Goal: Information Seeking & Learning: Learn about a topic

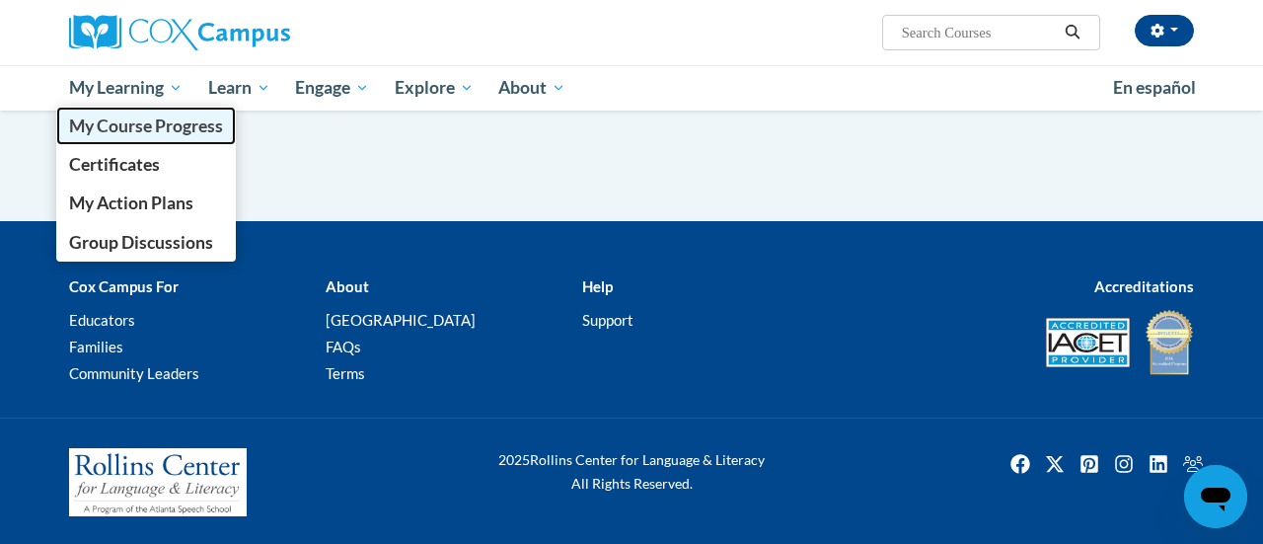
click at [166, 132] on span "My Course Progress" at bounding box center [146, 125] width 154 height 21
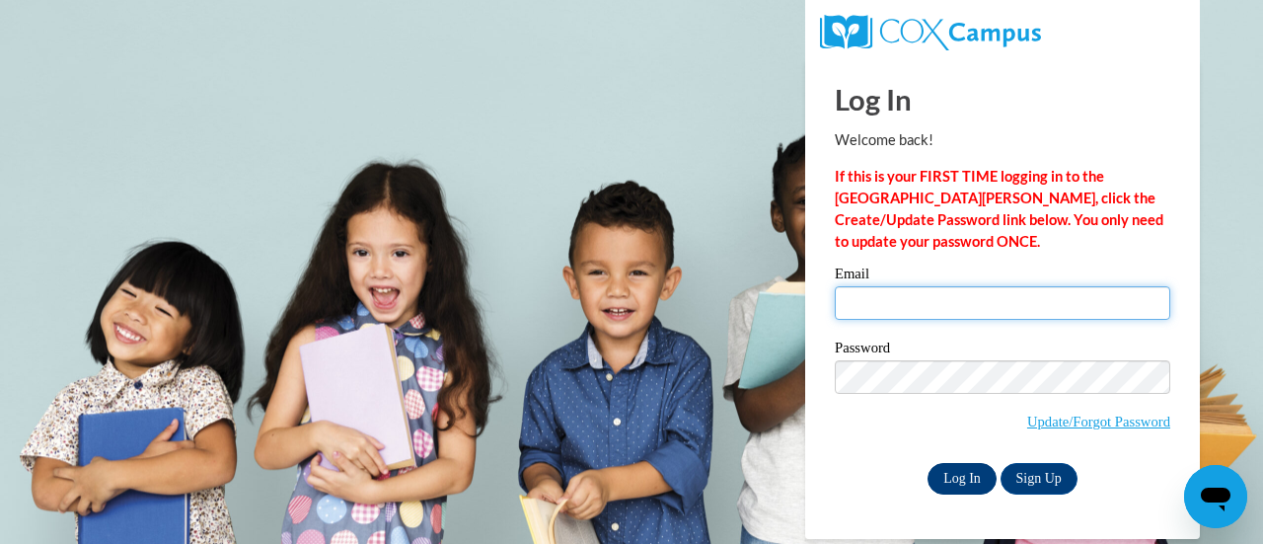
type input "kori.keiser@salem.k12.wi.us"
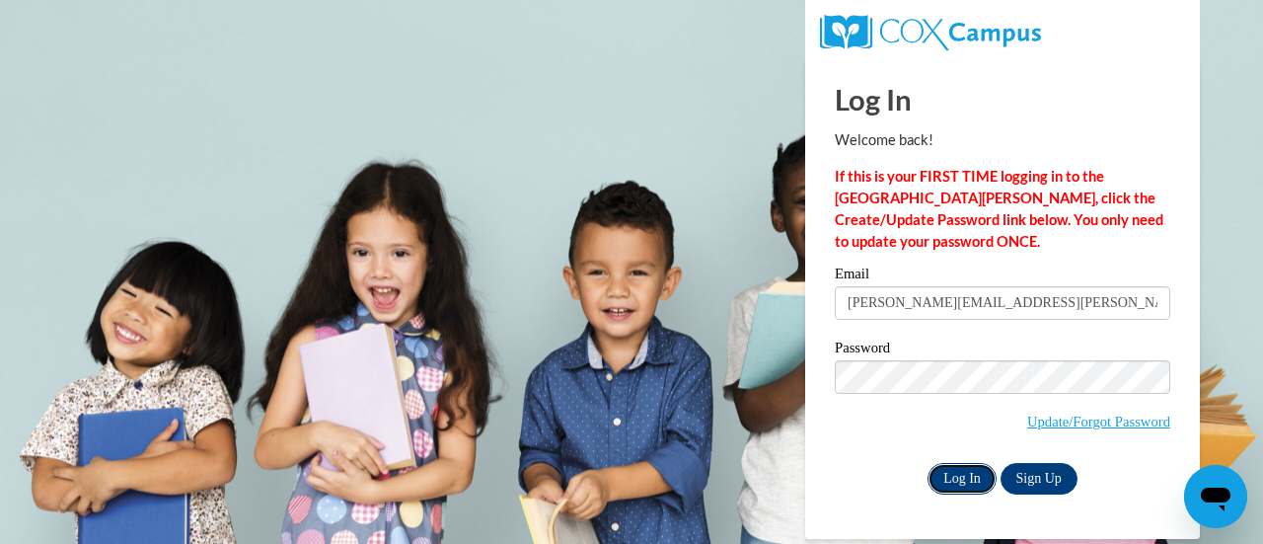
click at [960, 481] on input "Log In" at bounding box center [961, 479] width 69 height 32
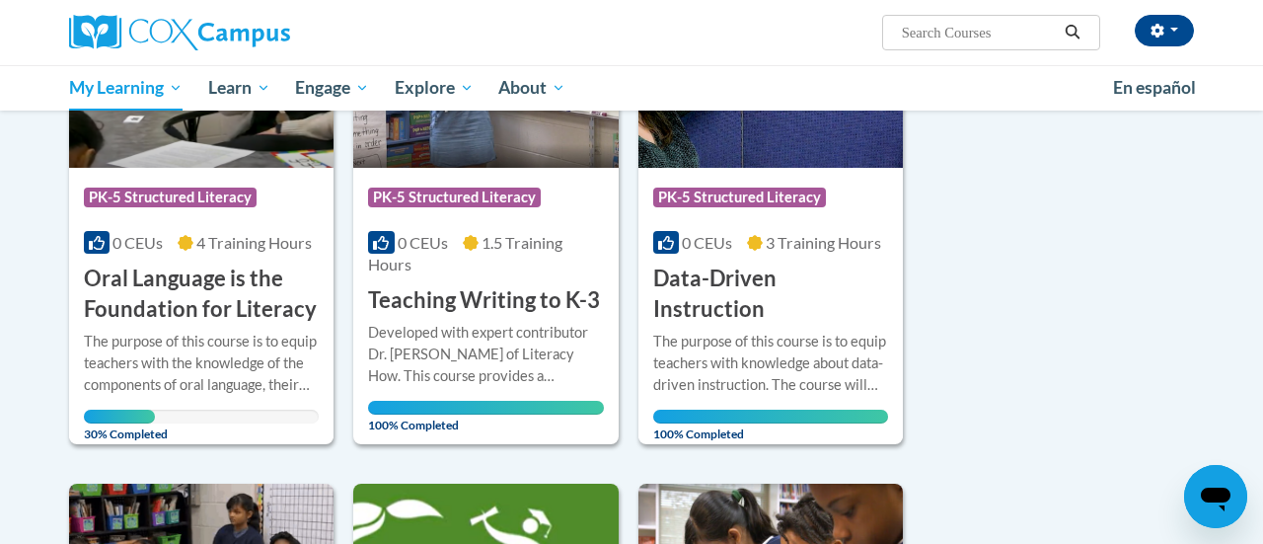
scroll to position [379, 0]
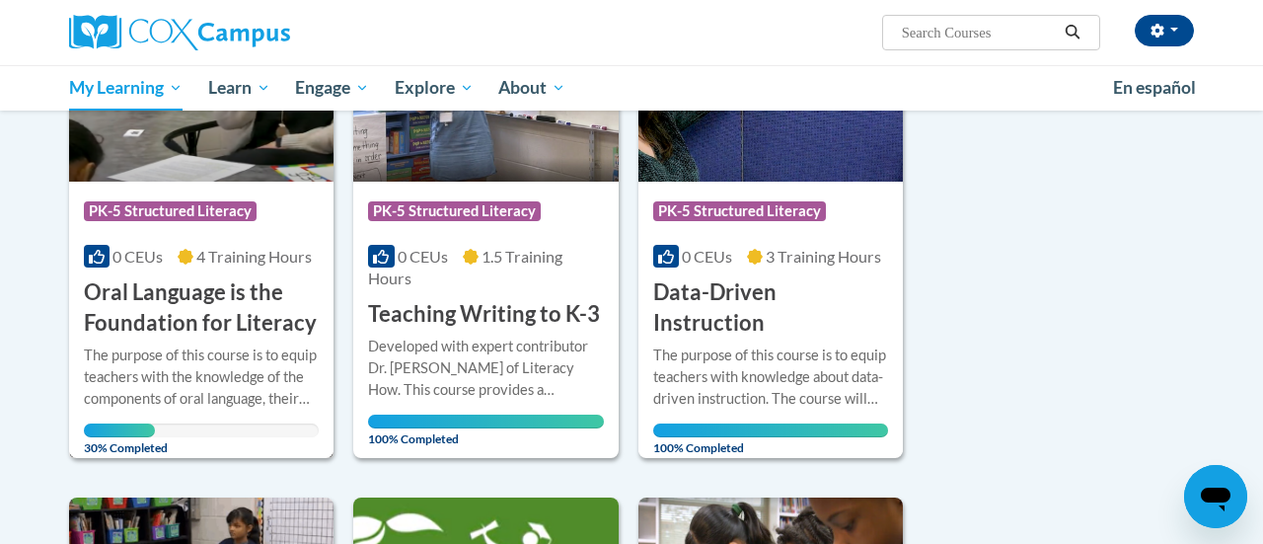
click at [263, 304] on h3 "Oral Language is the Foundation for Literacy" at bounding box center [201, 307] width 235 height 61
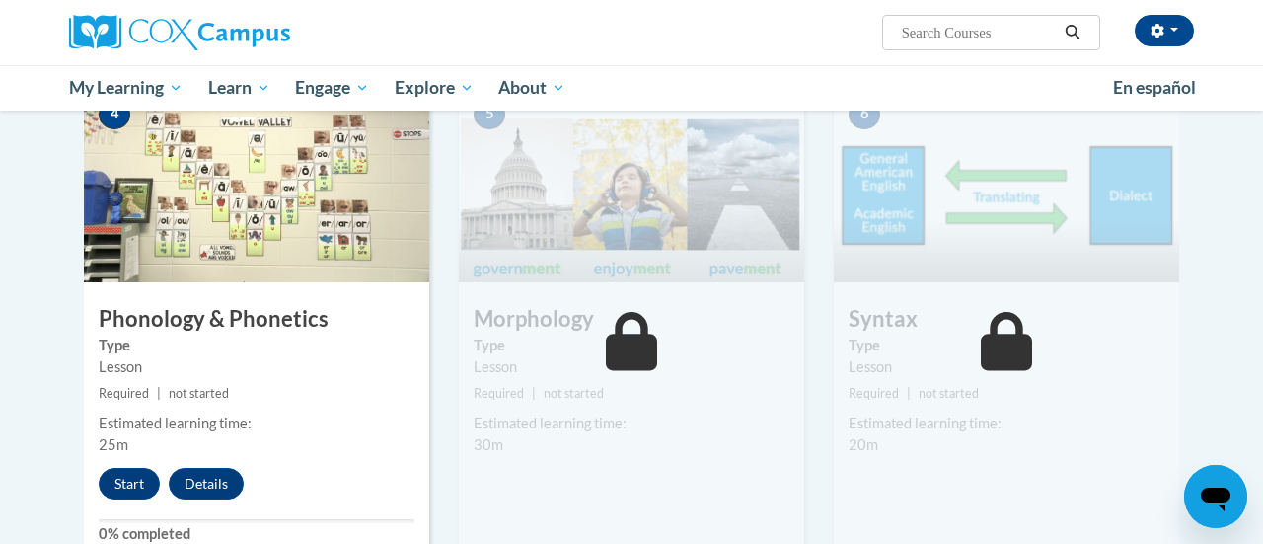
scroll to position [1052, 0]
click at [131, 482] on button "Start" at bounding box center [129, 483] width 61 height 32
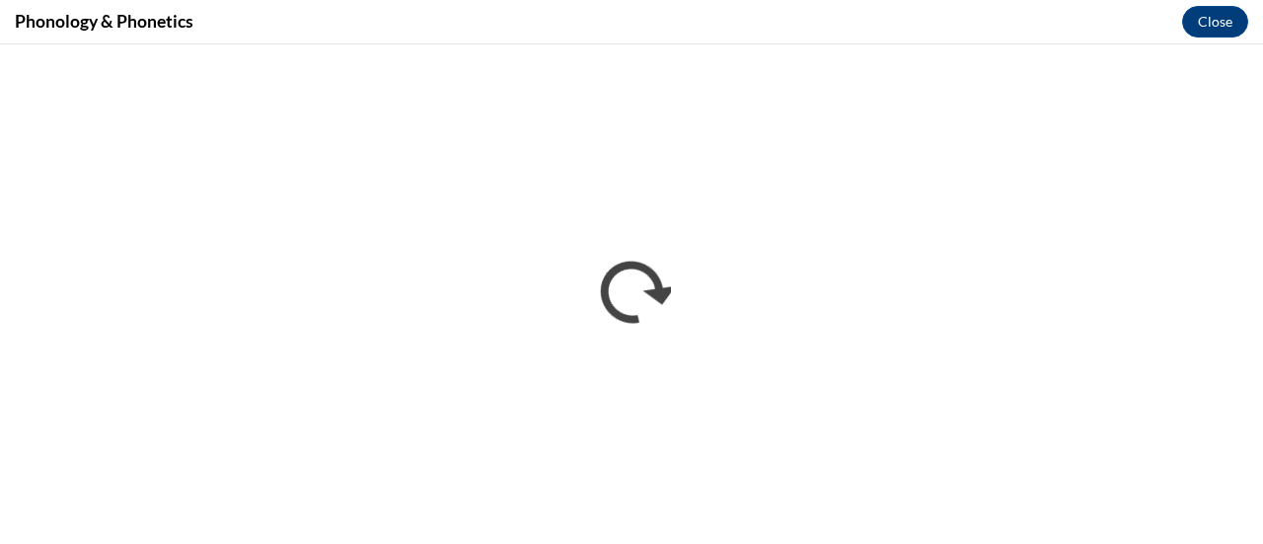
scroll to position [0, 0]
click at [1214, 21] on button "Close" at bounding box center [1215, 22] width 66 height 32
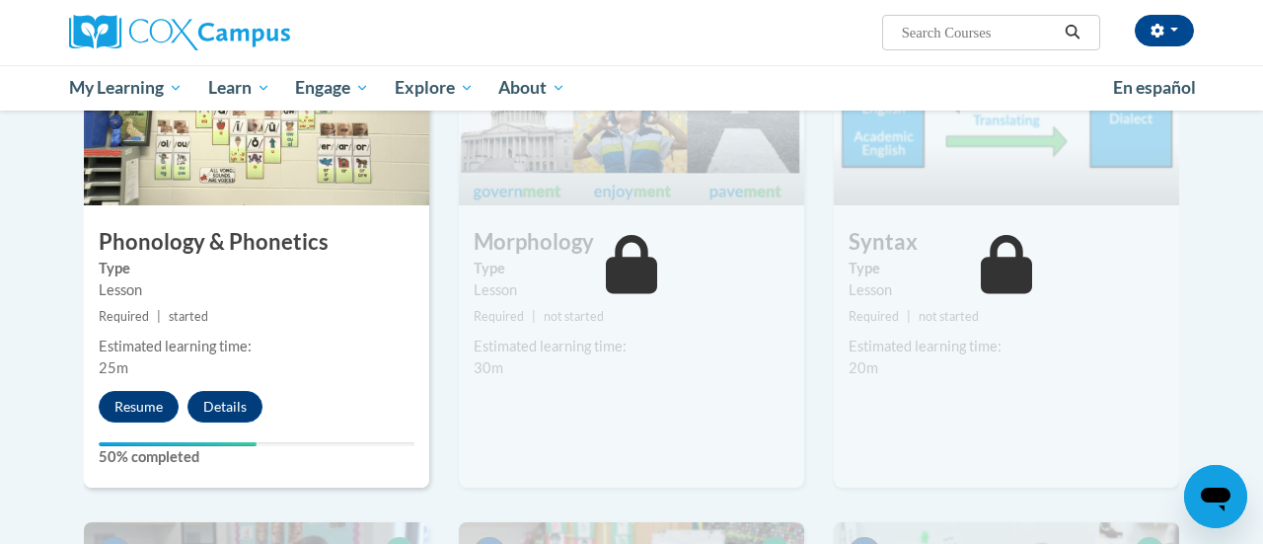
scroll to position [1142, 0]
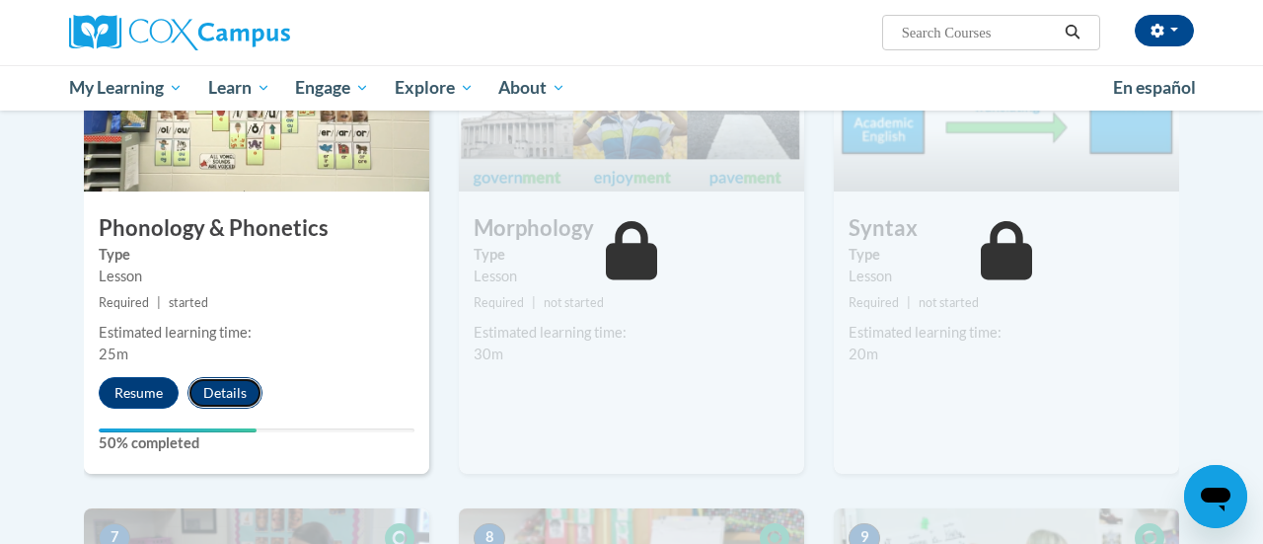
click at [229, 390] on button "Details" at bounding box center [224, 393] width 75 height 32
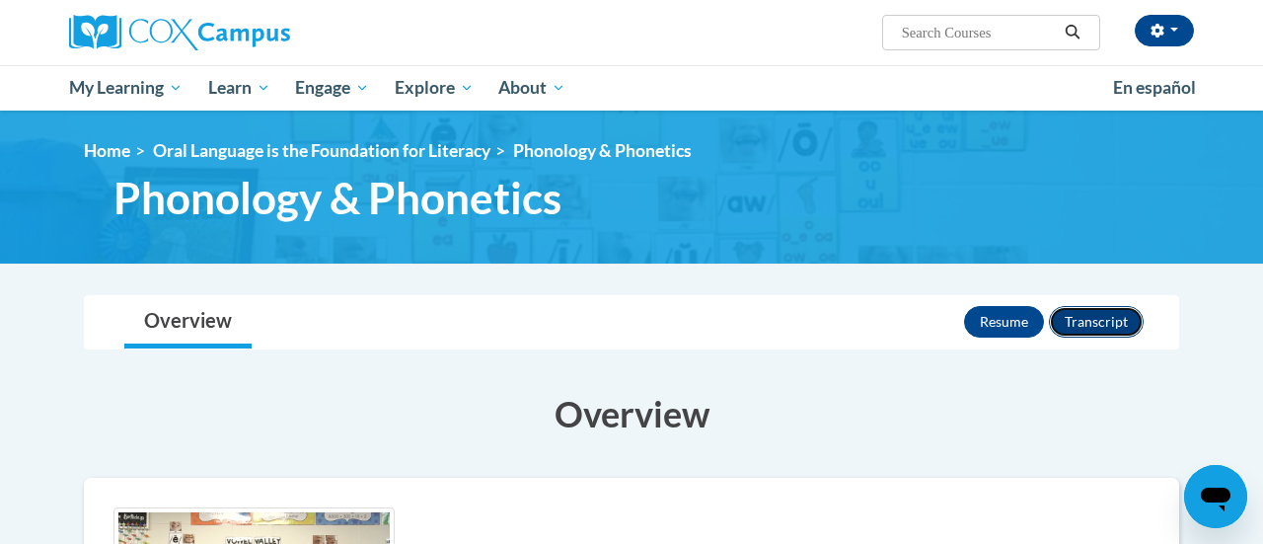
click at [1118, 320] on button "Transcript" at bounding box center [1096, 322] width 95 height 32
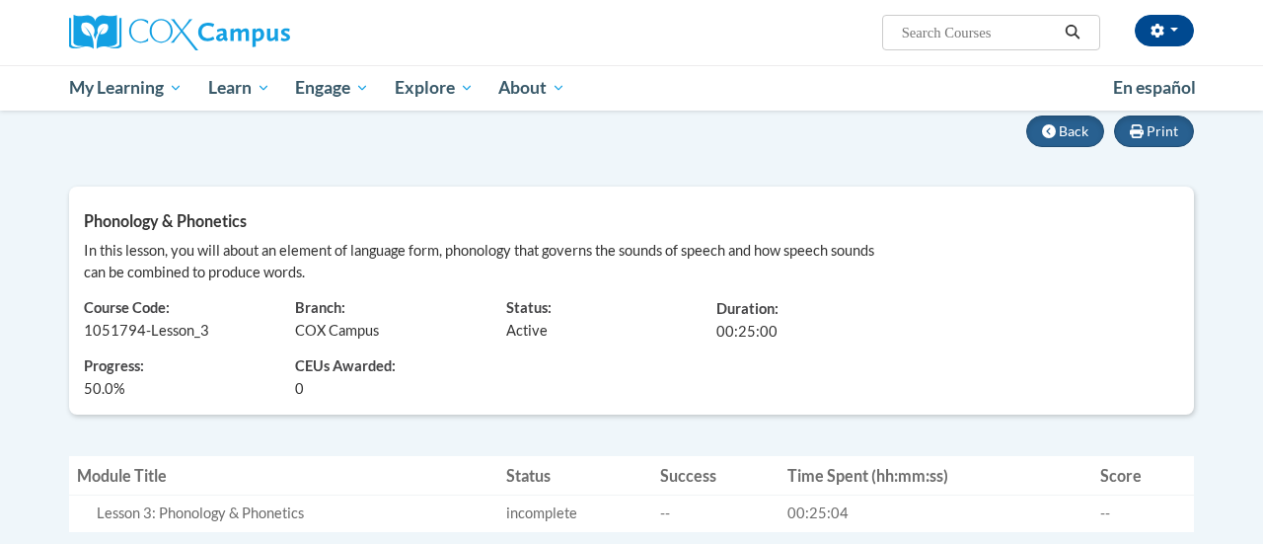
scroll to position [178, 0]
click at [1077, 130] on span "Back" at bounding box center [1073, 131] width 30 height 17
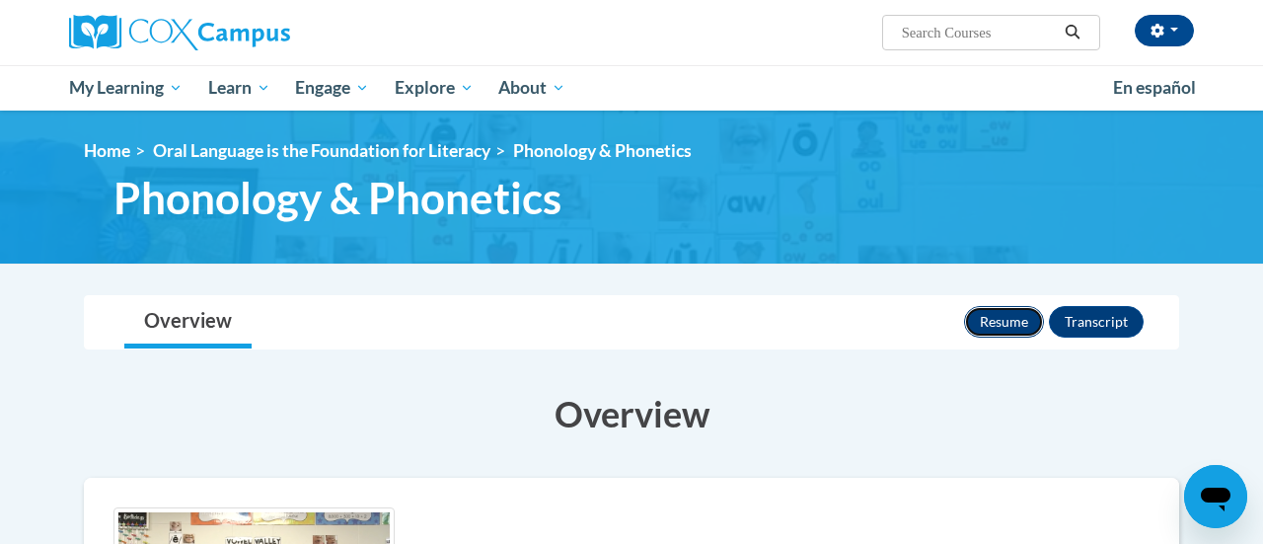
click at [1004, 317] on button "Resume" at bounding box center [1004, 322] width 80 height 32
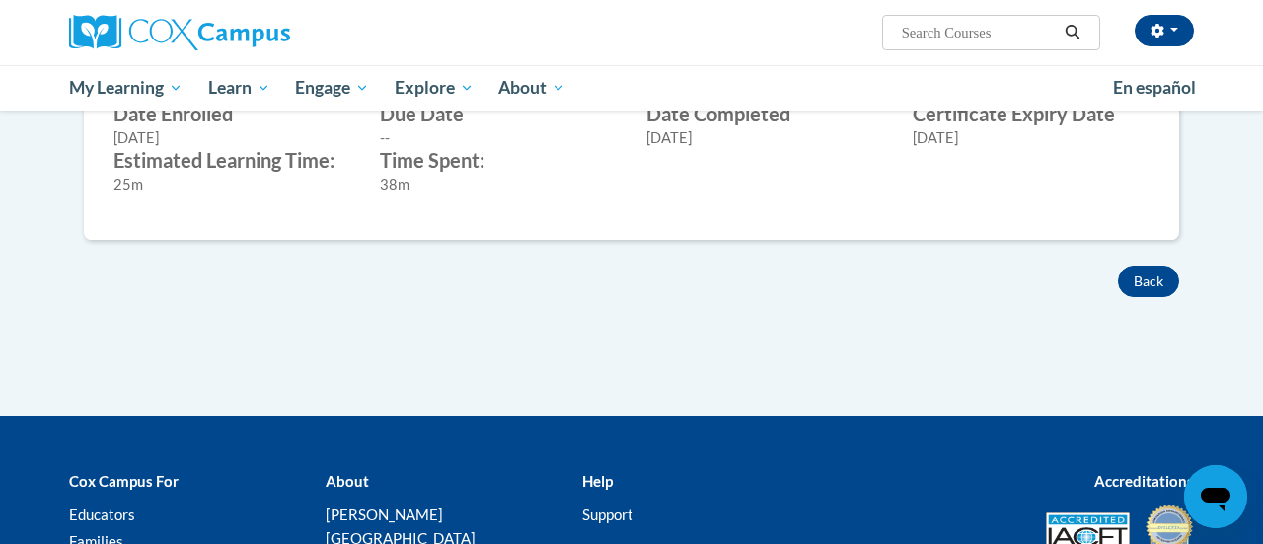
scroll to position [815, 0]
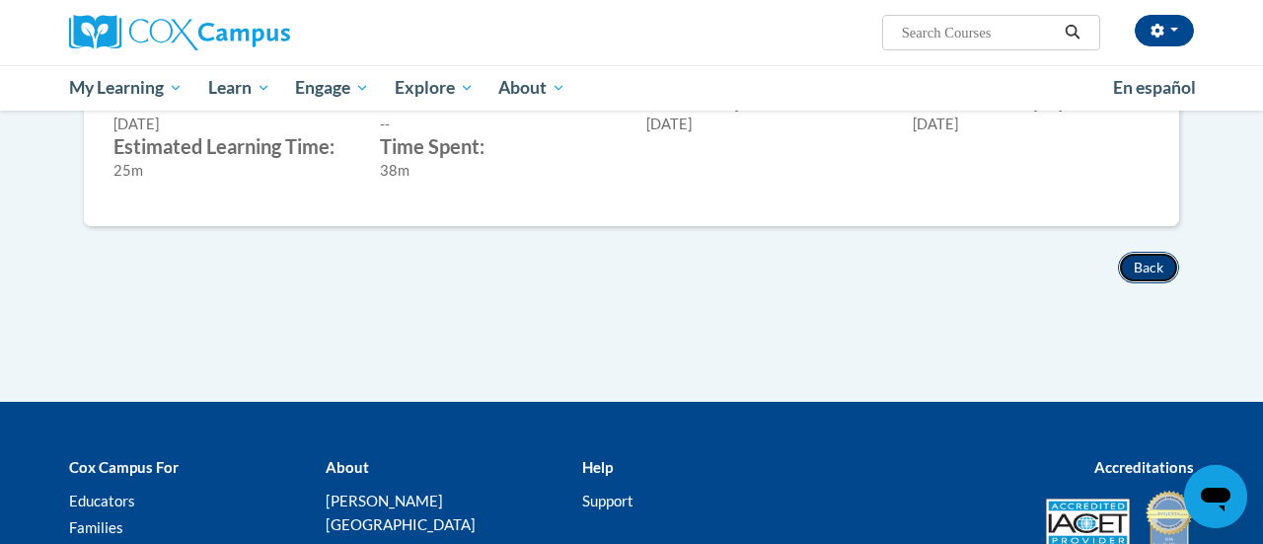
click at [1126, 262] on button "Back" at bounding box center [1148, 268] width 61 height 32
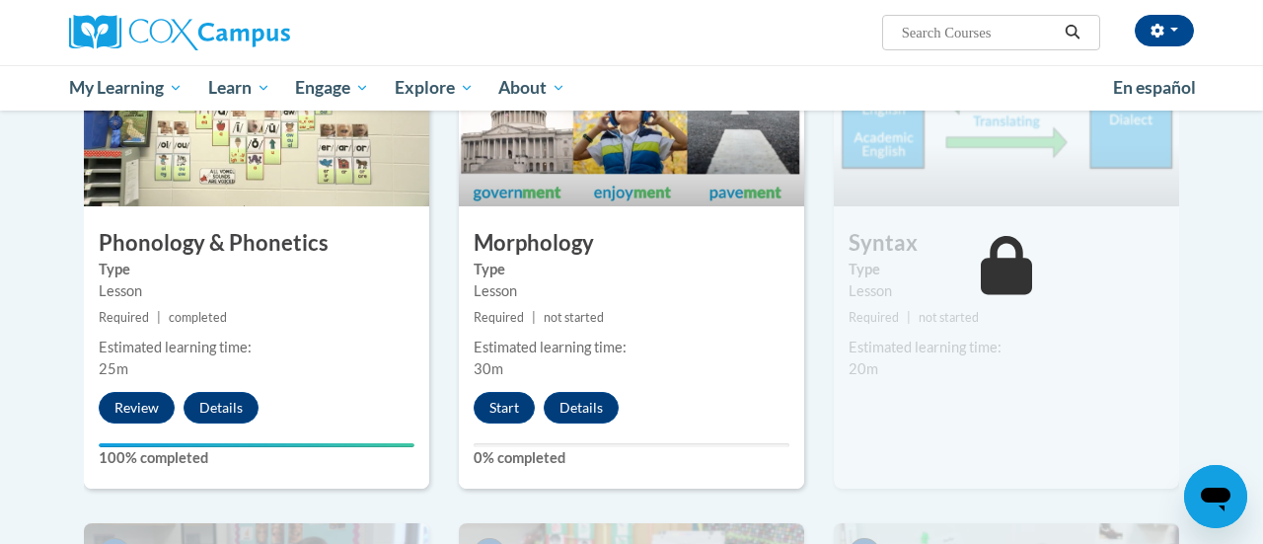
scroll to position [1128, 0]
click at [503, 392] on button "Start" at bounding box center [503, 407] width 61 height 32
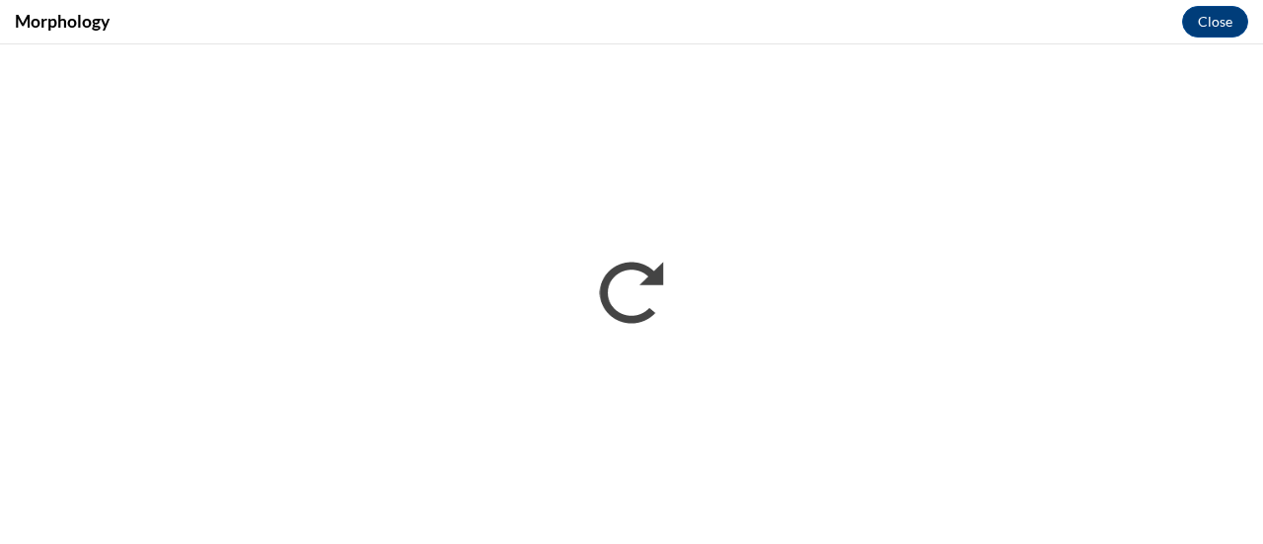
scroll to position [0, 0]
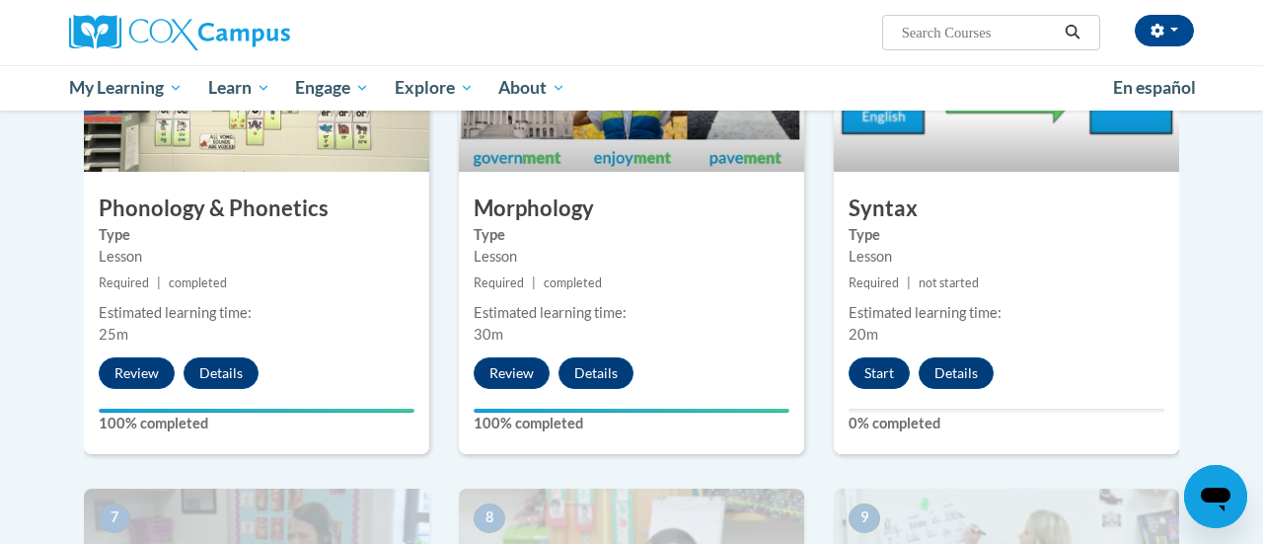
scroll to position [1146, 0]
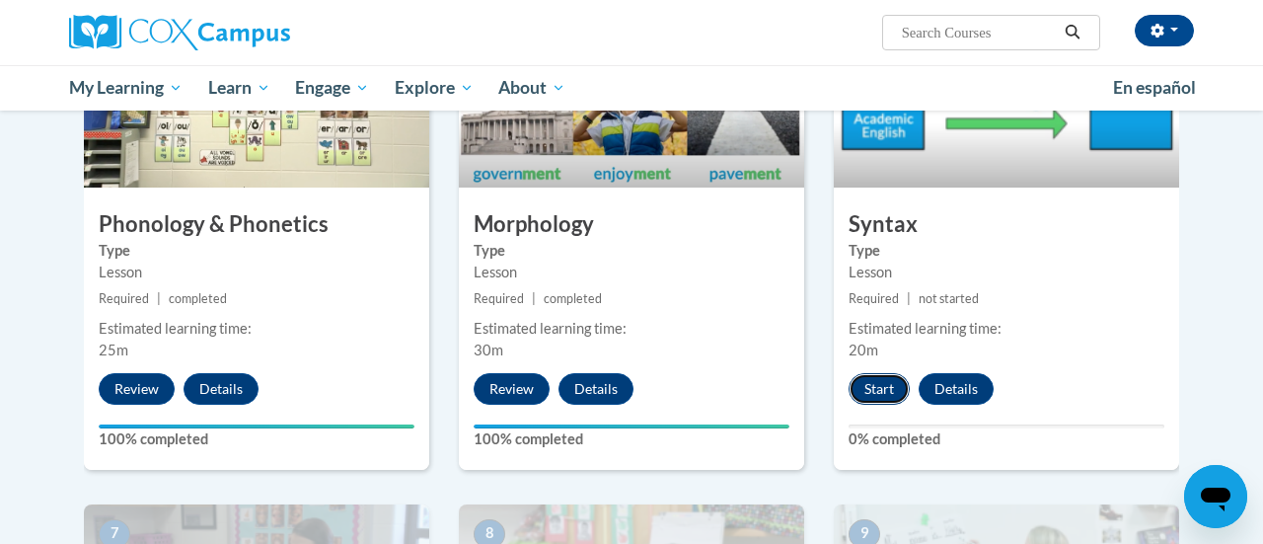
click at [869, 387] on button "Start" at bounding box center [878, 389] width 61 height 32
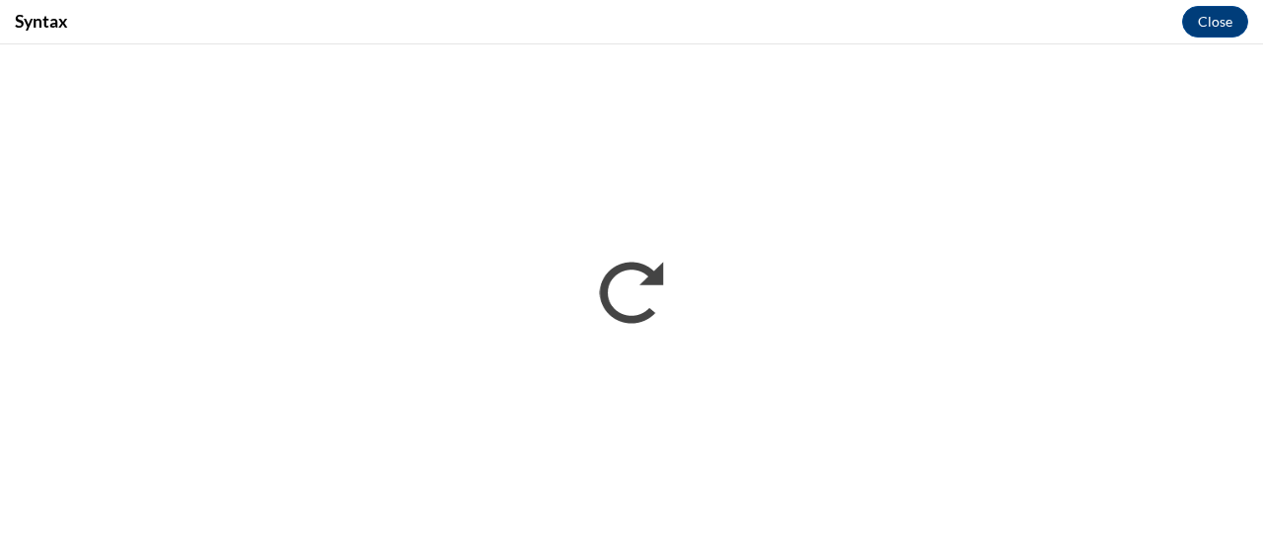
scroll to position [0, 0]
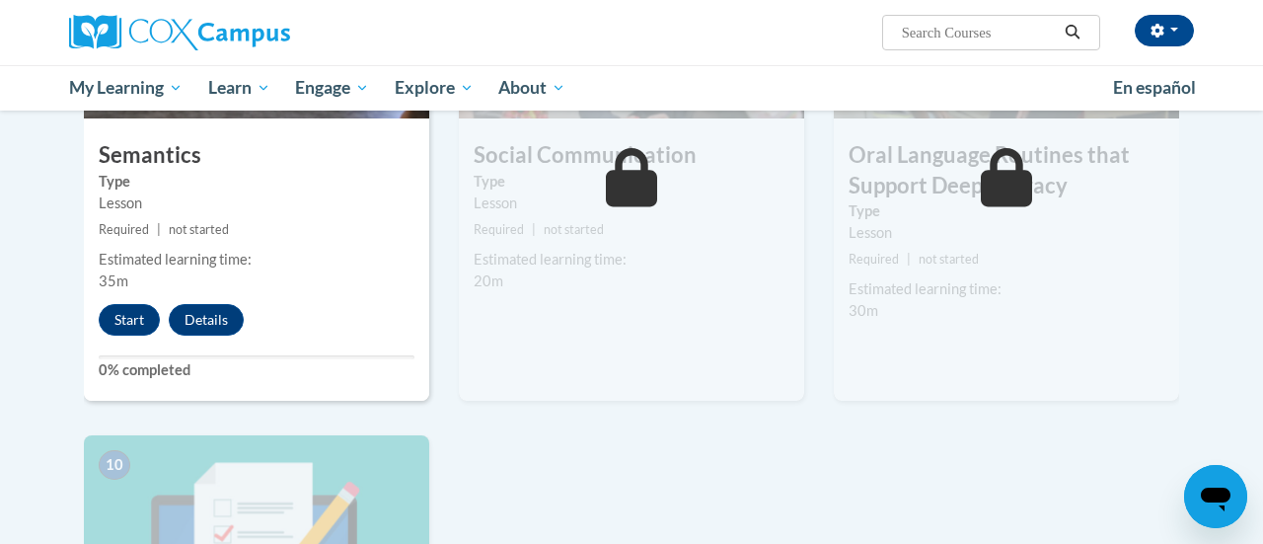
scroll to position [1731, 0]
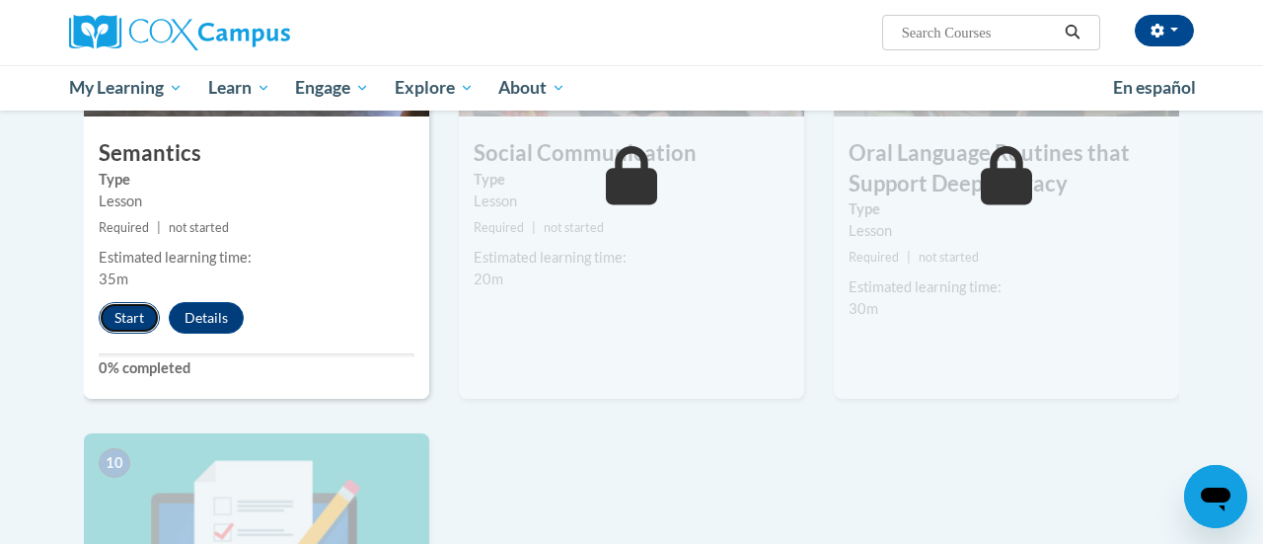
click at [126, 321] on button "Start" at bounding box center [129, 318] width 61 height 32
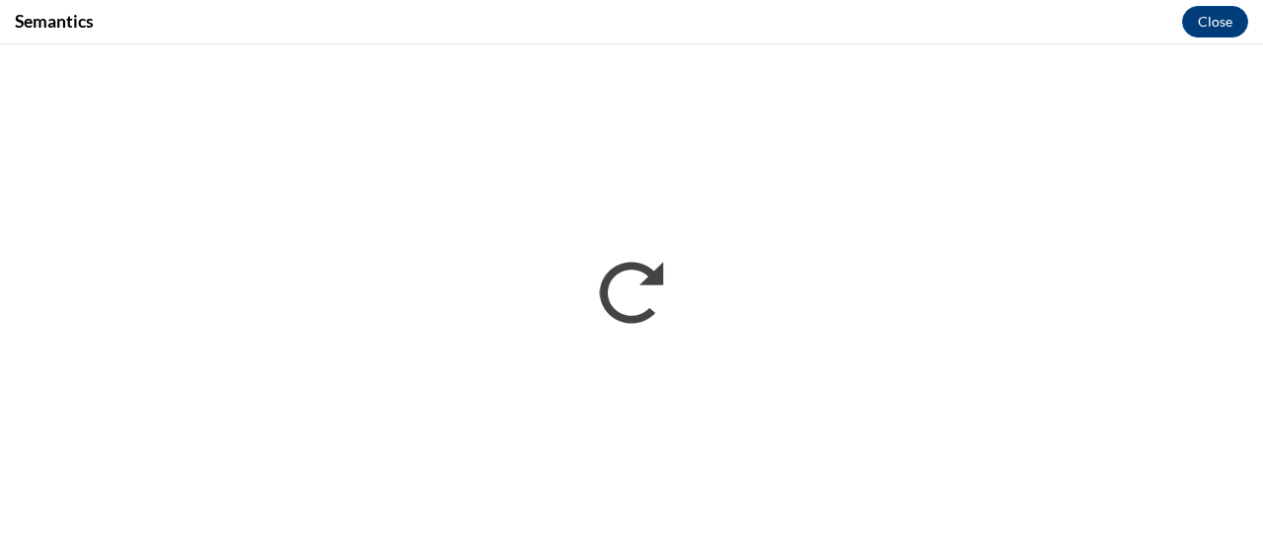
scroll to position [0, 0]
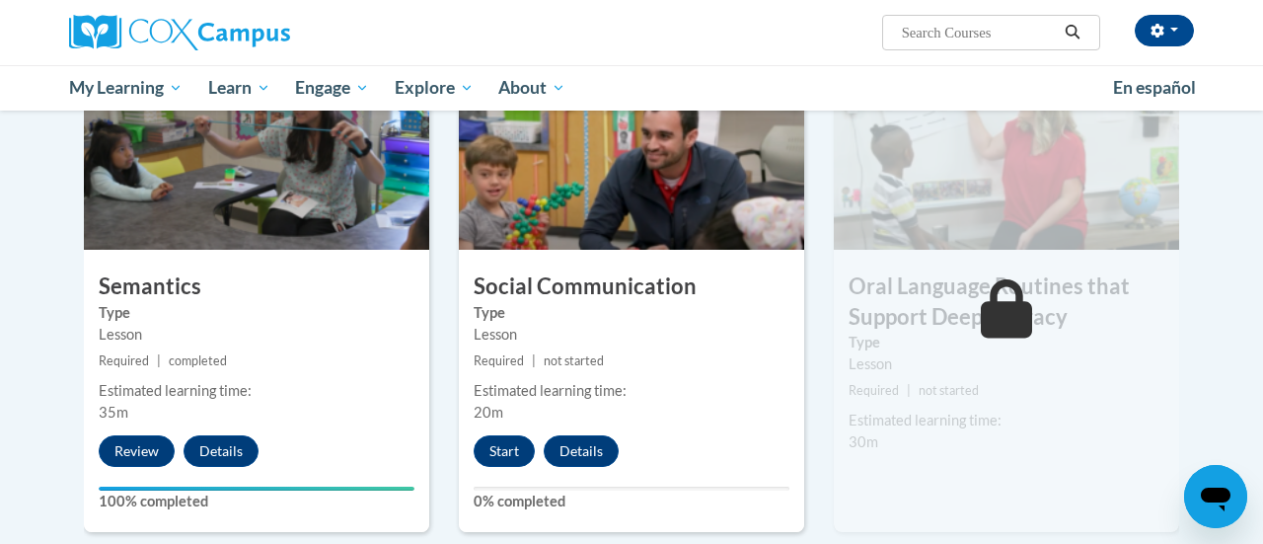
scroll to position [1599, 0]
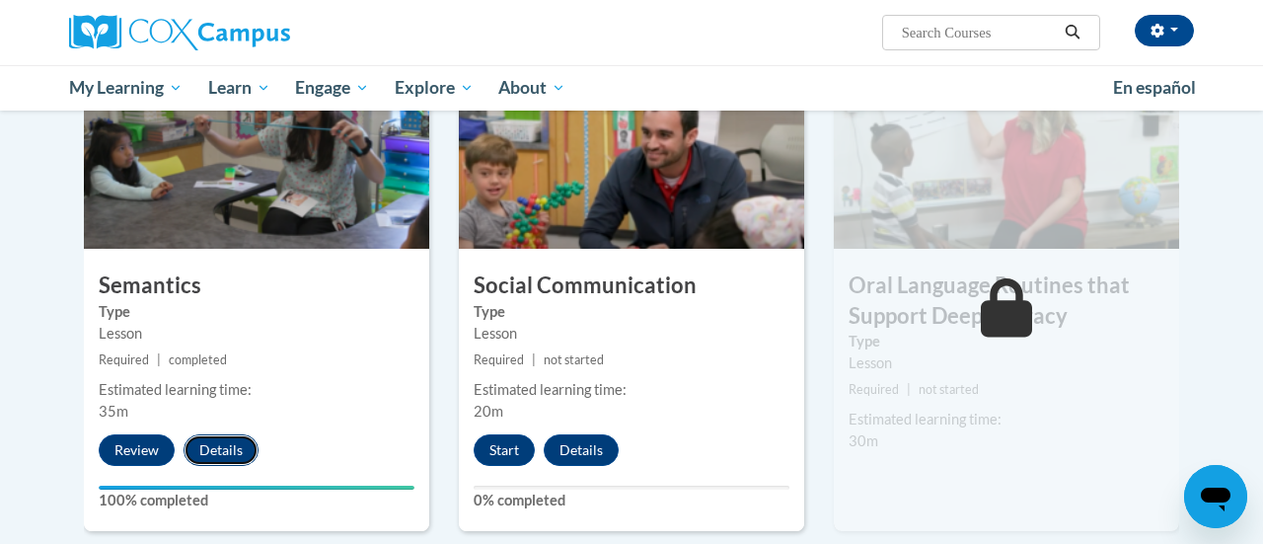
click at [228, 446] on button "Details" at bounding box center [220, 450] width 75 height 32
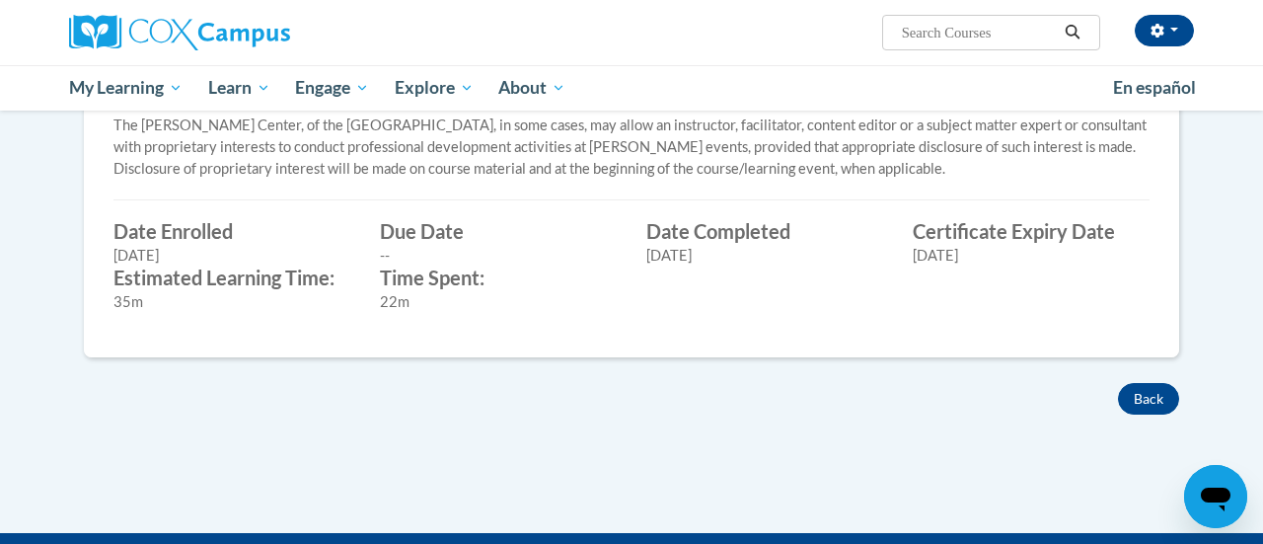
scroll to position [687, 0]
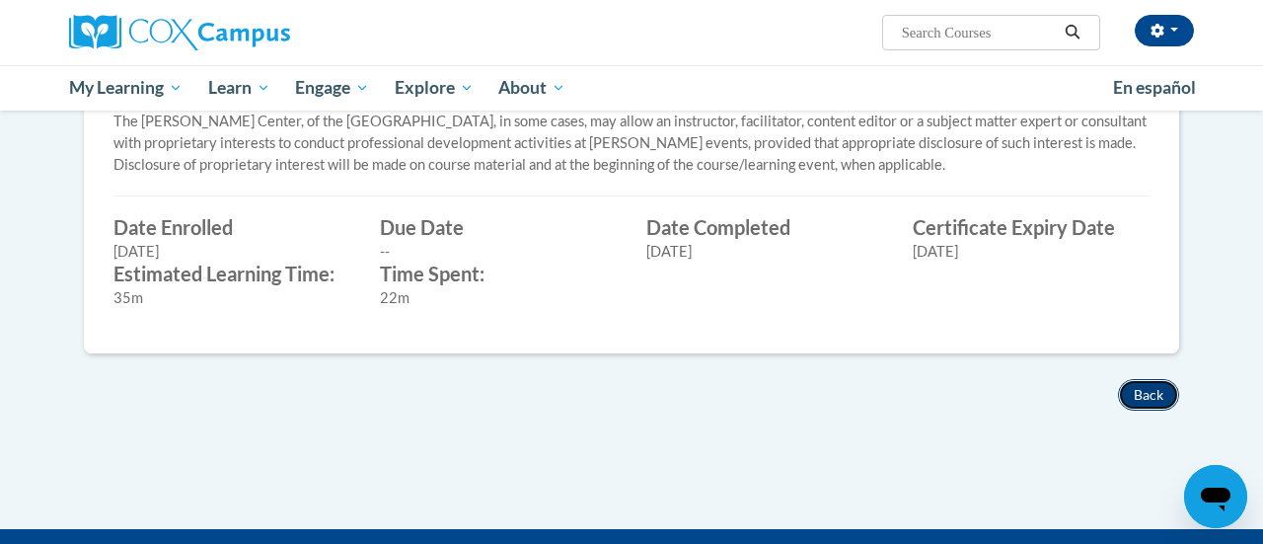
click at [1145, 393] on button "Back" at bounding box center [1148, 395] width 61 height 32
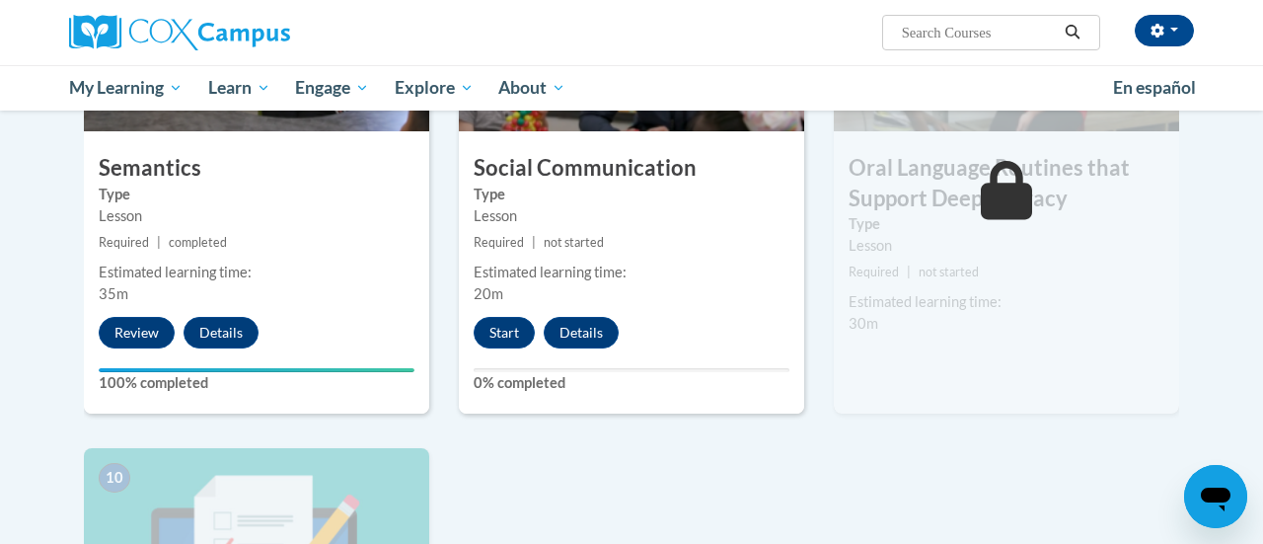
scroll to position [1700, 0]
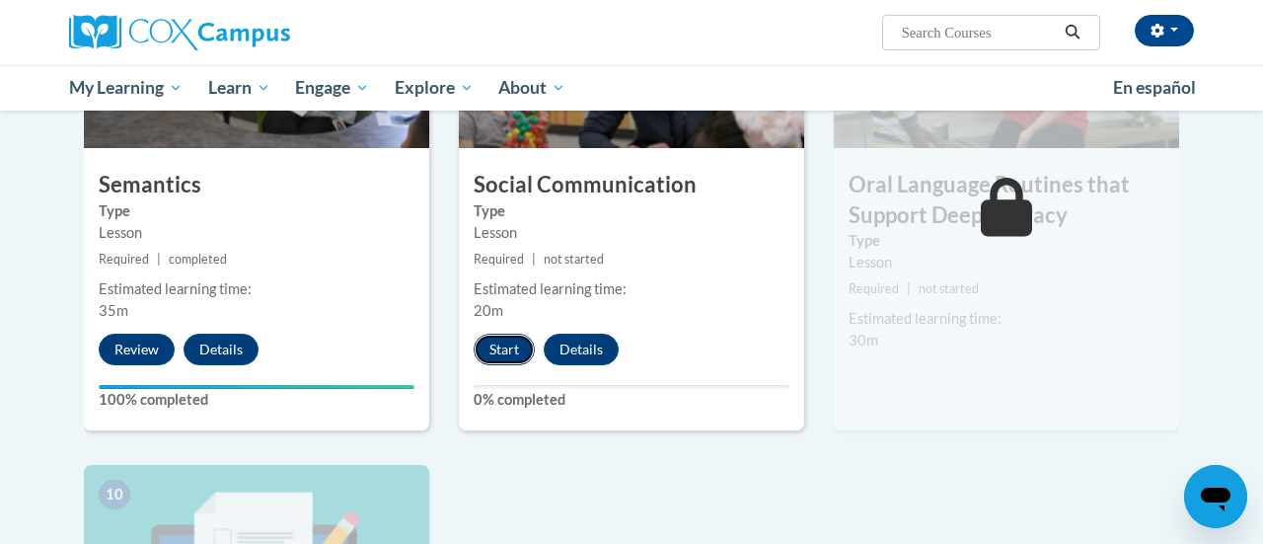
click at [498, 341] on button "Start" at bounding box center [503, 349] width 61 height 32
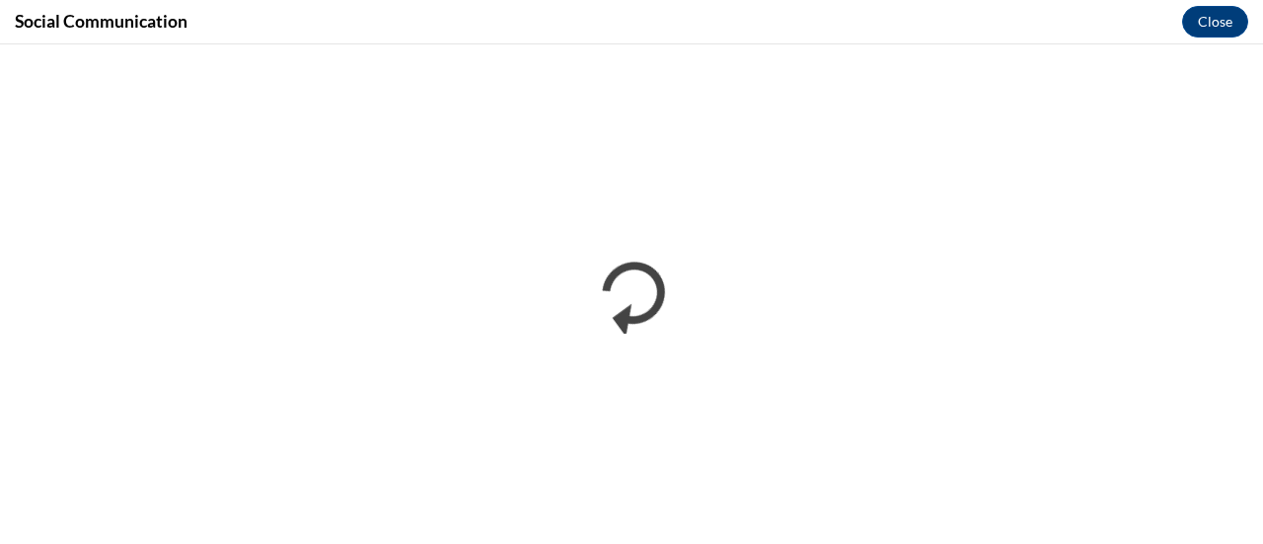
scroll to position [0, 0]
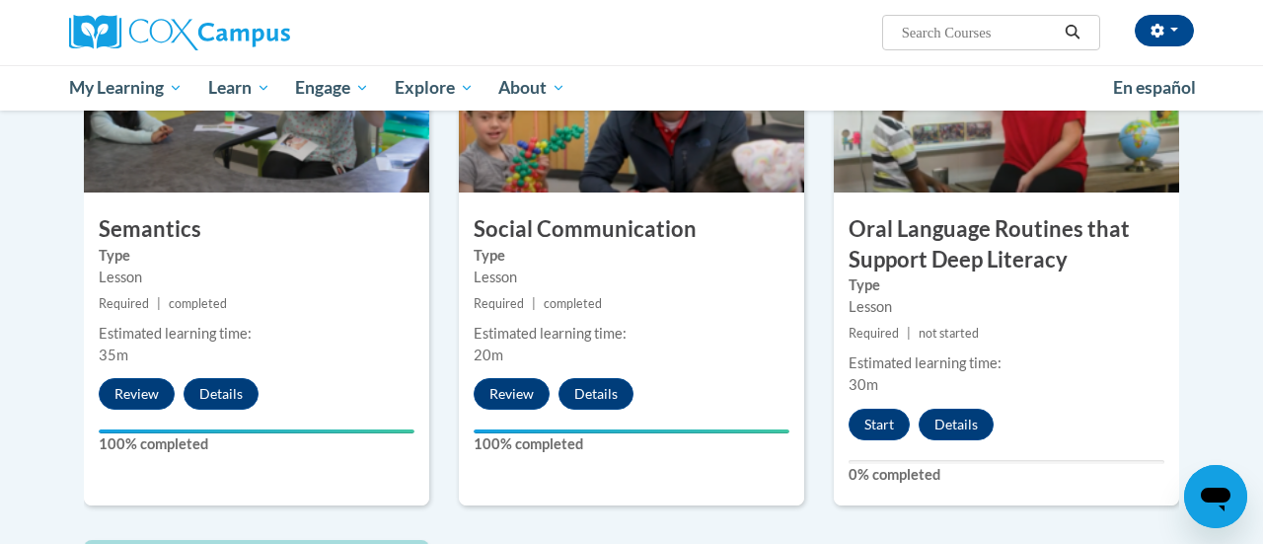
scroll to position [1651, 0]
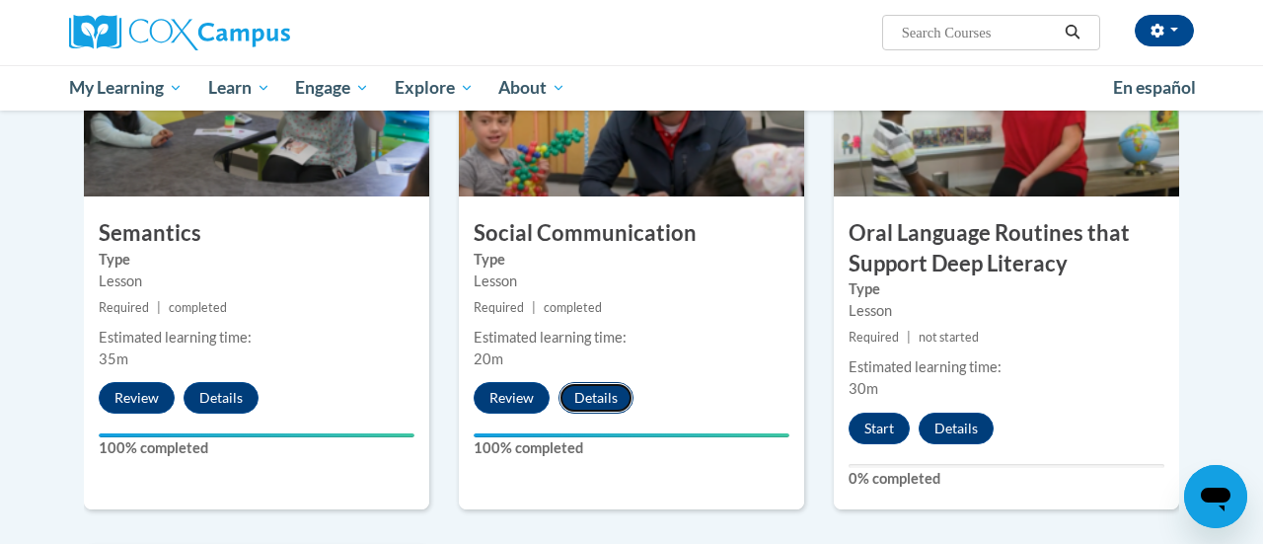
click at [608, 389] on button "Details" at bounding box center [595, 398] width 75 height 32
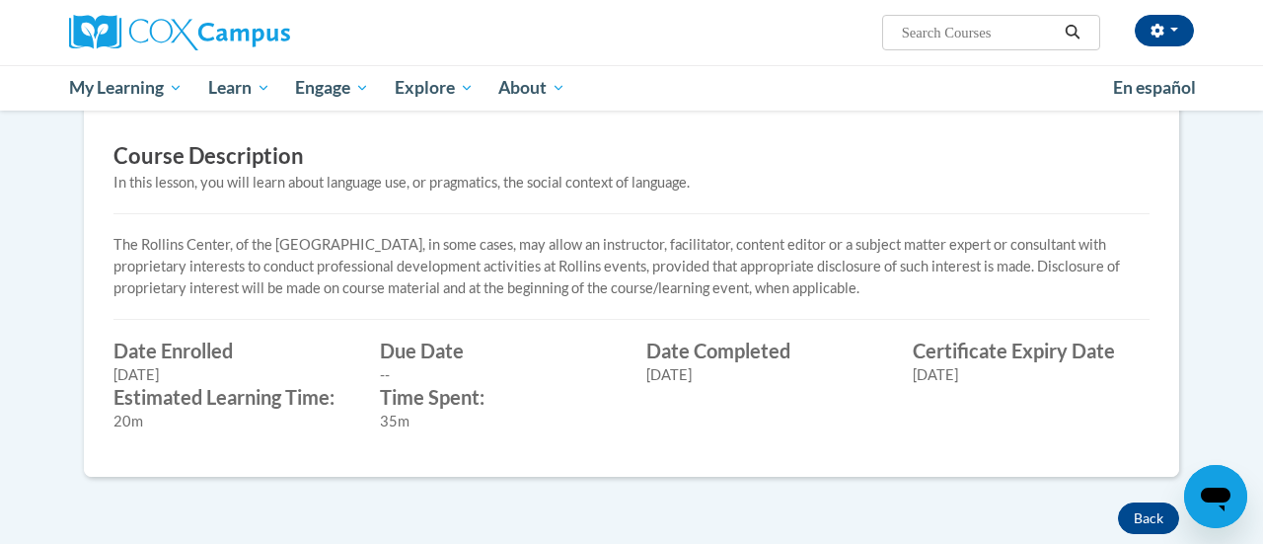
scroll to position [561, 0]
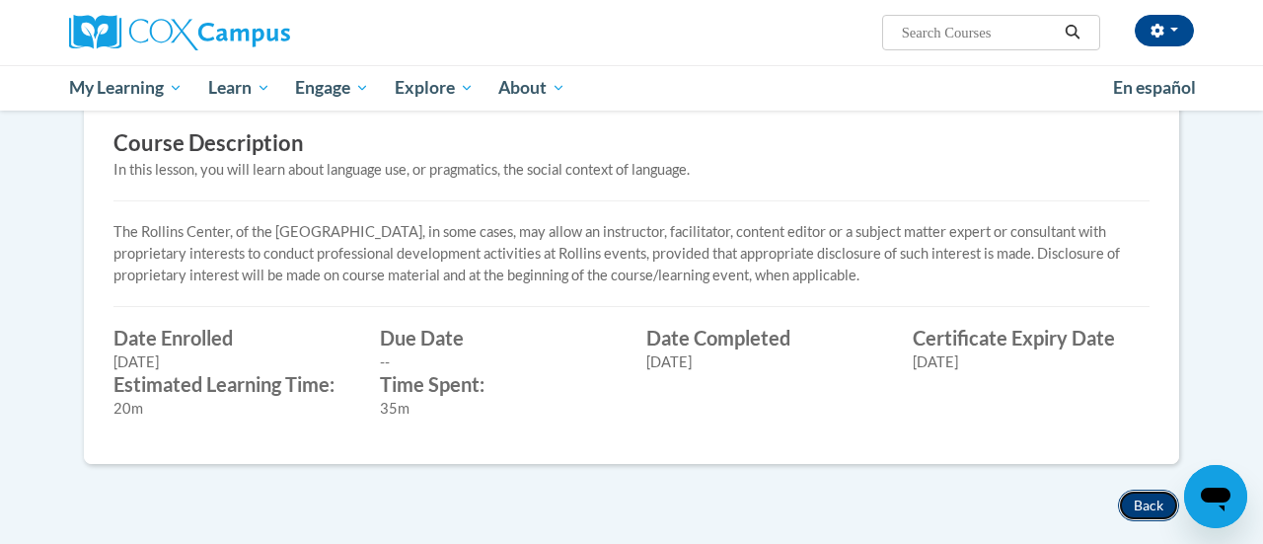
click at [1152, 493] on button "Back" at bounding box center [1148, 505] width 61 height 32
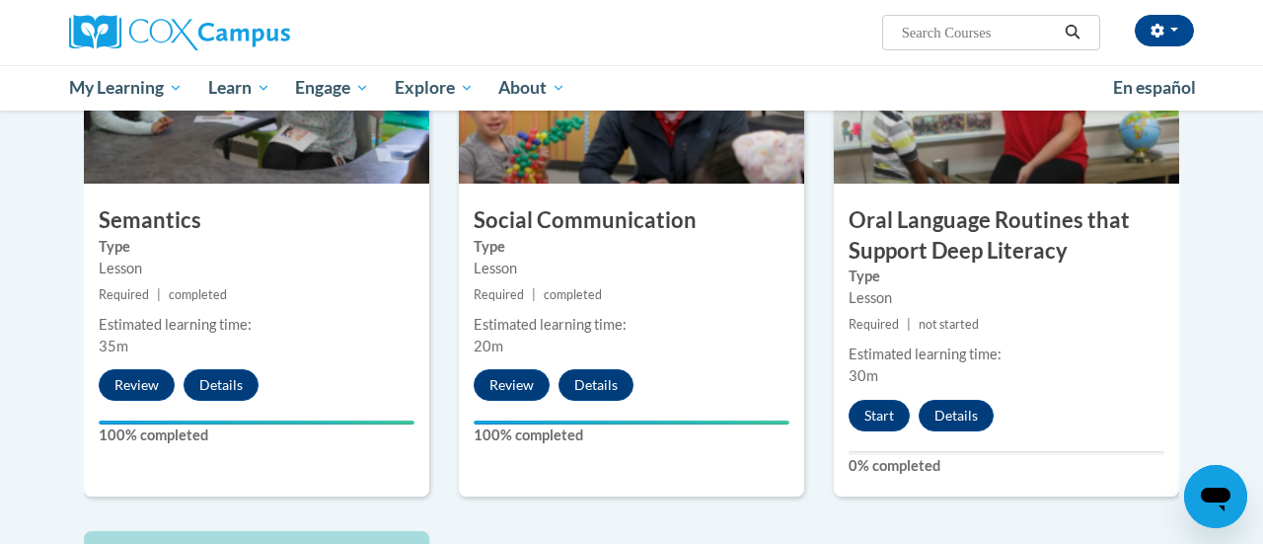
scroll to position [1658, 0]
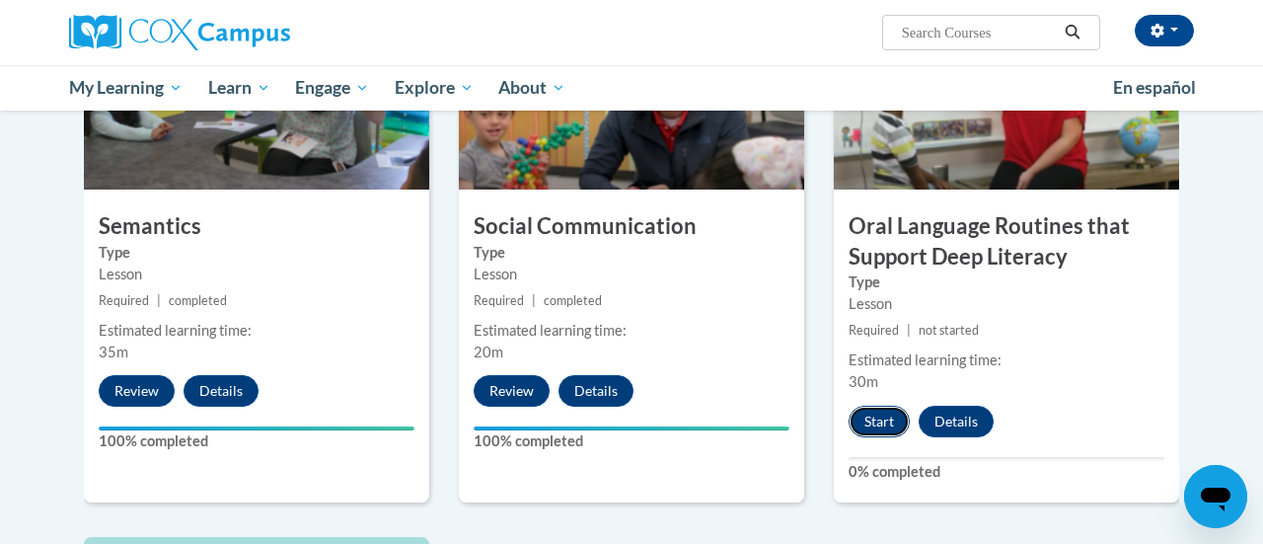
click at [865, 425] on button "Start" at bounding box center [878, 421] width 61 height 32
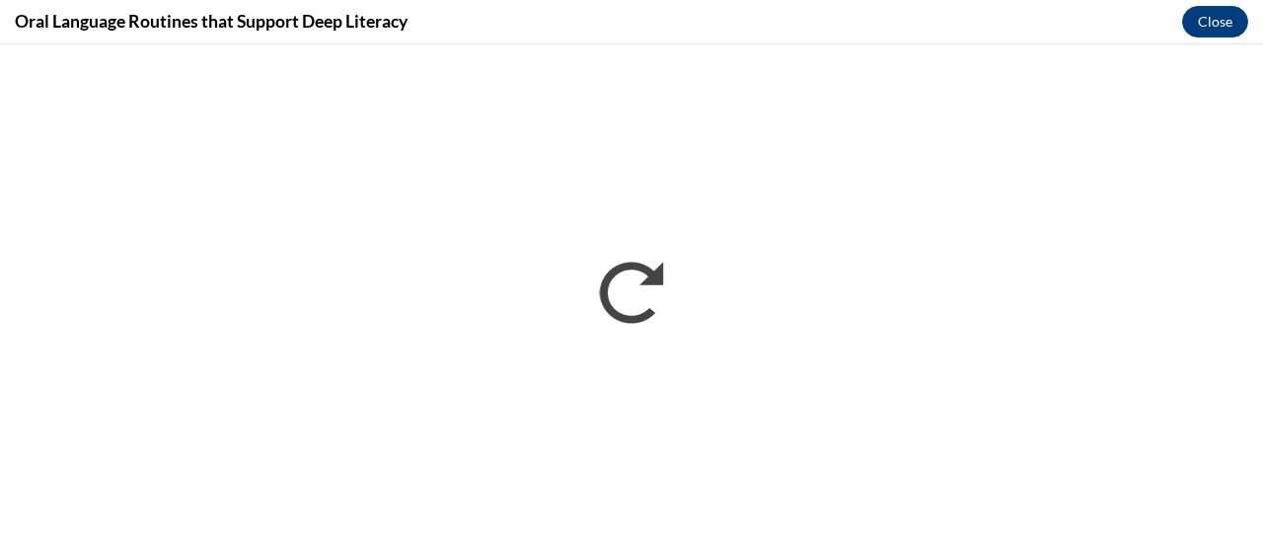
scroll to position [0, 0]
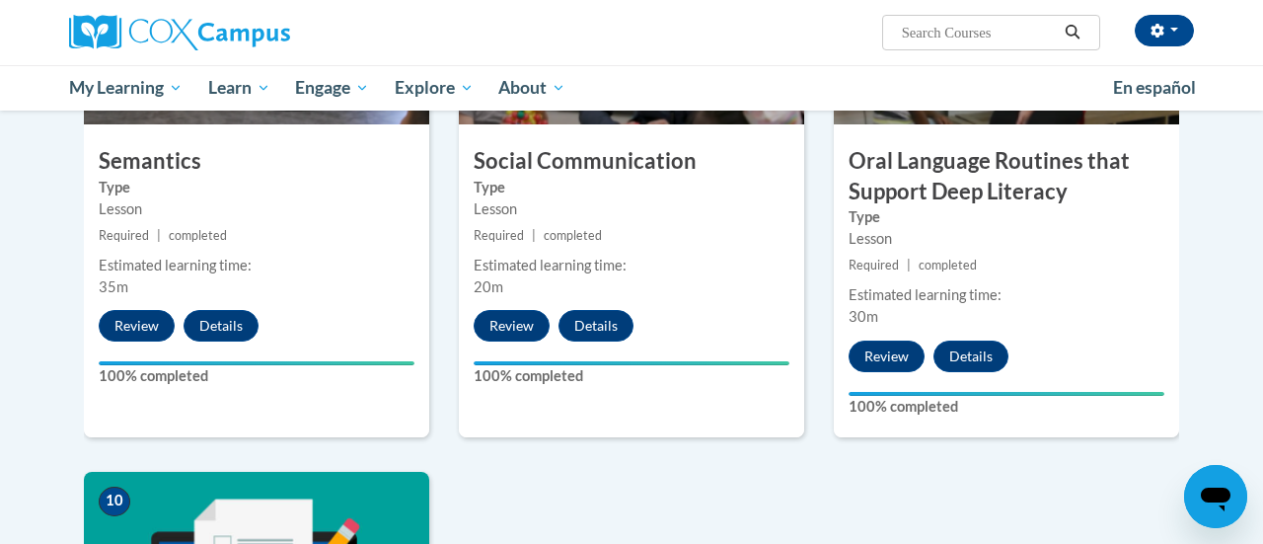
scroll to position [1722, 0]
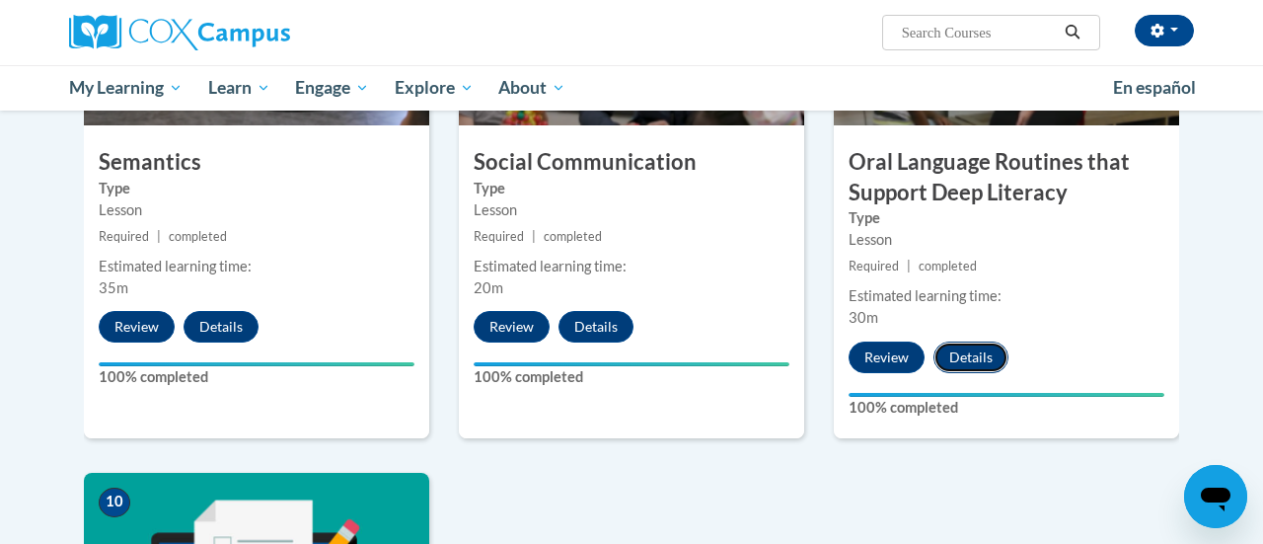
click at [964, 355] on button "Details" at bounding box center [970, 357] width 75 height 32
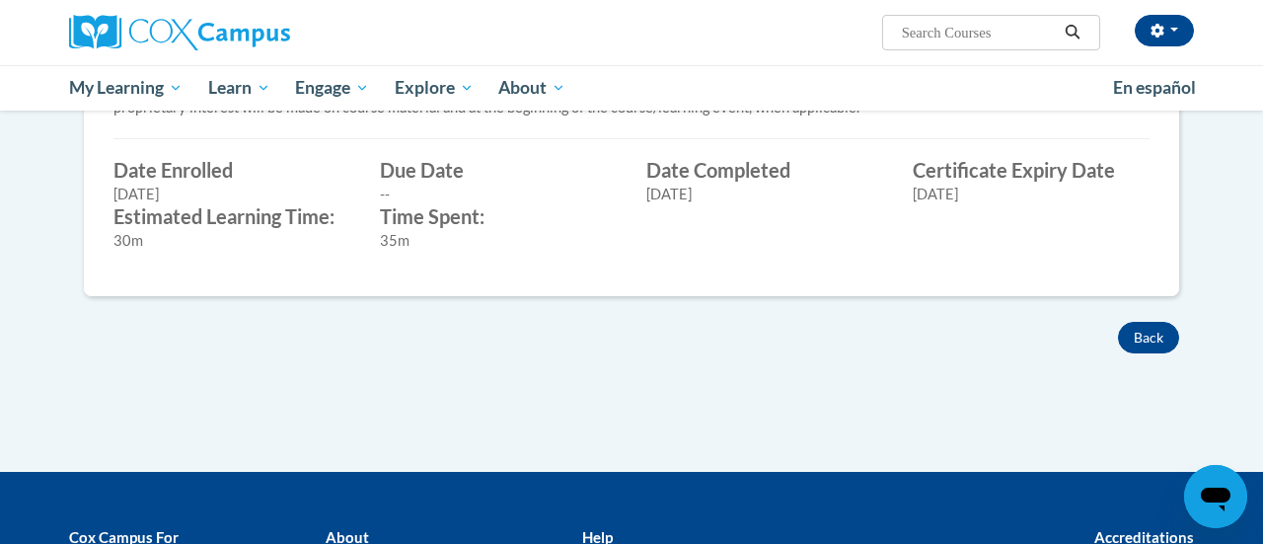
scroll to position [776, 0]
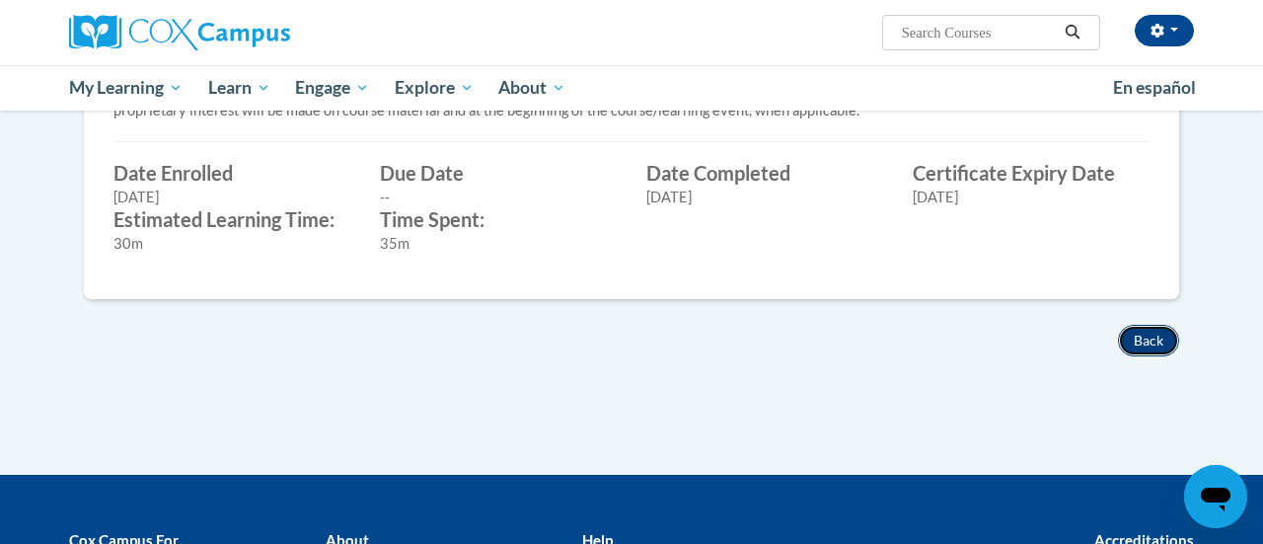
click at [1152, 338] on button "Back" at bounding box center [1148, 341] width 61 height 32
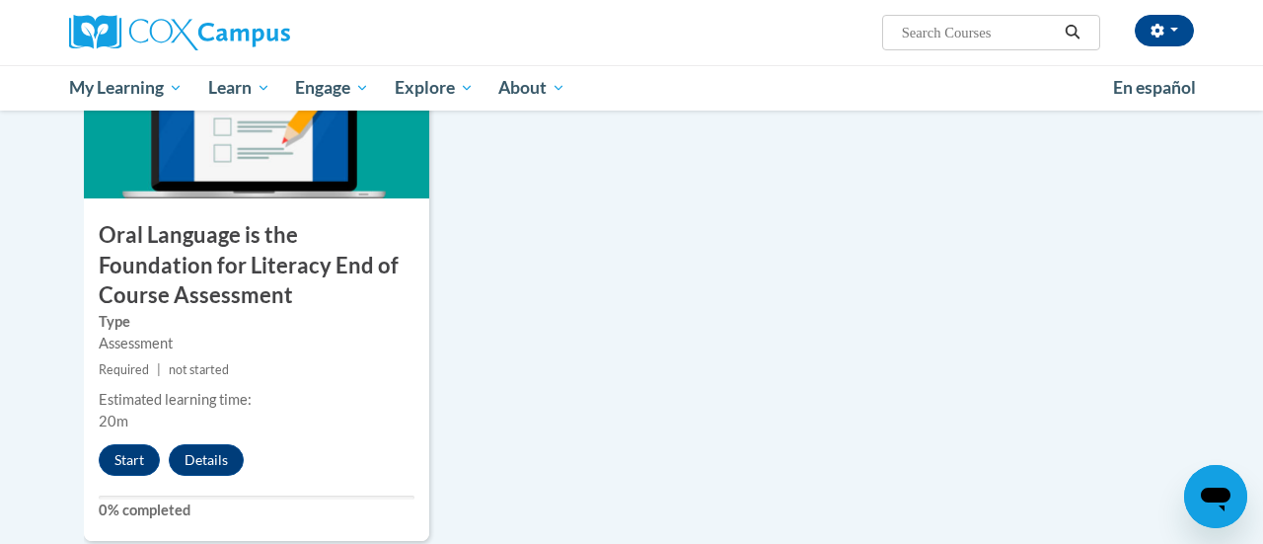
scroll to position [2194, 0]
click at [115, 460] on button "Start" at bounding box center [129, 460] width 61 height 32
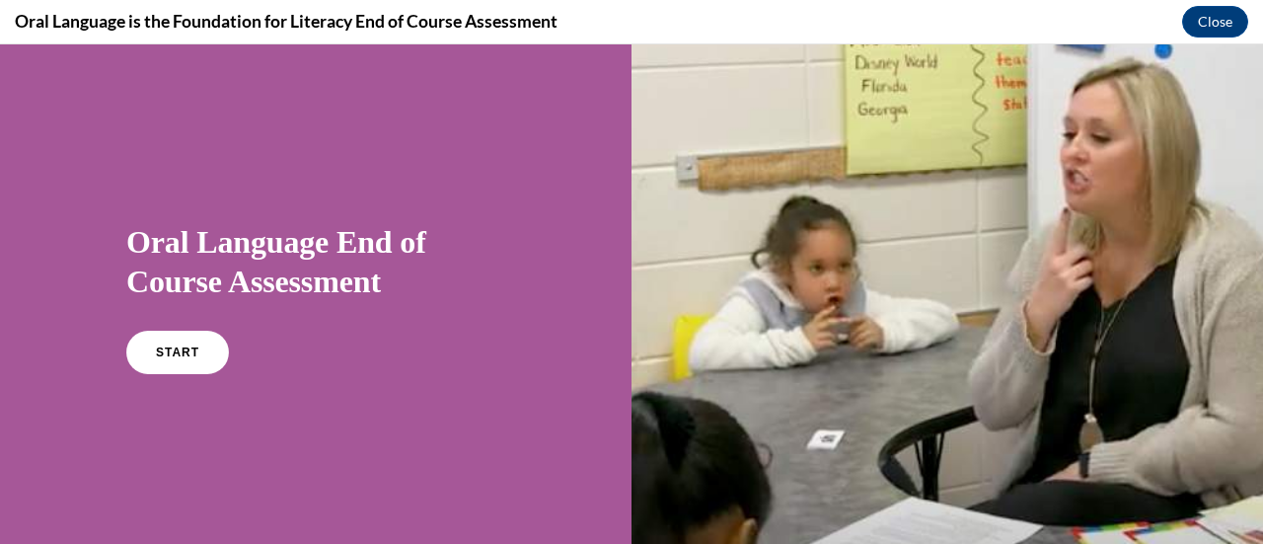
scroll to position [29, 0]
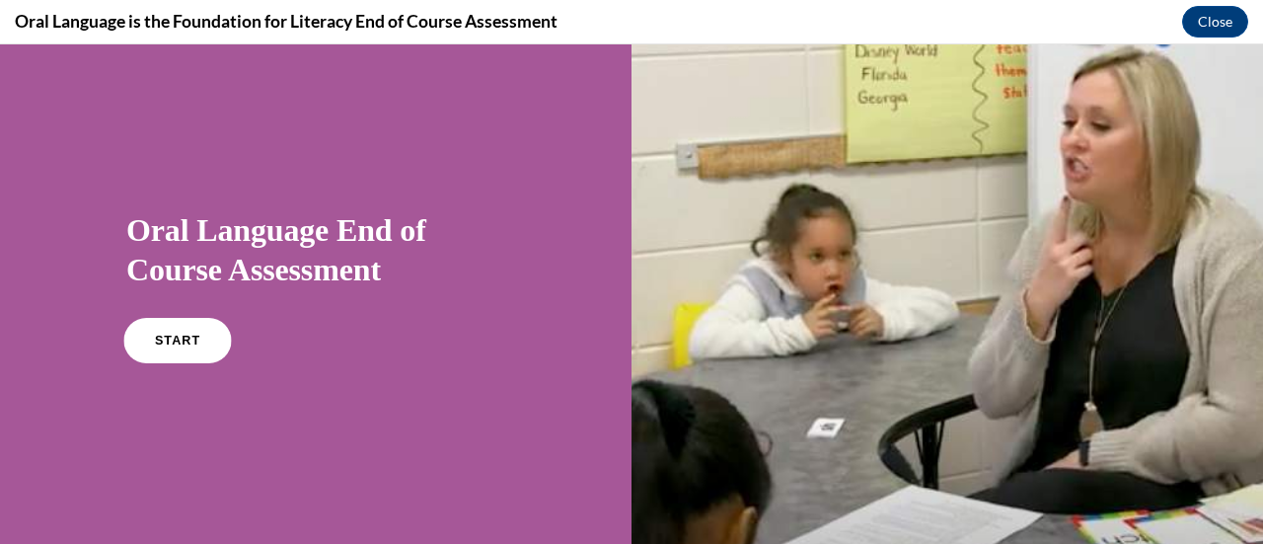
click at [180, 327] on link "START" at bounding box center [177, 340] width 108 height 45
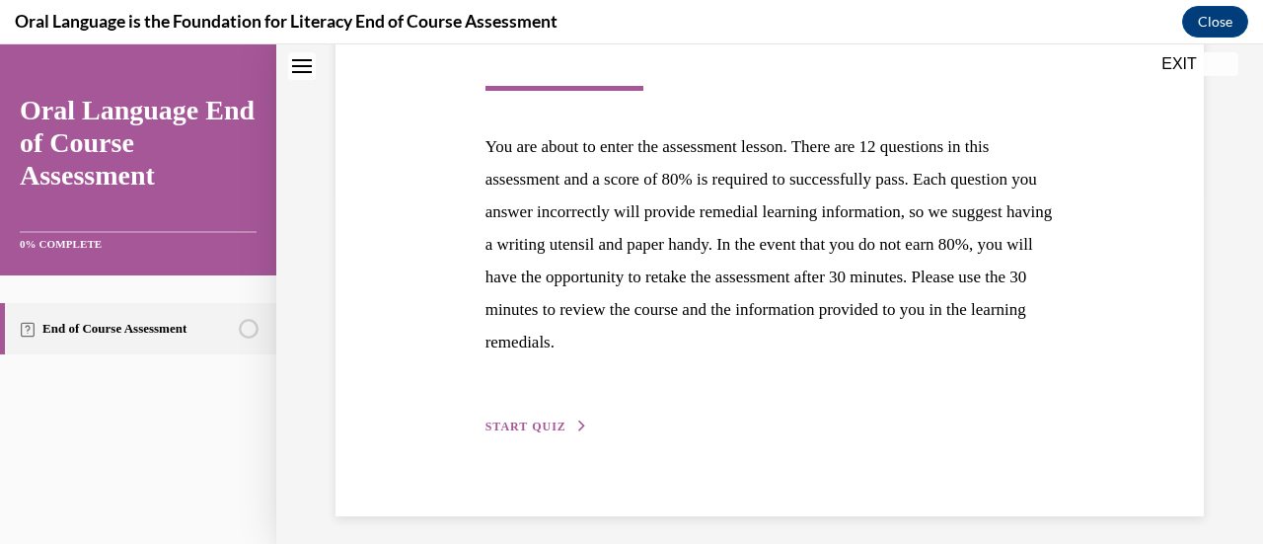
scroll to position [361, 0]
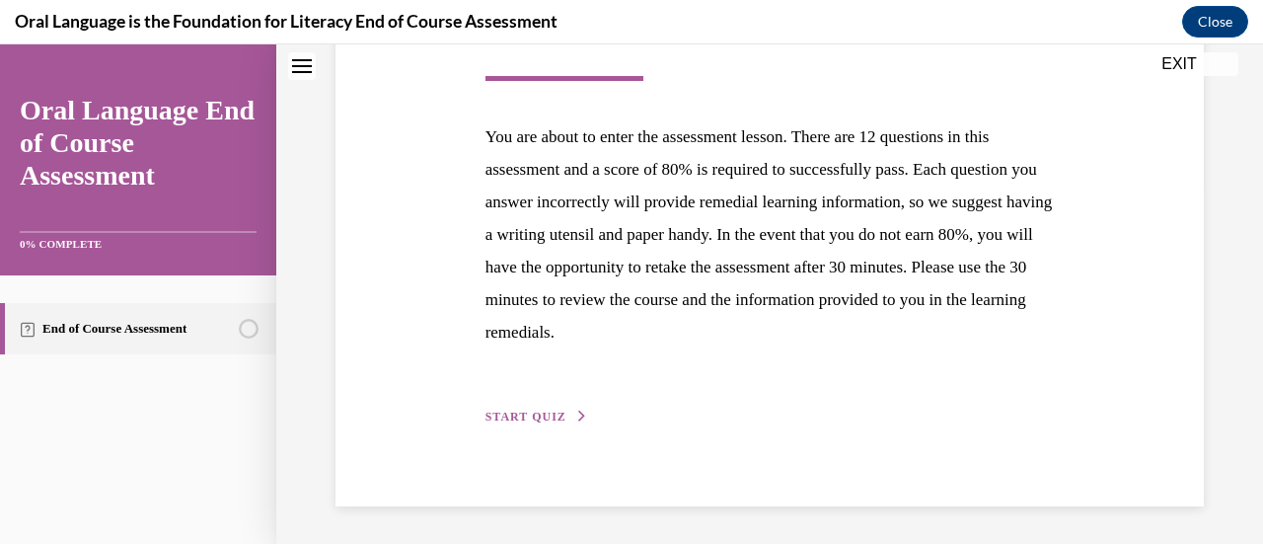
click at [520, 420] on span "START QUIZ" at bounding box center [525, 416] width 81 height 14
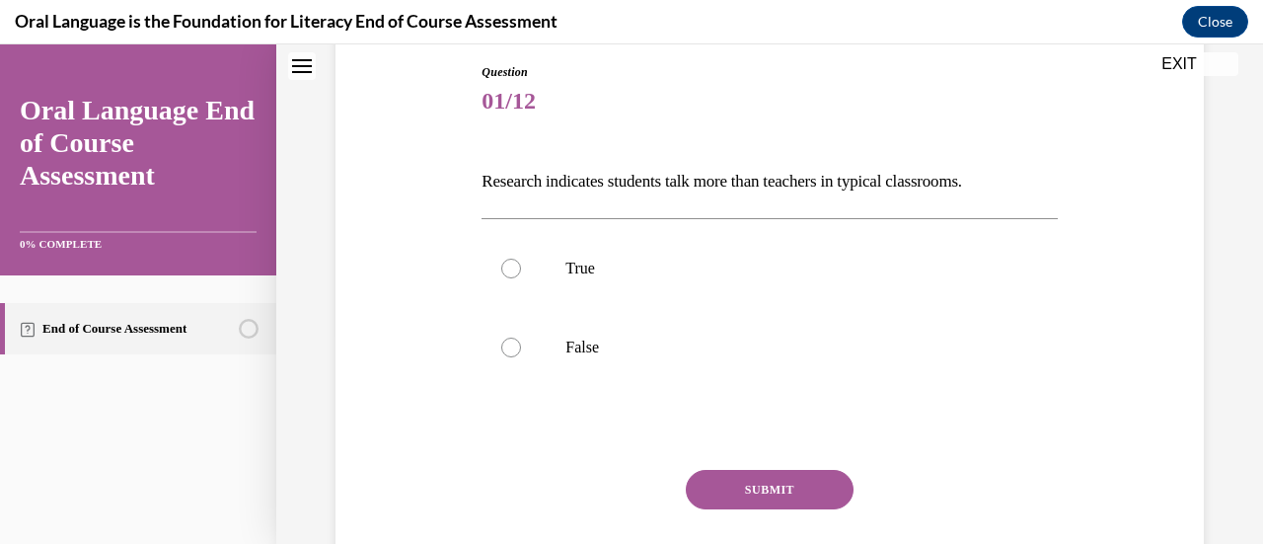
scroll to position [213, 0]
drag, startPoint x: 1016, startPoint y: 184, endPoint x: 475, endPoint y: 169, distance: 540.8
click at [475, 169] on div "Question 01/12 Research indicates students talk more than teachers in typical c…" at bounding box center [769, 315] width 878 height 627
copy p "Research indicates students talk more than teachers in typical classrooms."
click at [510, 346] on div at bounding box center [511, 345] width 20 height 20
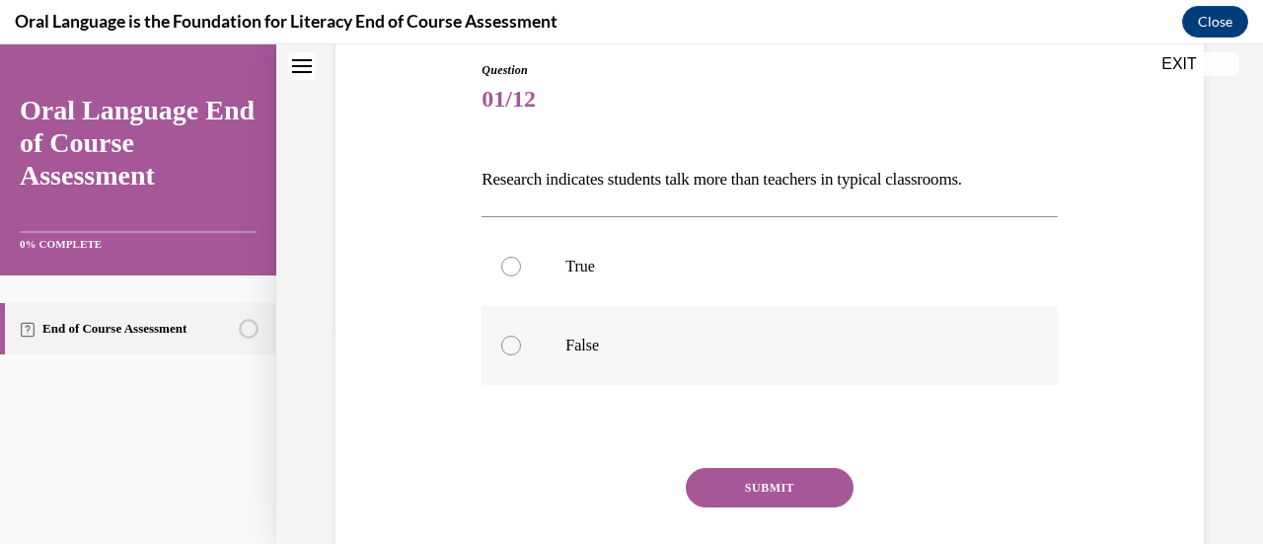
click at [510, 346] on input "False" at bounding box center [511, 345] width 20 height 20
radio input "true"
click at [777, 489] on button "SUBMIT" at bounding box center [770, 487] width 168 height 39
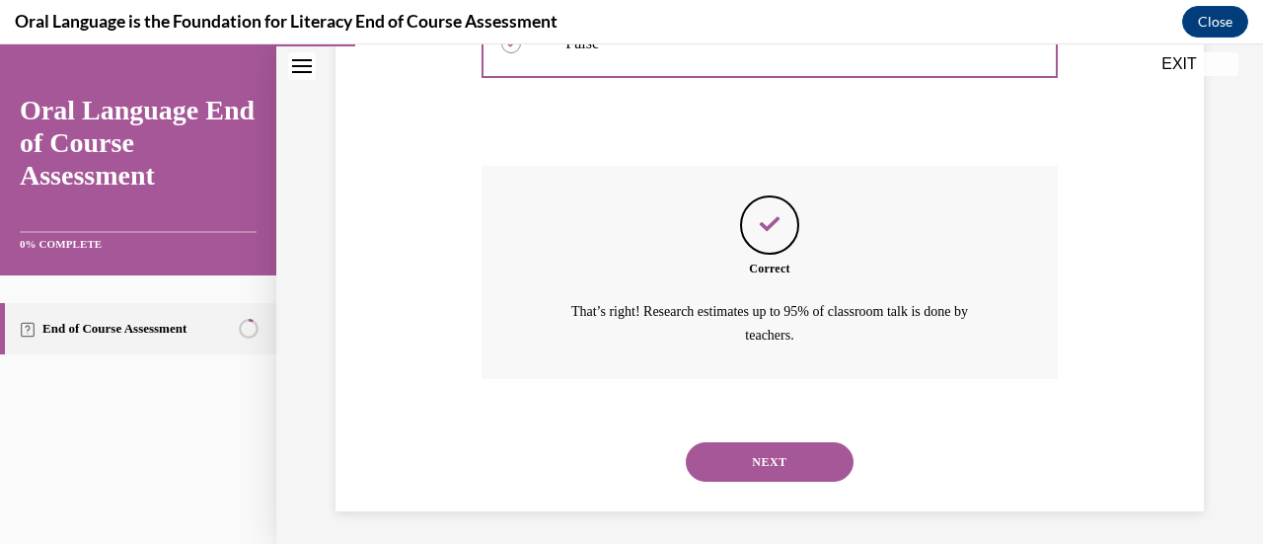
scroll to position [520, 0]
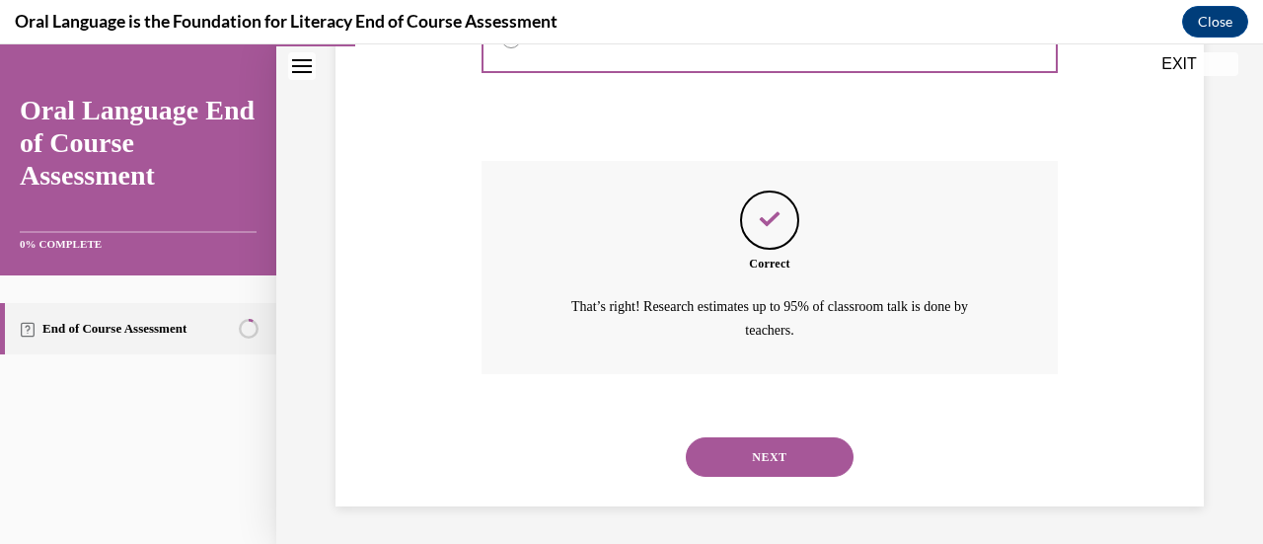
click at [763, 442] on button "NEXT" at bounding box center [770, 456] width 168 height 39
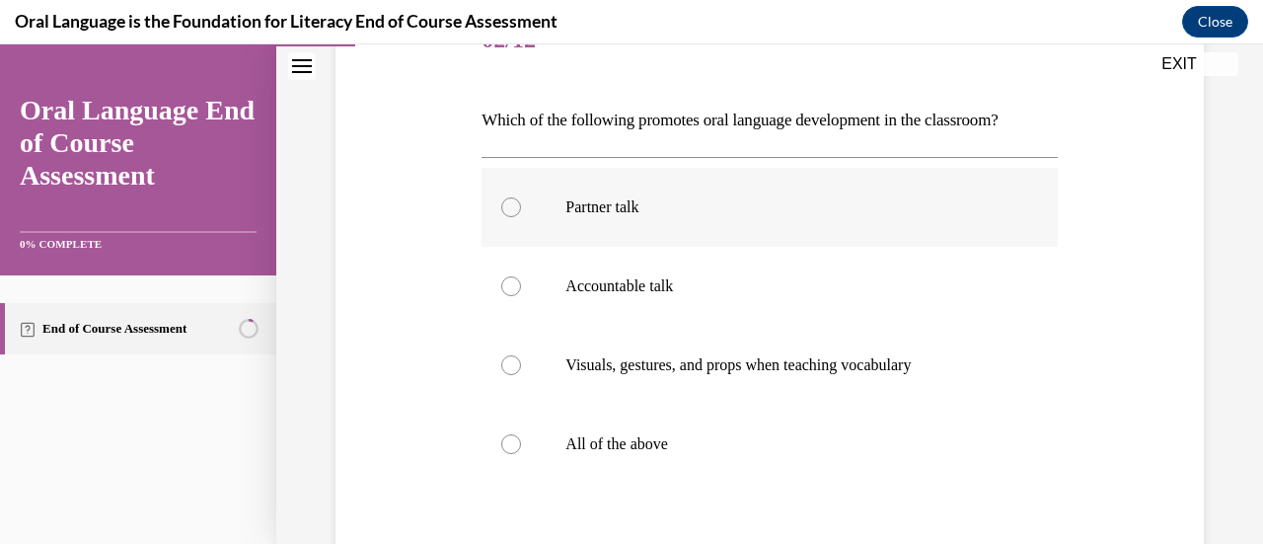
scroll to position [294, 0]
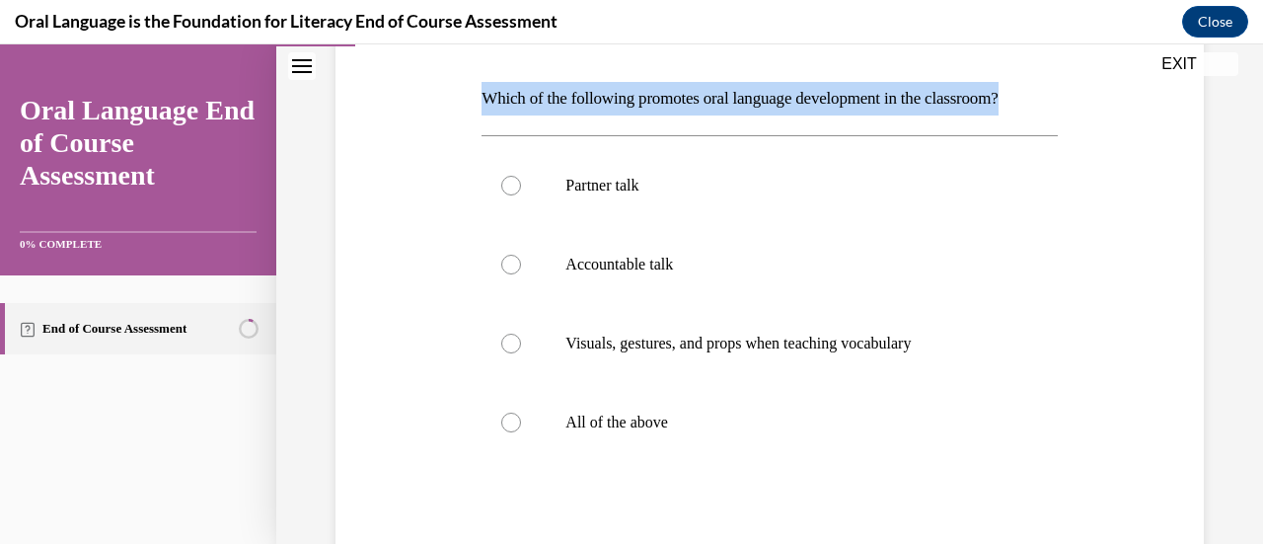
drag, startPoint x: 482, startPoint y: 99, endPoint x: 1041, endPoint y: 90, distance: 558.4
click at [1041, 90] on p "Which of the following promotes oral language development in the classroom?" at bounding box center [768, 99] width 575 height 34
copy p "Which of the following promotes oral language development in the classroom?"
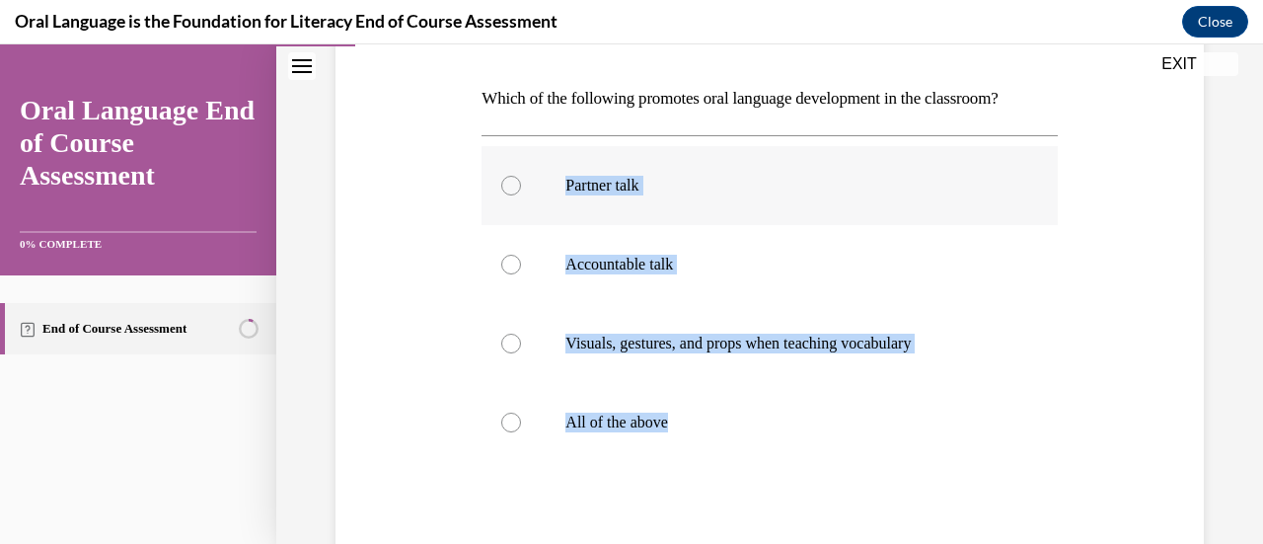
drag, startPoint x: 679, startPoint y: 420, endPoint x: 533, endPoint y: 182, distance: 279.0
click at [533, 182] on div "Partner talk  Accountable talk Visuals, gestures, and props when teaching vocab…" at bounding box center [768, 304] width 575 height 316
copy div "Partner talk  Accountable talk Visuals, gestures, and props when teaching vocab…"
click at [513, 423] on div at bounding box center [511, 422] width 20 height 20
click at [513, 423] on input "All of the above" at bounding box center [511, 422] width 20 height 20
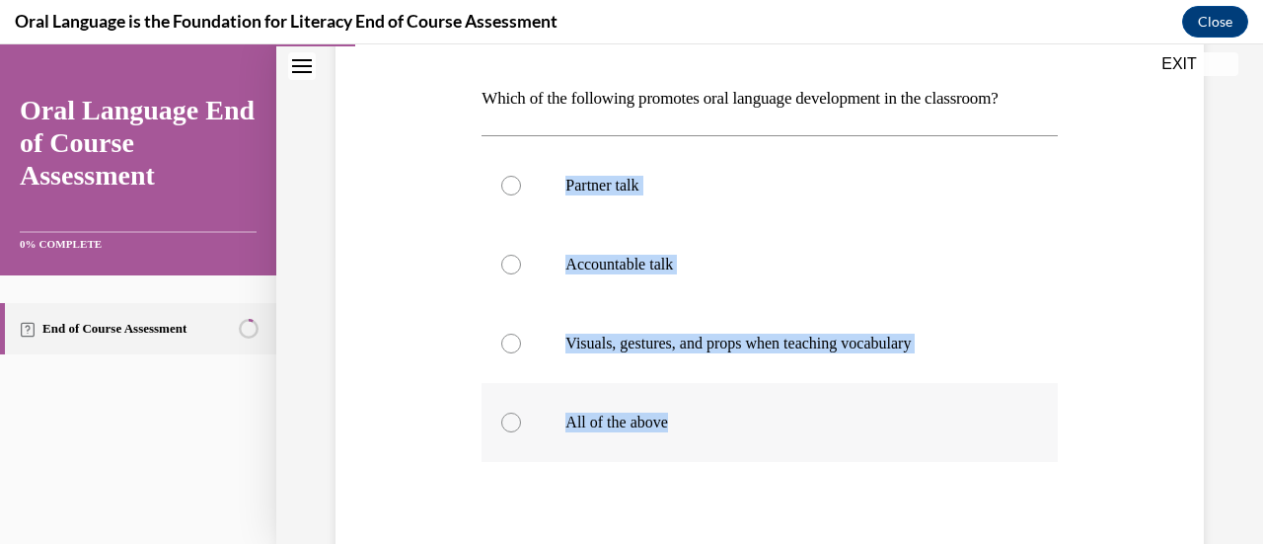
radio input "true"
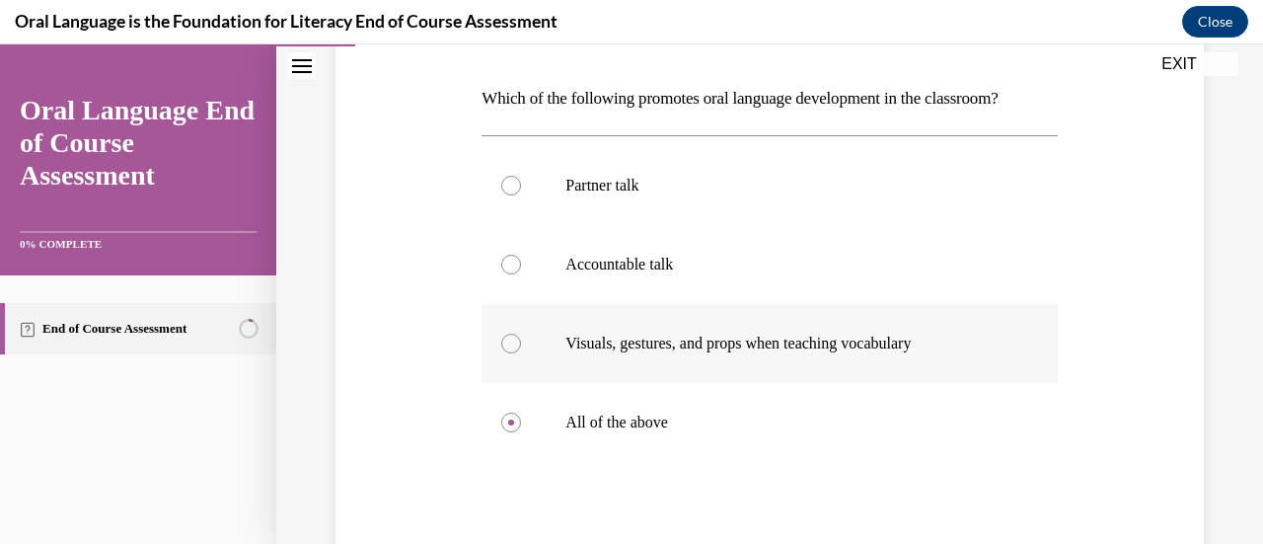
scroll to position [495, 0]
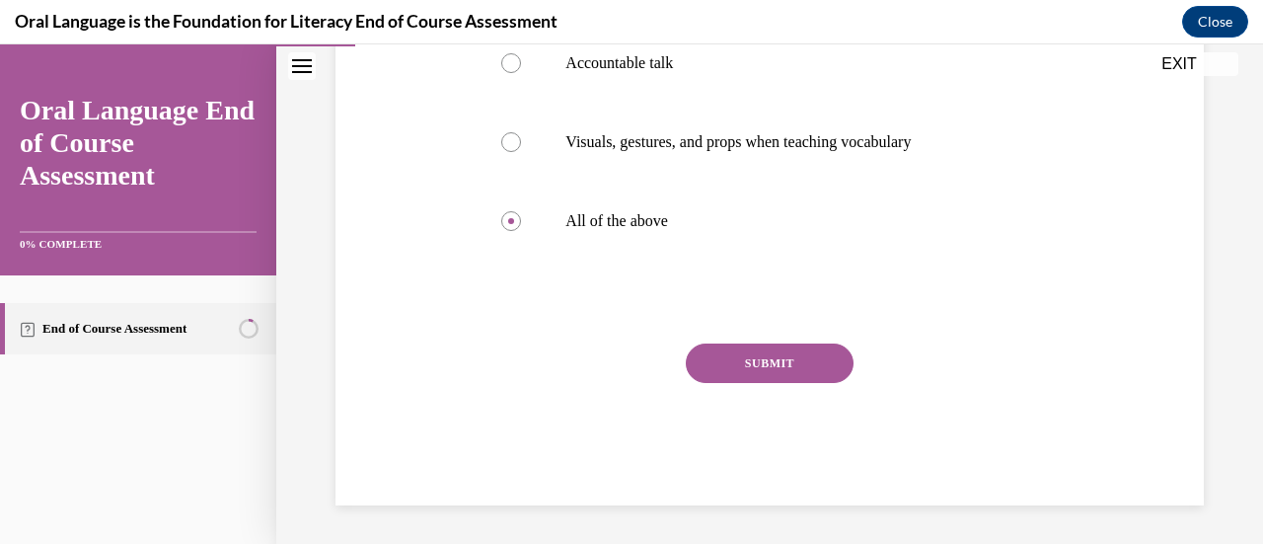
click at [743, 369] on button "SUBMIT" at bounding box center [770, 362] width 168 height 39
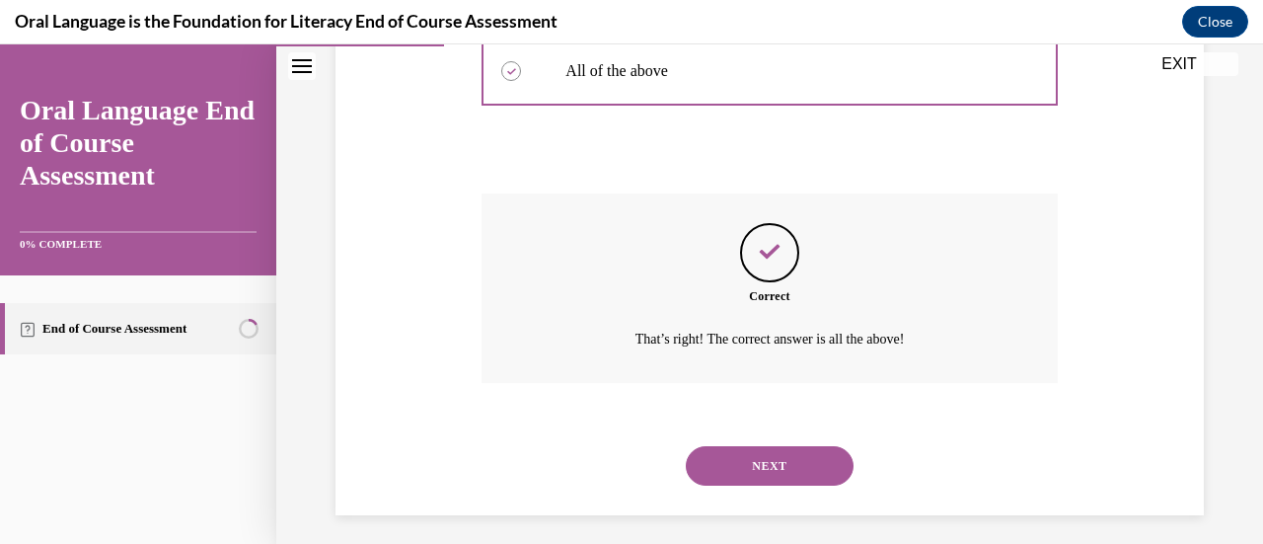
scroll to position [655, 0]
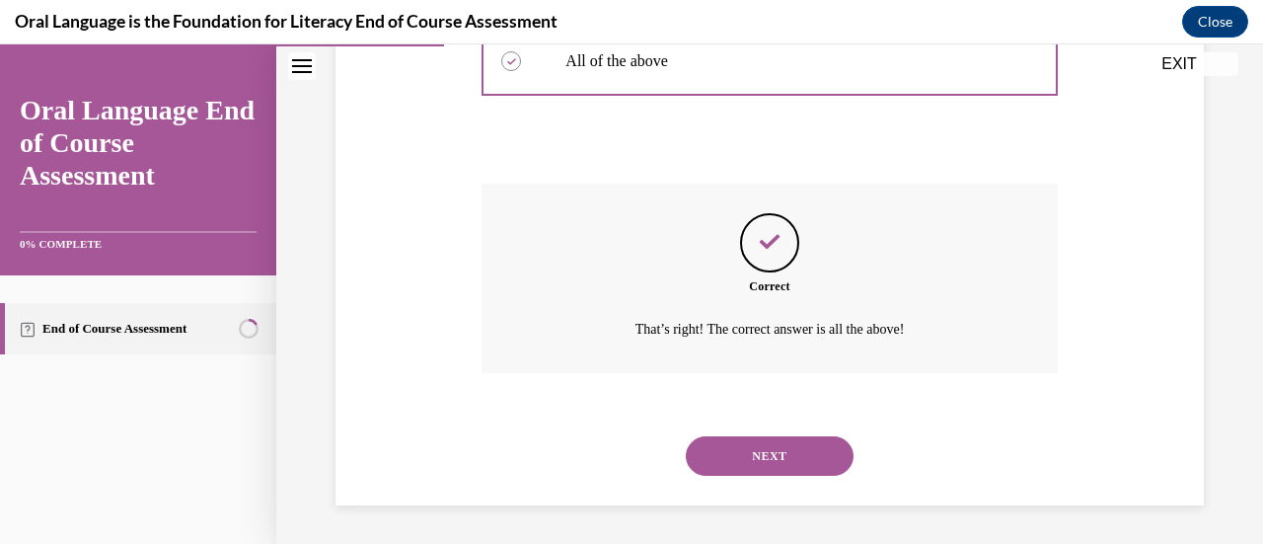
click at [793, 455] on button "NEXT" at bounding box center [770, 455] width 168 height 39
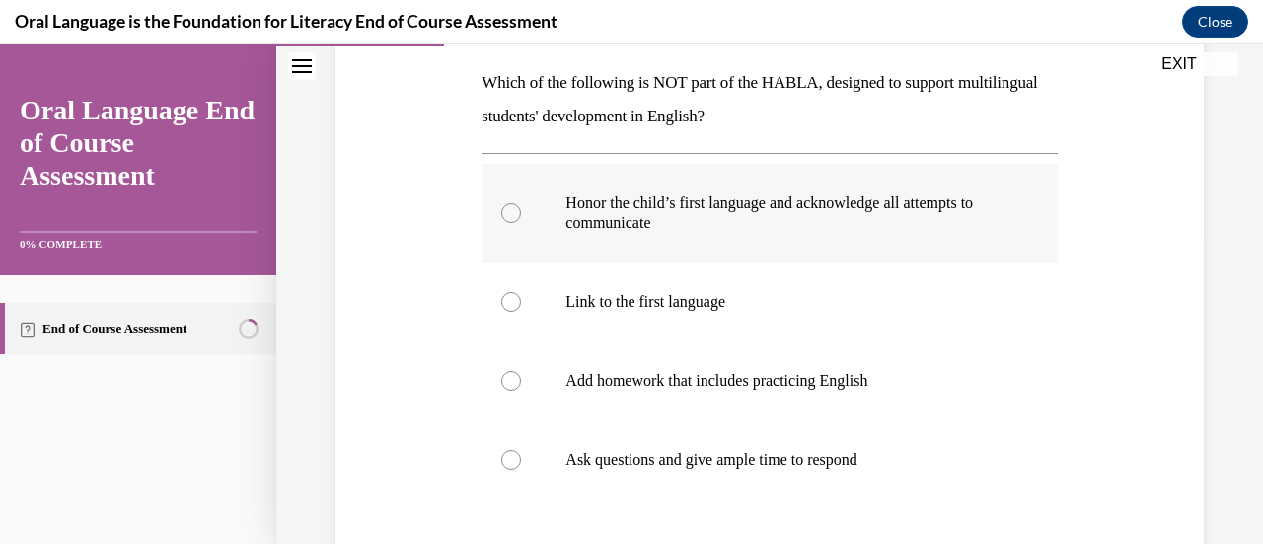
scroll to position [311, 0]
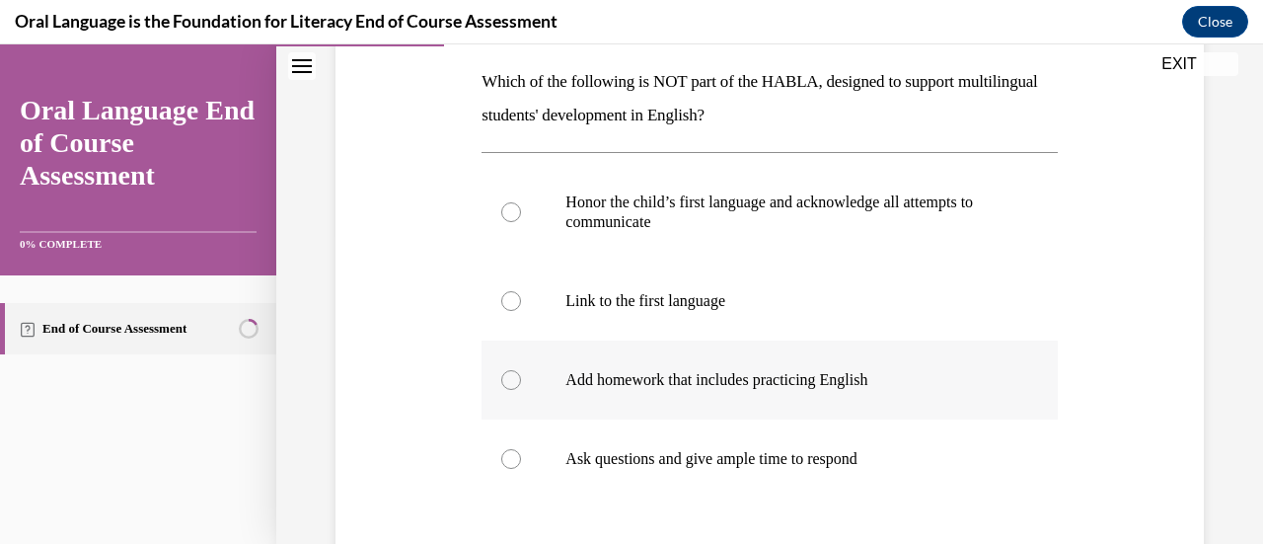
click at [517, 371] on div at bounding box center [511, 380] width 20 height 20
click at [517, 371] on input "Add homework that includes practicing English" at bounding box center [511, 380] width 20 height 20
radio input "true"
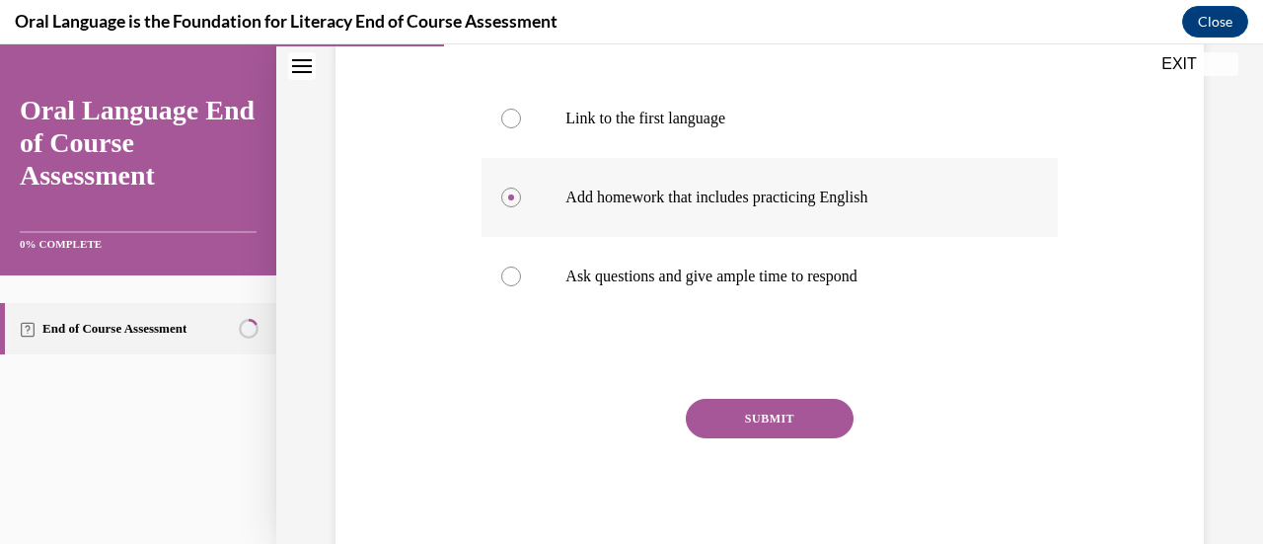
scroll to position [548, 0]
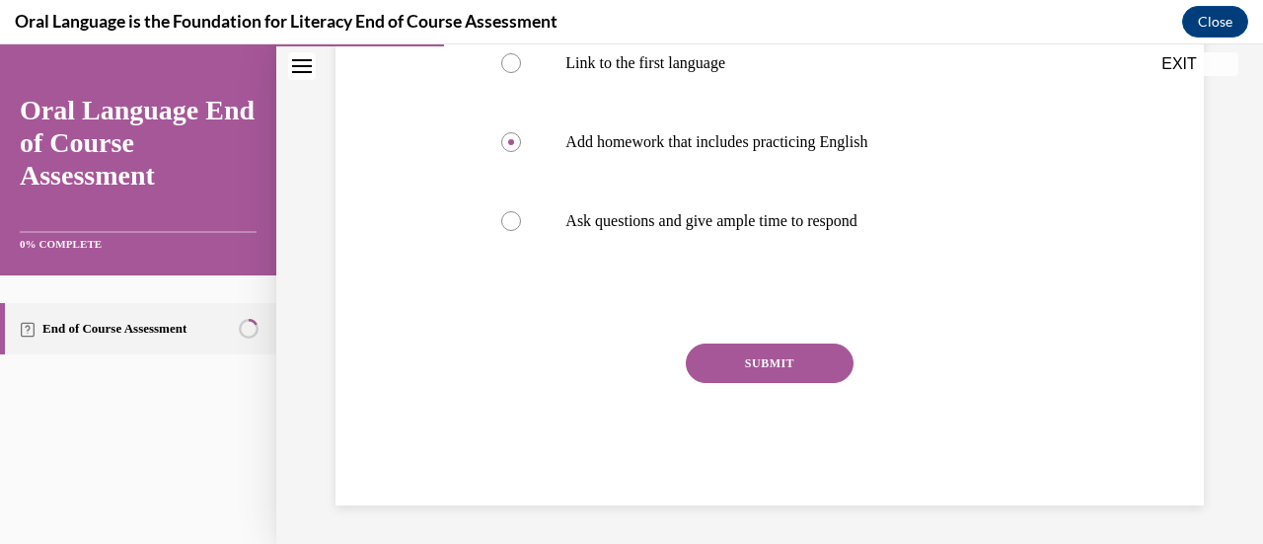
click at [786, 366] on button "SUBMIT" at bounding box center [770, 362] width 168 height 39
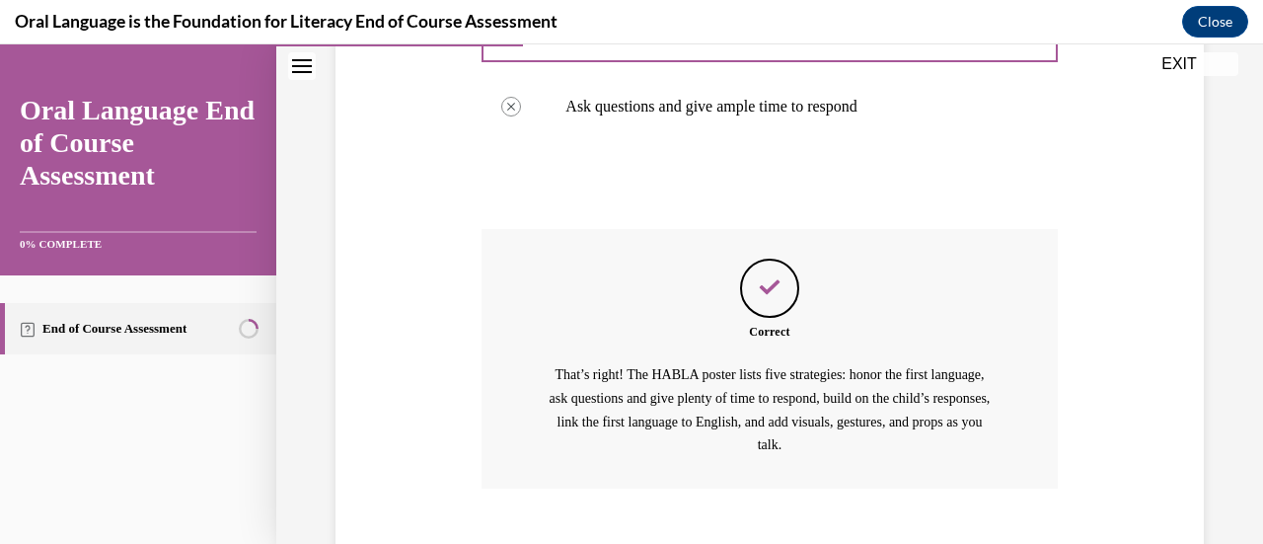
scroll to position [778, 0]
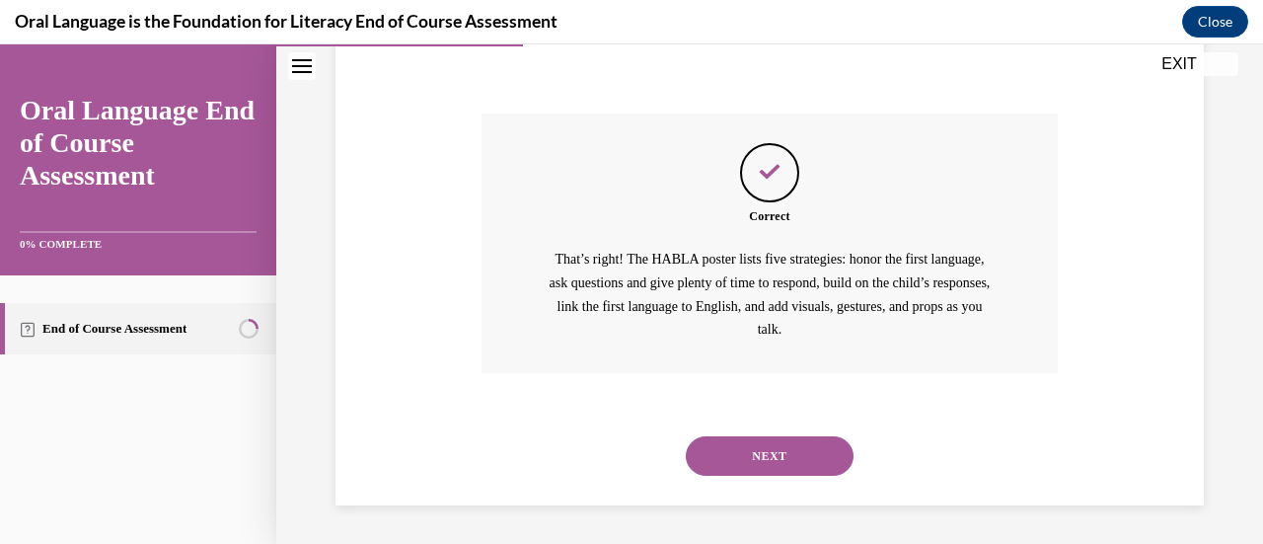
click at [766, 449] on button "NEXT" at bounding box center [770, 455] width 168 height 39
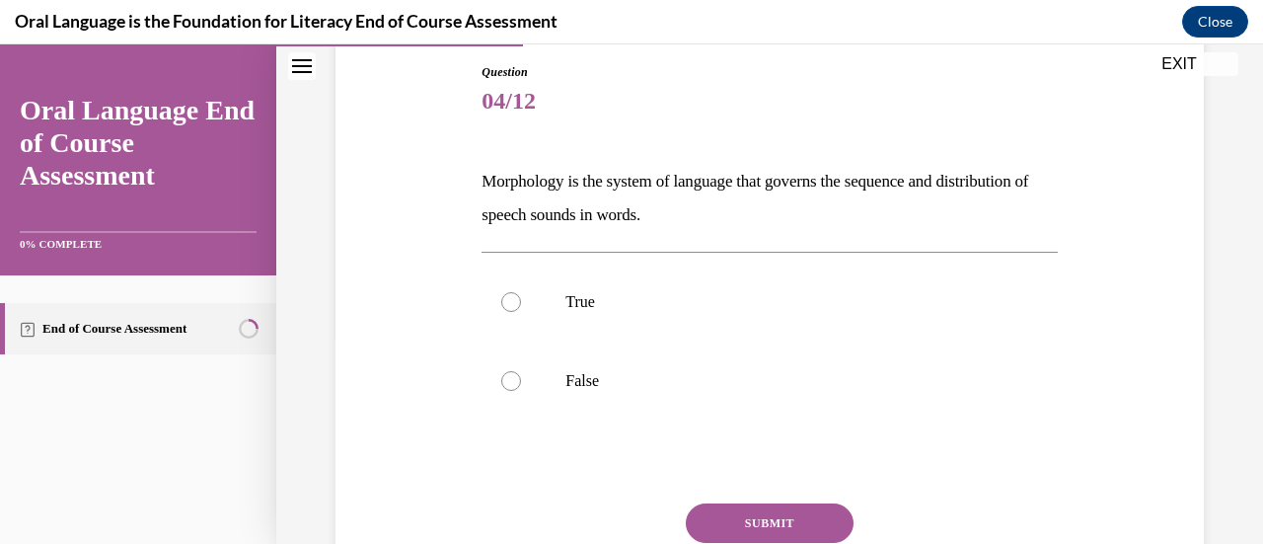
scroll to position [219, 0]
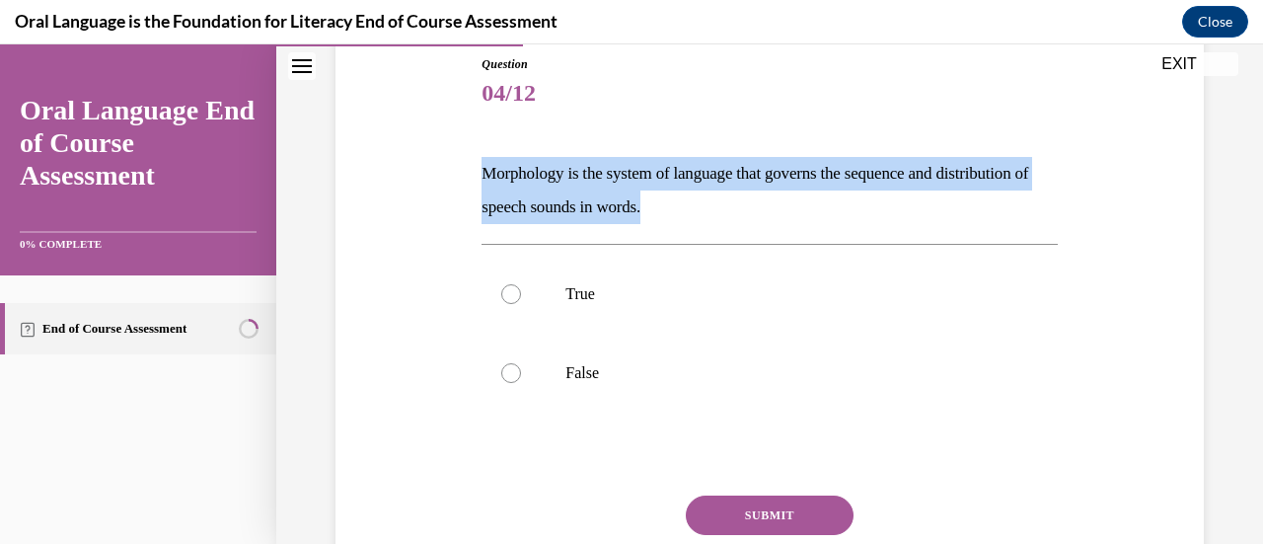
drag, startPoint x: 763, startPoint y: 208, endPoint x: 401, endPoint y: 171, distance: 363.9
click at [401, 171] on div "Question 04/12 Morphology is the system of language that governs the sequence a…" at bounding box center [769, 326] width 878 height 661
copy p "Morphology is the system of language that governs the sequence and distribution…"
click at [512, 369] on div at bounding box center [511, 373] width 20 height 20
click at [512, 369] on input "False" at bounding box center [511, 373] width 20 height 20
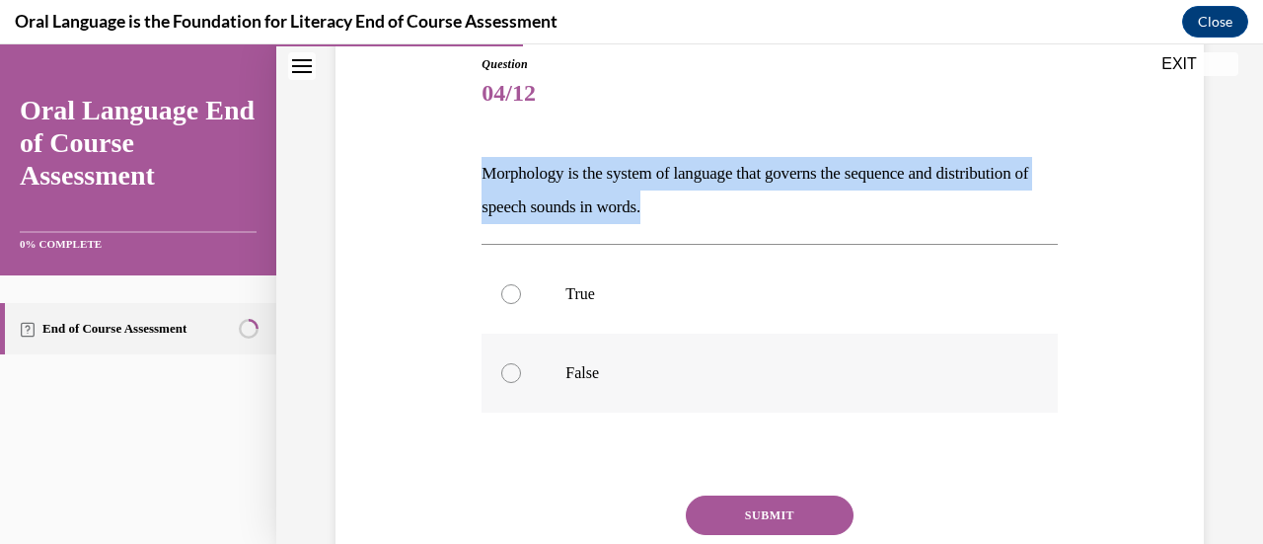
radio input "true"
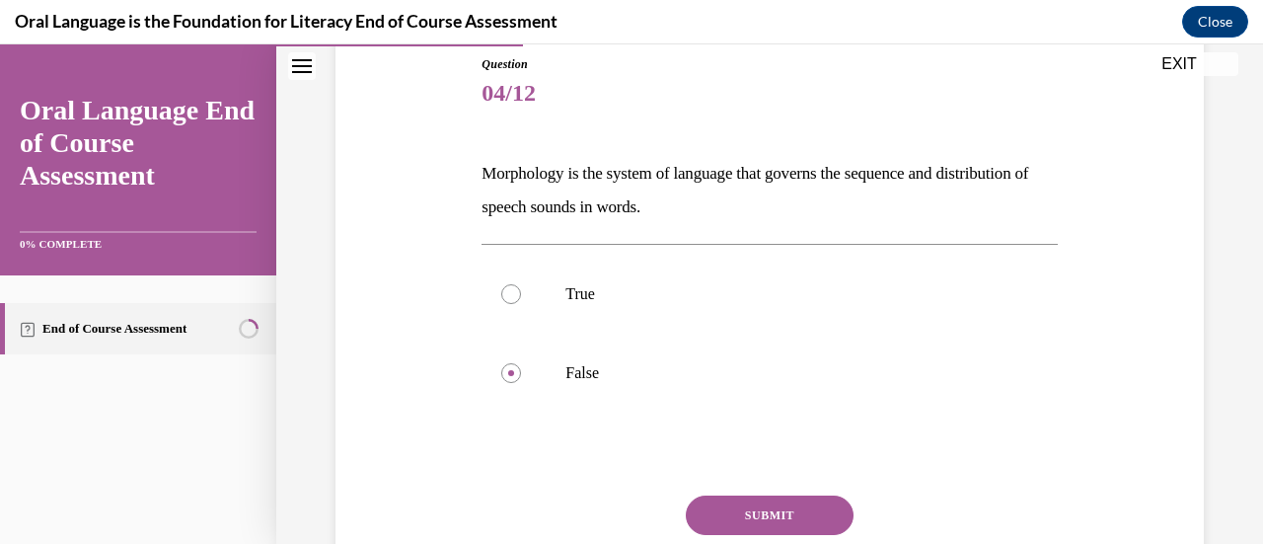
click at [766, 521] on button "SUBMIT" at bounding box center [770, 514] width 168 height 39
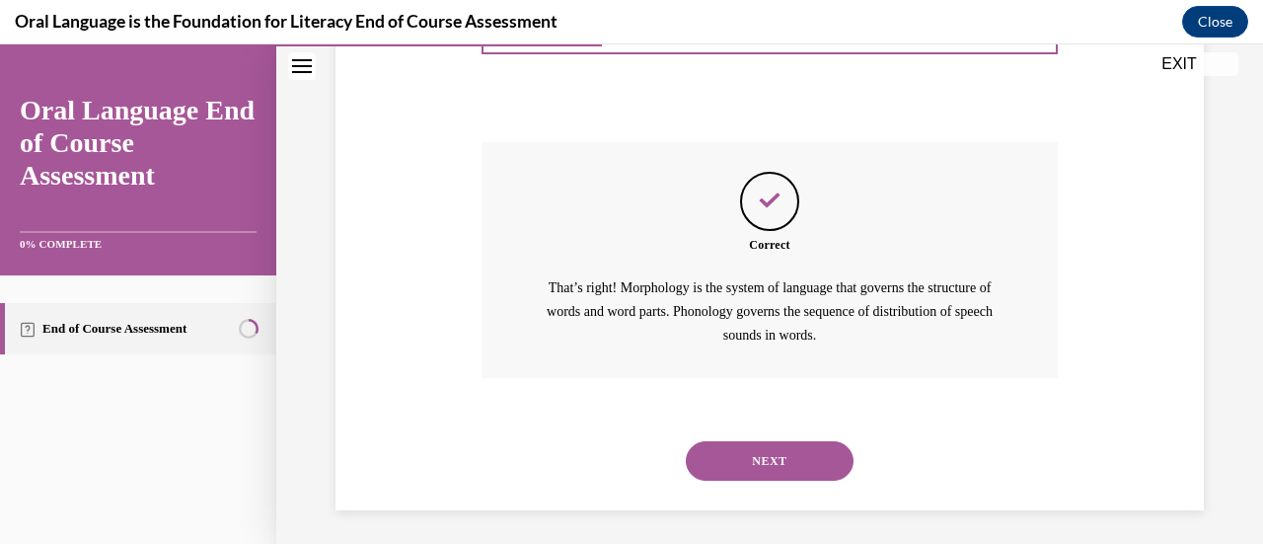
scroll to position [577, 0]
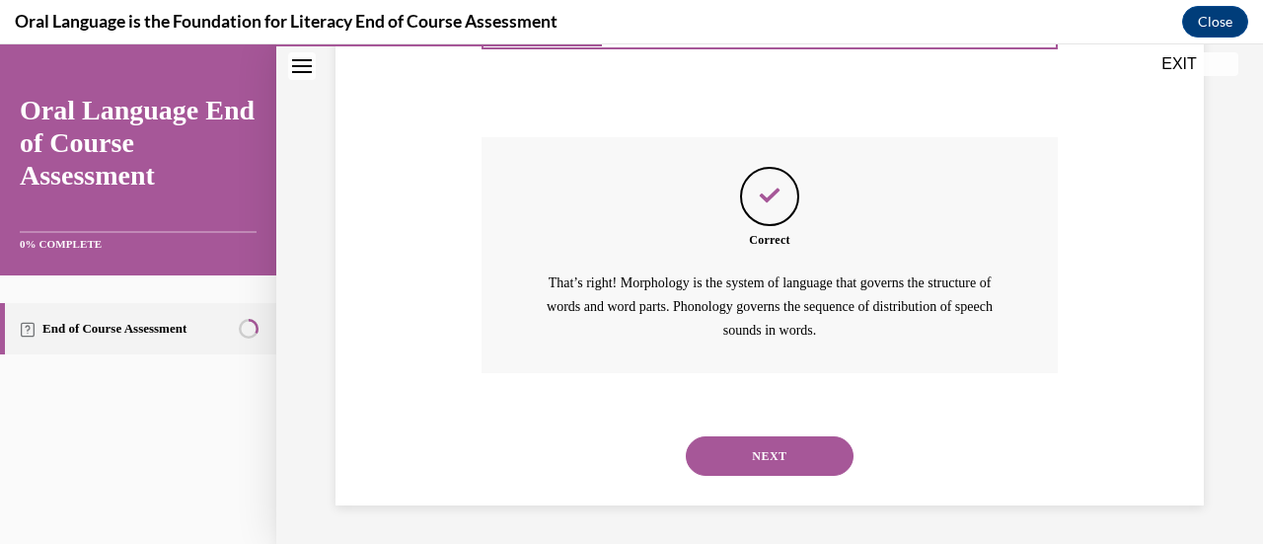
click at [763, 460] on button "NEXT" at bounding box center [770, 455] width 168 height 39
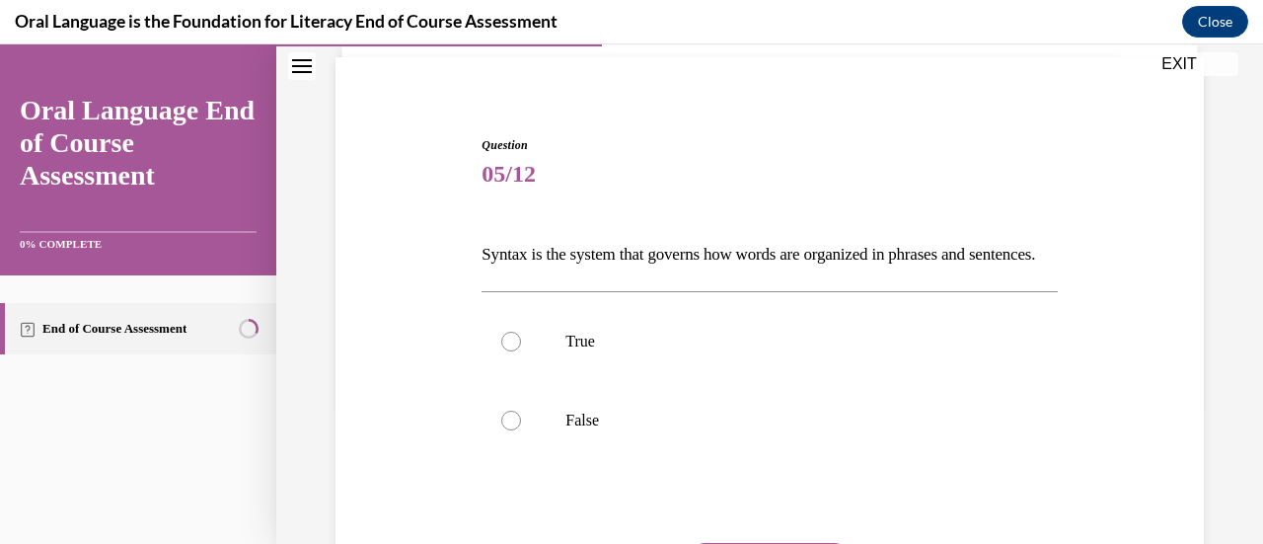
scroll to position [142, 0]
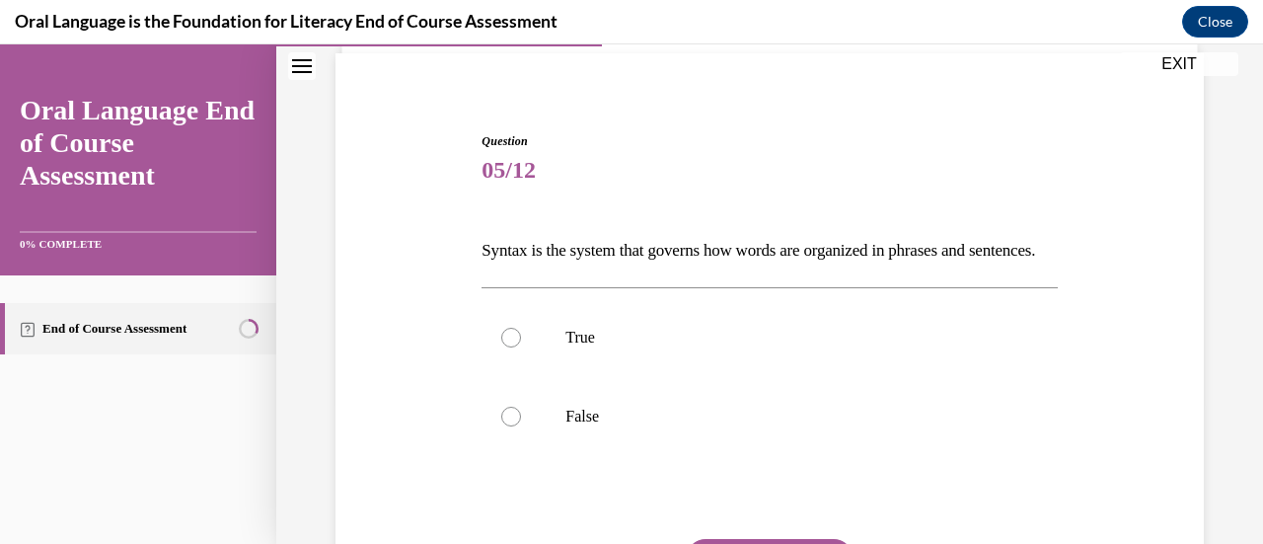
drag, startPoint x: 559, startPoint y: 285, endPoint x: 446, endPoint y: 227, distance: 127.5
click at [446, 227] on div "Question 05/12 Syntax is the system that governs how words are organized in phr…" at bounding box center [769, 386] width 878 height 627
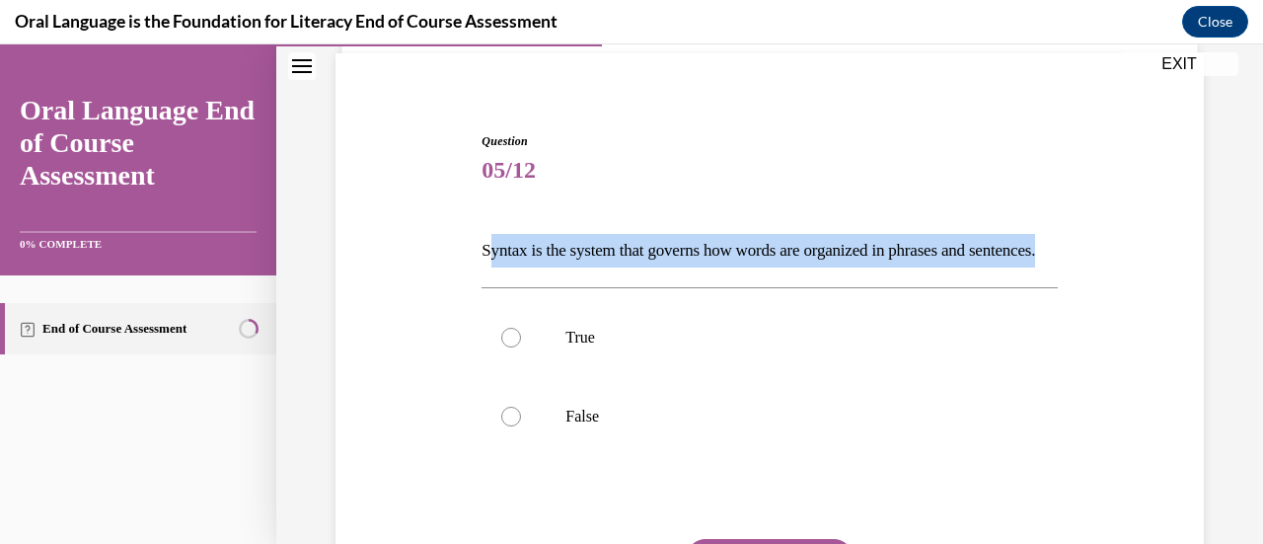
drag, startPoint x: 487, startPoint y: 253, endPoint x: 558, endPoint y: 284, distance: 77.7
click at [558, 267] on p "Syntax is the system that governs how words are organized in phrases and senten…" at bounding box center [768, 251] width 575 height 34
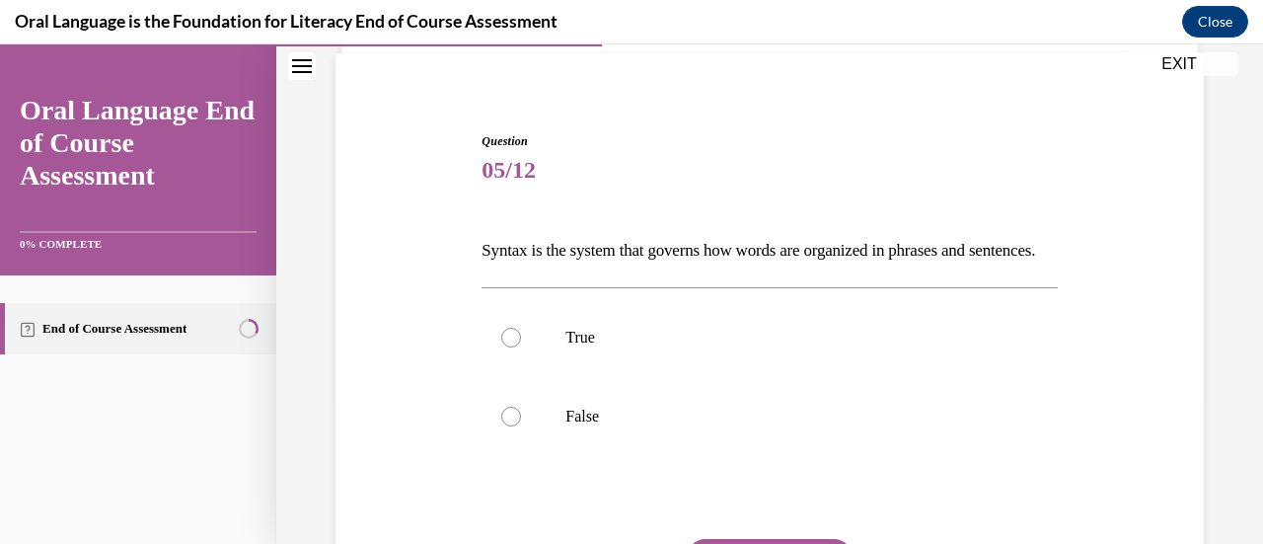
click at [484, 249] on p "Syntax is the system that governs how words are organized in phrases and senten…" at bounding box center [768, 251] width 575 height 34
drag, startPoint x: 484, startPoint y: 249, endPoint x: 568, endPoint y: 280, distance: 89.6
click at [568, 267] on p "Syntax is the system that governs how words are organized in phrases and senten…" at bounding box center [768, 251] width 575 height 34
copy p "Syntax is the system that governs how words are organized in phrases and senten…"
click at [506, 347] on div at bounding box center [511, 337] width 20 height 20
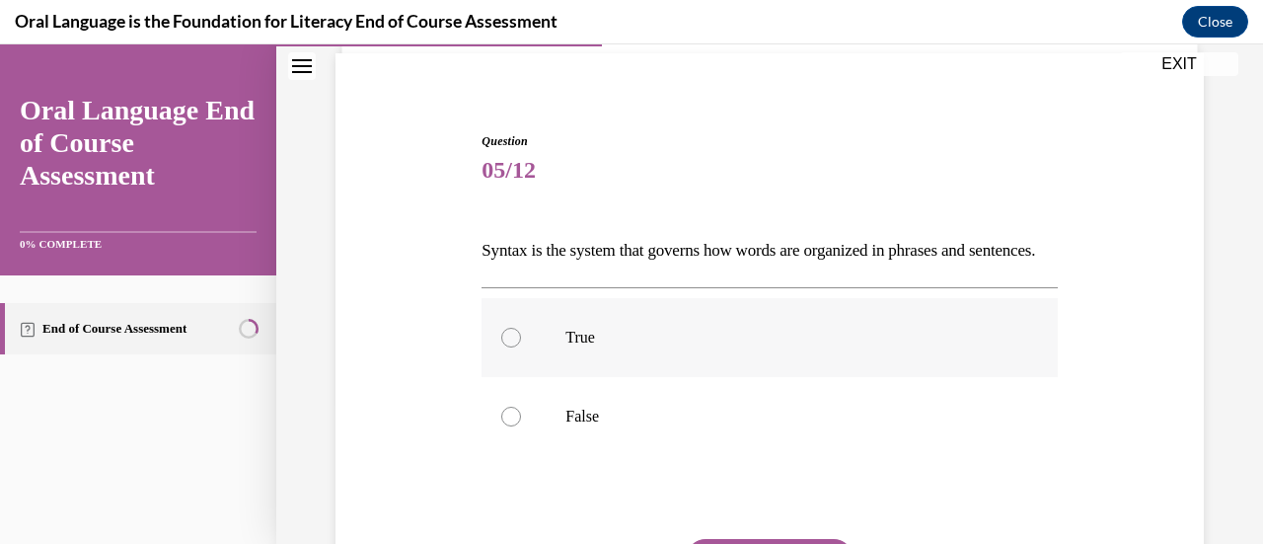
click at [506, 347] on input "True" at bounding box center [511, 337] width 20 height 20
radio input "true"
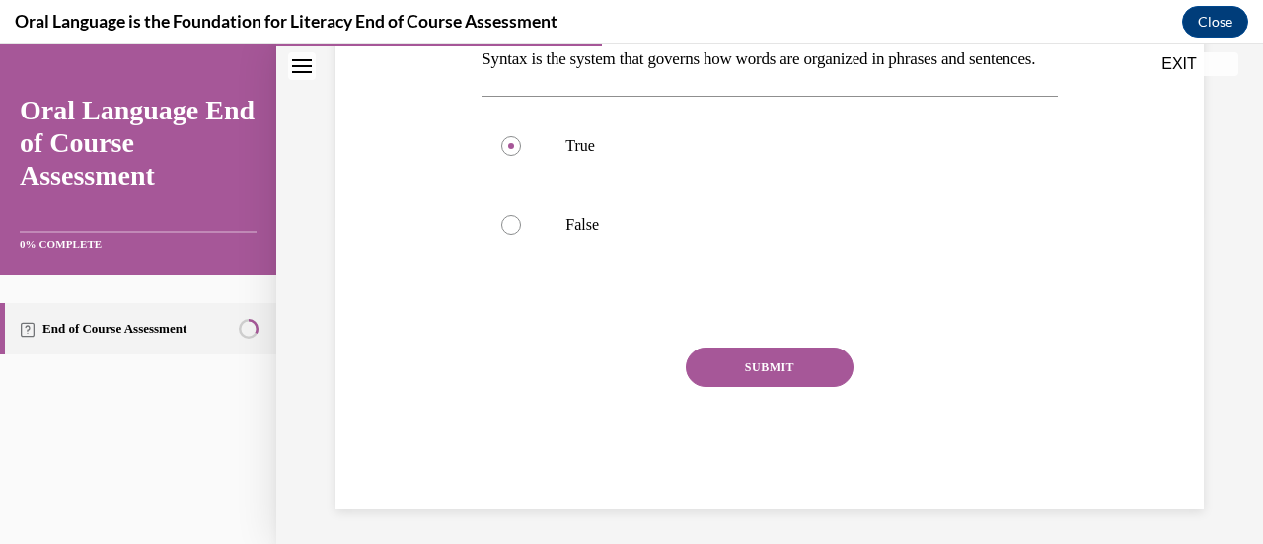
click at [801, 387] on button "SUBMIT" at bounding box center [770, 366] width 168 height 39
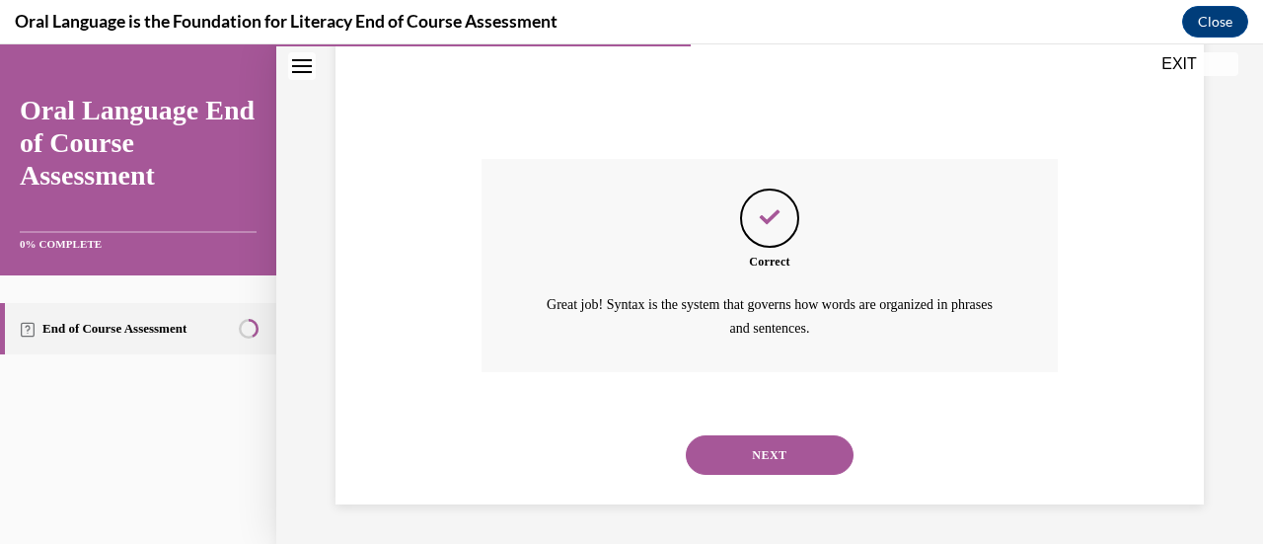
scroll to position [553, 0]
click at [773, 447] on button "NEXT" at bounding box center [770, 454] width 168 height 39
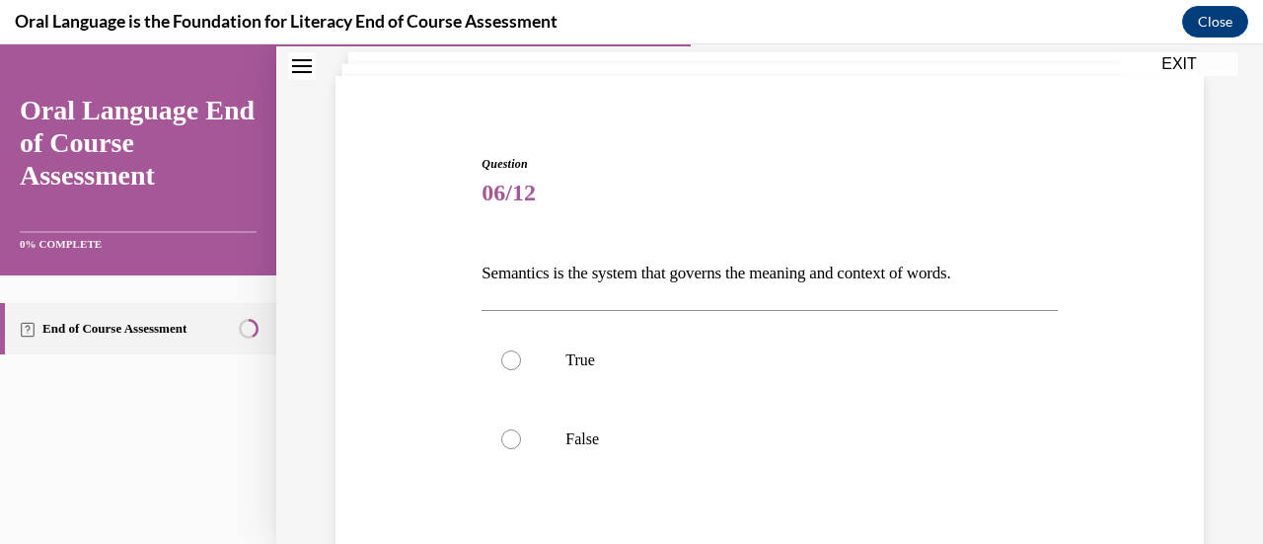
scroll to position [134, 0]
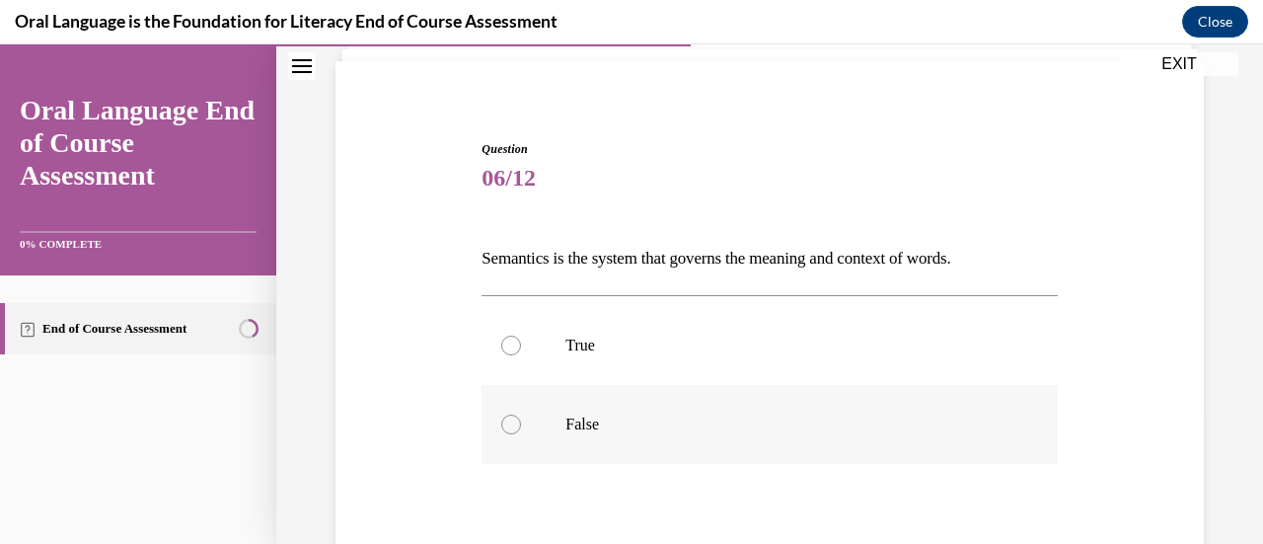
click at [516, 430] on div at bounding box center [511, 424] width 20 height 20
click at [516, 430] on input "False" at bounding box center [511, 424] width 20 height 20
radio input "true"
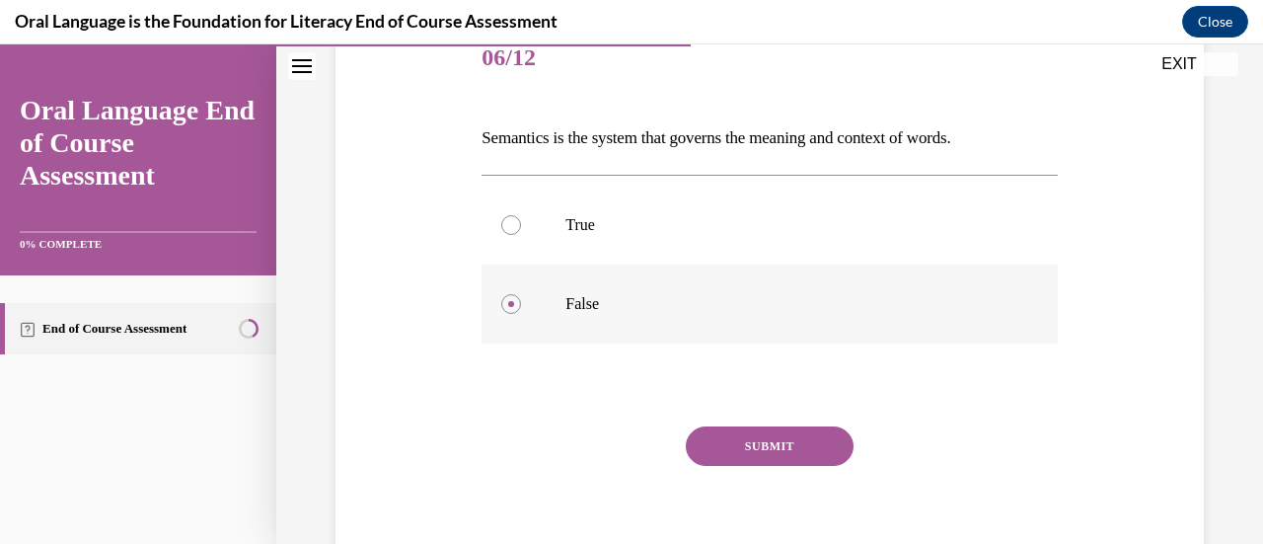
click at [710, 428] on button "SUBMIT" at bounding box center [770, 445] width 168 height 39
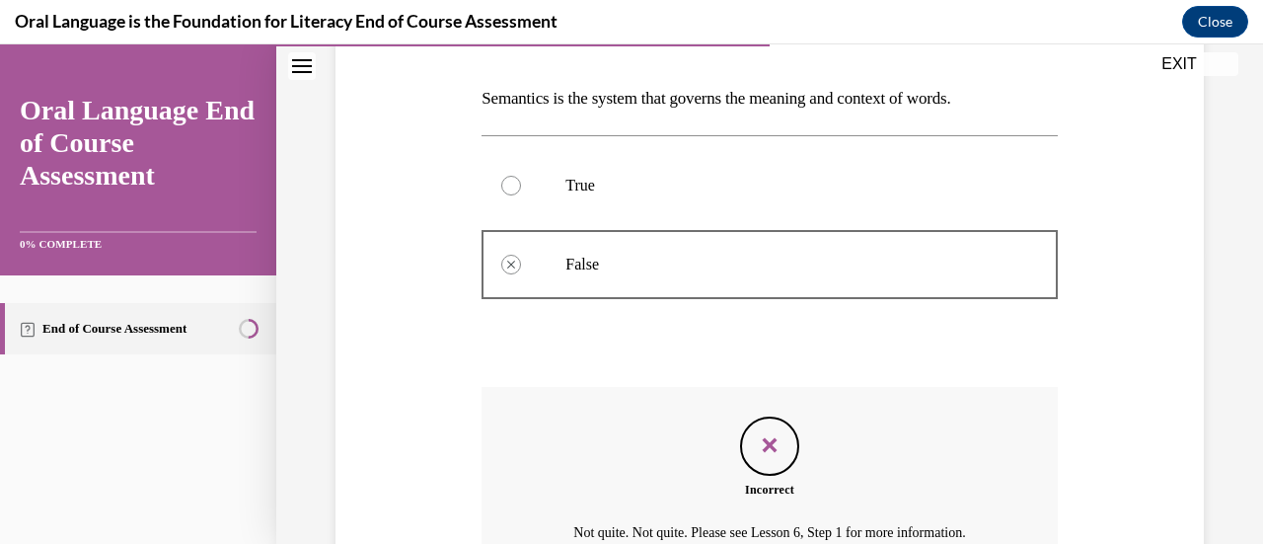
scroll to position [341, 0]
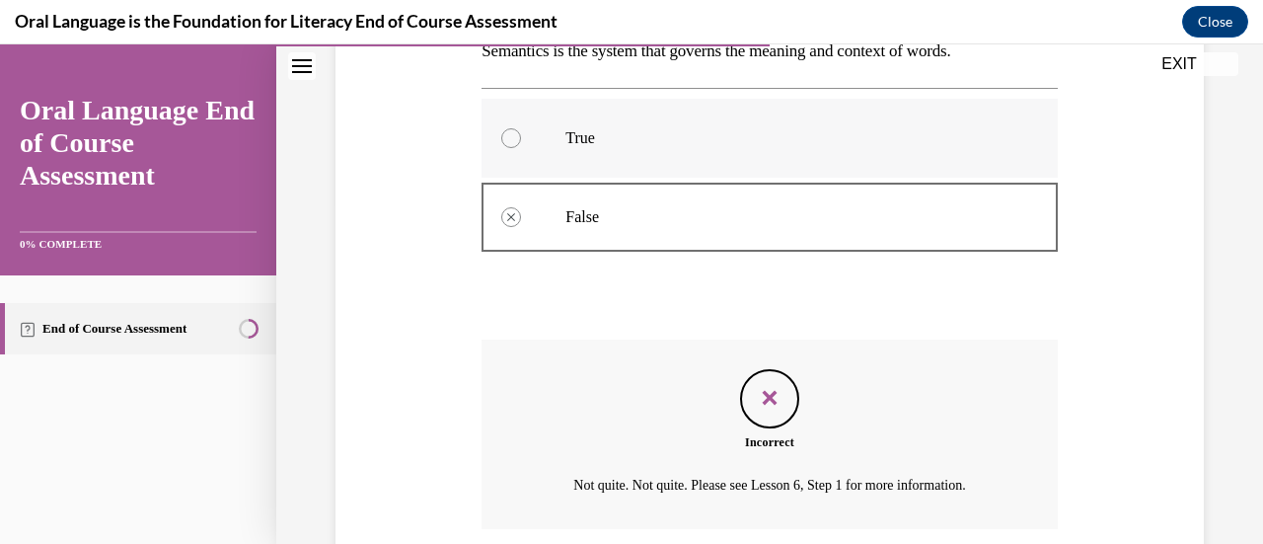
click at [515, 142] on div at bounding box center [511, 138] width 20 height 20
click at [505, 140] on div at bounding box center [511, 138] width 20 height 20
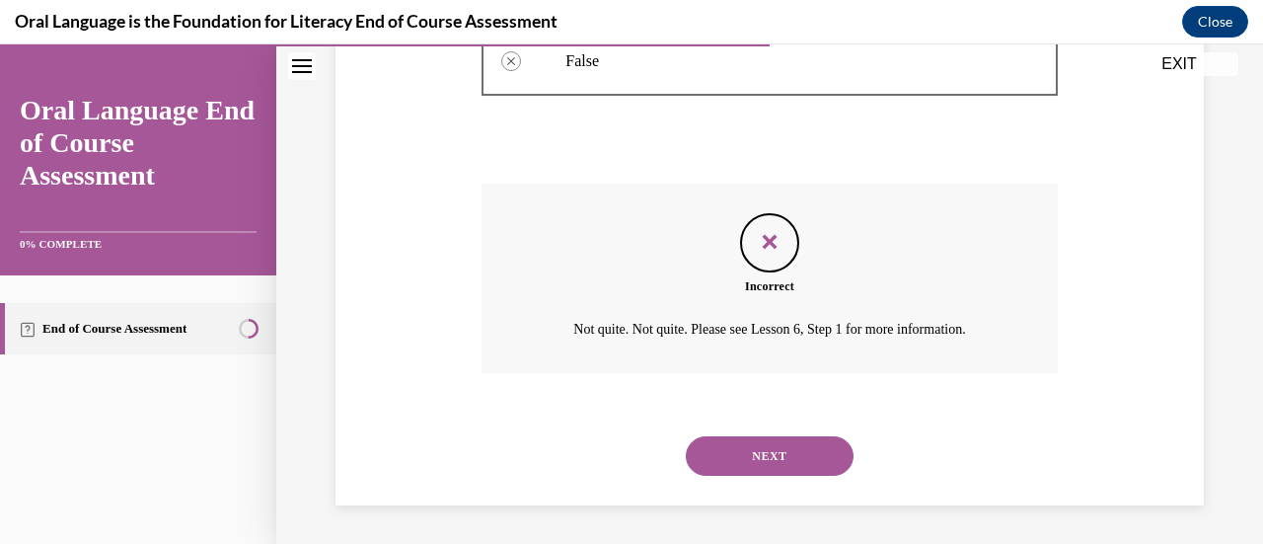
click at [779, 453] on button "NEXT" at bounding box center [770, 455] width 168 height 39
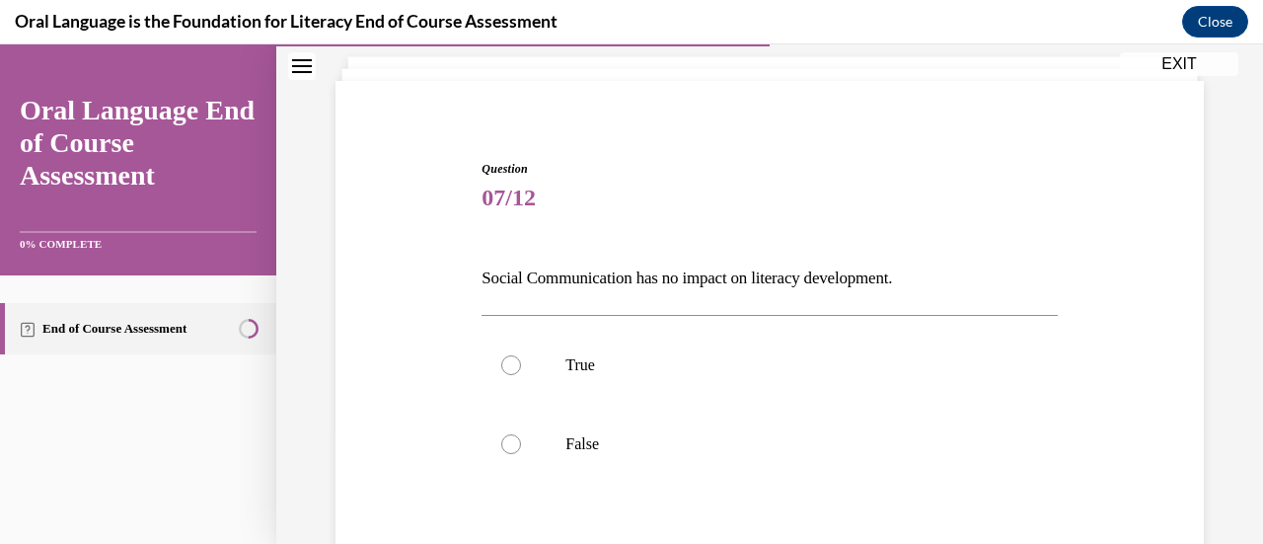
scroll to position [118, 0]
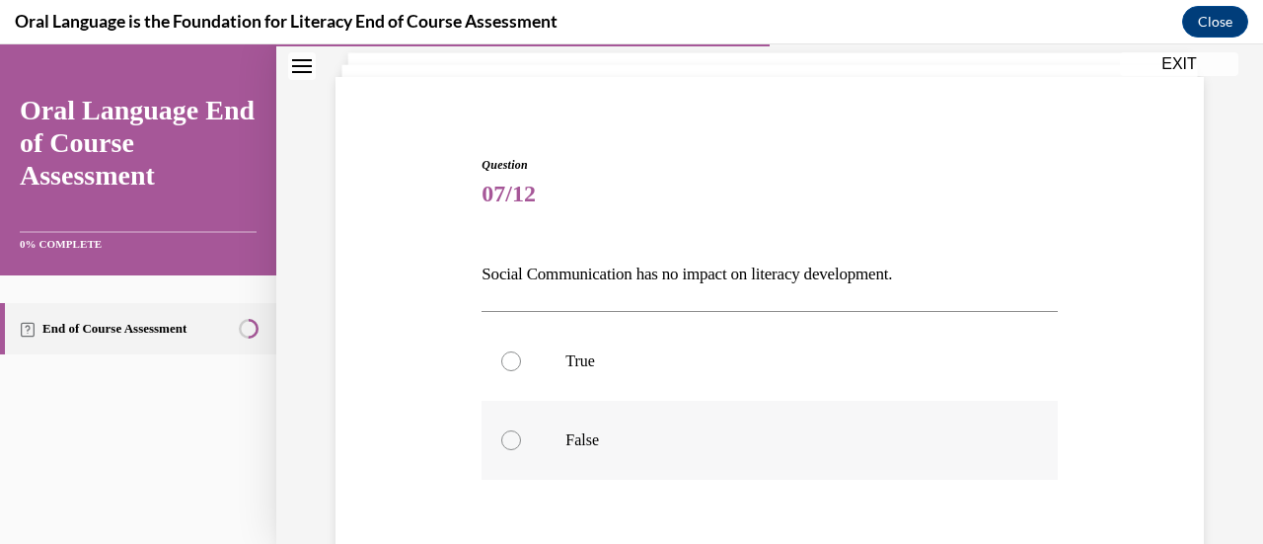
click at [686, 442] on p "False" at bounding box center [786, 440] width 442 height 20
click at [521, 442] on input "False" at bounding box center [511, 440] width 20 height 20
radio input "true"
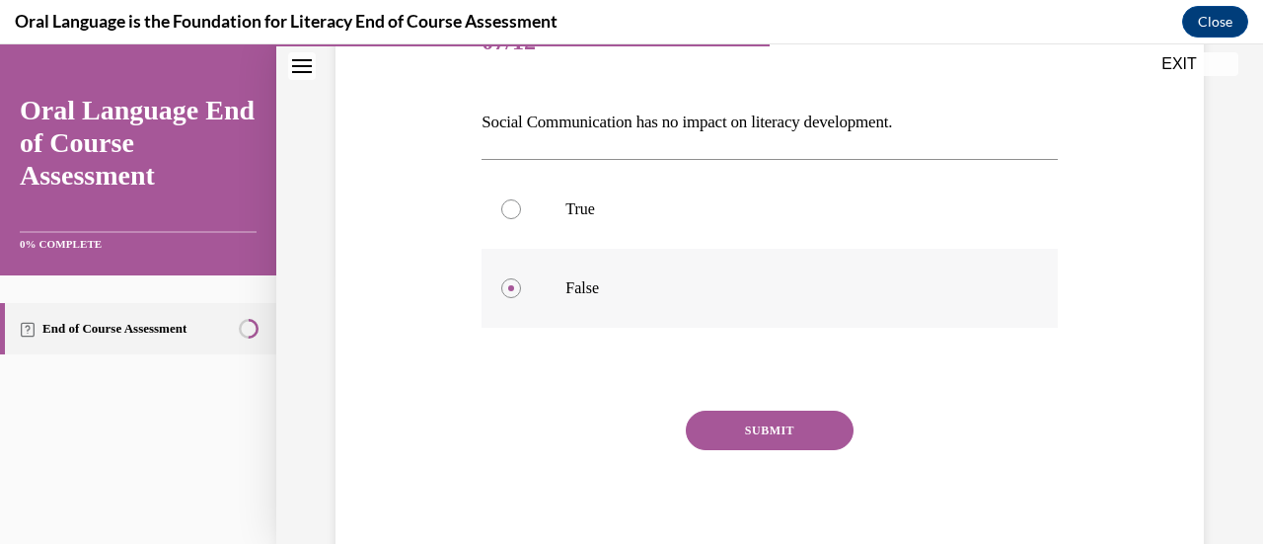
scroll to position [337, 0]
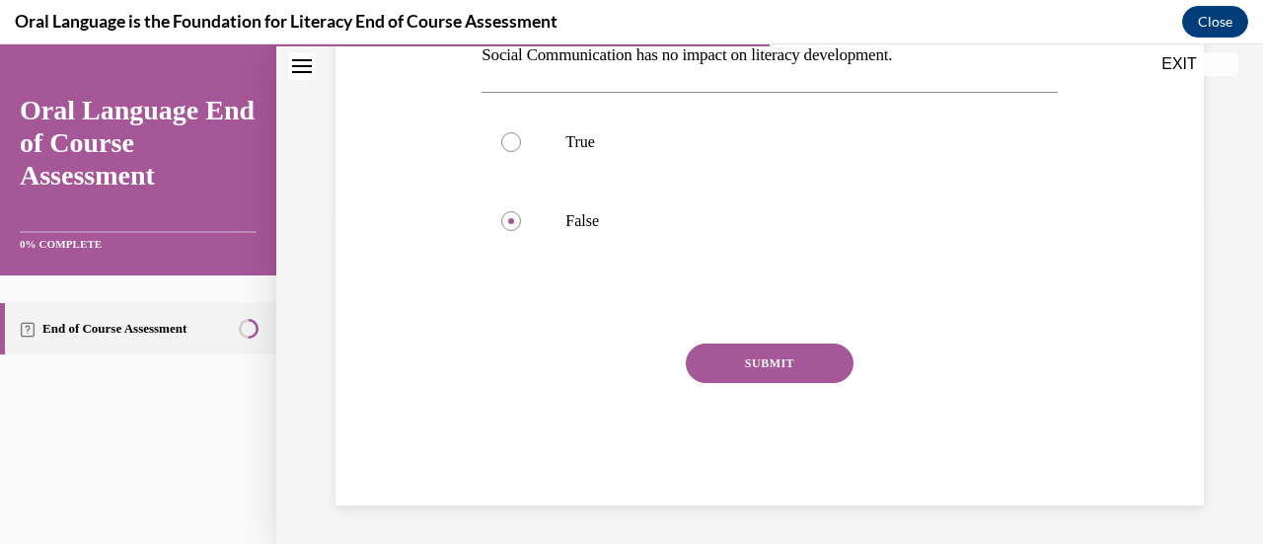
click at [778, 362] on button "SUBMIT" at bounding box center [770, 362] width 168 height 39
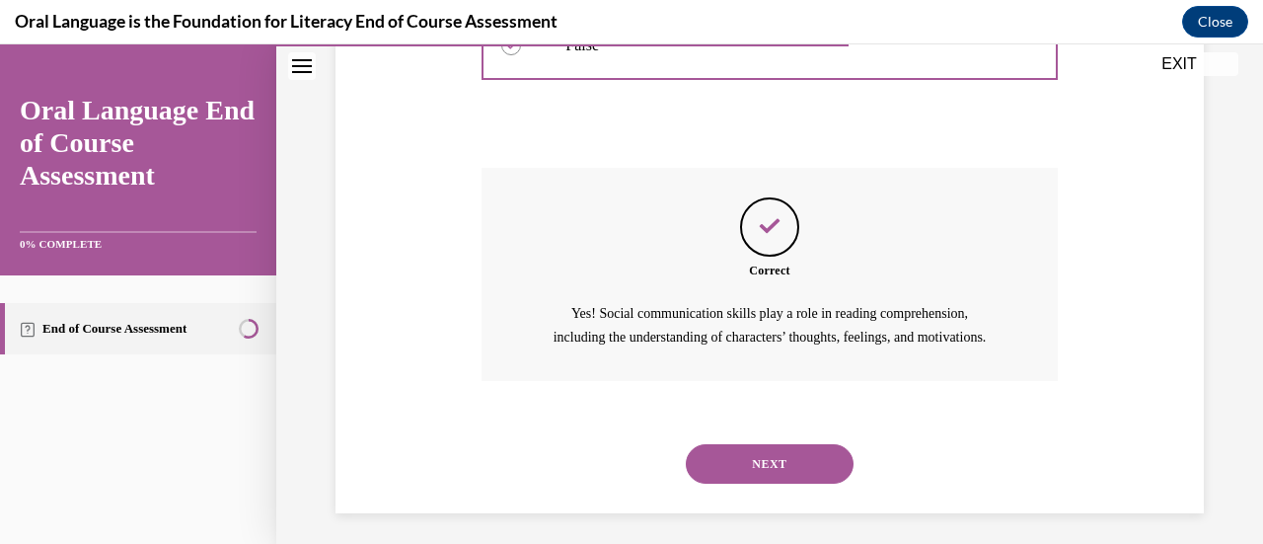
scroll to position [544, 0]
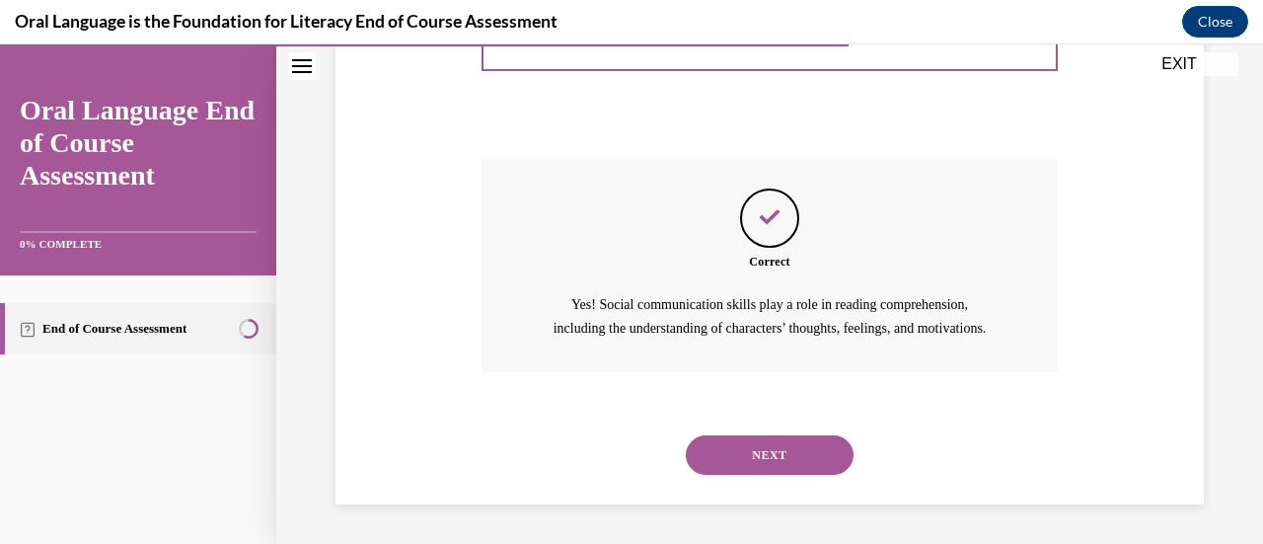
click at [767, 449] on button "NEXT" at bounding box center [770, 454] width 168 height 39
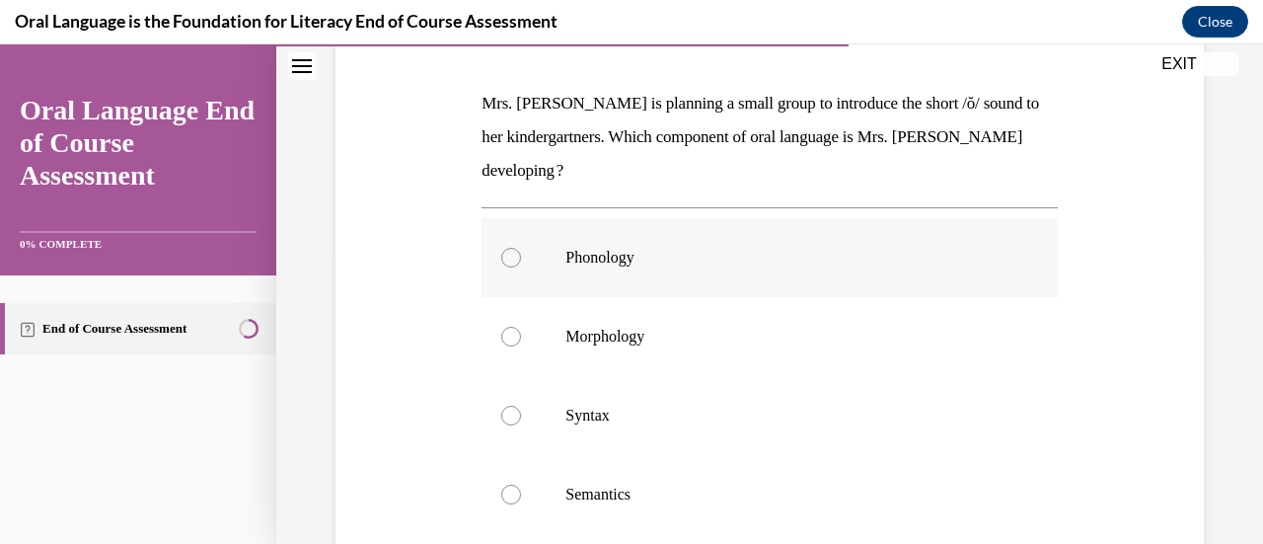
scroll to position [284, 0]
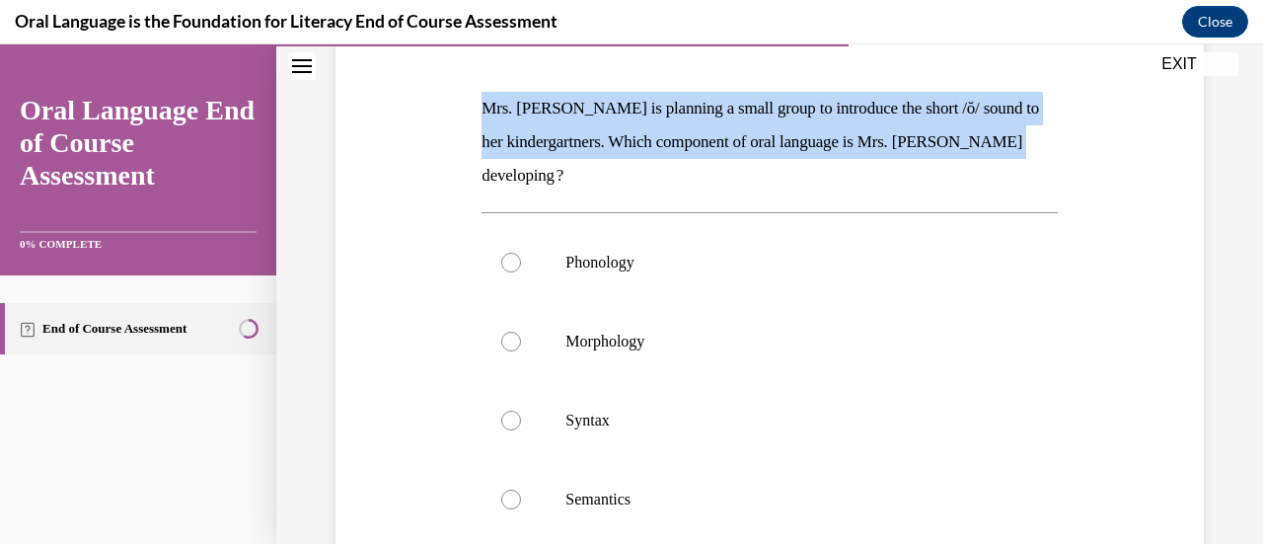
drag, startPoint x: 1059, startPoint y: 141, endPoint x: 480, endPoint y: 108, distance: 580.0
click at [480, 108] on div "Question 08/12 Mrs. Coleman is planning a small group to introduce the short /ŏ…" at bounding box center [768, 372] width 585 height 823
copy p "Mrs. Coleman is planning a small group to introduce the short /ŏ/ sound to her …"
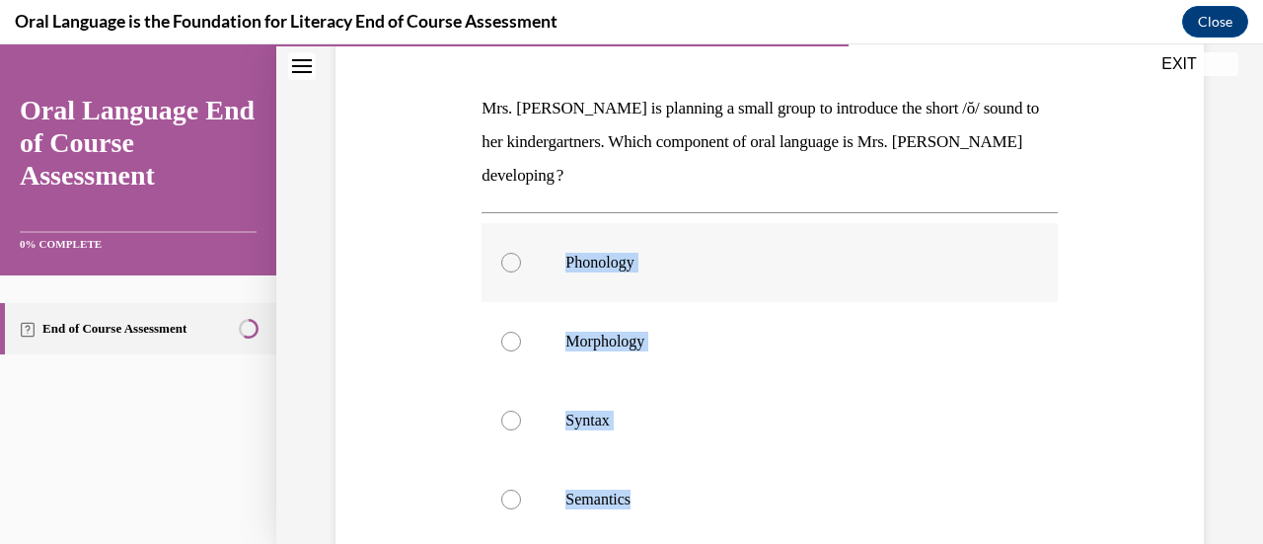
drag, startPoint x: 643, startPoint y: 468, endPoint x: 544, endPoint y: 189, distance: 295.5
click at [544, 223] on div "Phonology Morphology Syntax Semantics" at bounding box center [768, 381] width 575 height 316
copy div "Phonology Morphology Syntax Semantics"
click at [1099, 316] on div "Question 08/12 Mrs. Coleman is planning a small group to introduce the short /ŏ…" at bounding box center [769, 357] width 878 height 852
click at [509, 253] on div at bounding box center [511, 263] width 20 height 20
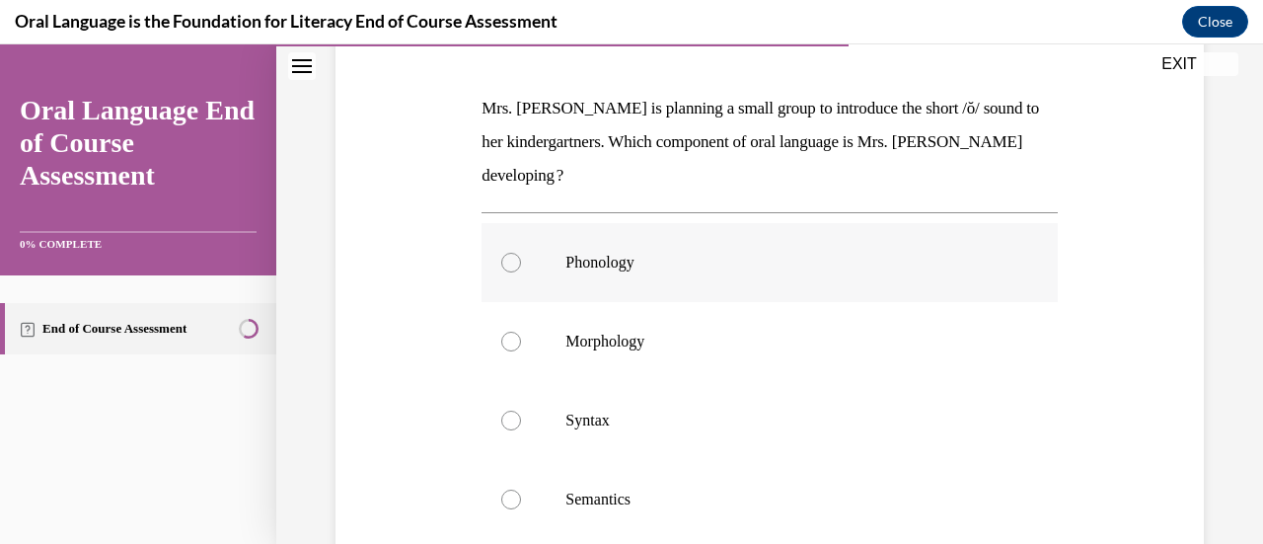
click at [509, 253] on input "Phonology" at bounding box center [511, 263] width 20 height 20
radio input "true"
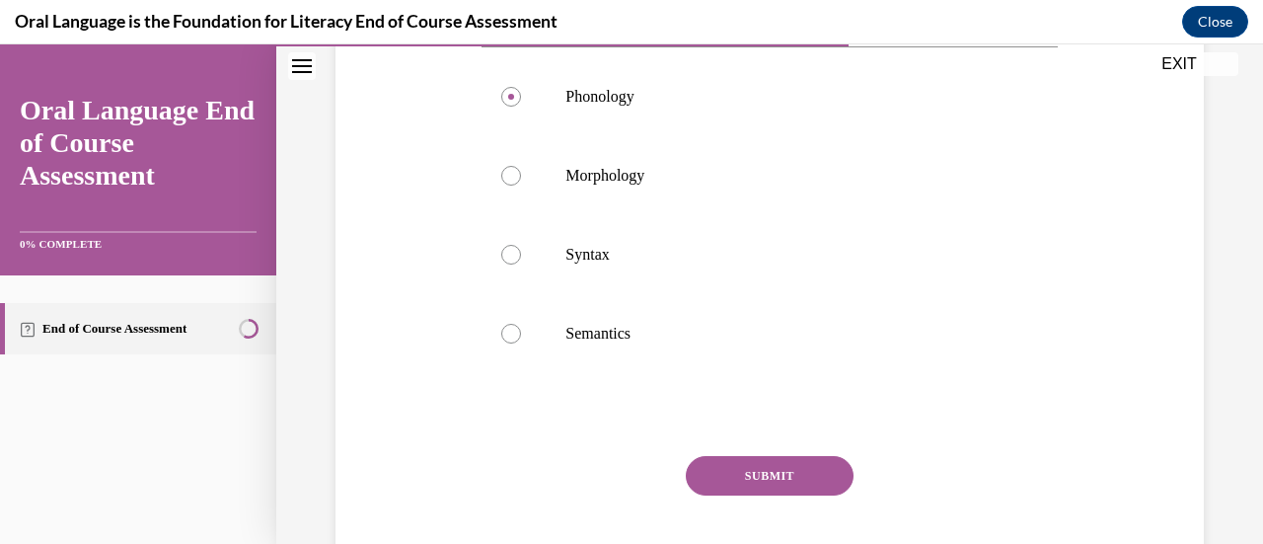
scroll to position [506, 0]
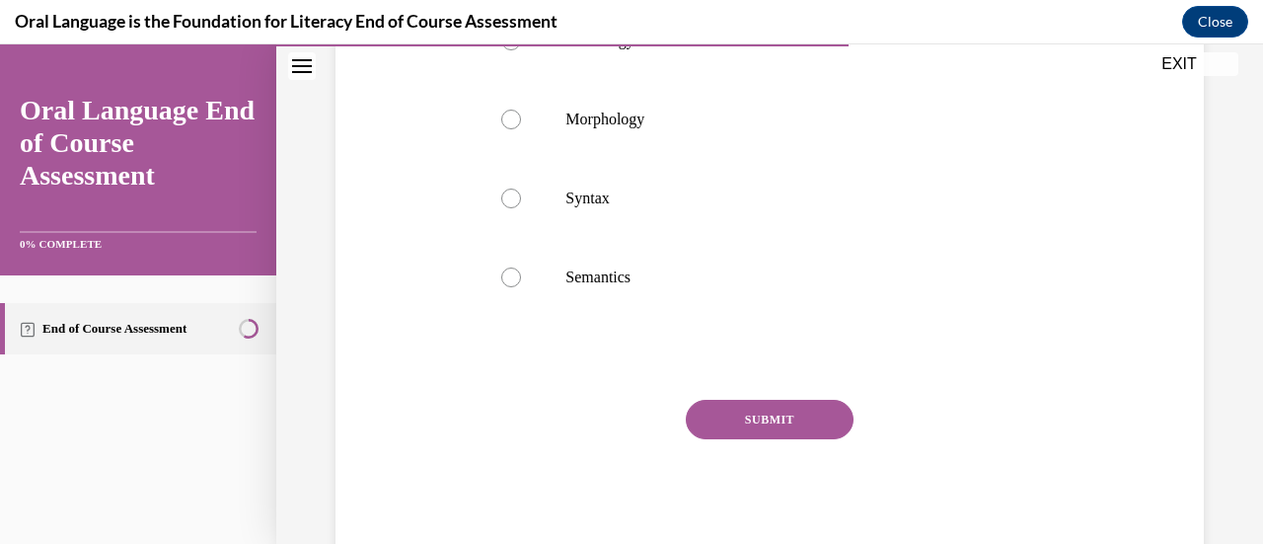
click at [772, 399] on button "SUBMIT" at bounding box center [770, 418] width 168 height 39
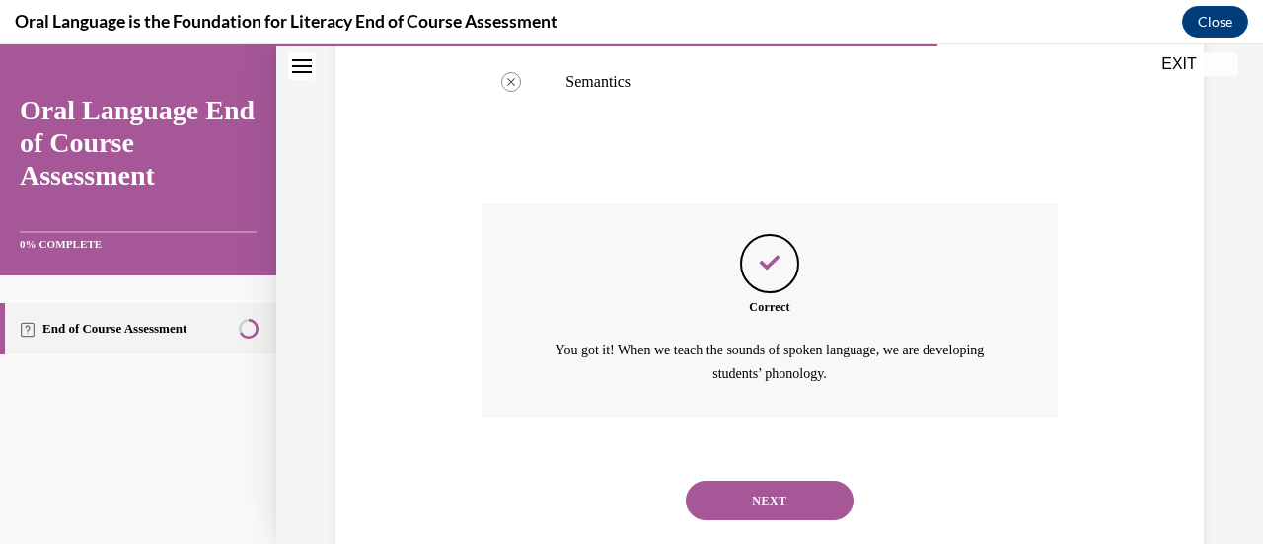
scroll to position [711, 0]
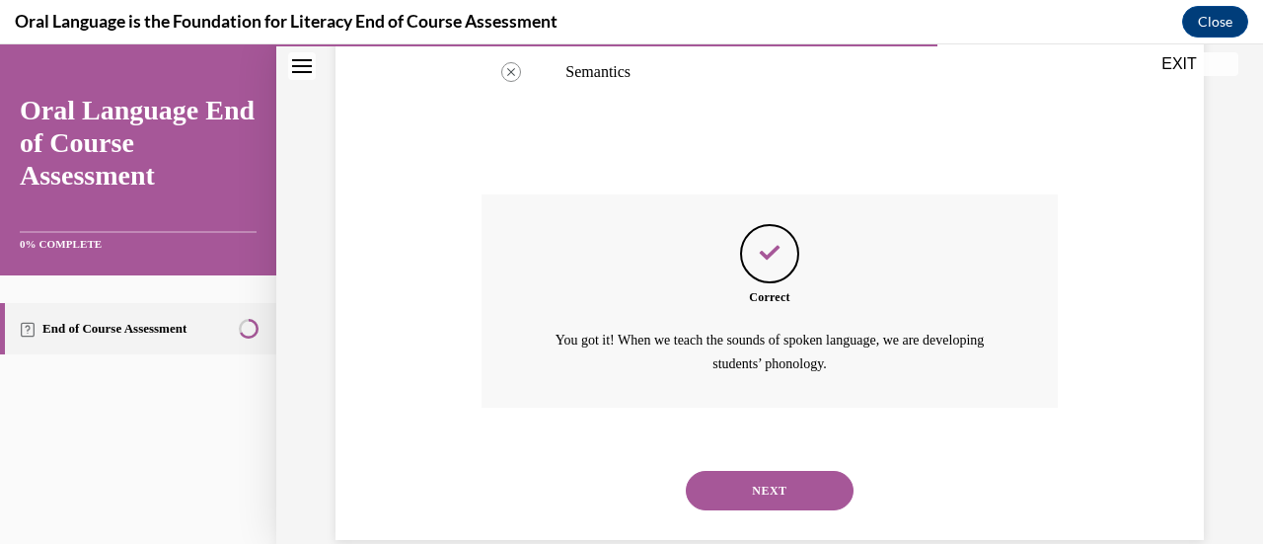
click at [769, 471] on button "NEXT" at bounding box center [770, 490] width 168 height 39
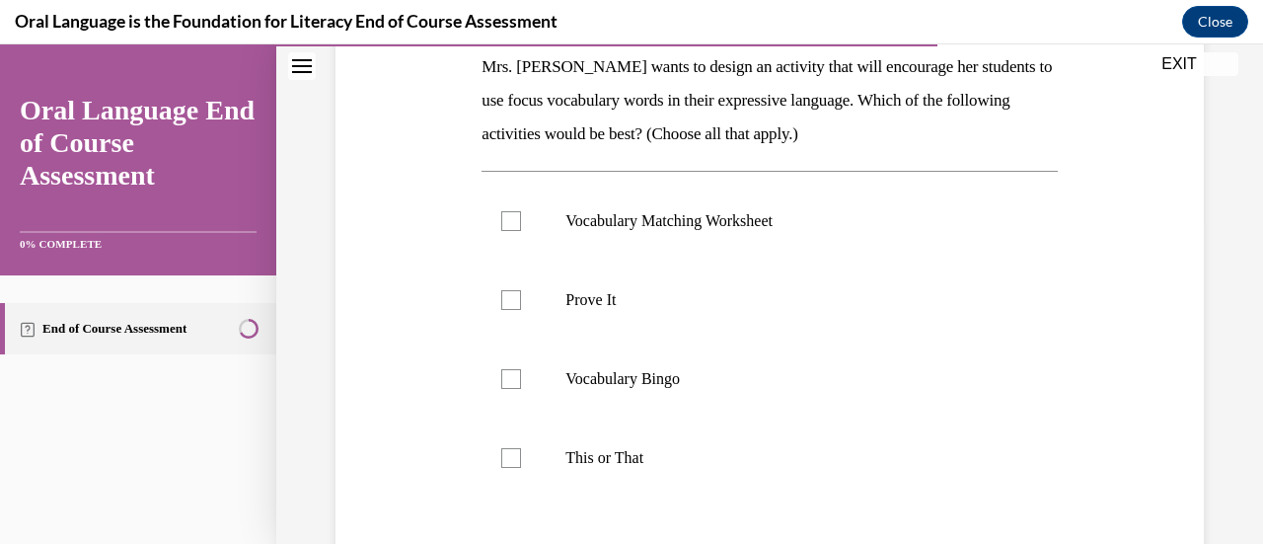
scroll to position [330, 0]
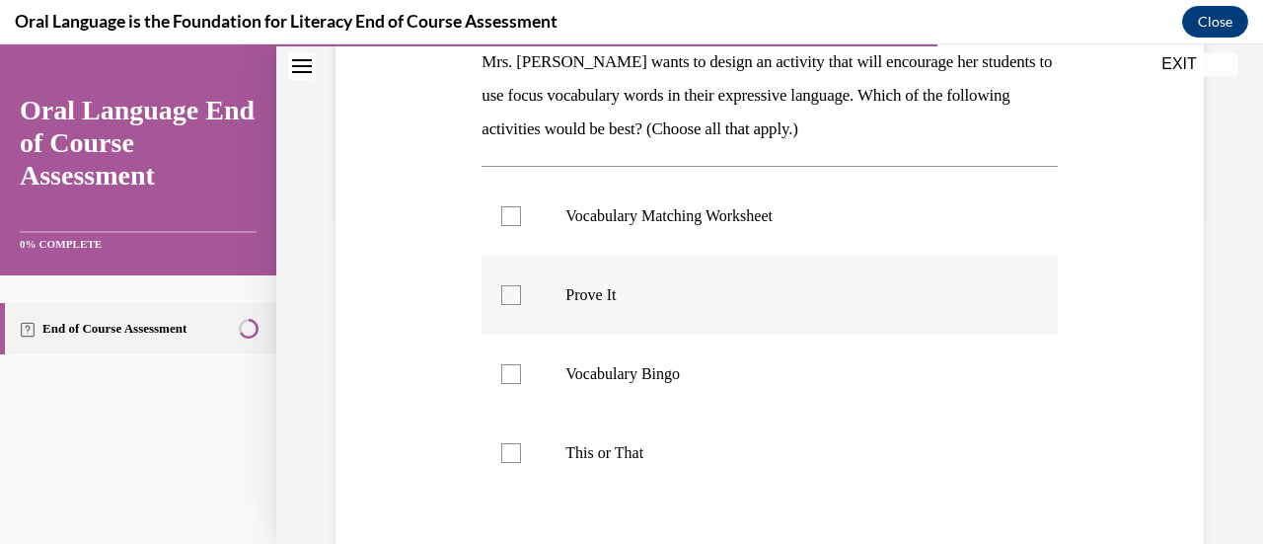
click at [520, 290] on div at bounding box center [511, 295] width 20 height 20
click at [520, 290] on input "Prove It" at bounding box center [511, 295] width 20 height 20
checkbox input "true"
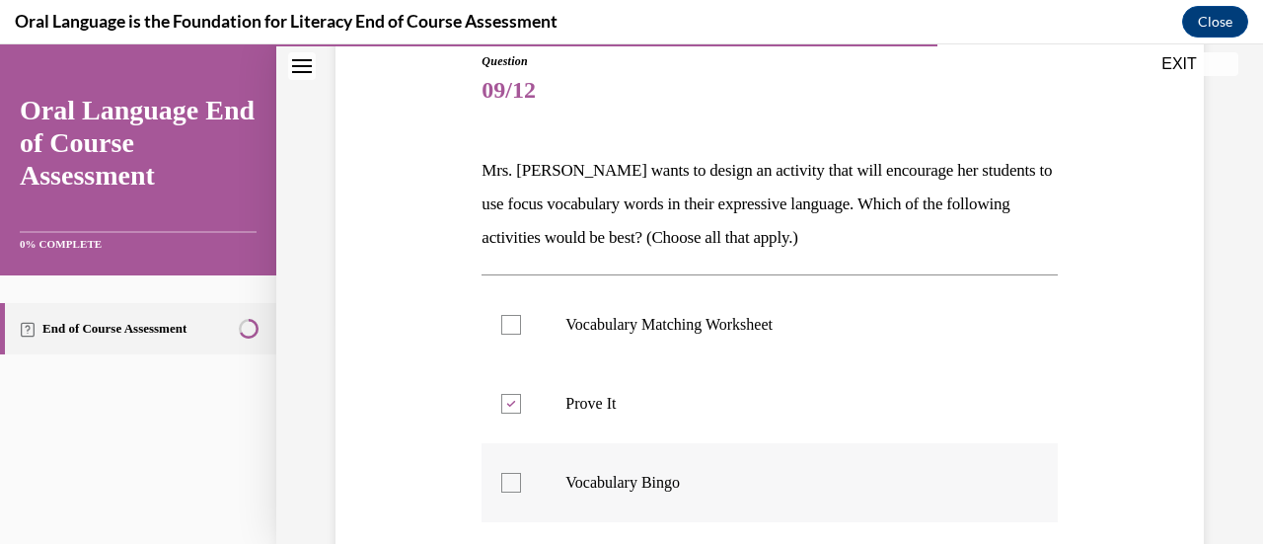
scroll to position [192, 0]
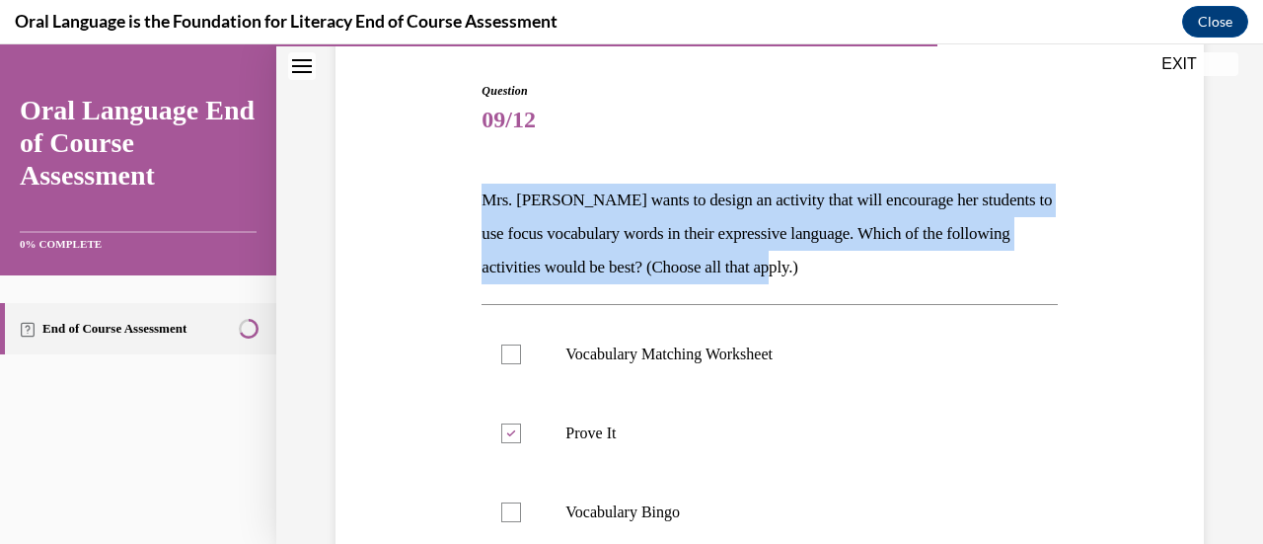
drag, startPoint x: 831, startPoint y: 268, endPoint x: 430, endPoint y: 199, distance: 406.4
click at [430, 199] on div "Question 09/12 Mrs. Butler wants to design an activity that will encourage her …" at bounding box center [769, 449] width 878 height 852
copy p "Mrs. Butler wants to design an activity that will encourage her students to use…"
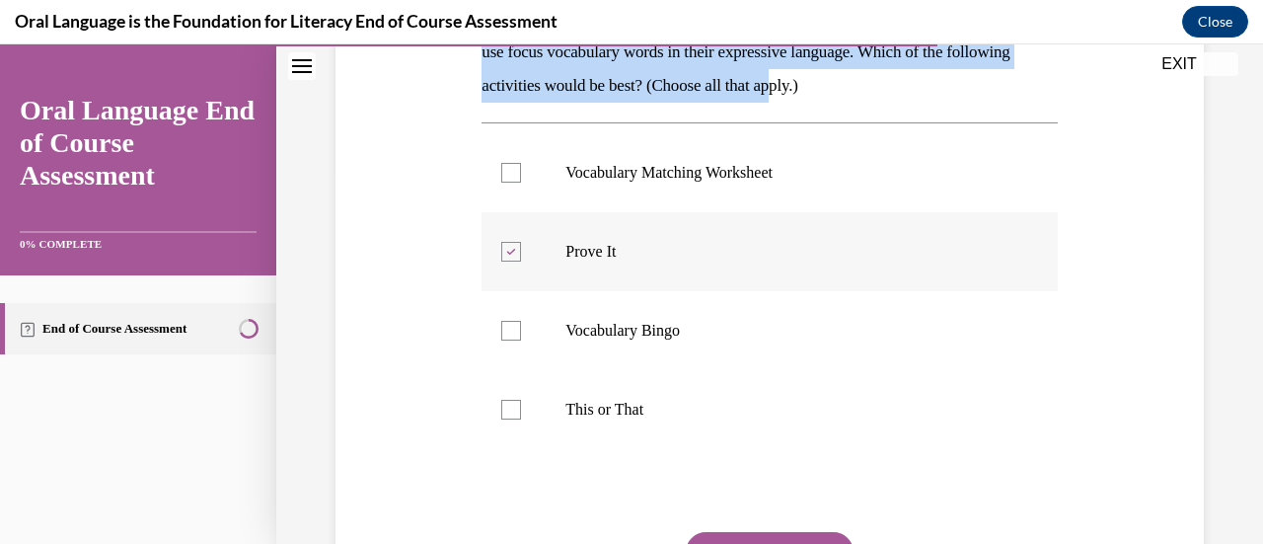
scroll to position [375, 0]
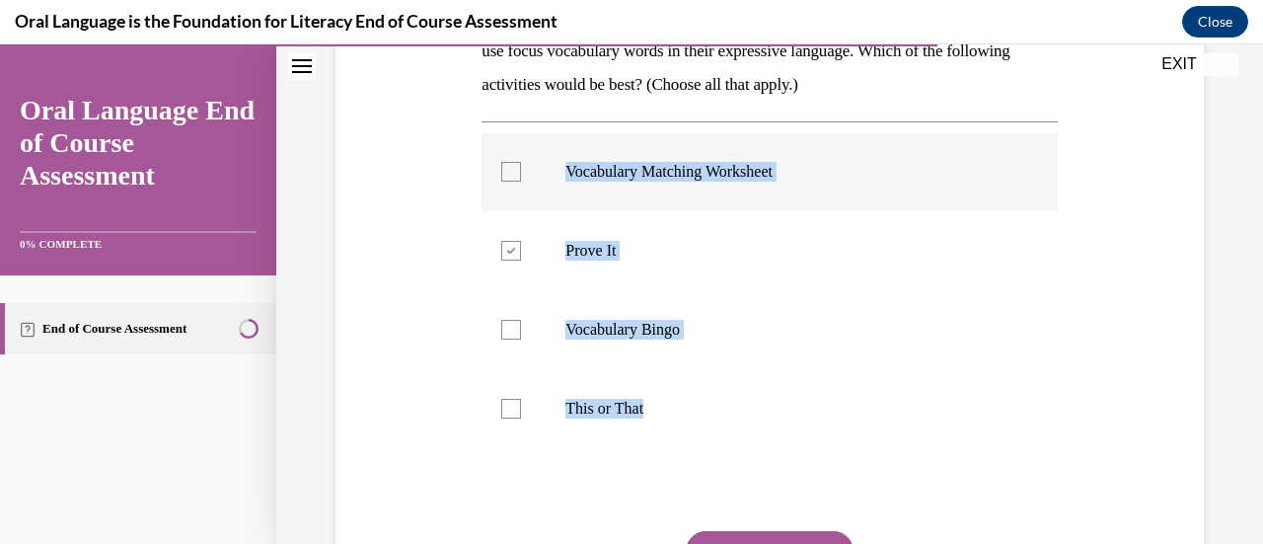
drag, startPoint x: 654, startPoint y: 406, endPoint x: 497, endPoint y: 172, distance: 282.3
click at [497, 172] on ul "Vocabulary Matching Worksheet  Prove It Vocabulary Bingo This or That" at bounding box center [768, 290] width 575 height 316
copy ul "Vocabulary Matching Worksheet  Prove It Vocabulary Bingo This or That"
click at [511, 330] on div at bounding box center [511, 330] width 20 height 20
click at [511, 330] on input "Vocabulary Bingo" at bounding box center [511, 330] width 20 height 20
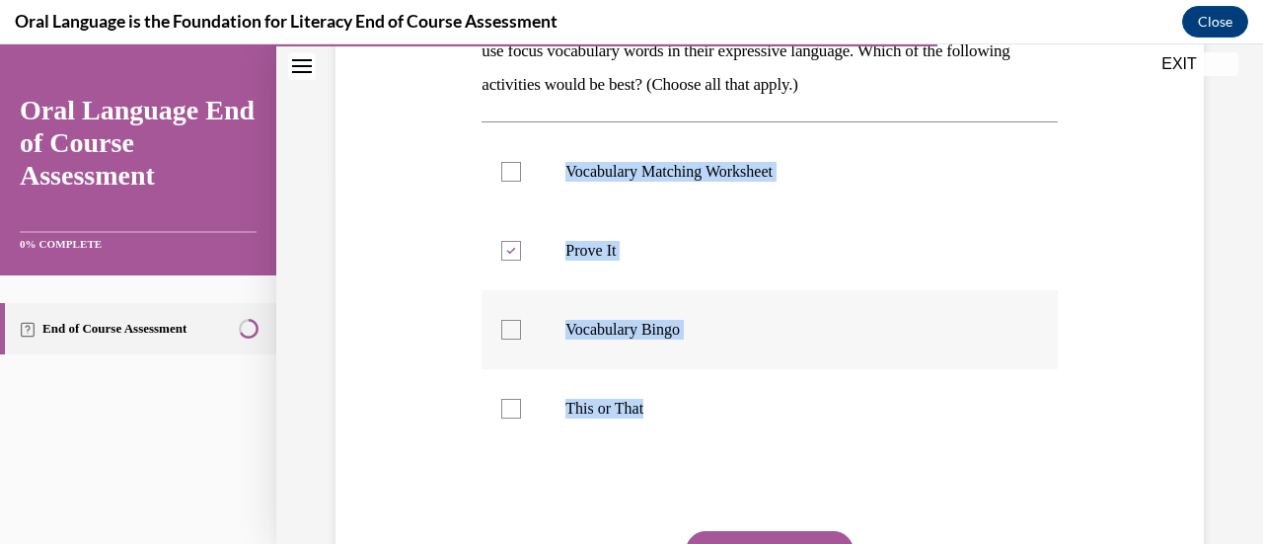
checkbox input "true"
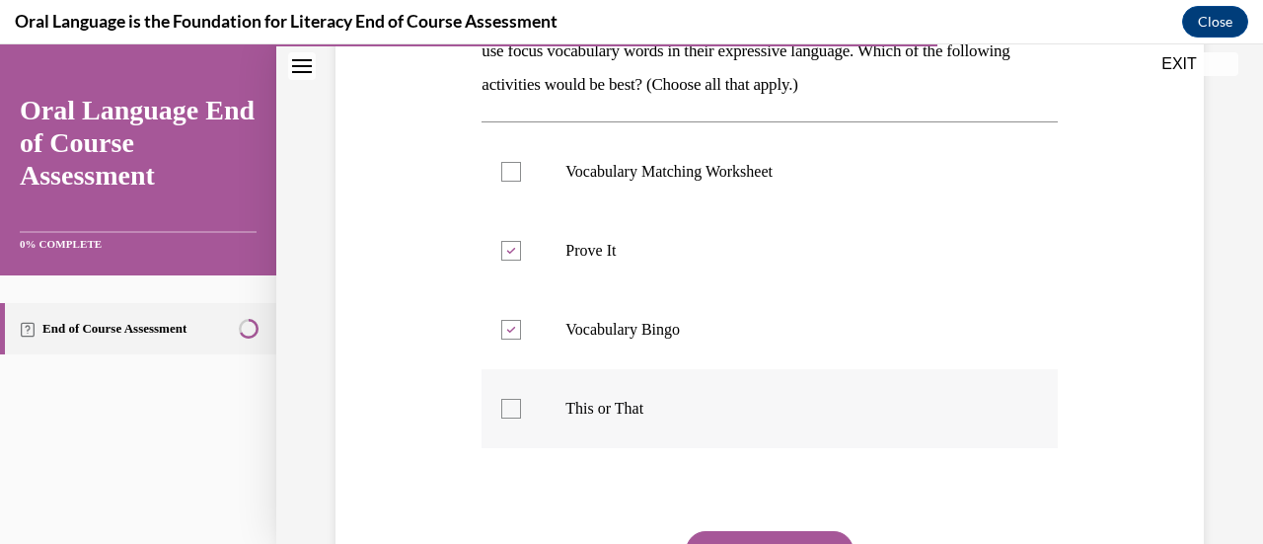
click at [504, 405] on div at bounding box center [511, 409] width 20 height 20
click at [504, 405] on input "This or That" at bounding box center [511, 409] width 20 height 20
checkbox input "true"
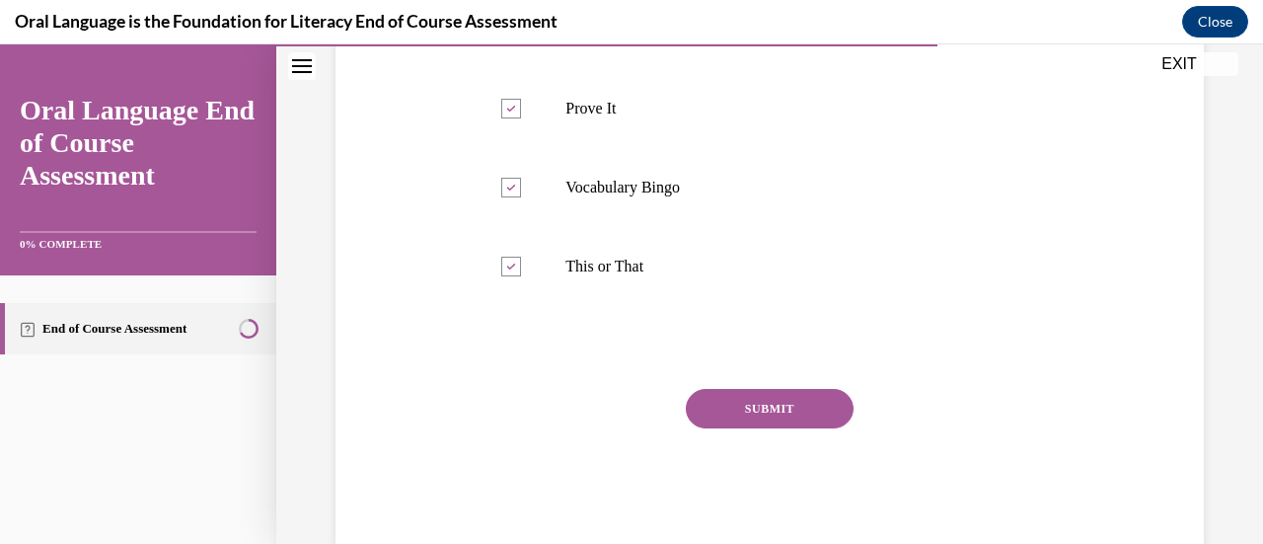
click at [765, 405] on button "SUBMIT" at bounding box center [770, 408] width 168 height 39
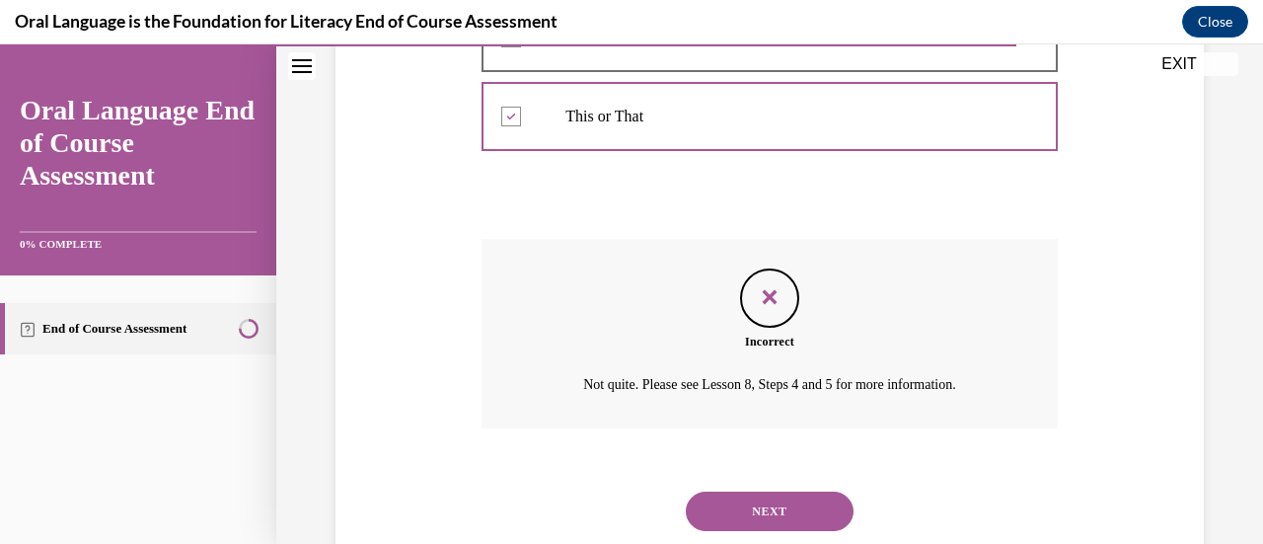
scroll to position [722, 0]
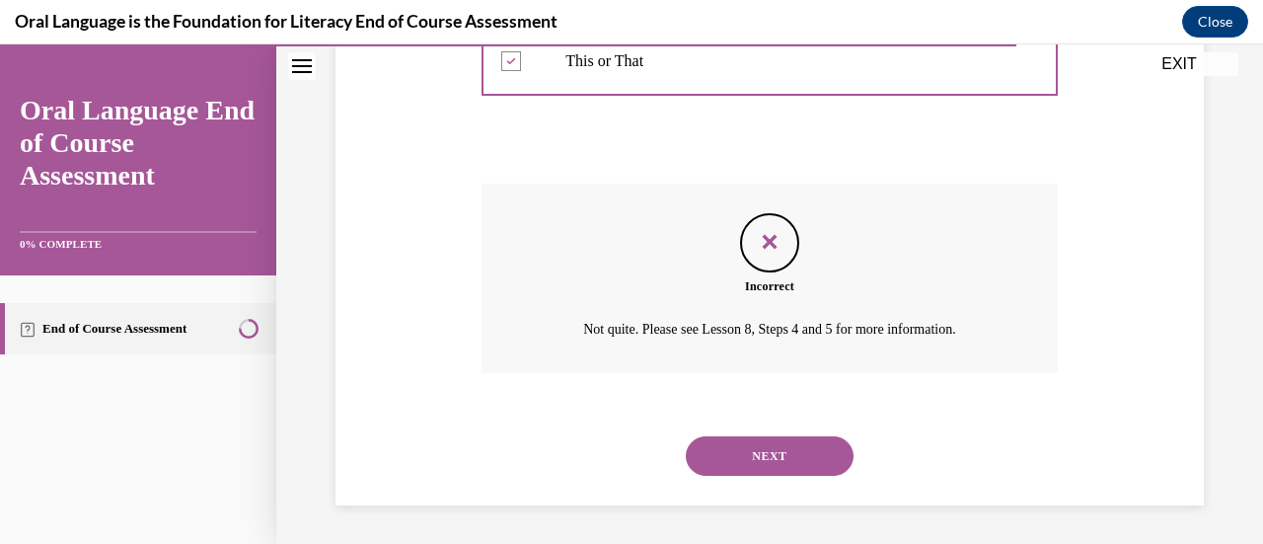
click at [764, 437] on button "NEXT" at bounding box center [770, 455] width 168 height 39
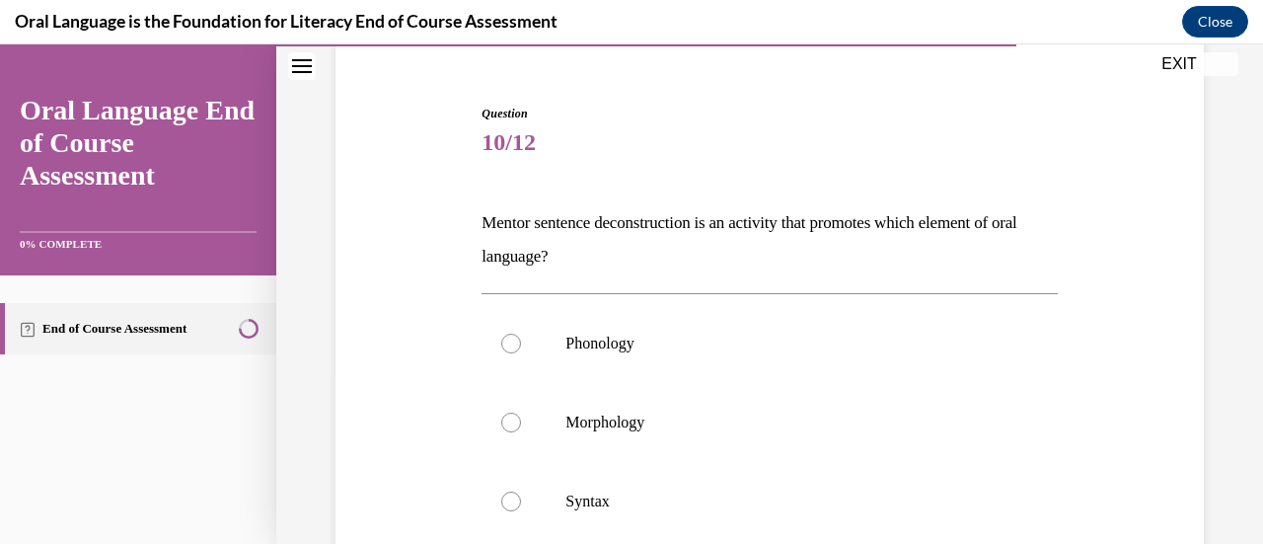
scroll to position [183, 0]
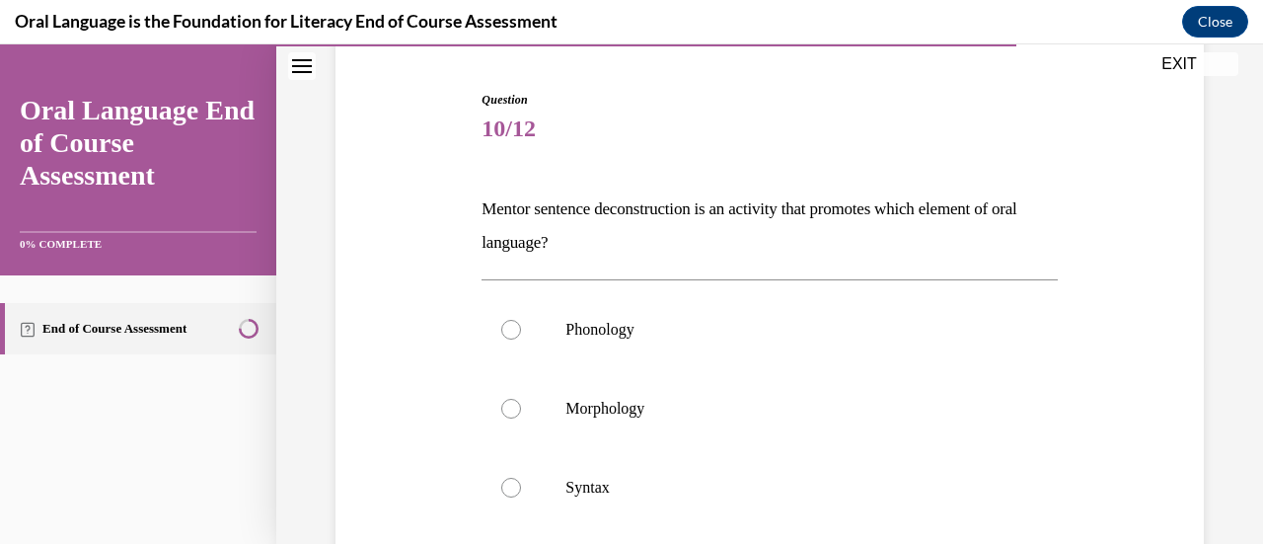
drag, startPoint x: 481, startPoint y: 209, endPoint x: 588, endPoint y: 255, distance: 116.2
click at [588, 255] on p "Mentor sentence deconstruction is an activity that promotes which element of or…" at bounding box center [768, 225] width 575 height 67
copy p "Mentor sentence deconstruction is an activity that promotes which element of or…"
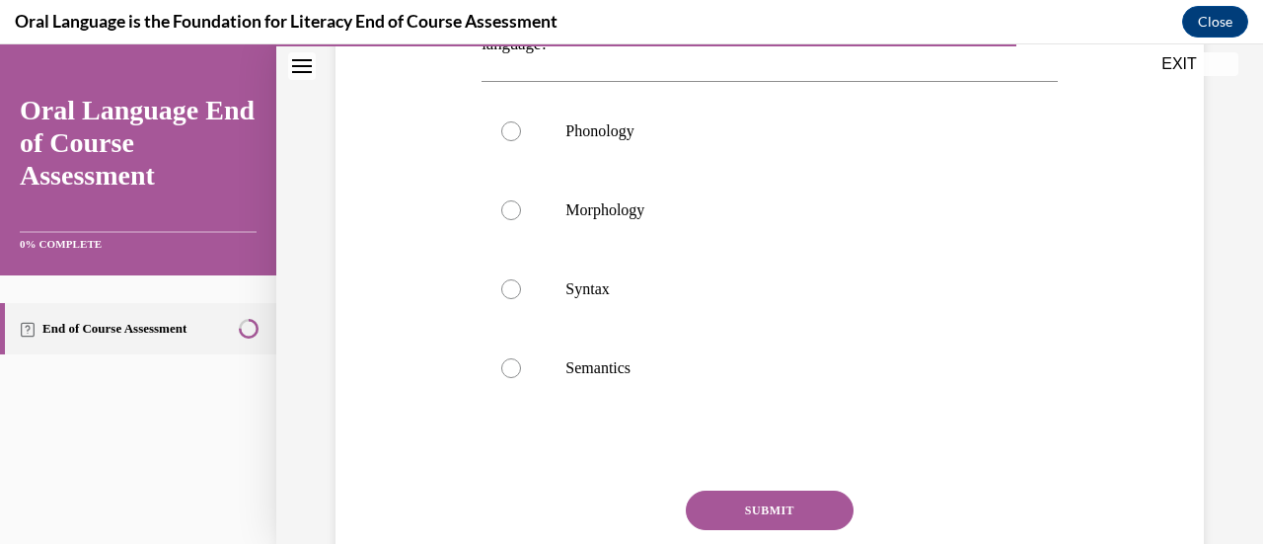
scroll to position [398, 0]
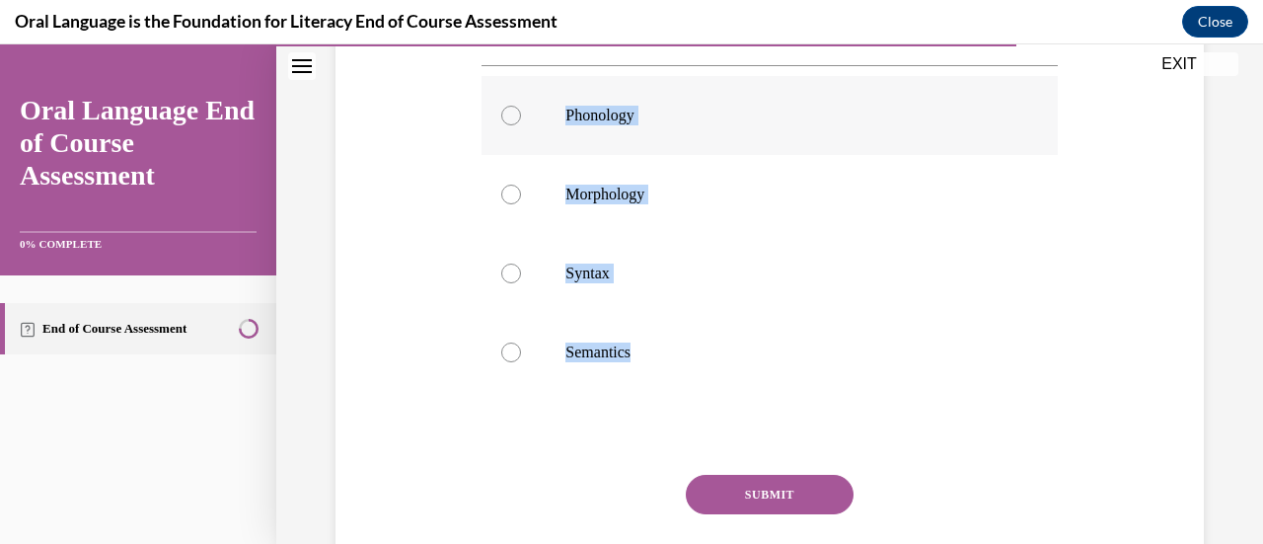
drag, startPoint x: 643, startPoint y: 358, endPoint x: 546, endPoint y: 130, distance: 247.5
click at [546, 130] on div "Phonology Morphology Syntax Semantics" at bounding box center [768, 234] width 575 height 316
click at [505, 270] on div at bounding box center [511, 273] width 20 height 20
click at [505, 270] on input "Syntax" at bounding box center [511, 273] width 20 height 20
radio input "true"
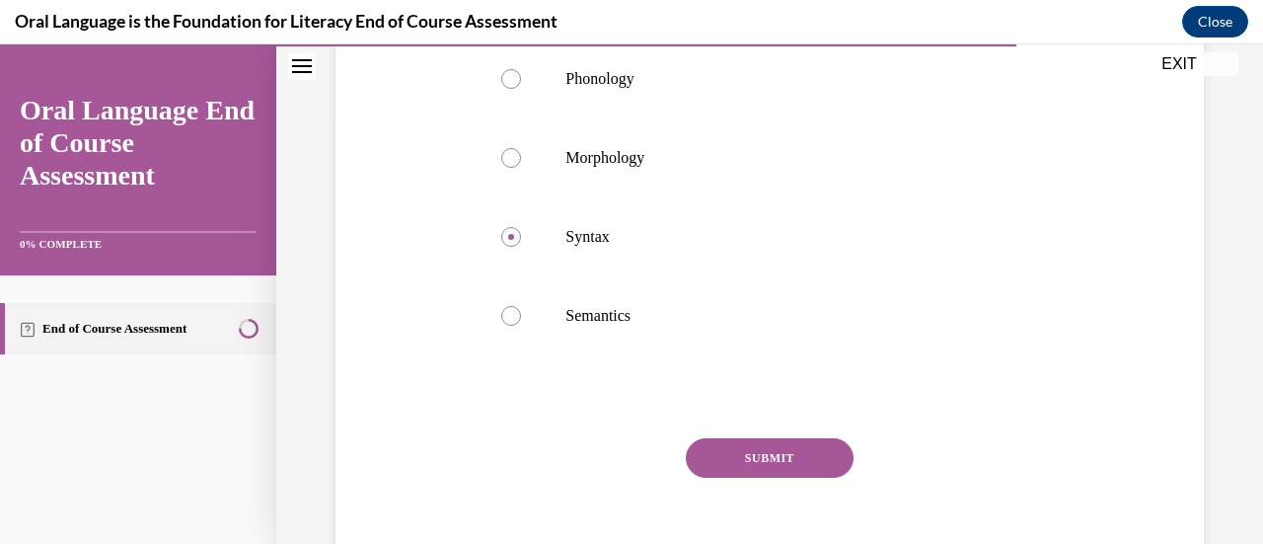
scroll to position [435, 0]
click at [761, 459] on button "SUBMIT" at bounding box center [770, 456] width 168 height 39
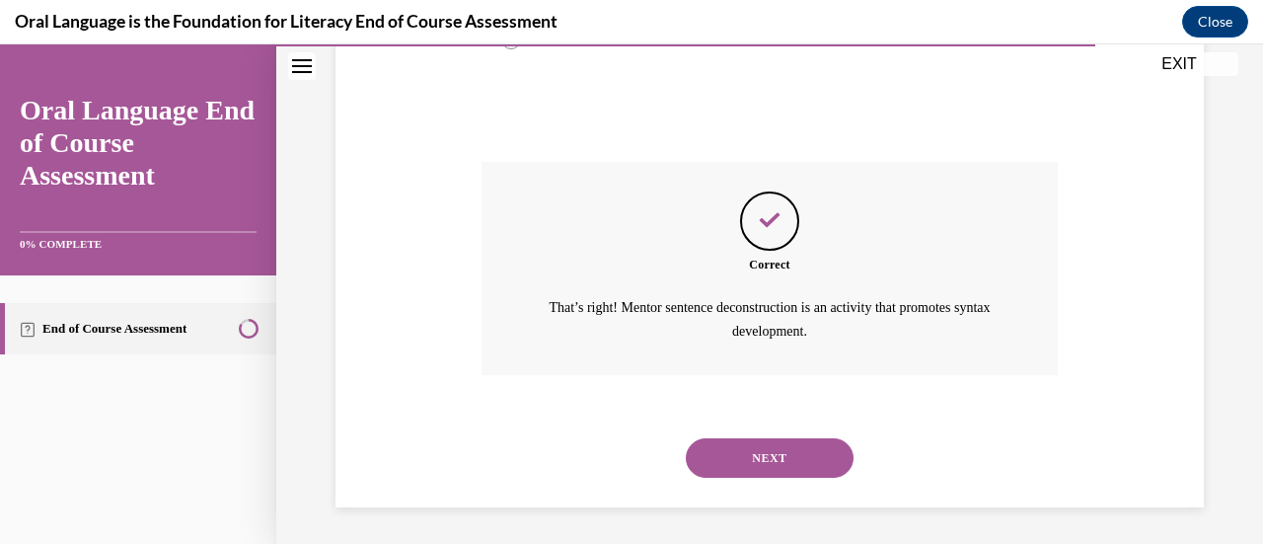
scroll to position [711, 0]
click at [770, 450] on button "NEXT" at bounding box center [770, 456] width 168 height 39
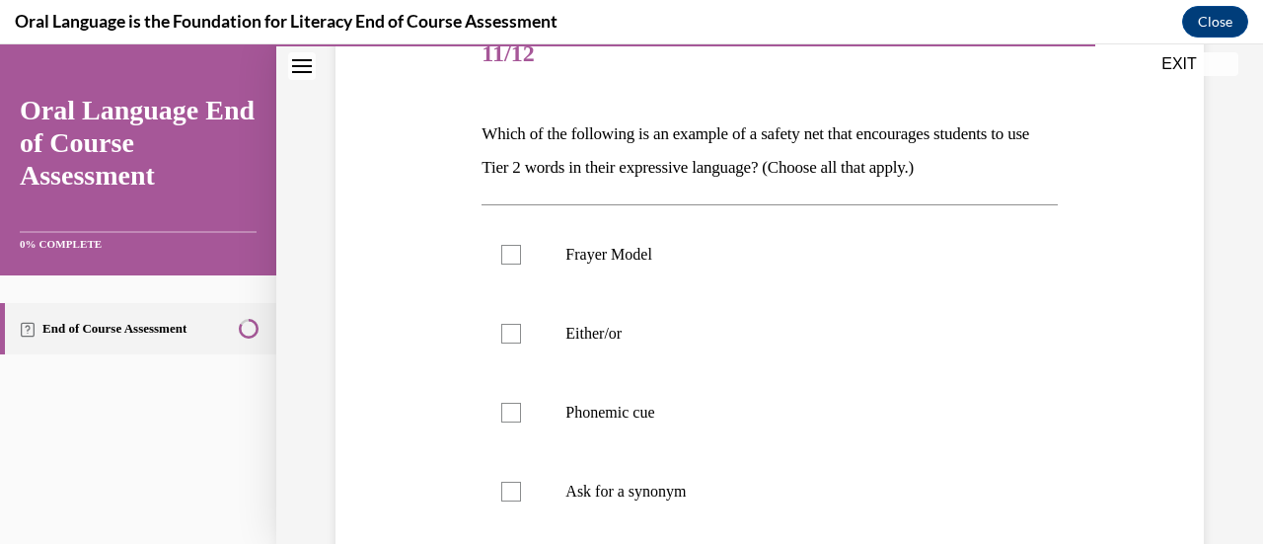
scroll to position [256, 0]
drag, startPoint x: 977, startPoint y: 170, endPoint x: 472, endPoint y: 135, distance: 506.2
click at [472, 135] on div "Question 11/12 Which of the following is an example of a safety net that encour…" at bounding box center [769, 368] width 878 height 819
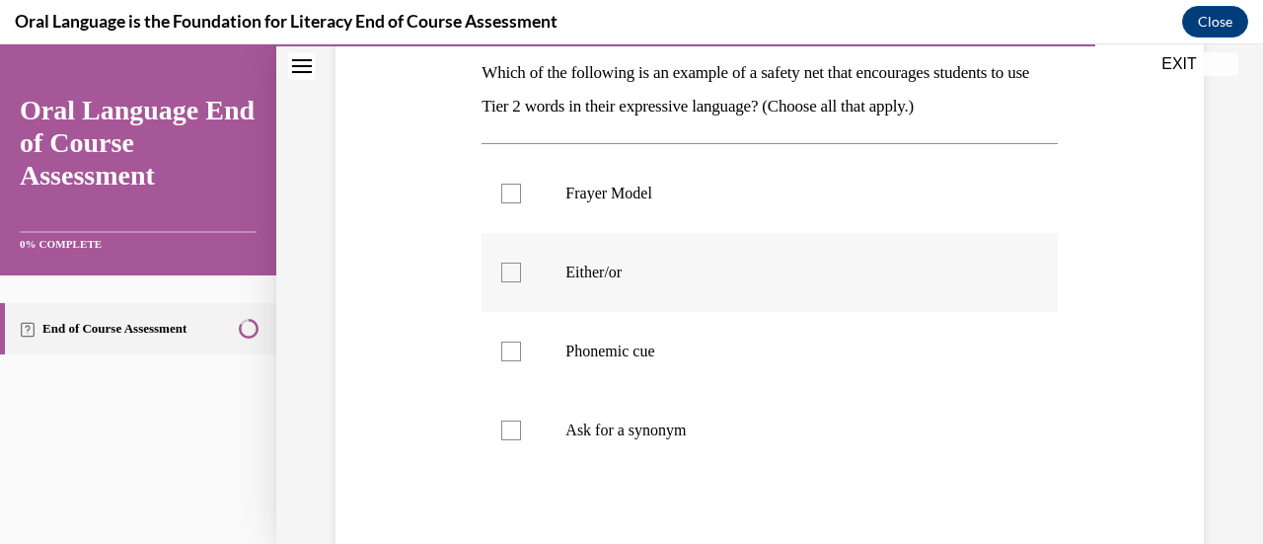
scroll to position [322, 0]
drag, startPoint x: 699, startPoint y: 426, endPoint x: 539, endPoint y: 199, distance: 278.1
click at [539, 199] on ul "Frayer Model  Either/or  Phonemic cue  Ask for a synonym" at bounding box center [768, 310] width 575 height 316
click at [511, 190] on div at bounding box center [511, 191] width 20 height 20
click at [511, 190] on input "Frayer Model" at bounding box center [511, 191] width 20 height 20
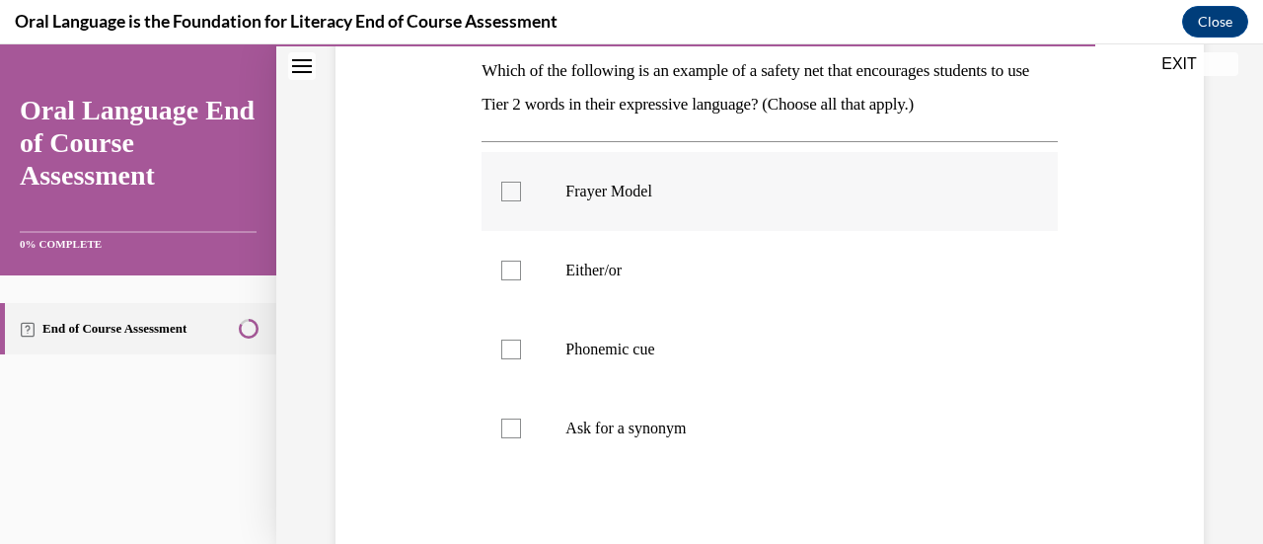
checkbox input "true"
click at [511, 430] on div at bounding box center [511, 428] width 20 height 20
click at [511, 430] on input "Ask for a synonym" at bounding box center [511, 428] width 20 height 20
checkbox input "true"
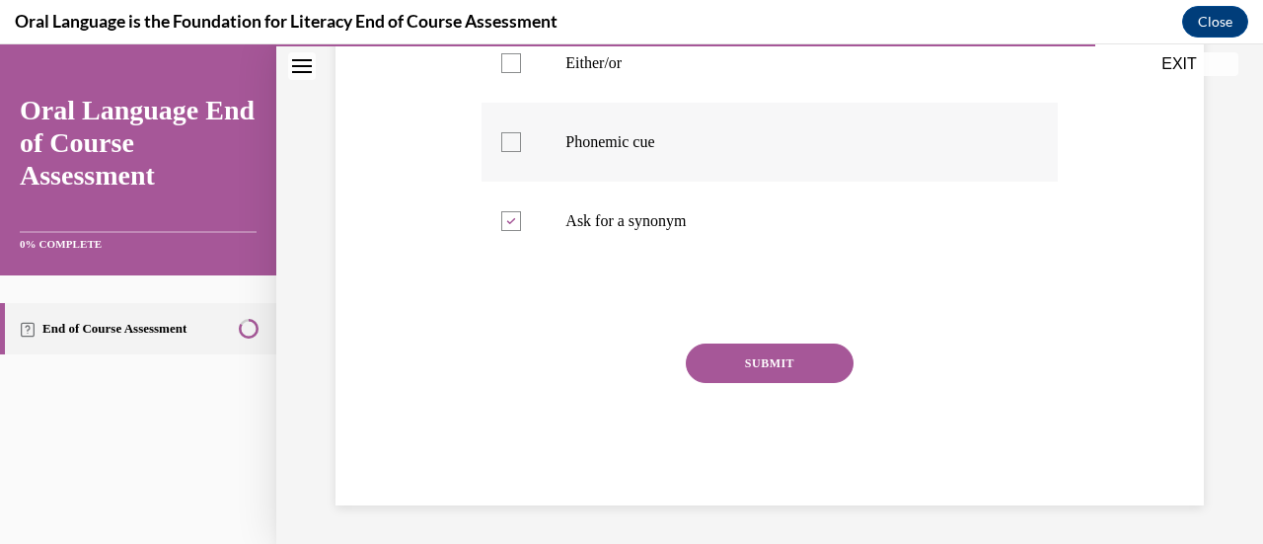
scroll to position [527, 0]
click at [778, 364] on button "SUBMIT" at bounding box center [770, 364] width 168 height 39
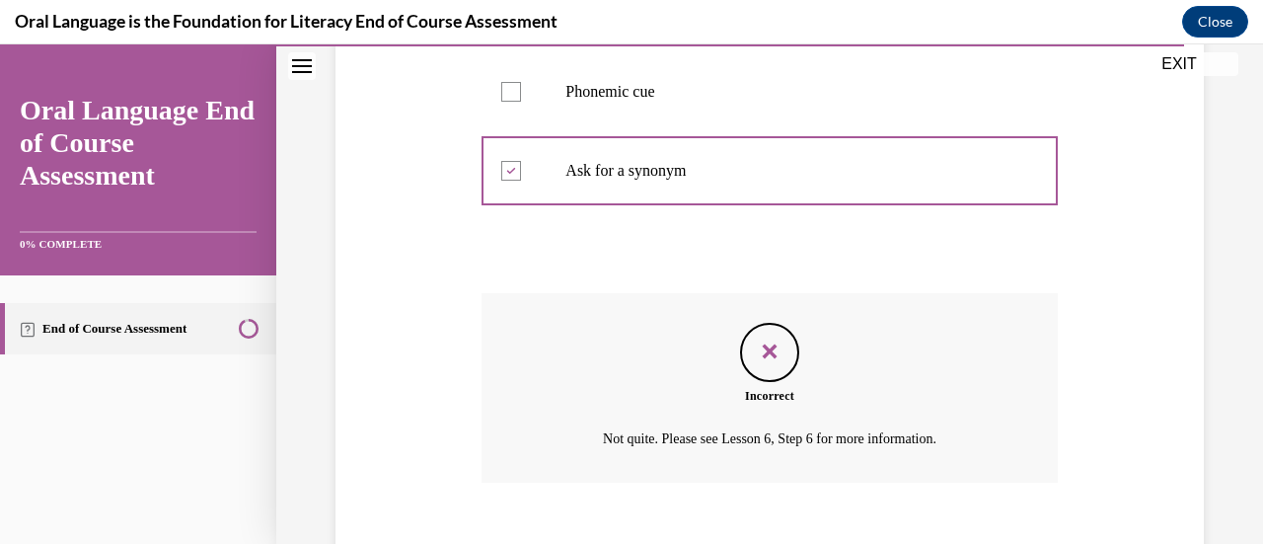
scroll to position [689, 0]
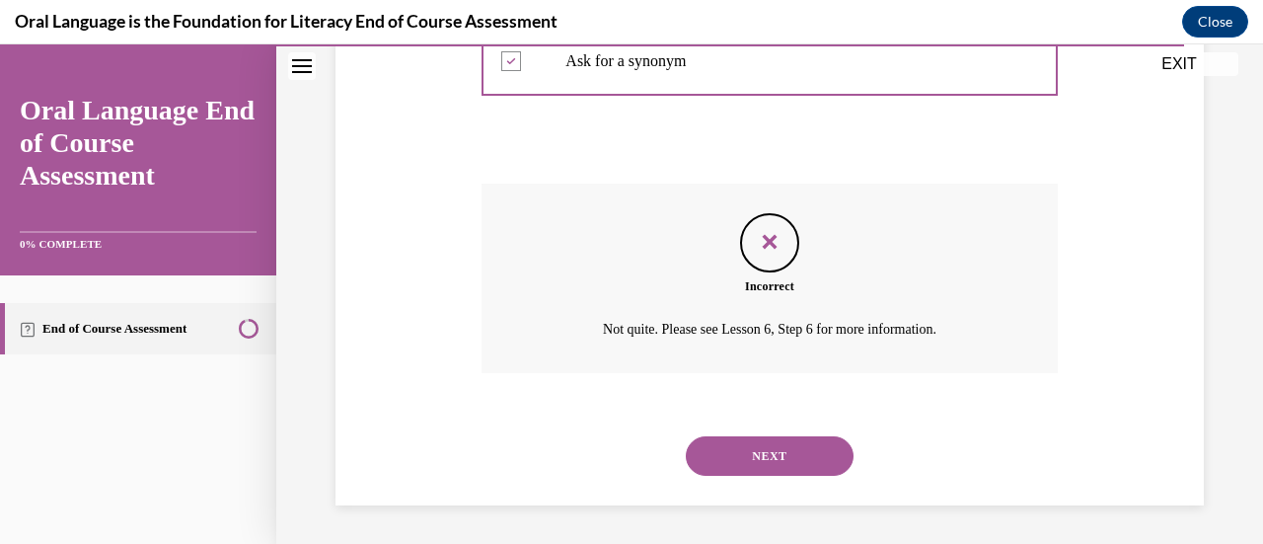
click at [764, 451] on button "NEXT" at bounding box center [770, 455] width 168 height 39
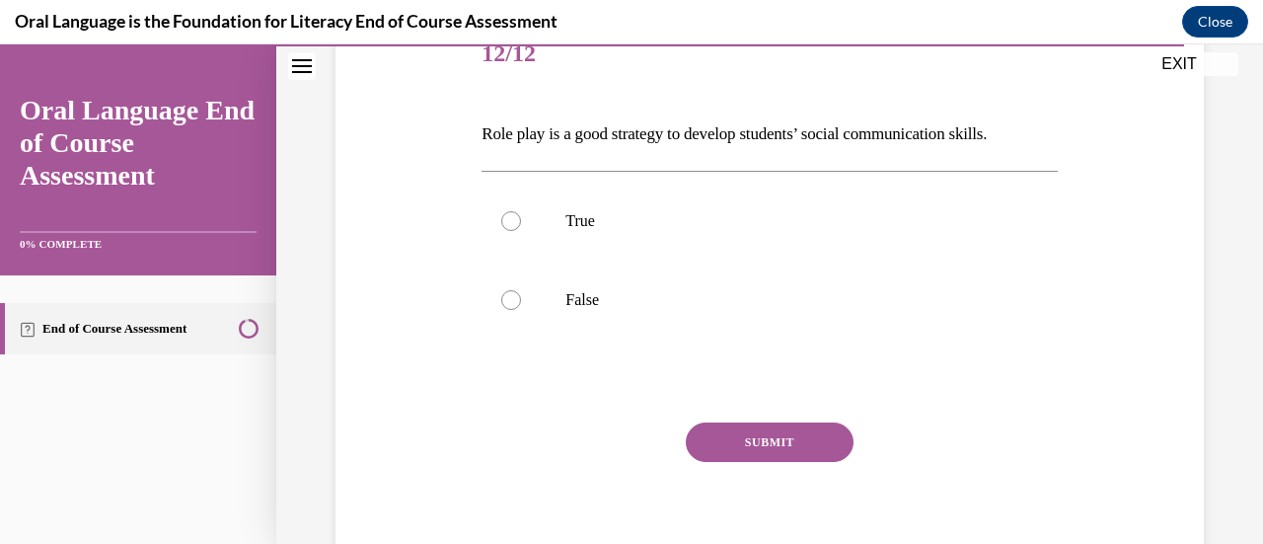
scroll to position [271, 0]
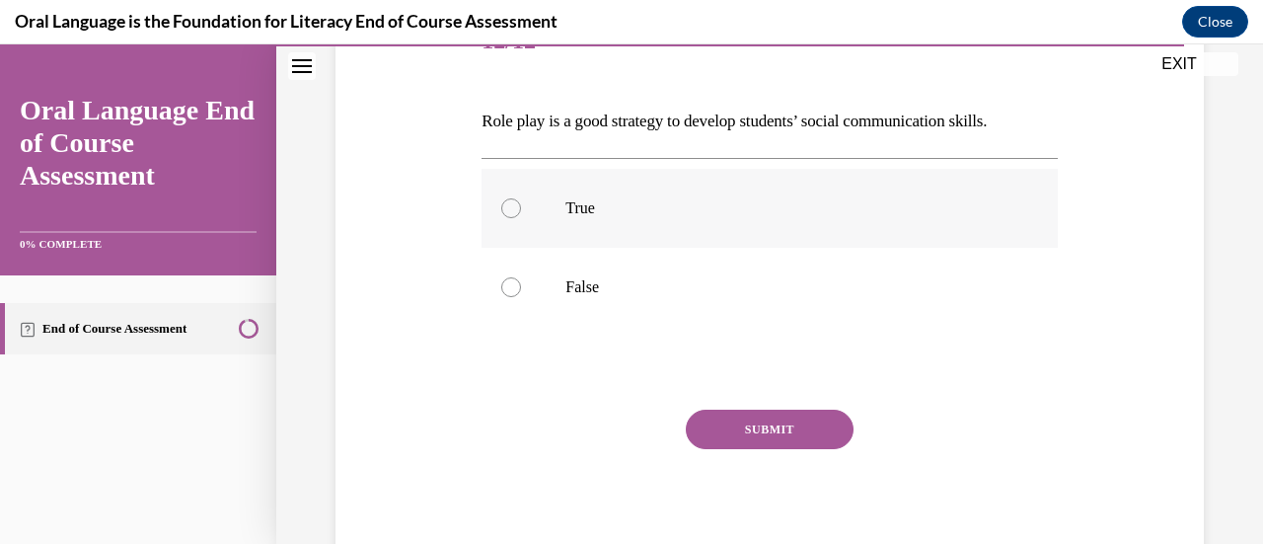
click at [830, 195] on label "True" at bounding box center [768, 208] width 575 height 79
click at [521, 198] on input "True" at bounding box center [511, 208] width 20 height 20
radio input "true"
click at [781, 425] on button "SUBMIT" at bounding box center [770, 428] width 168 height 39
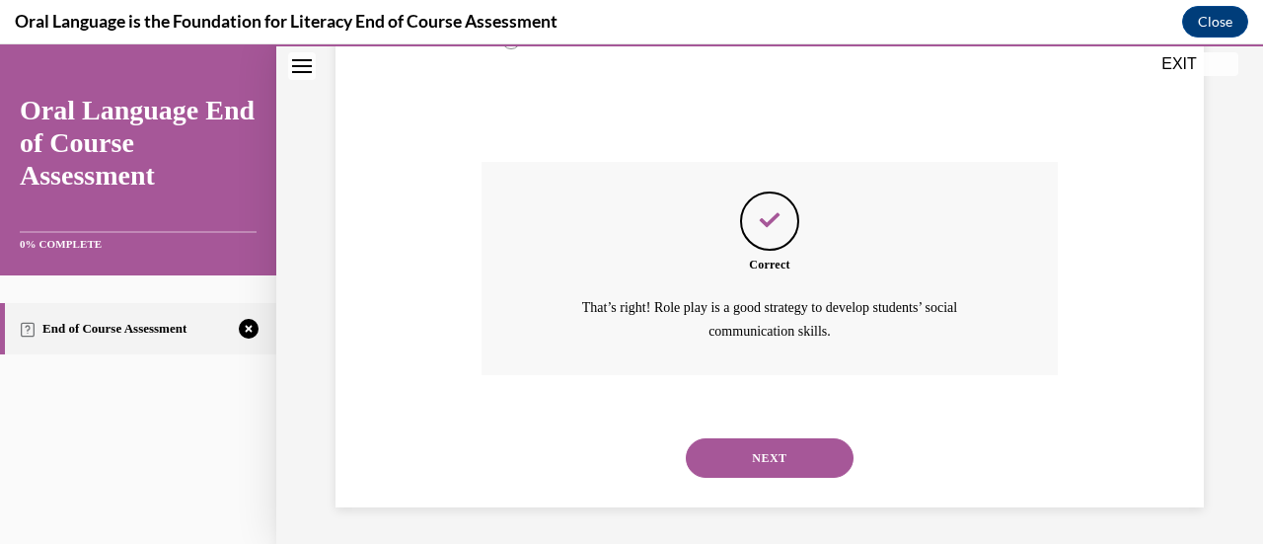
scroll to position [520, 0]
click at [782, 460] on button "NEXT" at bounding box center [770, 456] width 168 height 39
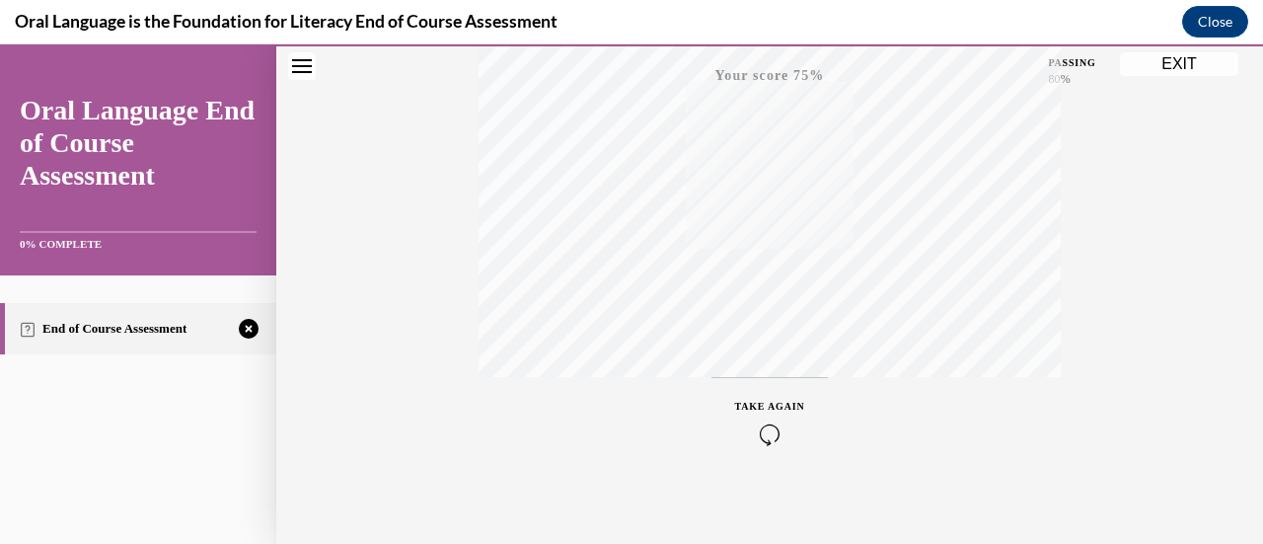
scroll to position [511, 0]
click at [764, 420] on icon "button" at bounding box center [770, 424] width 70 height 22
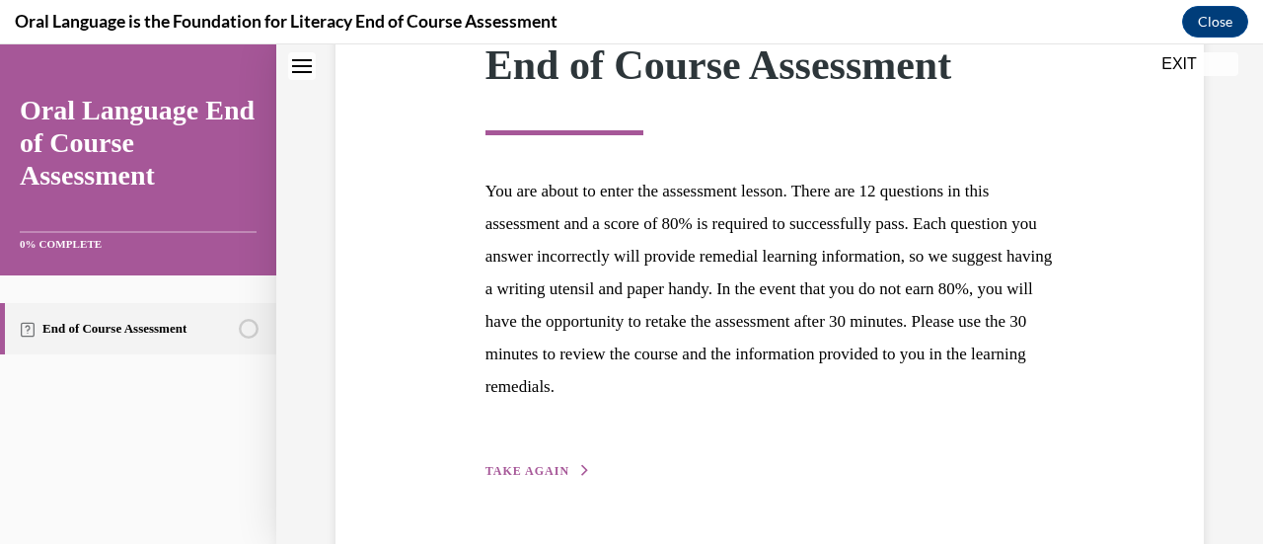
scroll to position [361, 0]
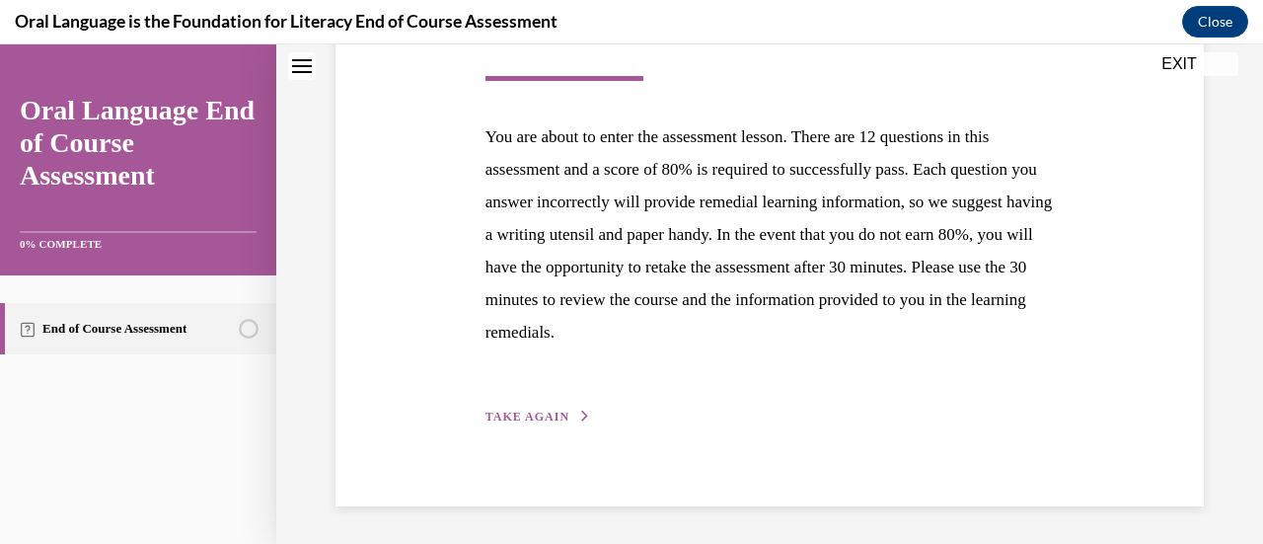
click at [529, 416] on span "TAKE AGAIN" at bounding box center [527, 416] width 84 height 14
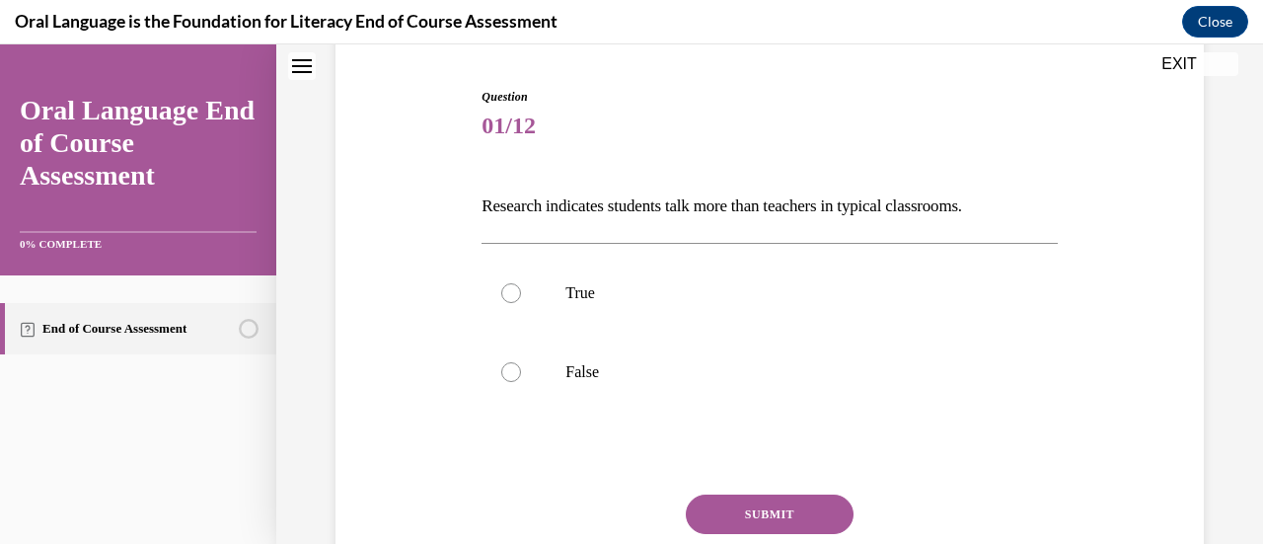
scroll to position [190, 0]
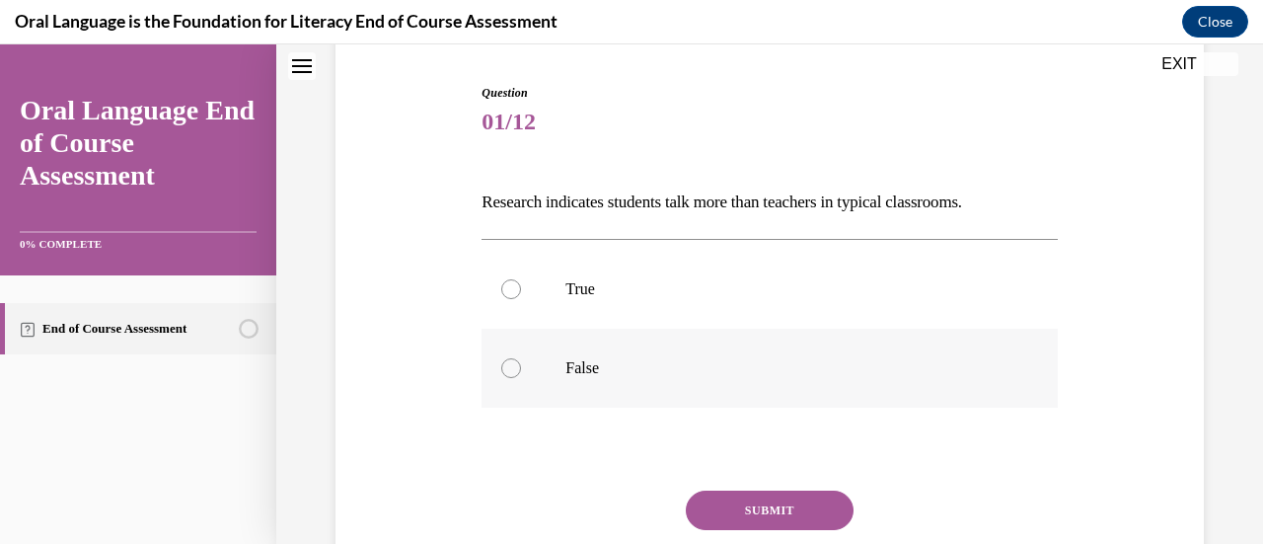
click at [718, 356] on label "False" at bounding box center [768, 367] width 575 height 79
click at [521, 358] on input "False" at bounding box center [511, 368] width 20 height 20
radio input "true"
click at [774, 509] on button "SUBMIT" at bounding box center [770, 509] width 168 height 39
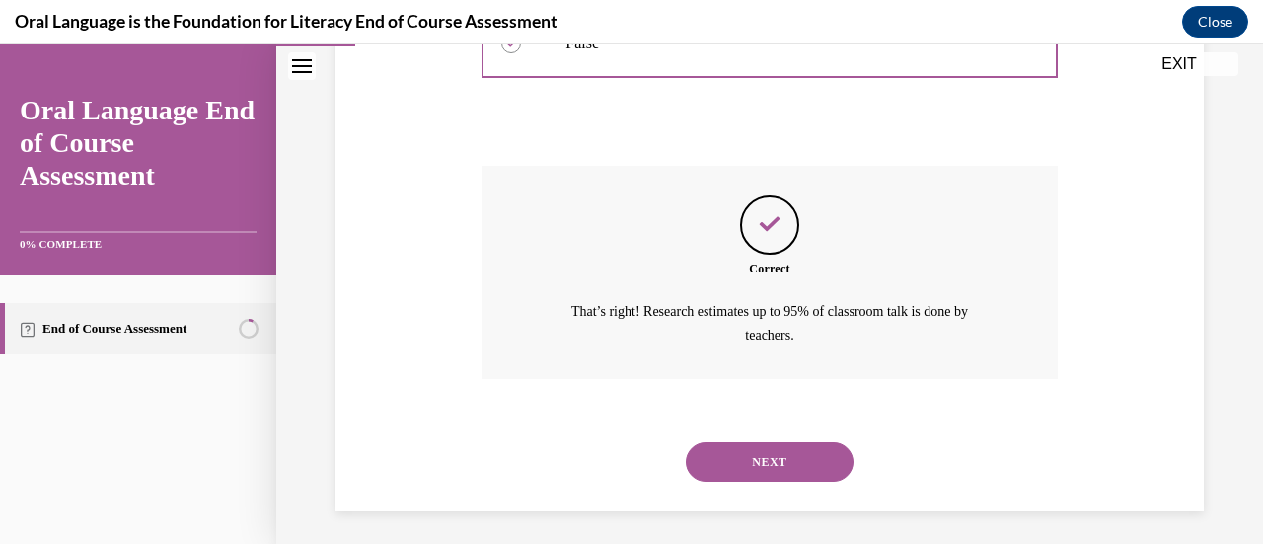
scroll to position [520, 0]
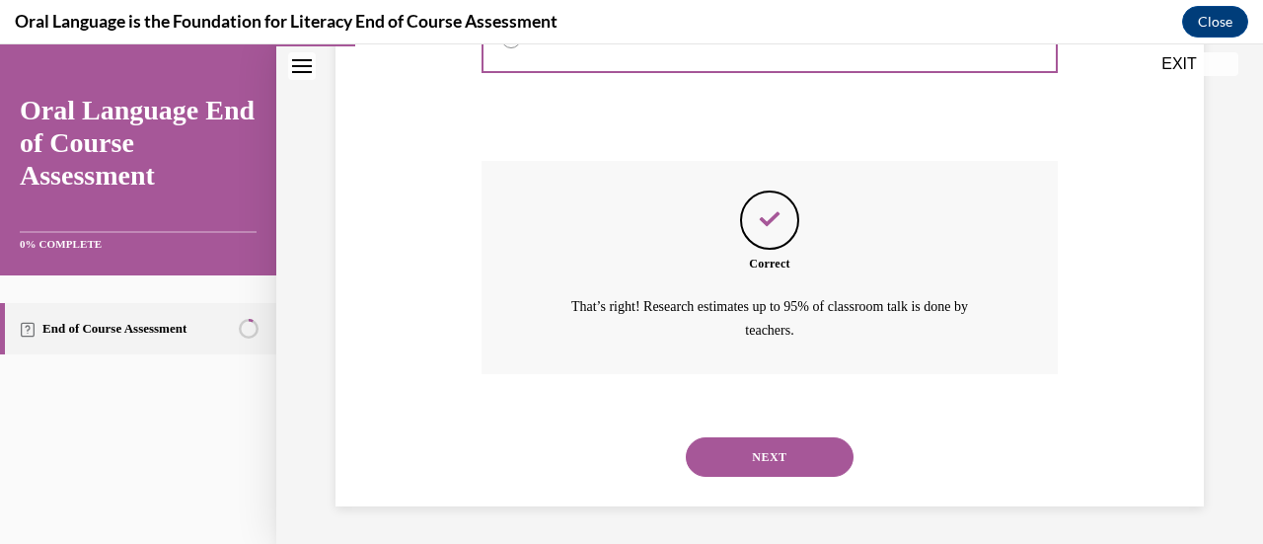
click at [767, 447] on button "NEXT" at bounding box center [770, 456] width 168 height 39
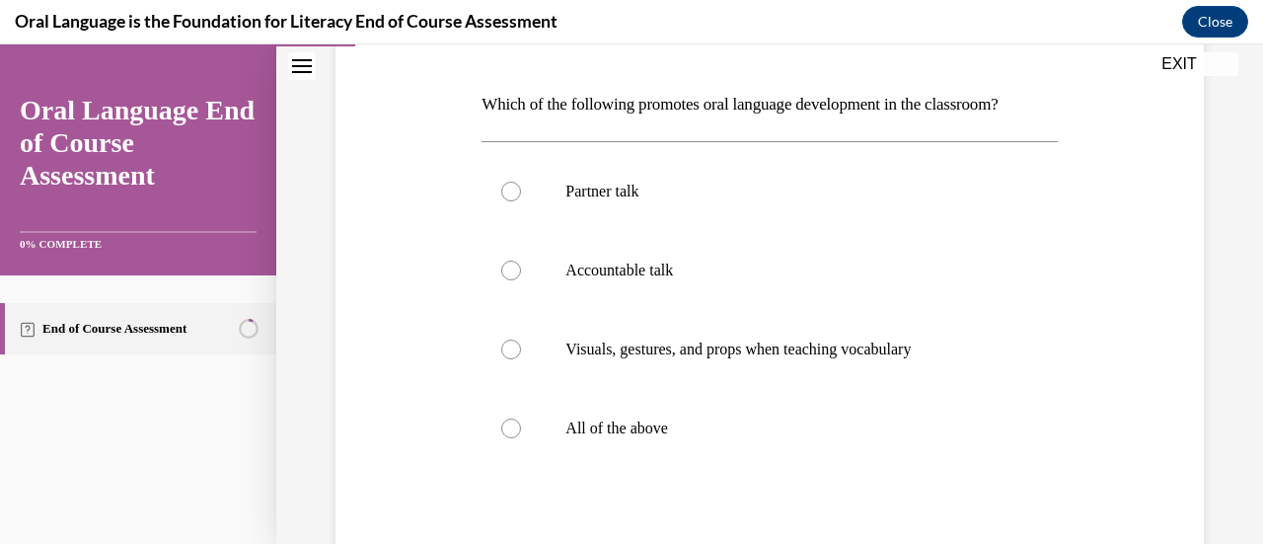
scroll to position [281, 0]
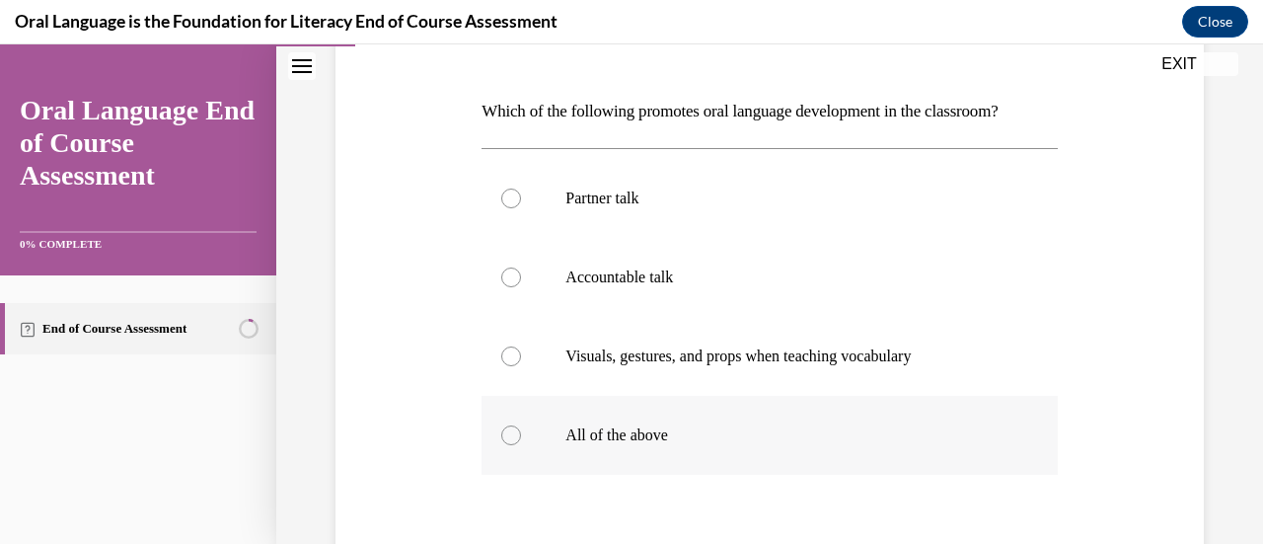
click at [511, 437] on div at bounding box center [511, 435] width 20 height 20
click at [511, 437] on input "All of the above" at bounding box center [511, 435] width 20 height 20
radio input "true"
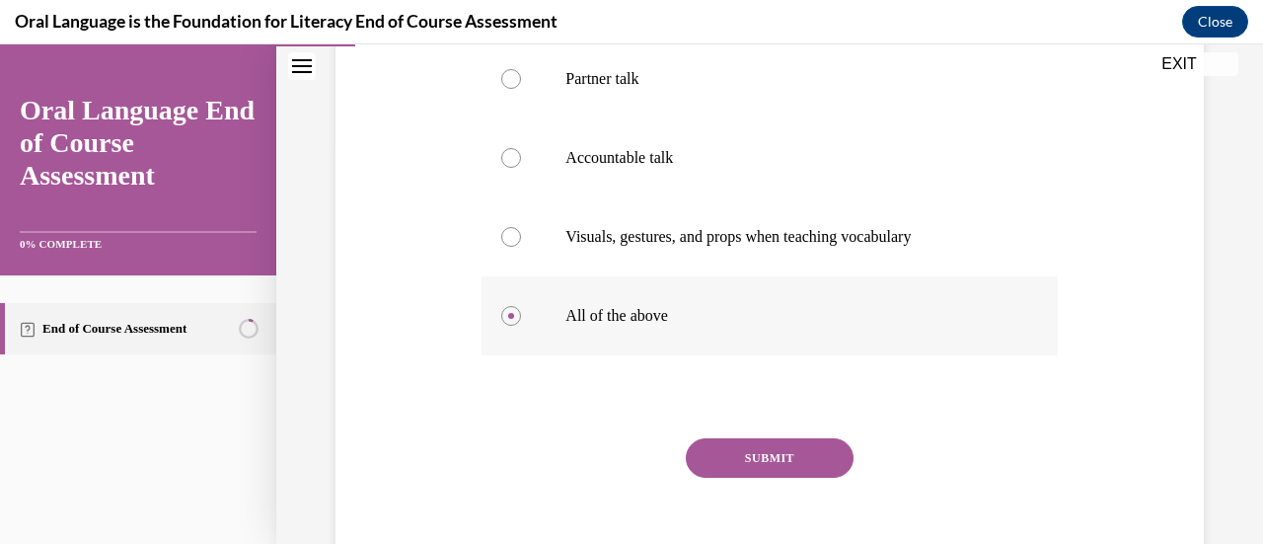
scroll to position [416, 0]
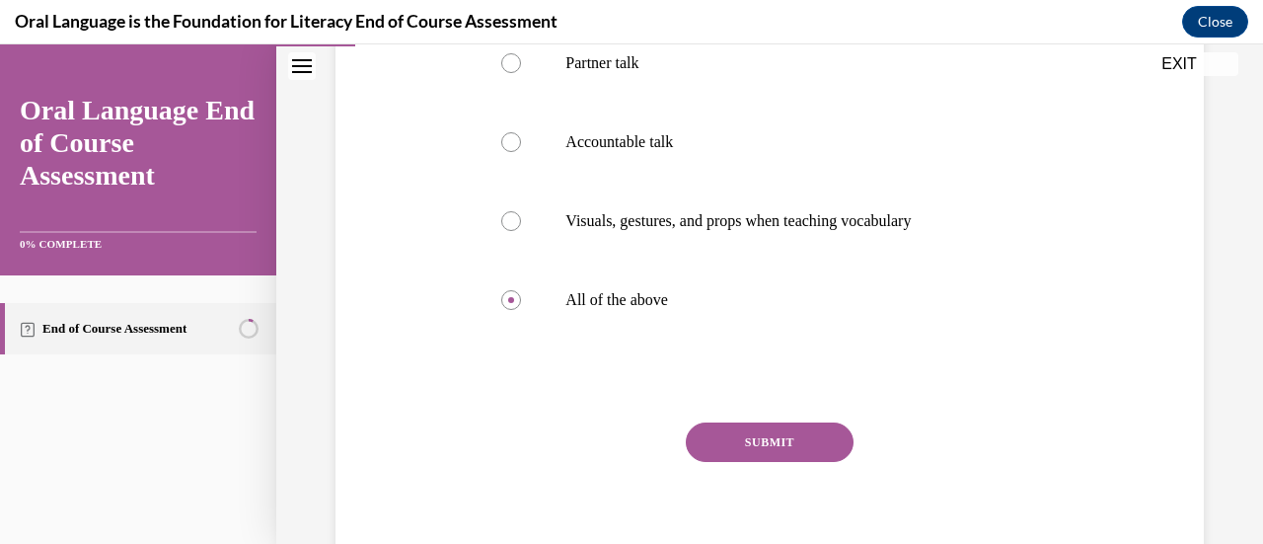
click at [762, 436] on button "SUBMIT" at bounding box center [770, 441] width 168 height 39
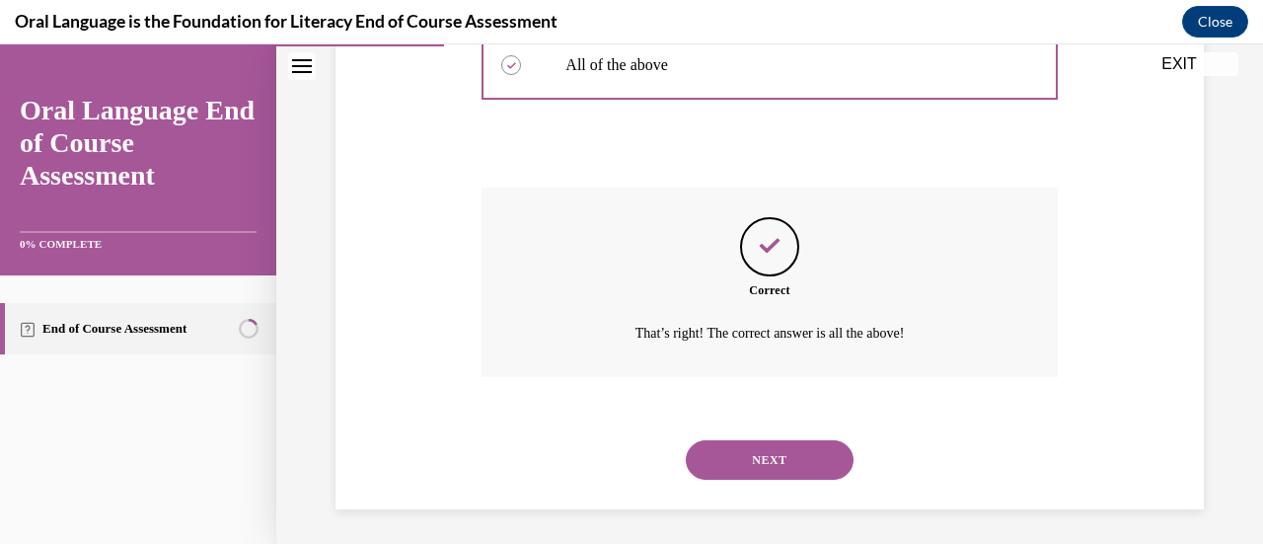
scroll to position [655, 0]
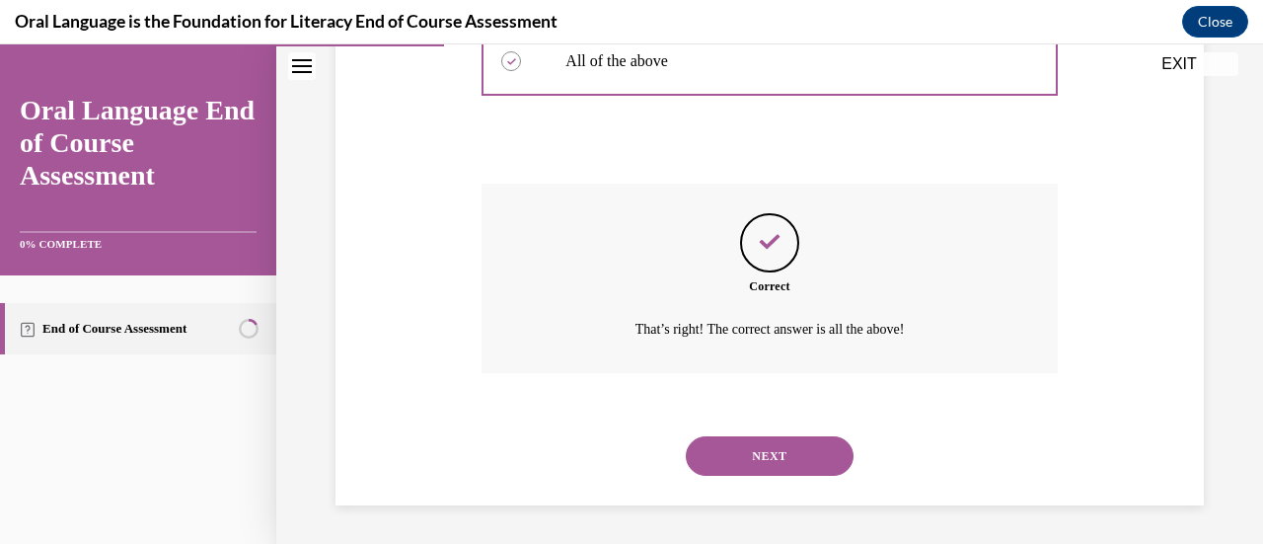
click at [762, 457] on button "NEXT" at bounding box center [770, 455] width 168 height 39
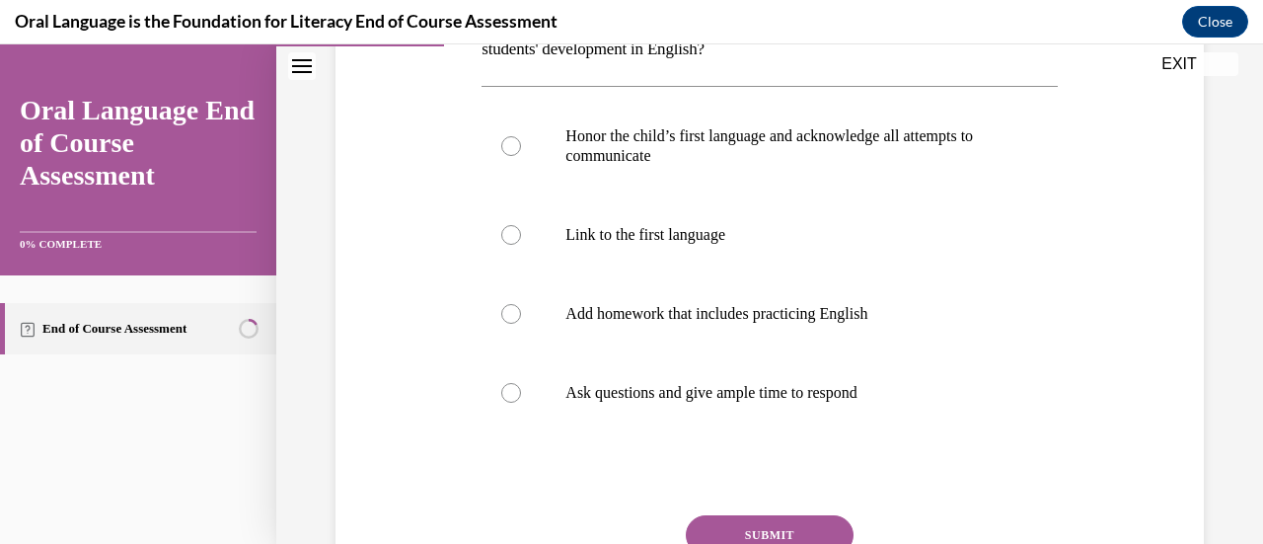
scroll to position [381, 0]
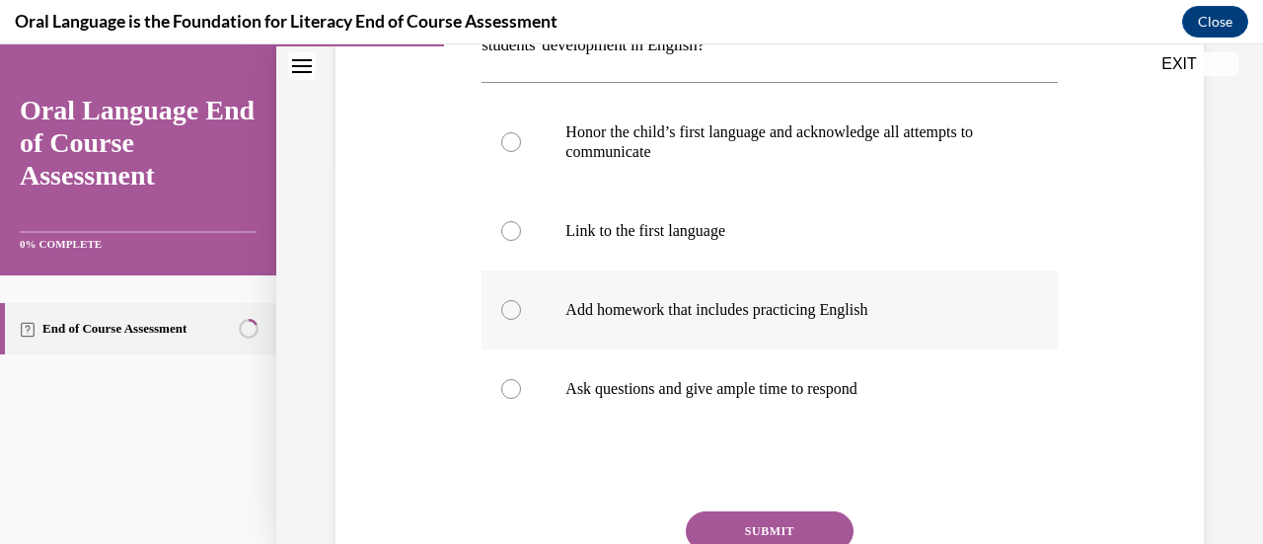
click at [507, 310] on div at bounding box center [511, 310] width 20 height 20
click at [507, 310] on input "Add homework that includes practicing English" at bounding box center [511, 310] width 20 height 20
radio input "true"
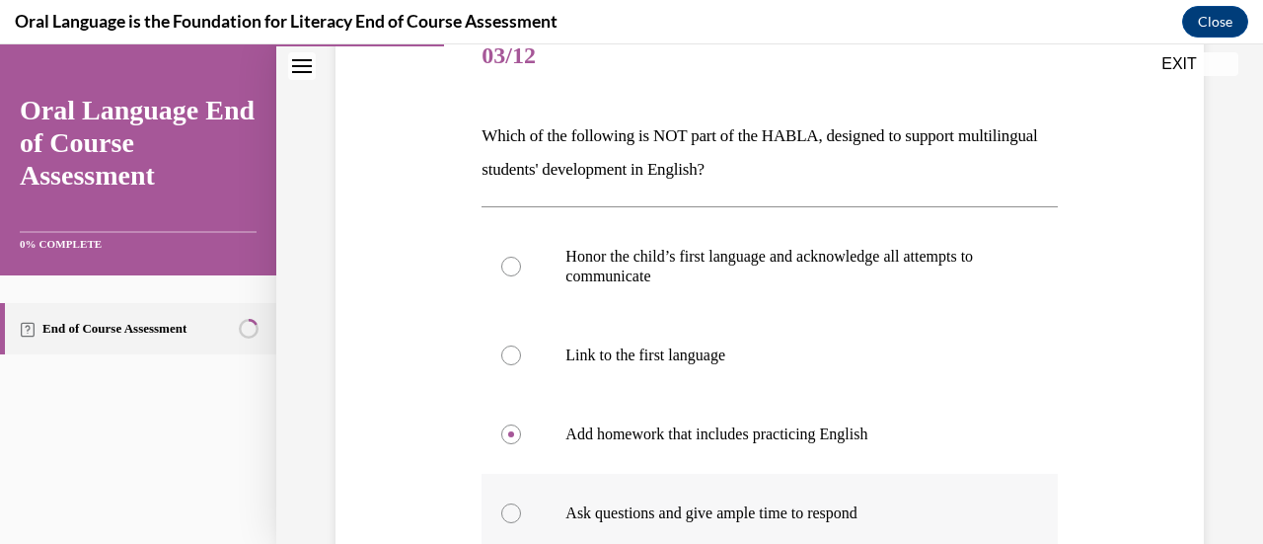
scroll to position [548, 0]
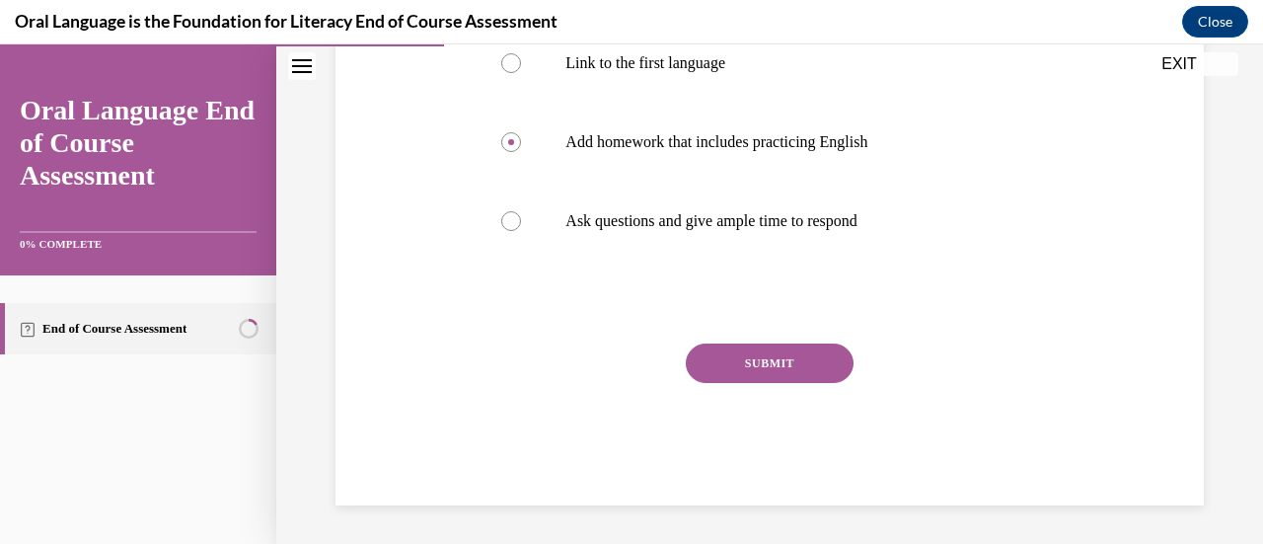
click at [821, 365] on button "SUBMIT" at bounding box center [770, 362] width 168 height 39
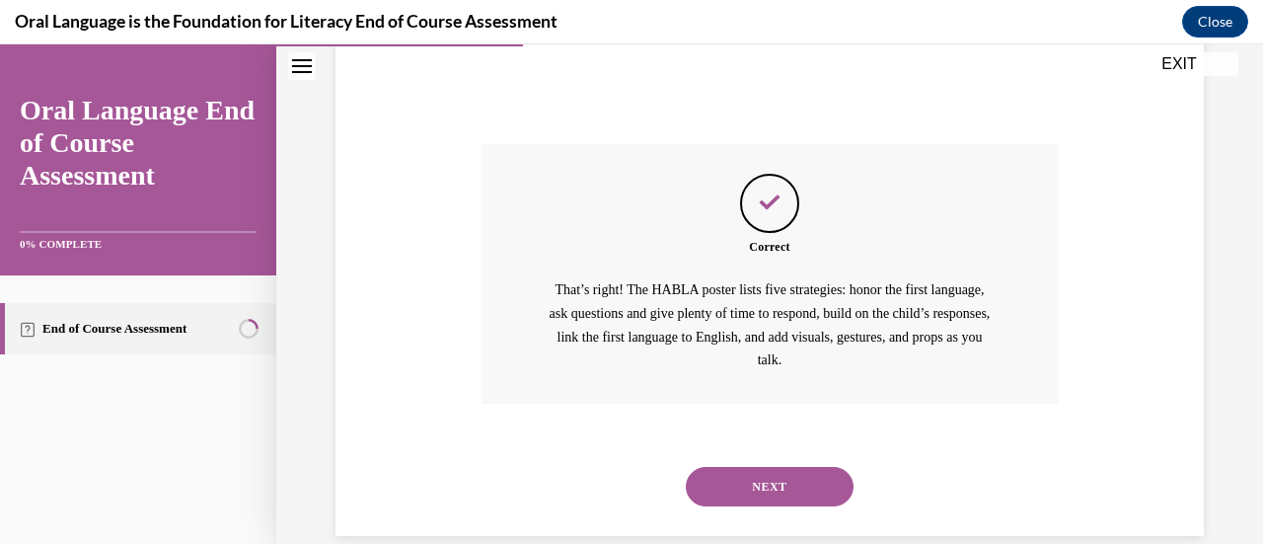
scroll to position [778, 0]
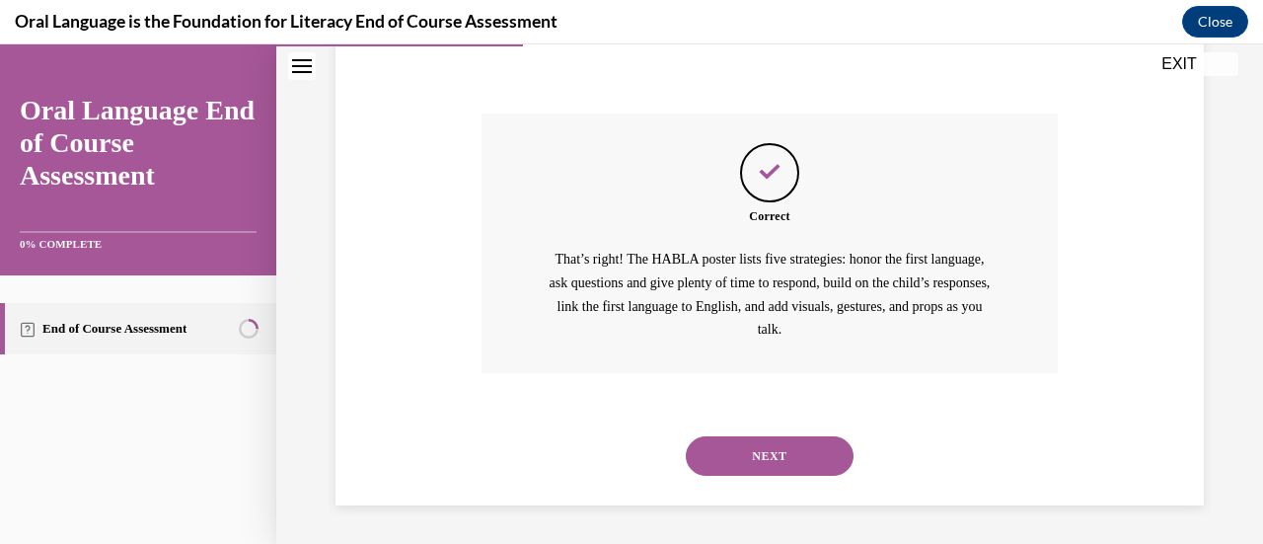
click at [782, 465] on button "NEXT" at bounding box center [770, 455] width 168 height 39
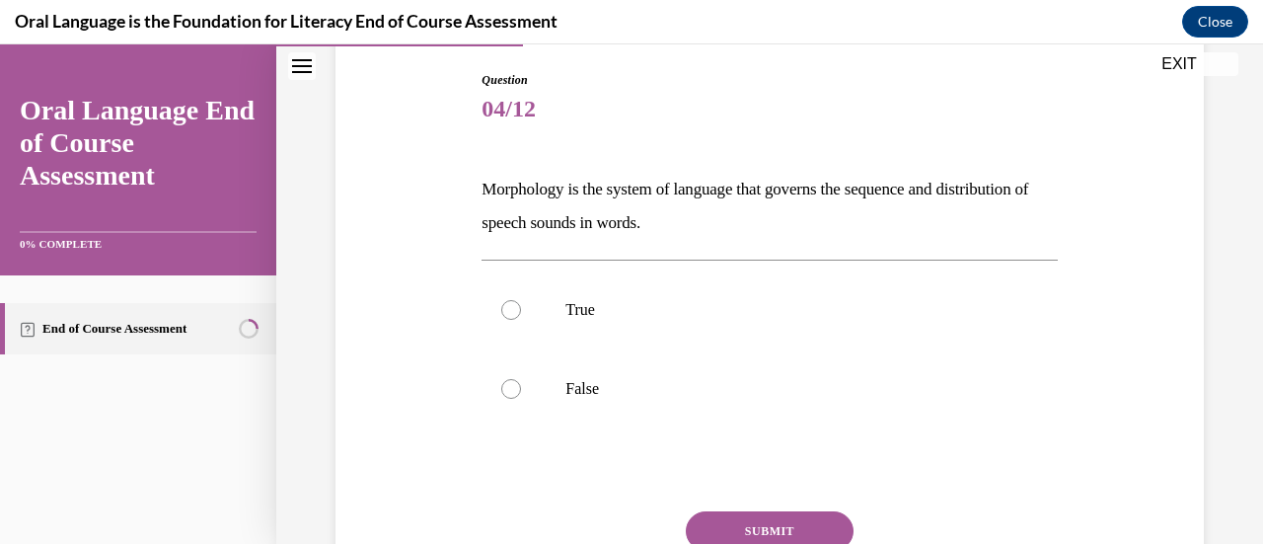
scroll to position [205, 0]
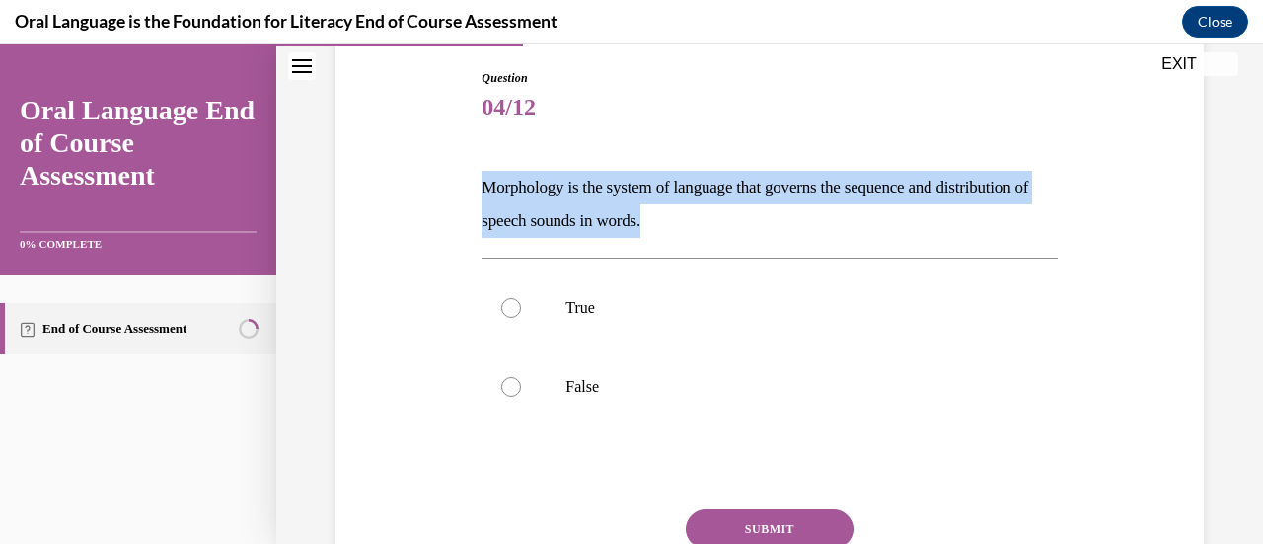
drag, startPoint x: 771, startPoint y: 221, endPoint x: 476, endPoint y: 181, distance: 297.7
click at [476, 181] on div "Question 04/12 Morphology is the system of language that governs the sequence a…" at bounding box center [768, 354] width 585 height 631
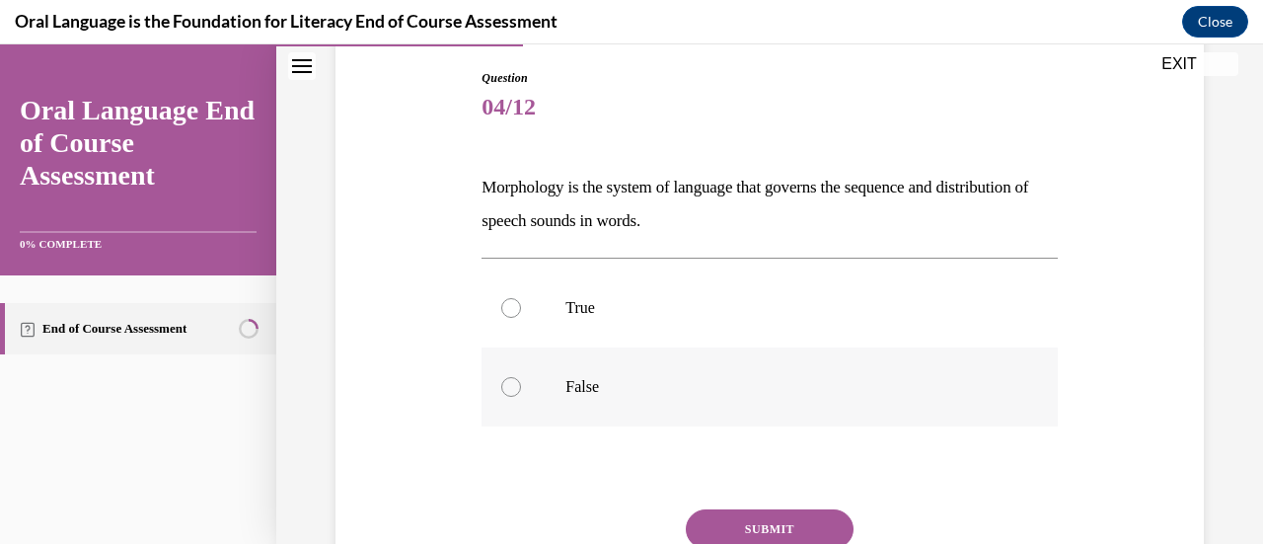
click at [494, 386] on label "False" at bounding box center [768, 386] width 575 height 79
click at [501, 386] on input "False" at bounding box center [511, 387] width 20 height 20
radio input "true"
click at [782, 533] on button "SUBMIT" at bounding box center [770, 528] width 168 height 39
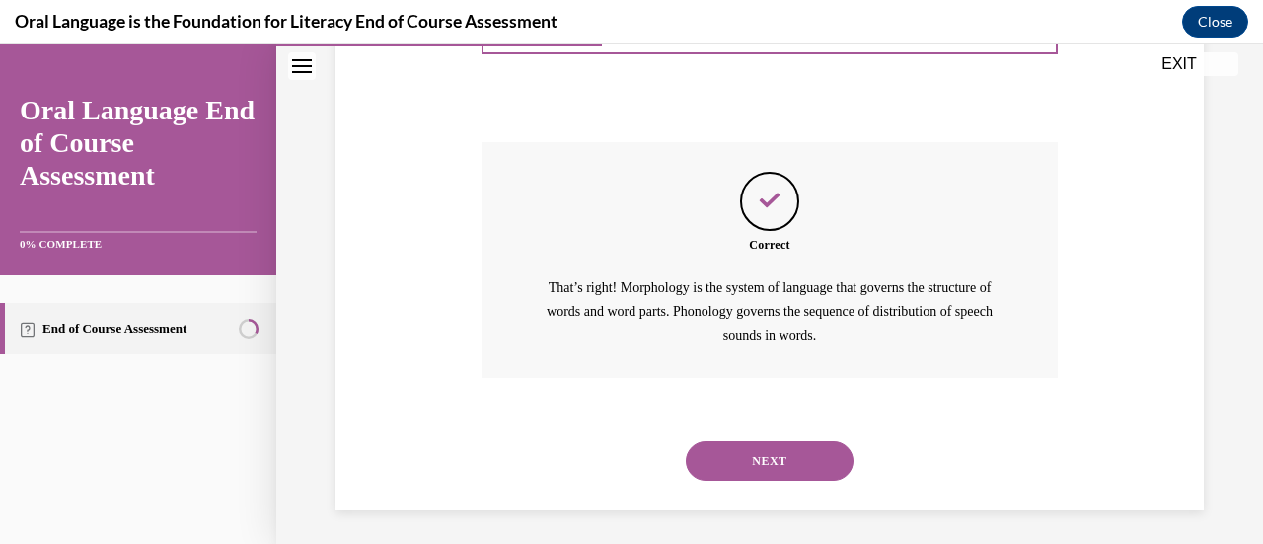
scroll to position [577, 0]
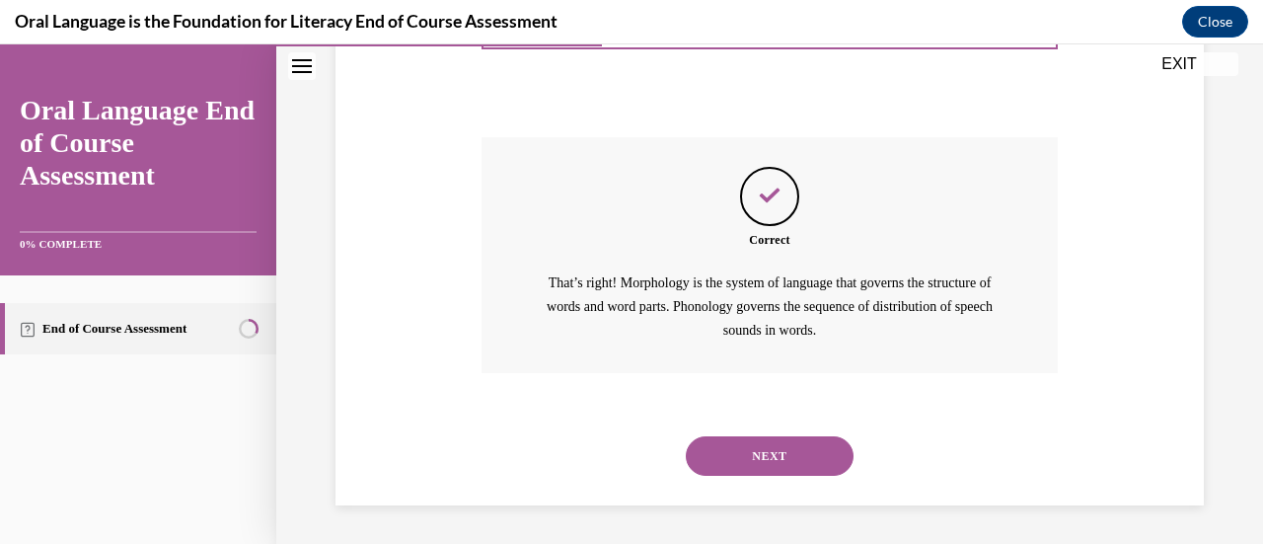
click at [755, 459] on button "NEXT" at bounding box center [770, 455] width 168 height 39
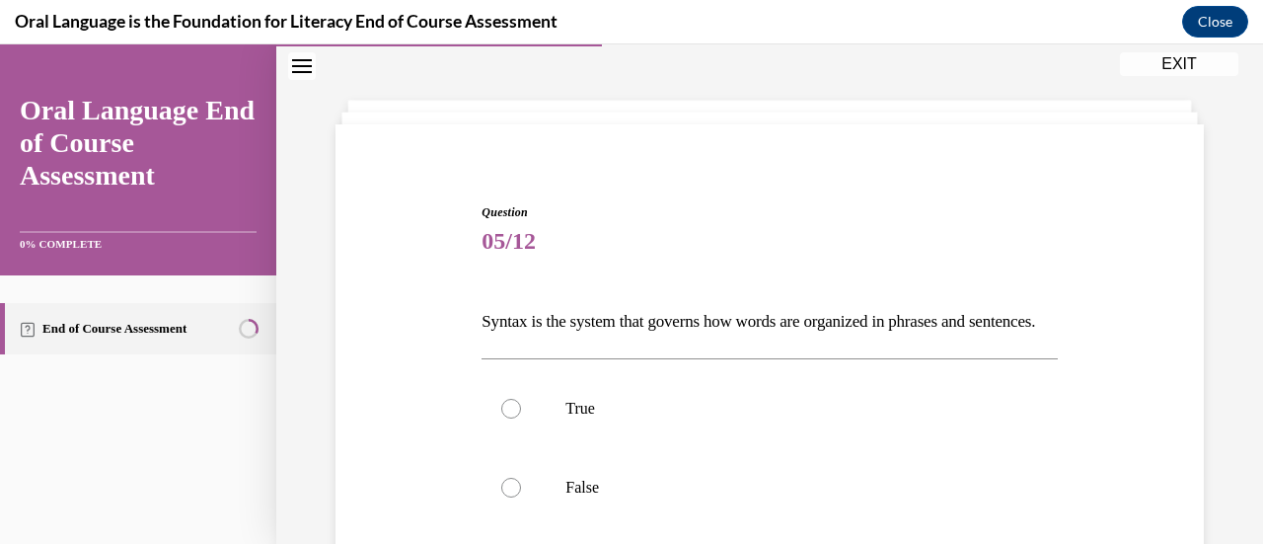
scroll to position [79, 0]
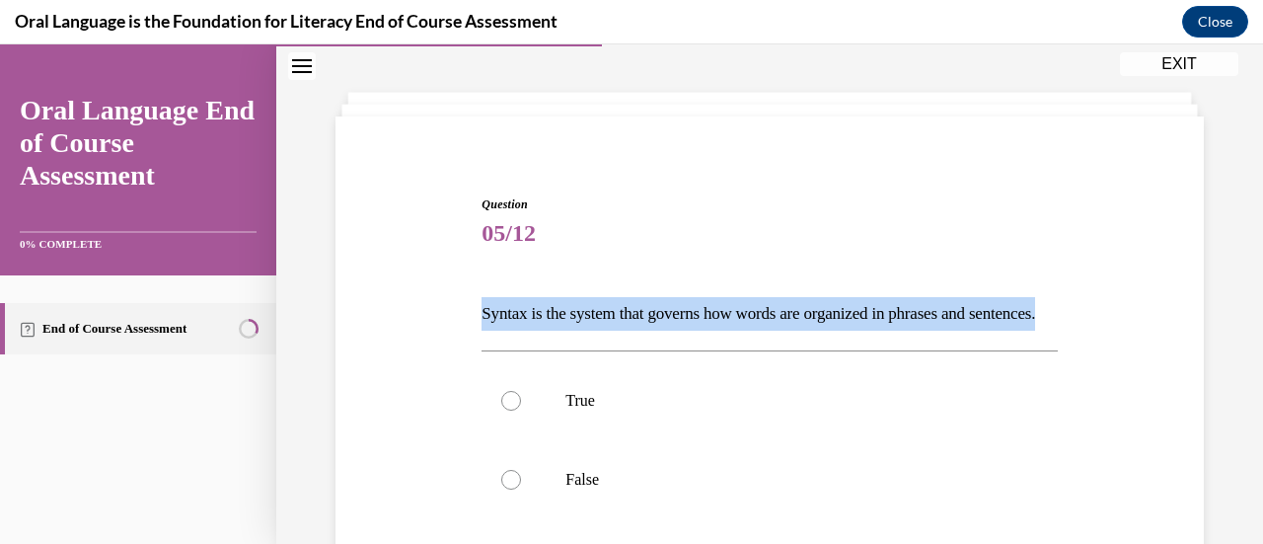
drag, startPoint x: 559, startPoint y: 349, endPoint x: 438, endPoint y: 316, distance: 125.9
click at [438, 316] on div "Question 05/12 Syntax is the system that governs how words are organized in phr…" at bounding box center [769, 449] width 878 height 627
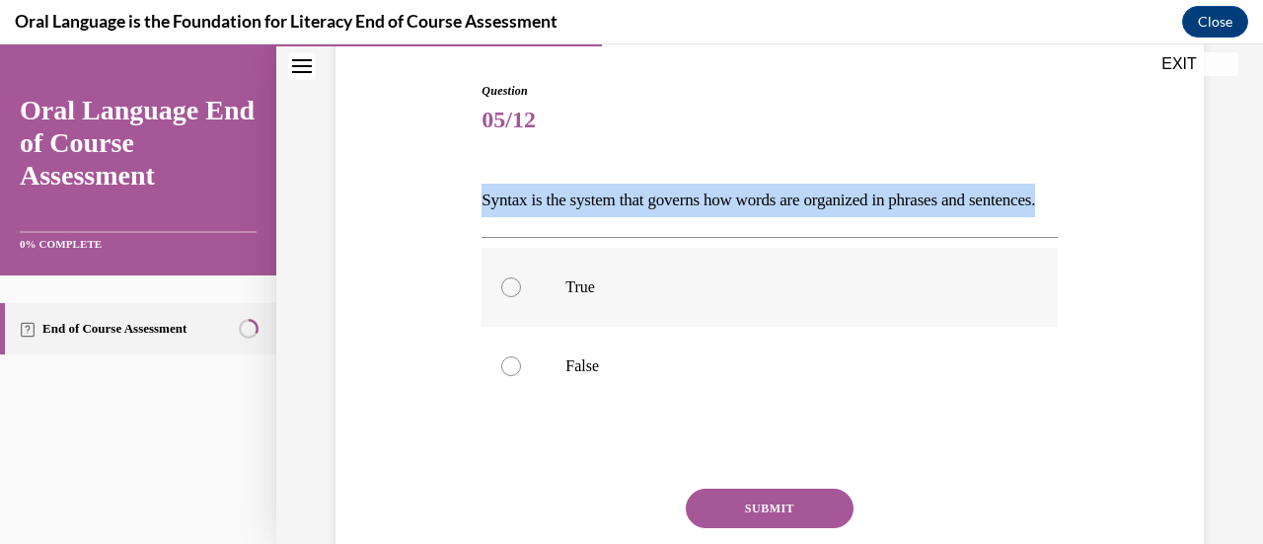
scroll to position [193, 0]
click at [513, 296] on div at bounding box center [511, 286] width 20 height 20
click at [513, 296] on input "True" at bounding box center [511, 286] width 20 height 20
radio input "true"
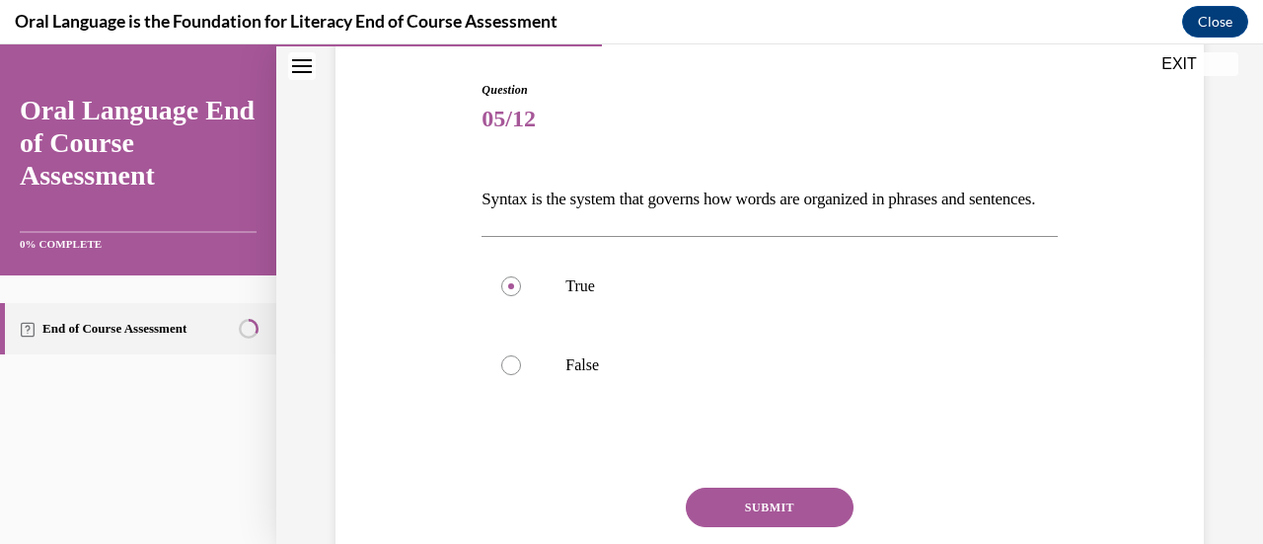
click at [778, 527] on button "SUBMIT" at bounding box center [770, 506] width 168 height 39
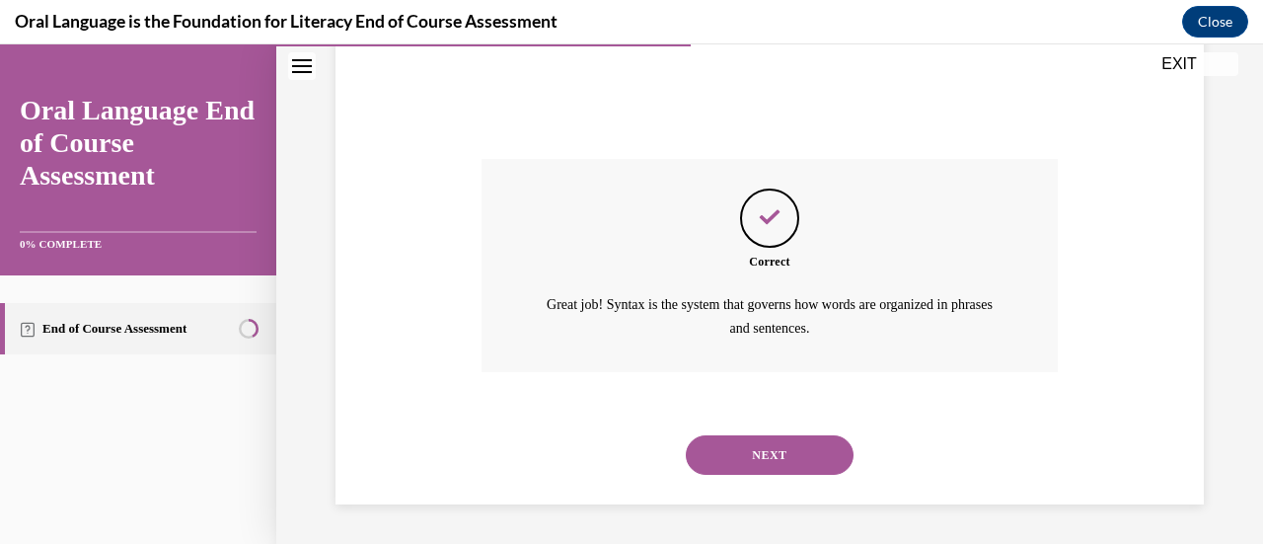
scroll to position [553, 0]
click at [782, 453] on button "NEXT" at bounding box center [770, 454] width 168 height 39
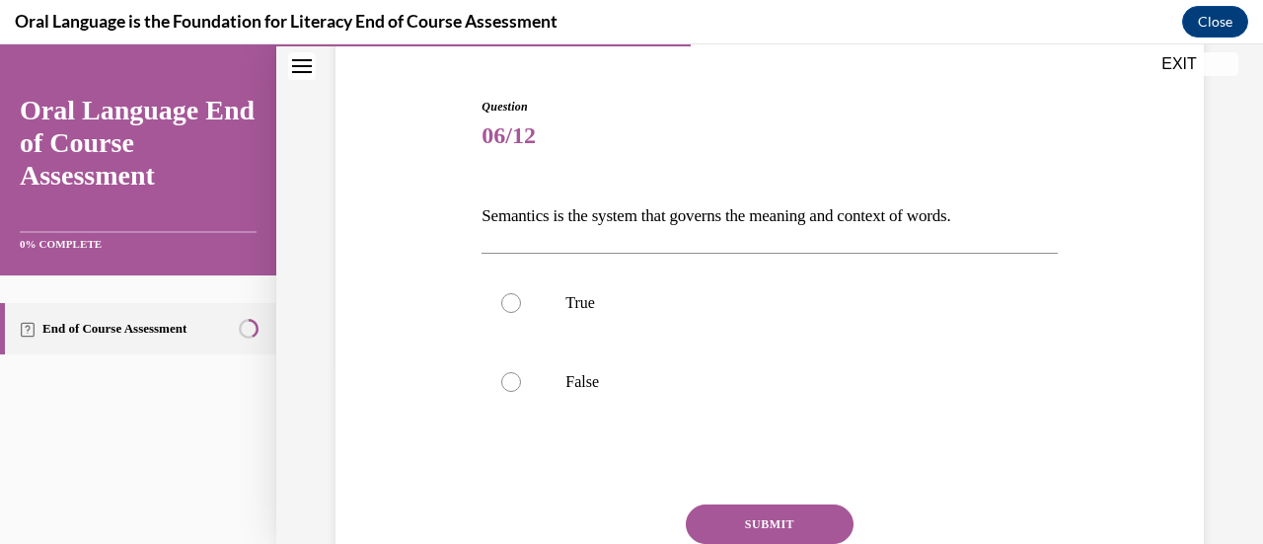
scroll to position [178, 0]
drag, startPoint x: 477, startPoint y: 214, endPoint x: 1057, endPoint y: 198, distance: 580.2
click at [1057, 198] on div "Question 06/12 Semantics is the system that governs the meaning and context of …" at bounding box center [768, 366] width 585 height 598
click at [515, 293] on div at bounding box center [511, 302] width 20 height 20
click at [515, 293] on input "True" at bounding box center [511, 302] width 20 height 20
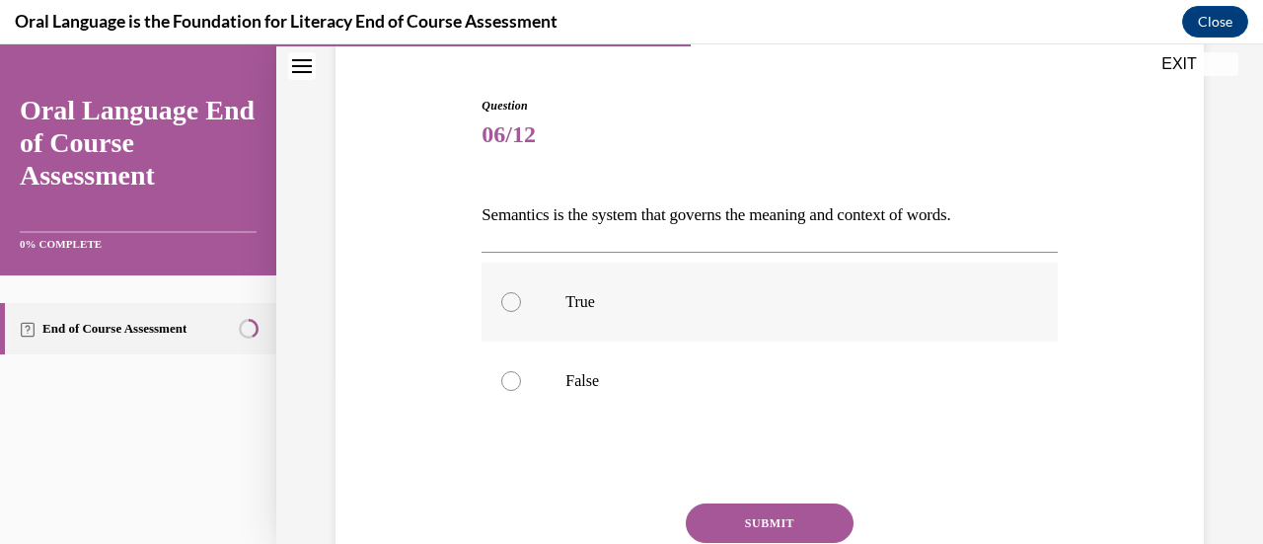
radio input "true"
click at [753, 527] on button "SUBMIT" at bounding box center [770, 522] width 168 height 39
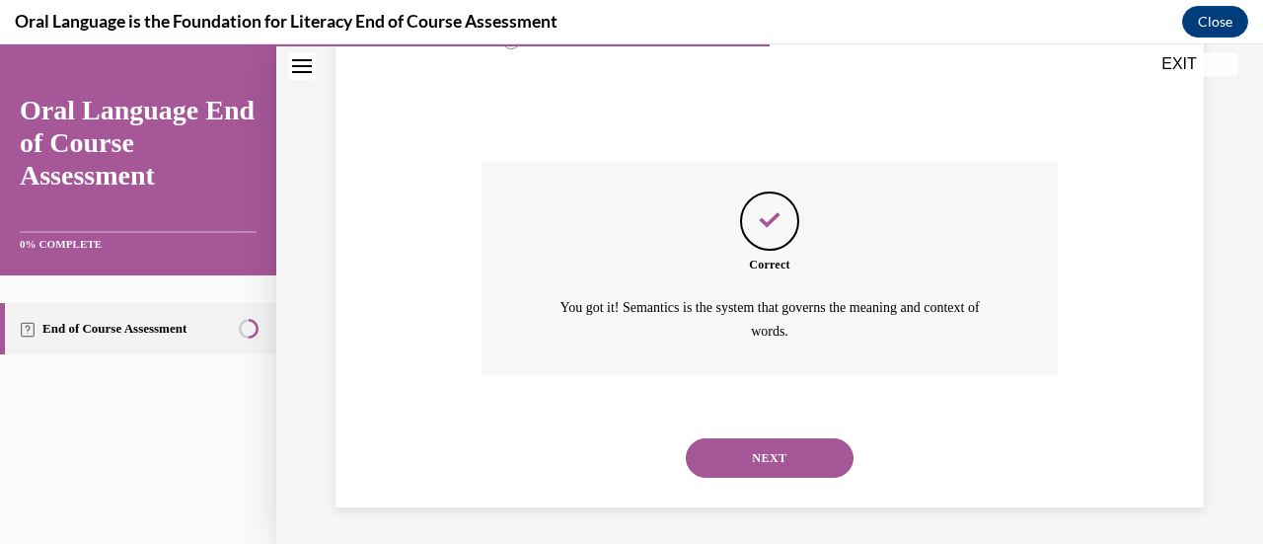
scroll to position [520, 0]
click at [774, 452] on button "NEXT" at bounding box center [770, 456] width 168 height 39
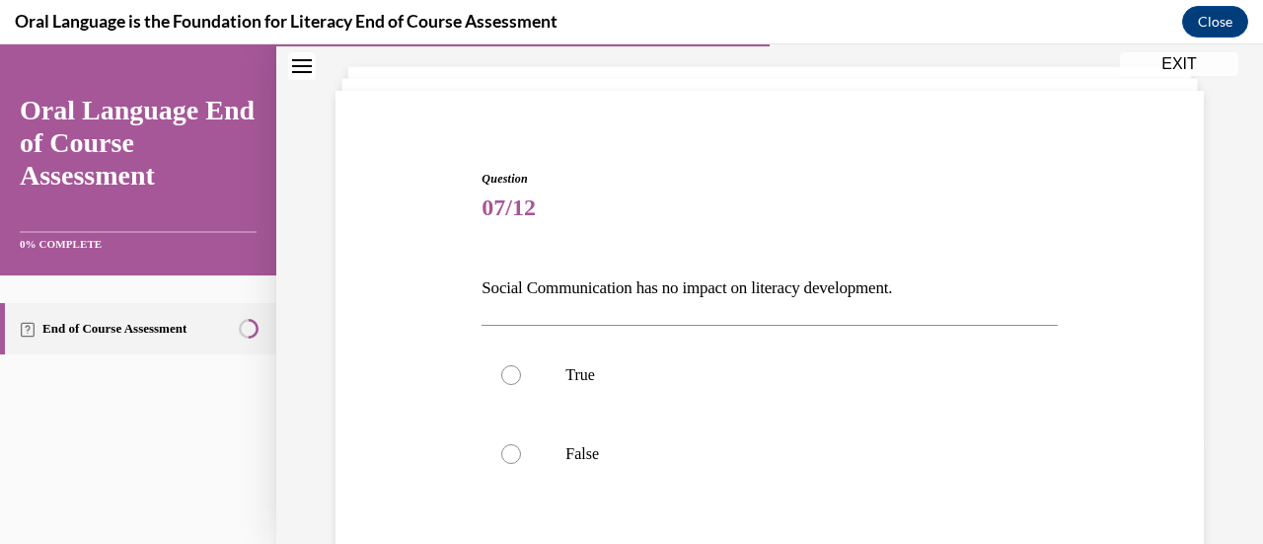
scroll to position [107, 0]
click at [510, 454] on div at bounding box center [511, 452] width 20 height 20
click at [510, 454] on input "False" at bounding box center [511, 452] width 20 height 20
radio input "true"
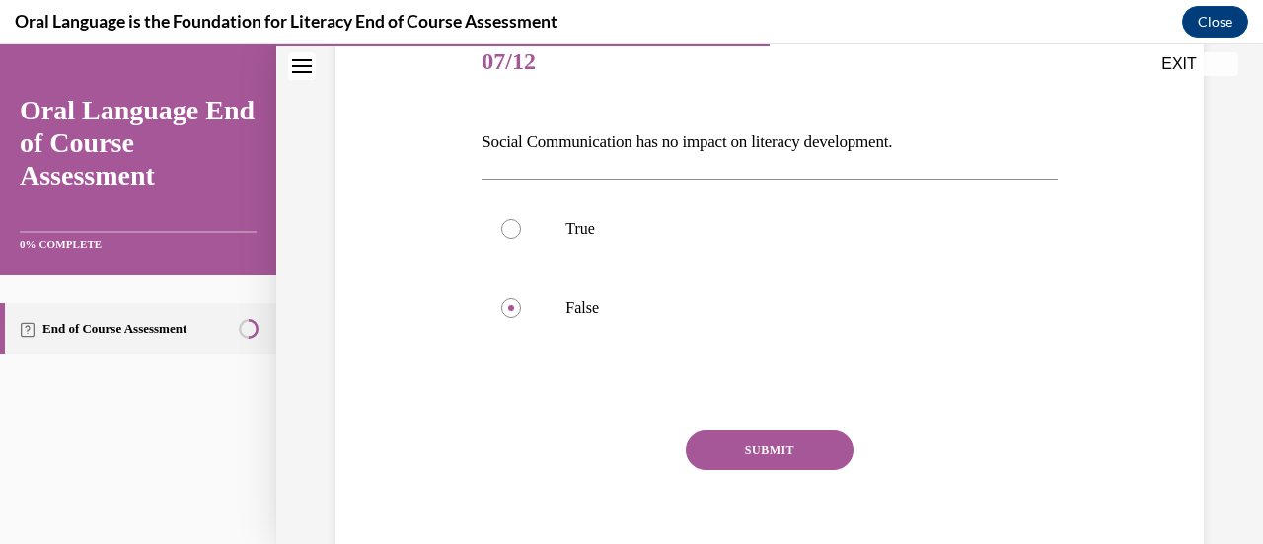
click at [751, 453] on button "SUBMIT" at bounding box center [770, 449] width 168 height 39
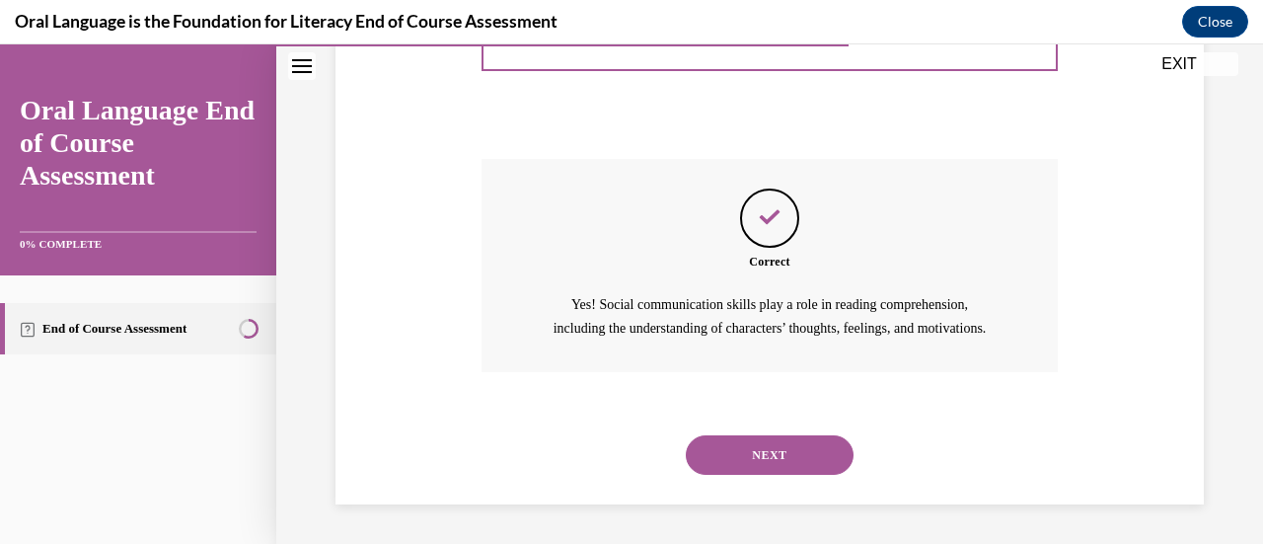
scroll to position [544, 0]
click at [769, 450] on button "NEXT" at bounding box center [770, 454] width 168 height 39
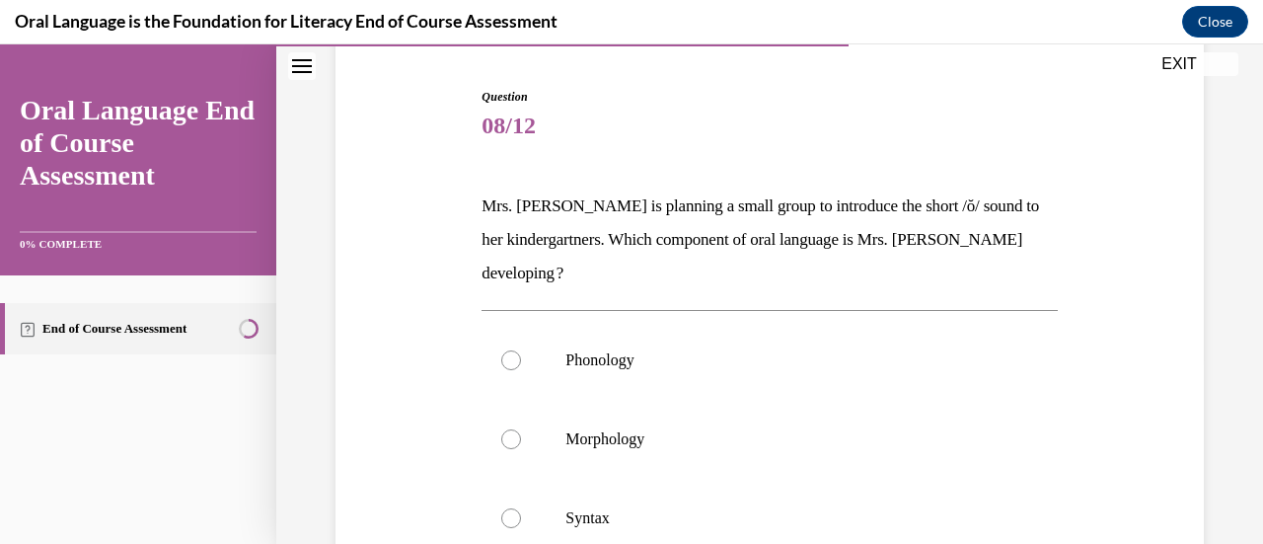
scroll to position [177, 0]
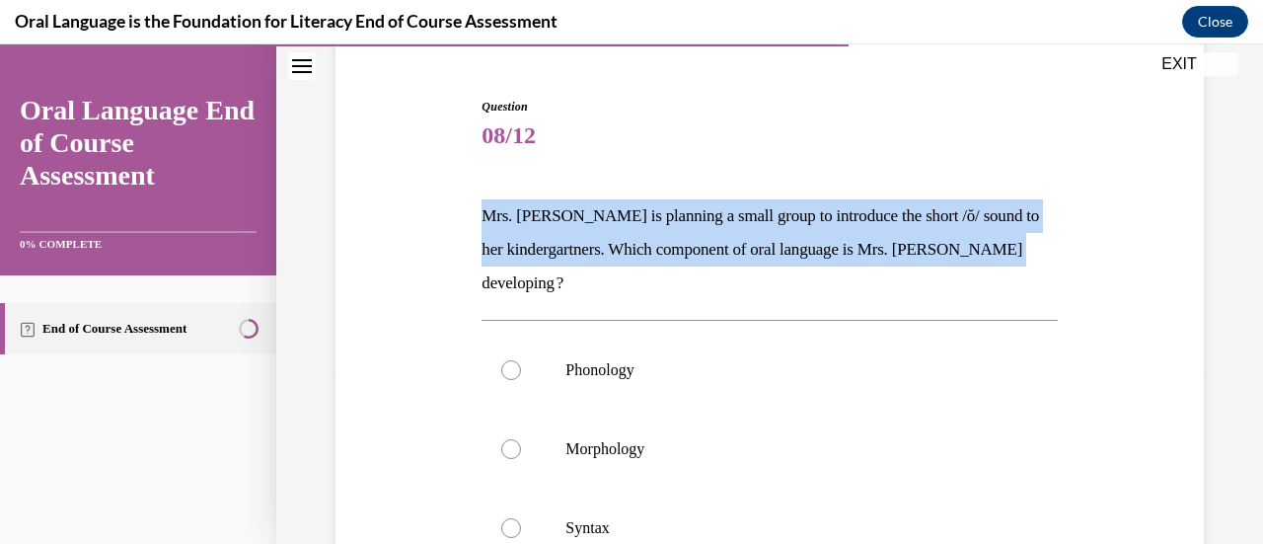
drag, startPoint x: 481, startPoint y: 215, endPoint x: 1064, endPoint y: 242, distance: 583.6
click at [1064, 242] on div "Question 08/12 Mrs. Coleman is planning a small group to introduce the short /ŏ…" at bounding box center [769, 464] width 878 height 852
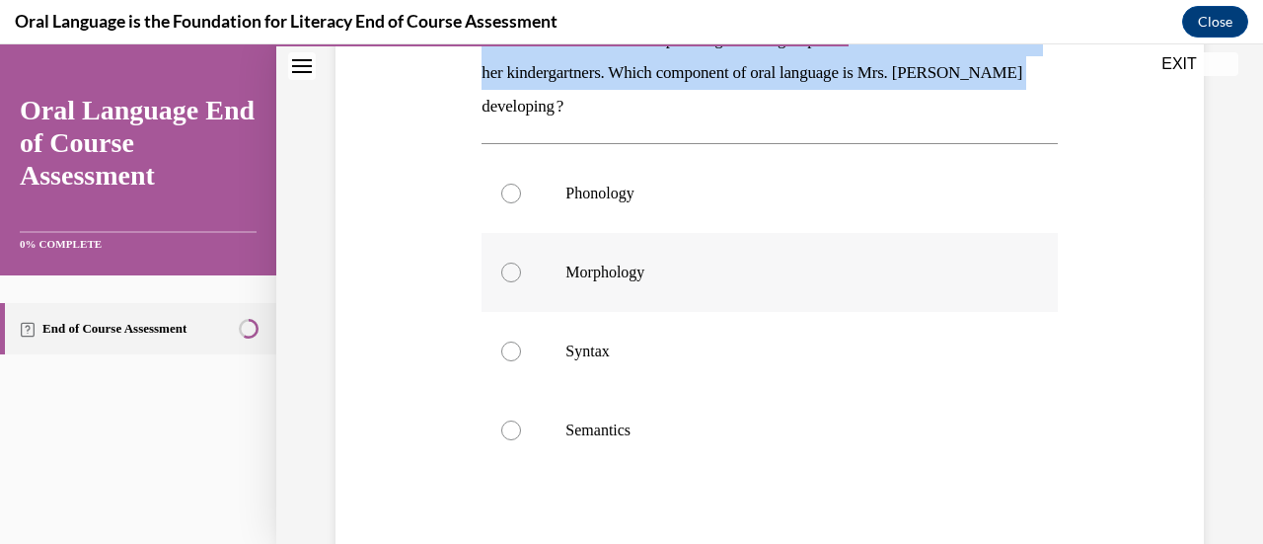
scroll to position [383, 0]
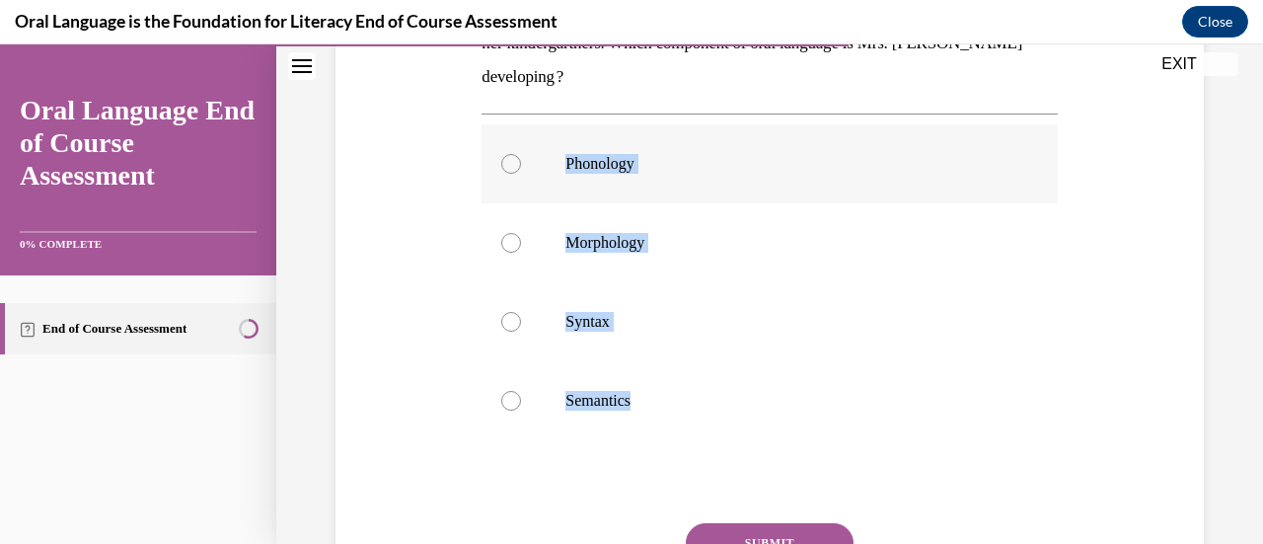
drag, startPoint x: 641, startPoint y: 364, endPoint x: 558, endPoint y: 105, distance: 272.3
click at [558, 124] on div "Phonology Morphology Syntax Semantics" at bounding box center [768, 282] width 575 height 316
click at [1157, 286] on div "Question 08/12 Mrs. Coleman is planning a small group to introduce the short /ŏ…" at bounding box center [769, 258] width 878 height 852
click at [514, 154] on div at bounding box center [511, 164] width 20 height 20
click at [514, 154] on input "Phonology" at bounding box center [511, 164] width 20 height 20
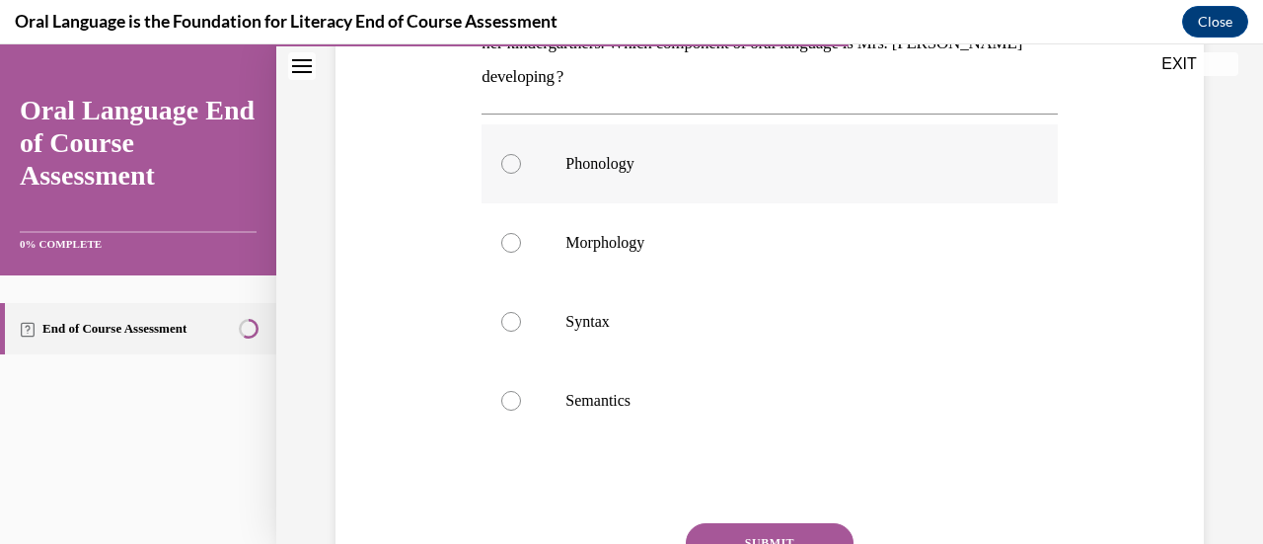
radio input "true"
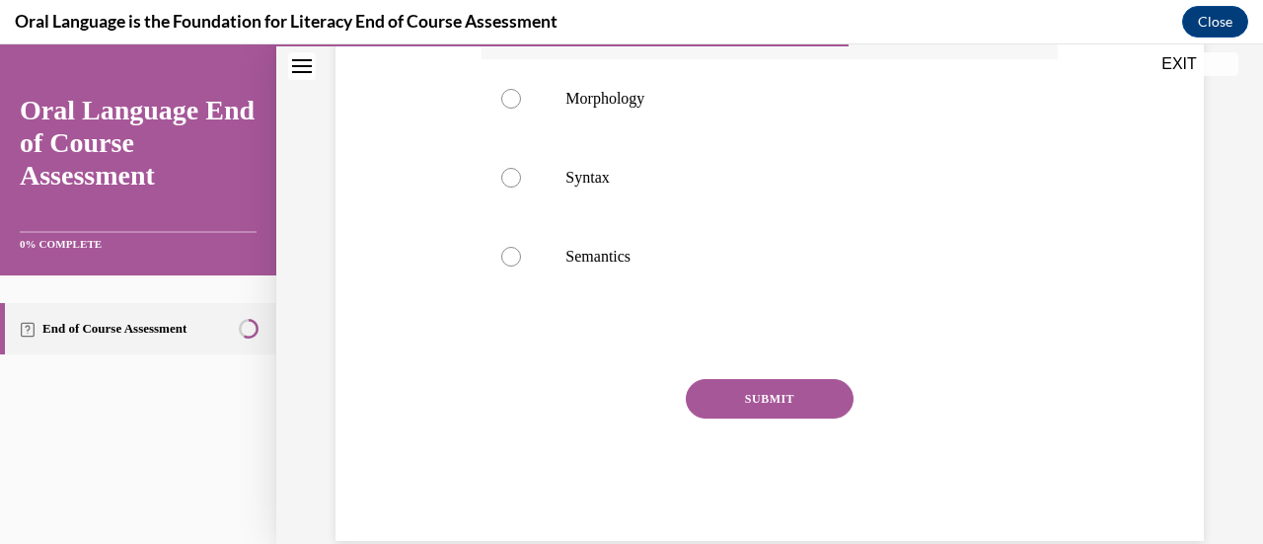
scroll to position [529, 0]
click at [777, 377] on button "SUBMIT" at bounding box center [770, 396] width 168 height 39
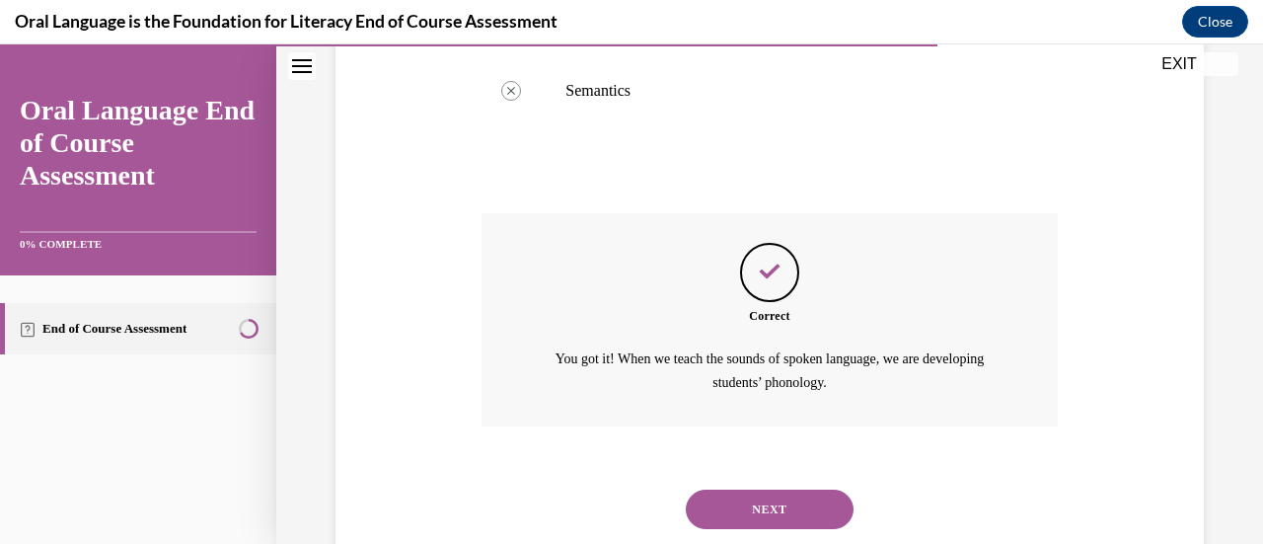
scroll to position [711, 0]
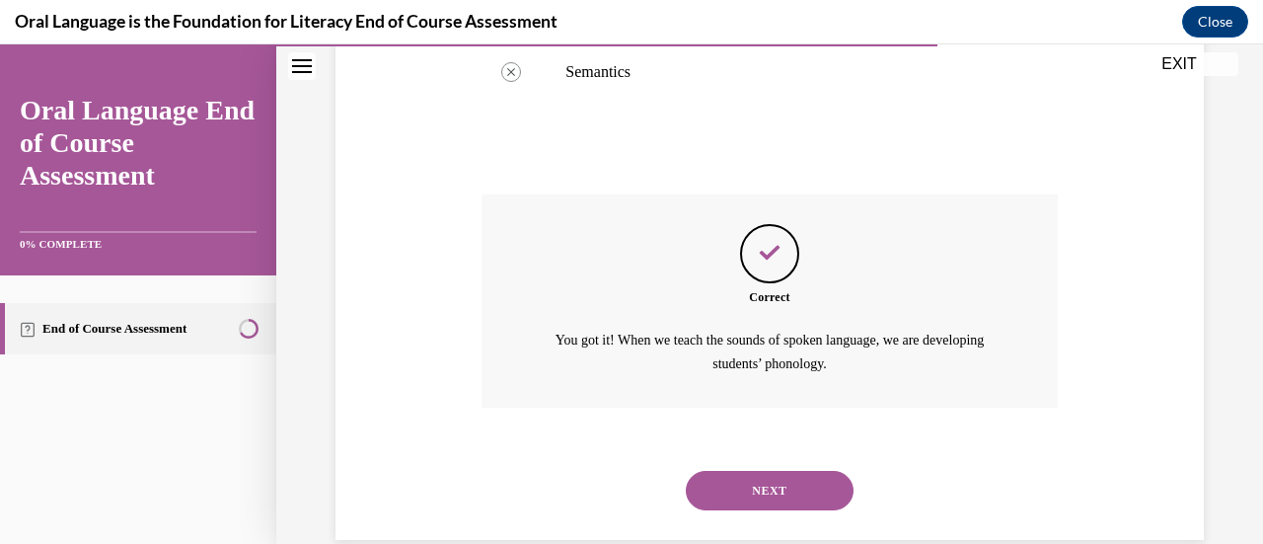
click at [773, 471] on button "NEXT" at bounding box center [770, 490] width 168 height 39
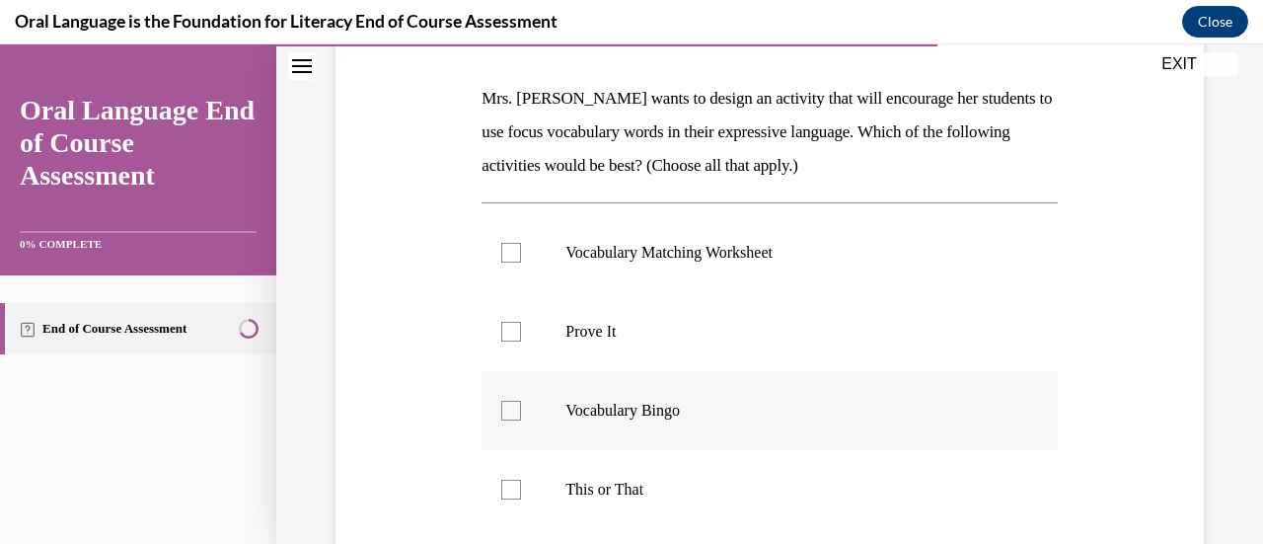
scroll to position [295, 0]
click at [510, 331] on div at bounding box center [511, 331] width 20 height 20
click at [510, 331] on input "Prove It" at bounding box center [511, 331] width 20 height 20
checkbox input "true"
click at [514, 492] on div at bounding box center [511, 488] width 20 height 20
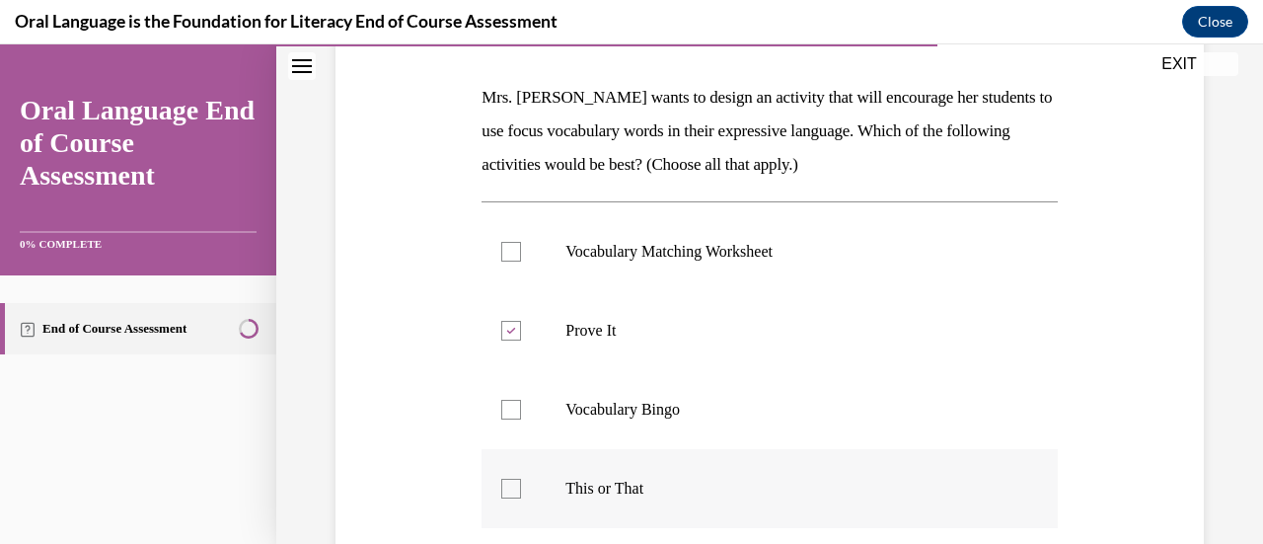
click at [514, 492] on input "This or That" at bounding box center [511, 488] width 20 height 20
checkbox input "true"
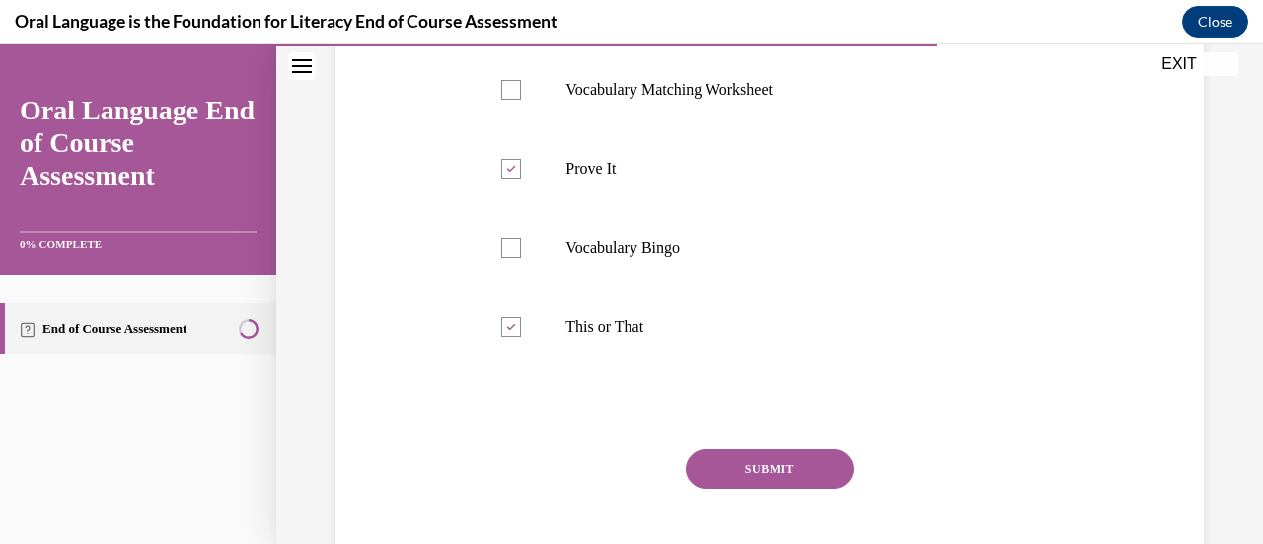
click at [781, 472] on button "SUBMIT" at bounding box center [770, 468] width 168 height 39
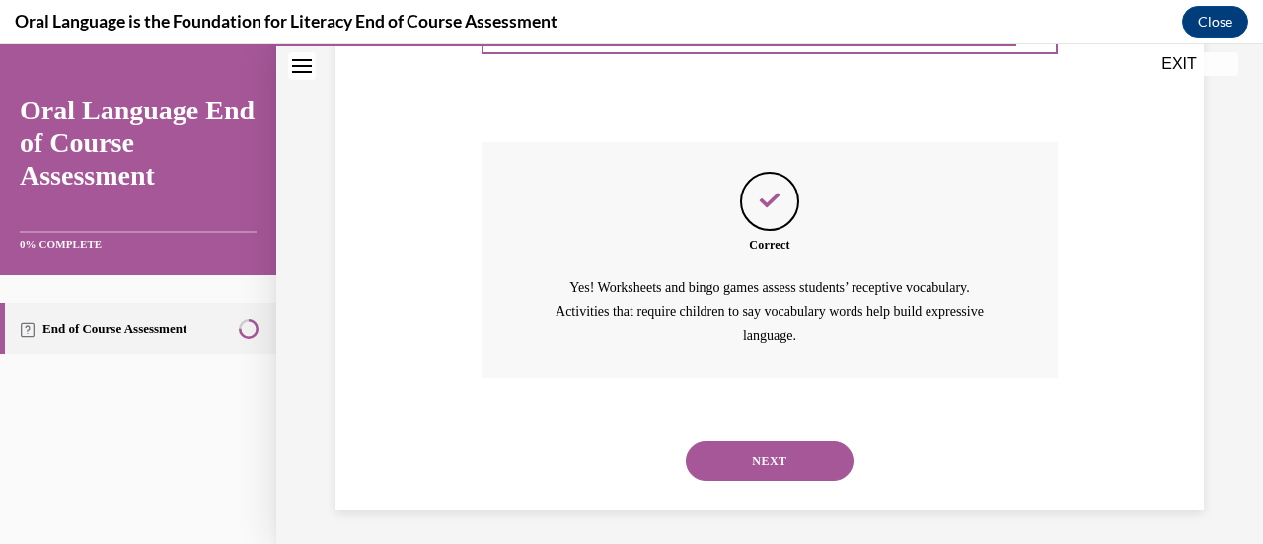
scroll to position [768, 0]
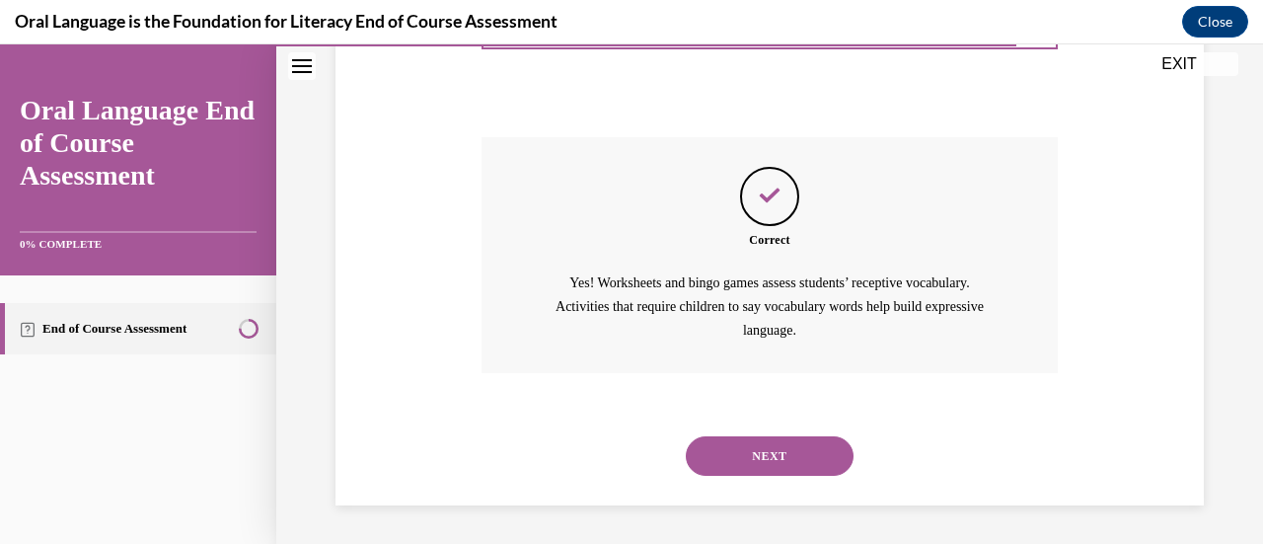
click at [774, 464] on button "NEXT" at bounding box center [770, 455] width 168 height 39
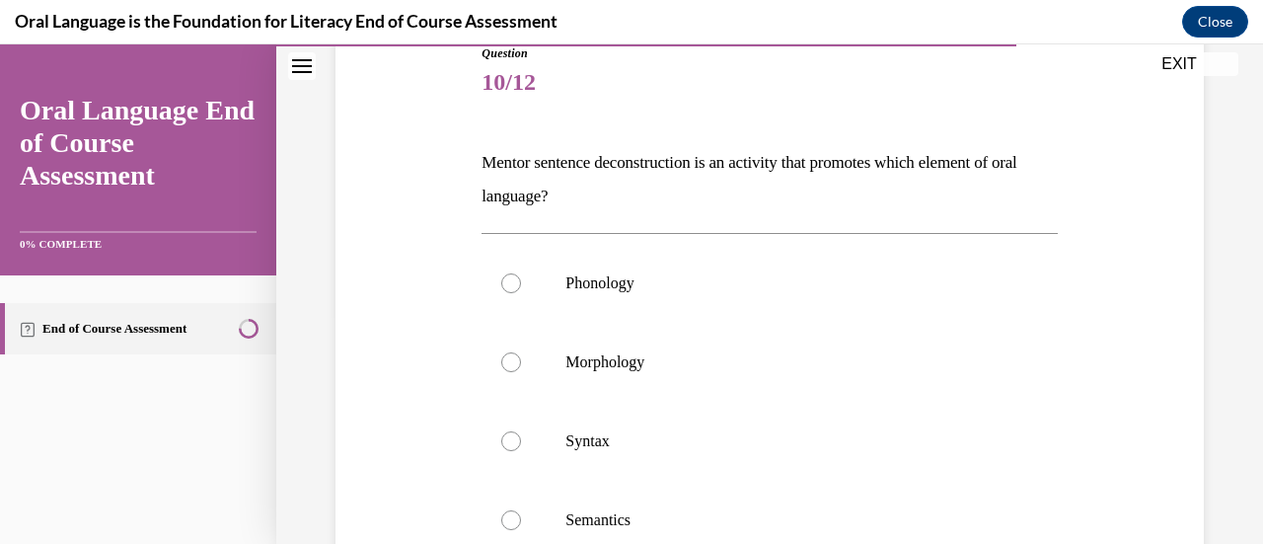
scroll to position [233, 0]
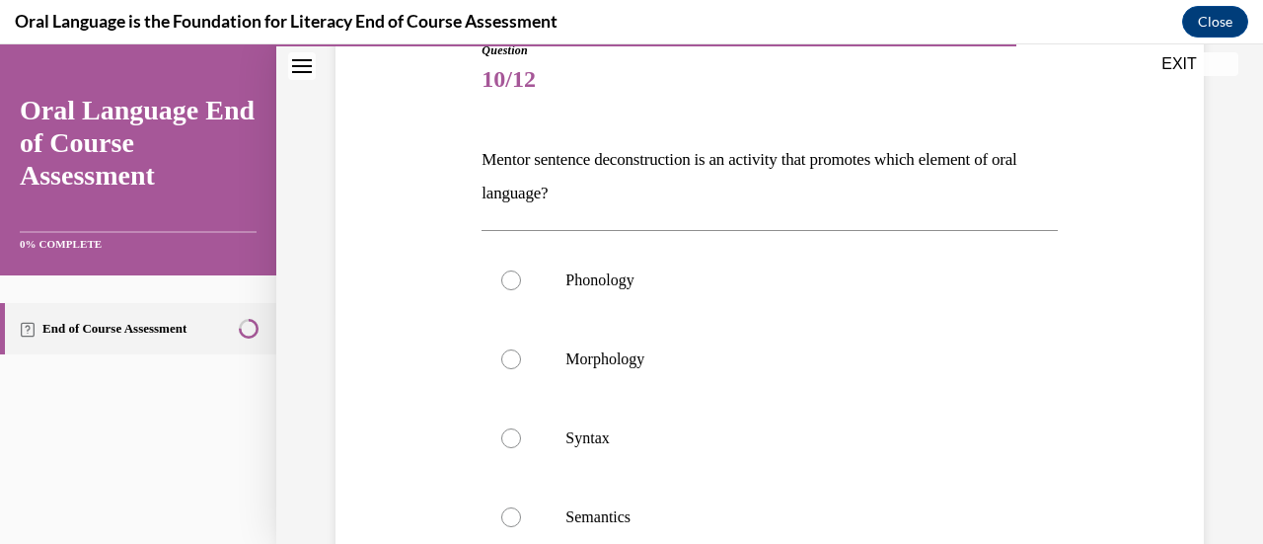
drag, startPoint x: 588, startPoint y: 189, endPoint x: 441, endPoint y: 161, distance: 149.7
click at [441, 161] on div "Question 10/12 Mentor sentence deconstruction is an activity that promotes whic…" at bounding box center [769, 391] width 878 height 819
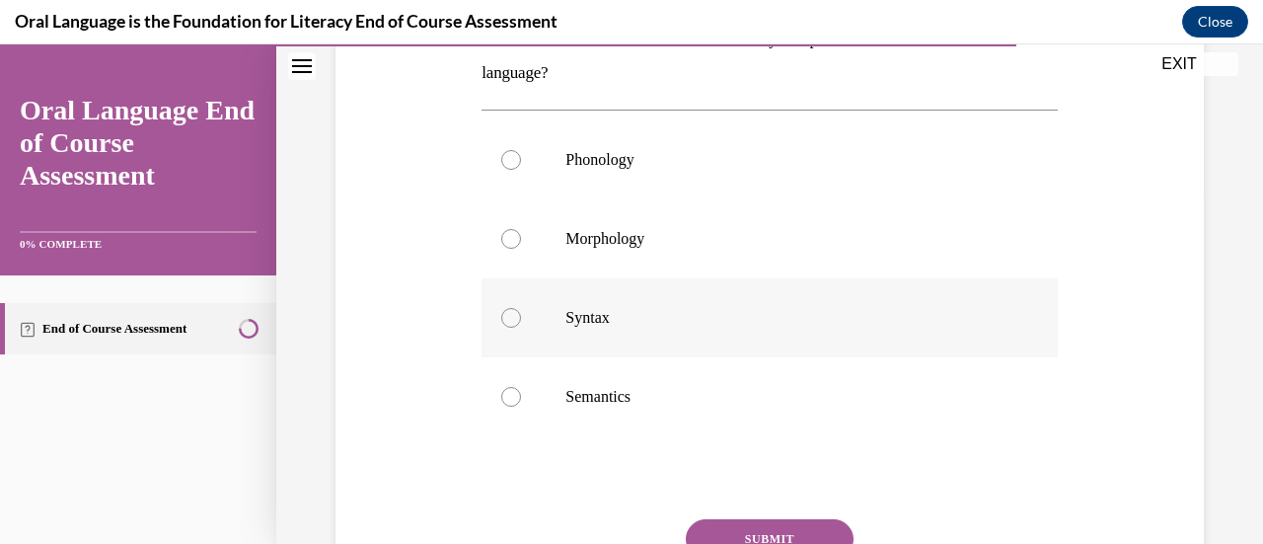
scroll to position [358, 0]
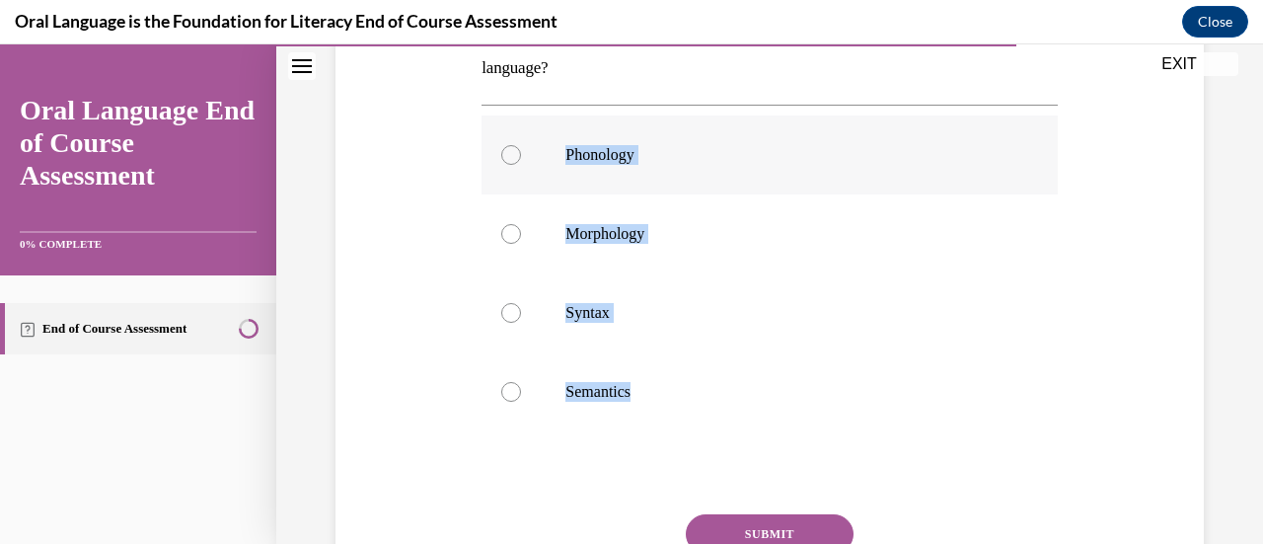
drag, startPoint x: 657, startPoint y: 390, endPoint x: 529, endPoint y: 155, distance: 267.5
click at [529, 155] on div "Phonology Morphology Syntax Semantics" at bounding box center [768, 273] width 575 height 316
click at [509, 317] on div at bounding box center [511, 313] width 20 height 20
click at [509, 317] on input "Syntax" at bounding box center [511, 313] width 20 height 20
radio input "true"
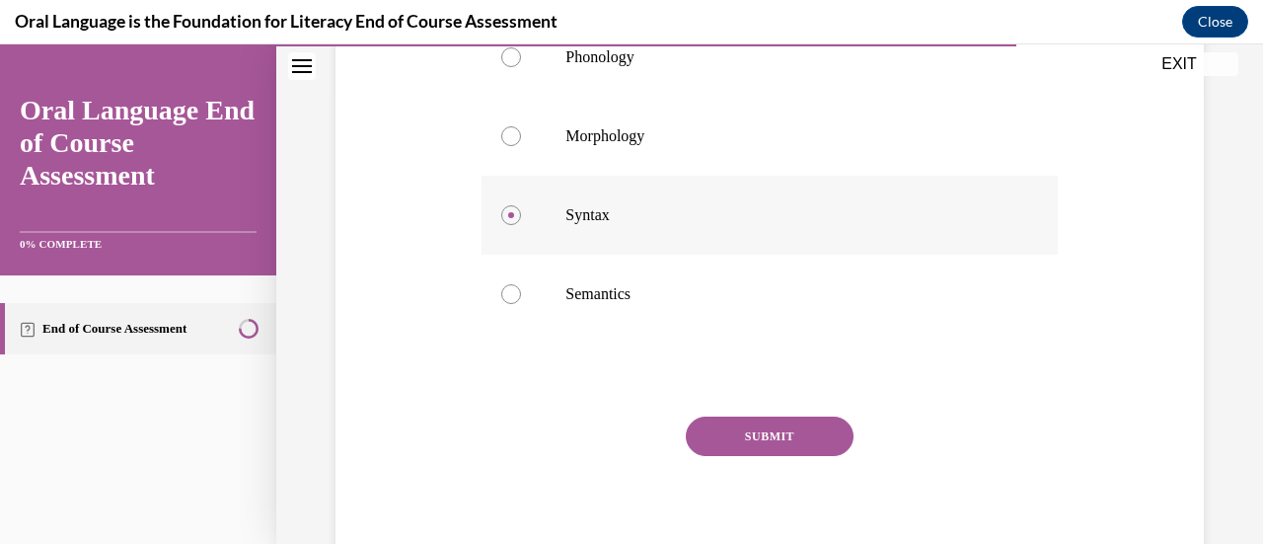
scroll to position [476, 0]
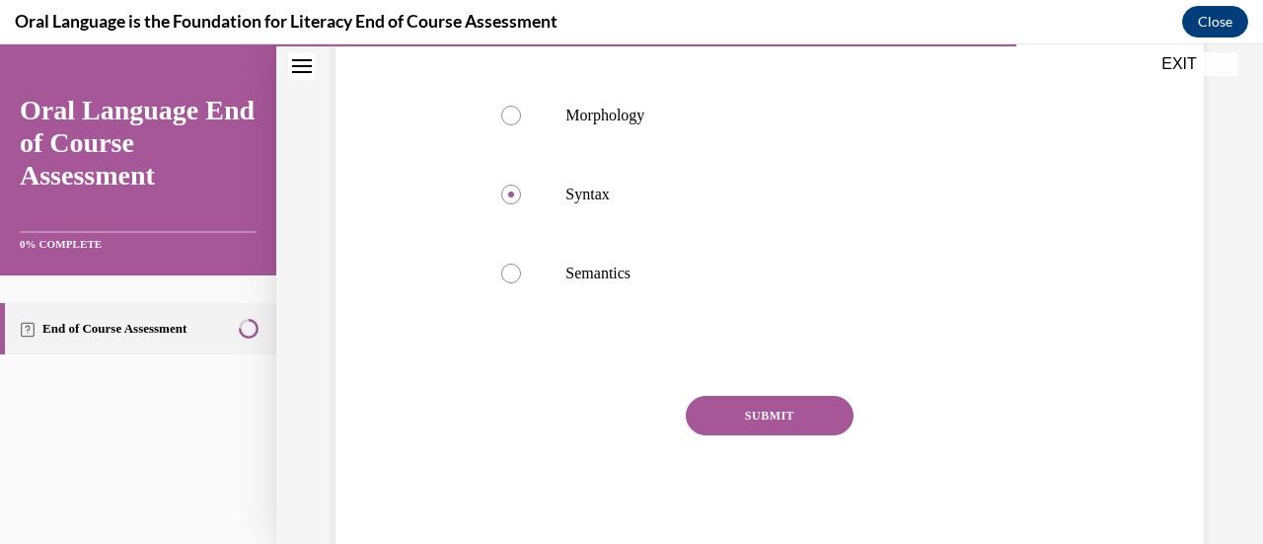
click at [758, 432] on button "SUBMIT" at bounding box center [770, 415] width 168 height 39
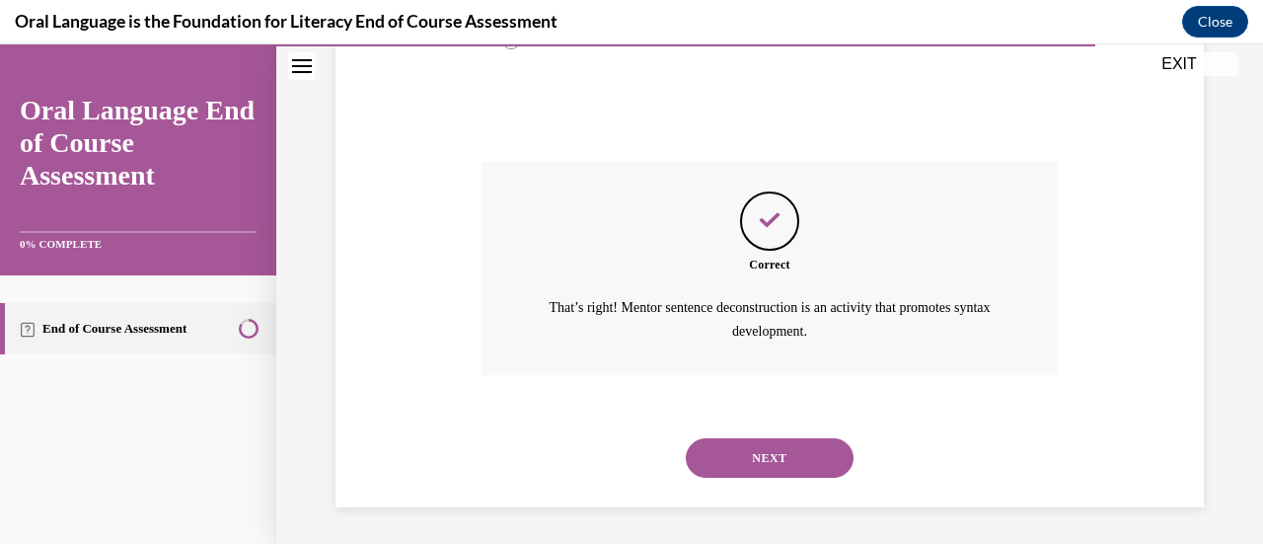
scroll to position [711, 0]
click at [762, 458] on button "NEXT" at bounding box center [770, 456] width 168 height 39
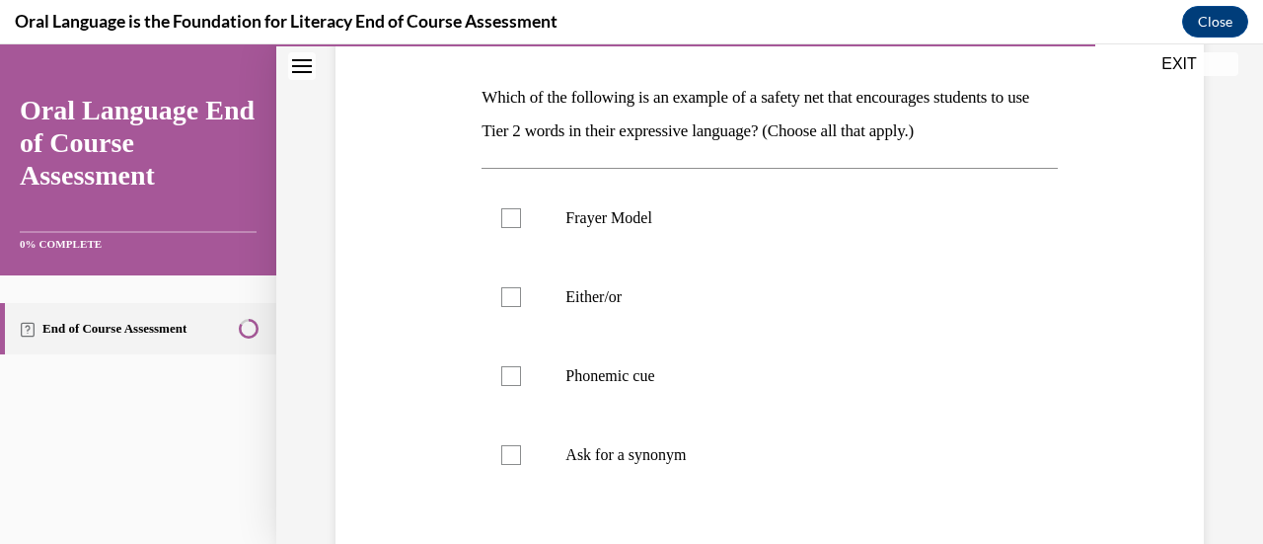
scroll to position [294, 0]
drag, startPoint x: 980, startPoint y: 128, endPoint x: 431, endPoint y: 72, distance: 552.3
click at [431, 72] on div "Question 11/12 Which of the following is an example of a safety net that encour…" at bounding box center [769, 330] width 878 height 819
drag, startPoint x: 697, startPoint y: 456, endPoint x: 544, endPoint y: 207, distance: 292.3
click at [544, 207] on ul "Frayer Model  Either/or  Phonemic cue  Ask for a synonym" at bounding box center [768, 338] width 575 height 316
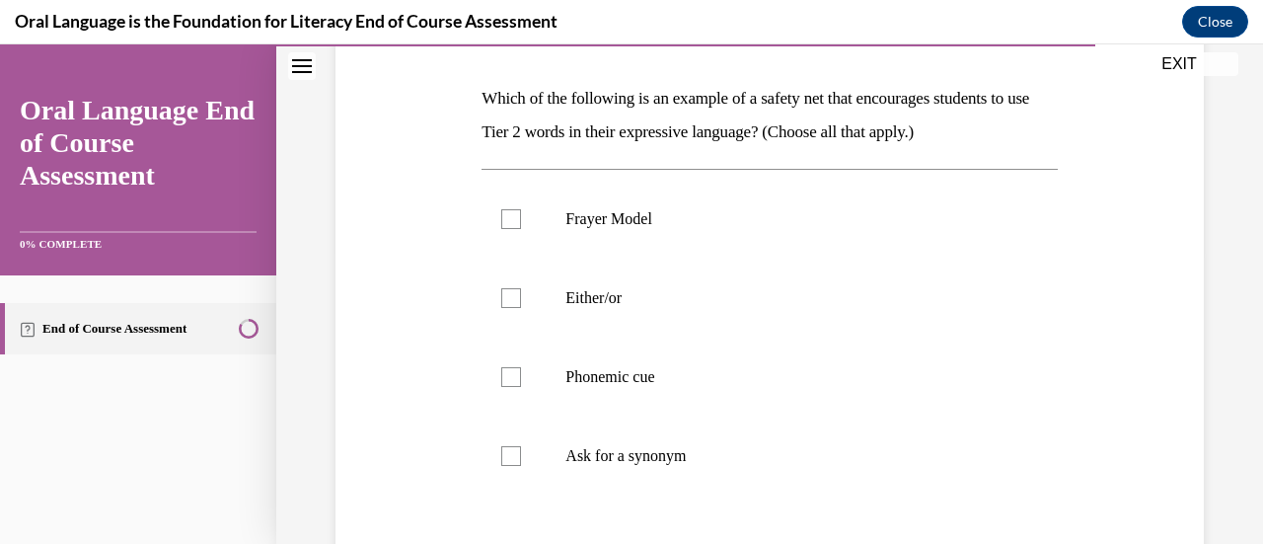
click at [1173, 282] on div "Question 11/12 Which of the following is an example of a safety net that encour…" at bounding box center [769, 330] width 878 height 819
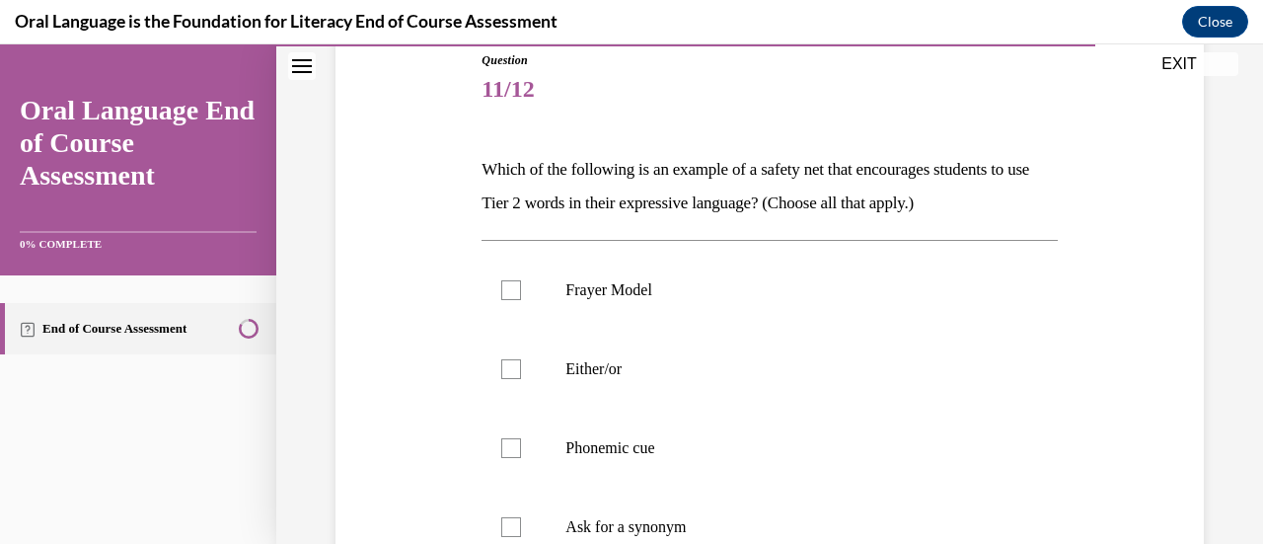
scroll to position [225, 0]
click at [519, 363] on div at bounding box center [511, 367] width 20 height 20
click at [519, 363] on input "Either/or" at bounding box center [511, 367] width 20 height 20
checkbox input "true"
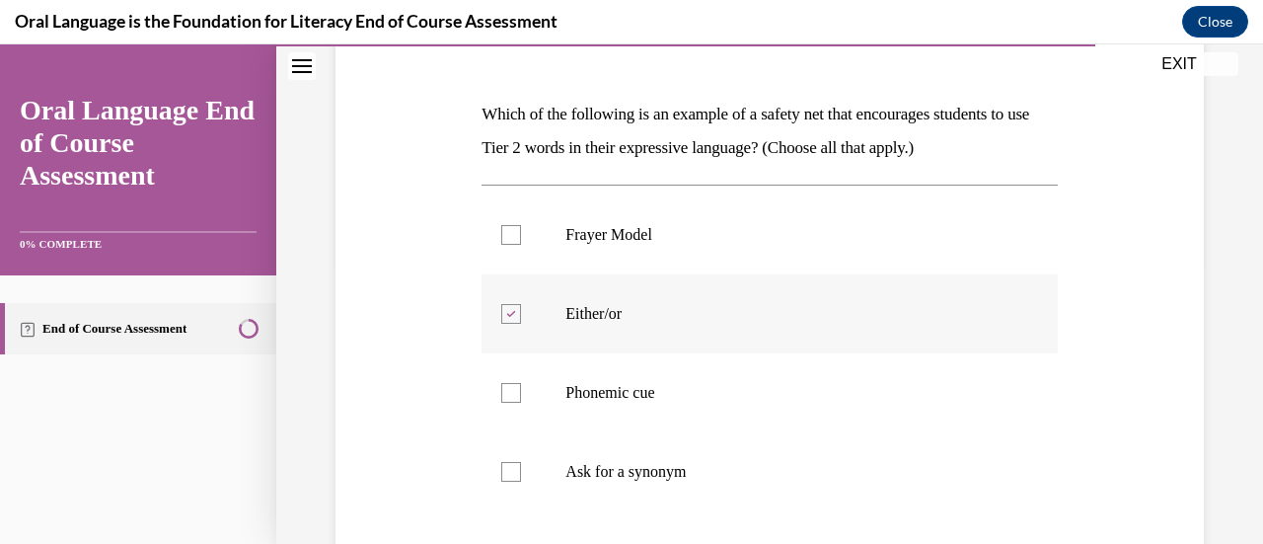
scroll to position [280, 0]
click at [510, 385] on div at bounding box center [511, 391] width 20 height 20
click at [510, 385] on input "Phonemic cue" at bounding box center [511, 391] width 20 height 20
checkbox input "true"
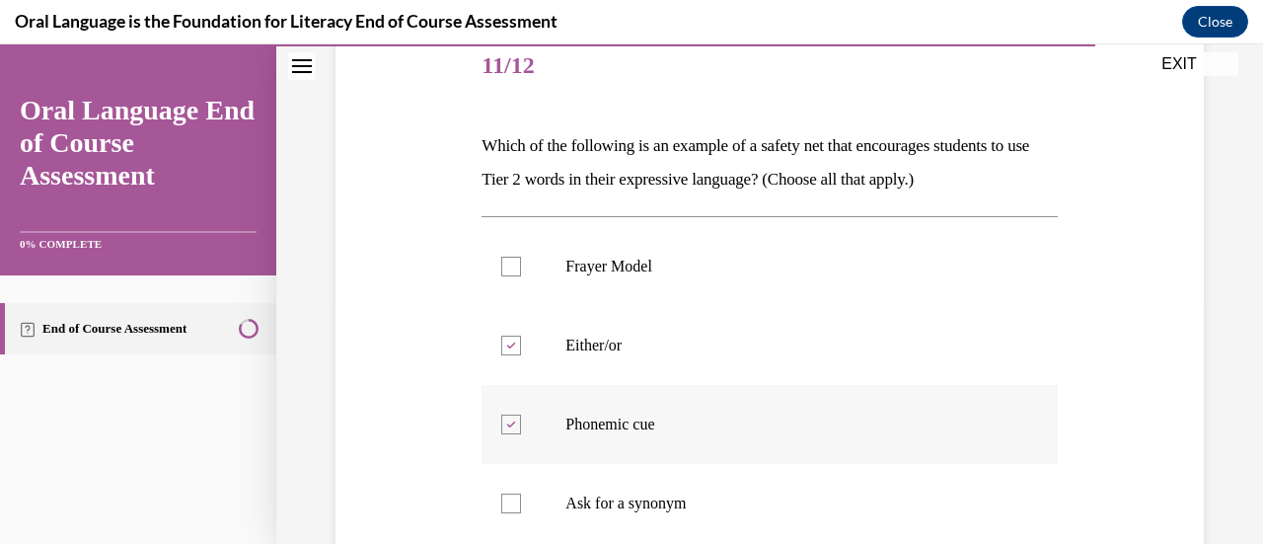
scroll to position [243, 0]
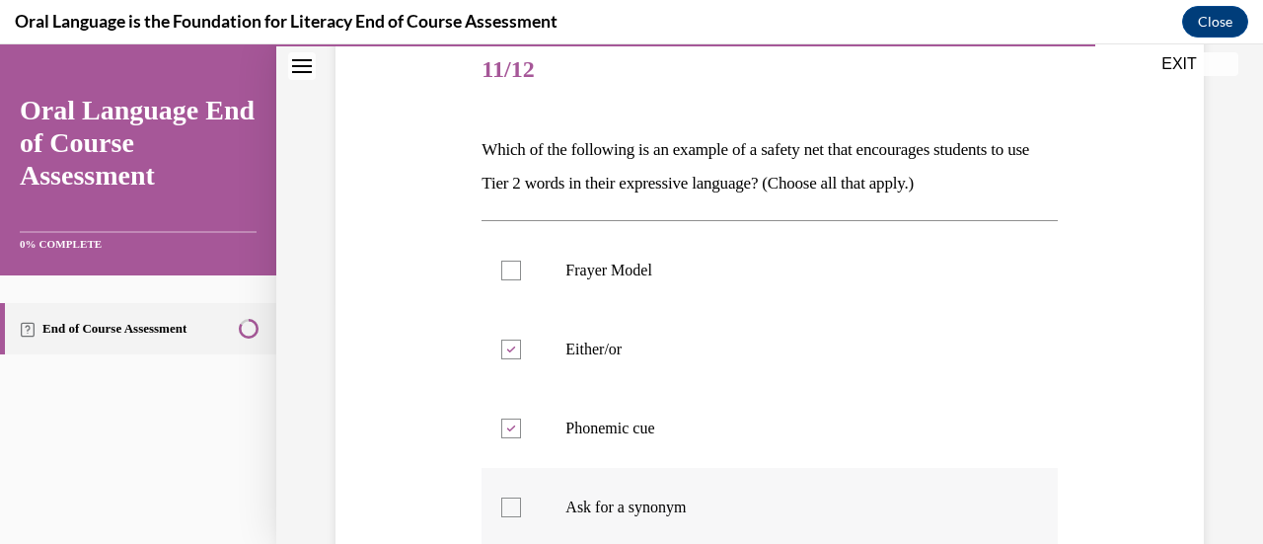
click at [506, 505] on div at bounding box center [511, 507] width 20 height 20
click at [506, 505] on input "Ask for a synonym" at bounding box center [511, 507] width 20 height 20
checkbox input "true"
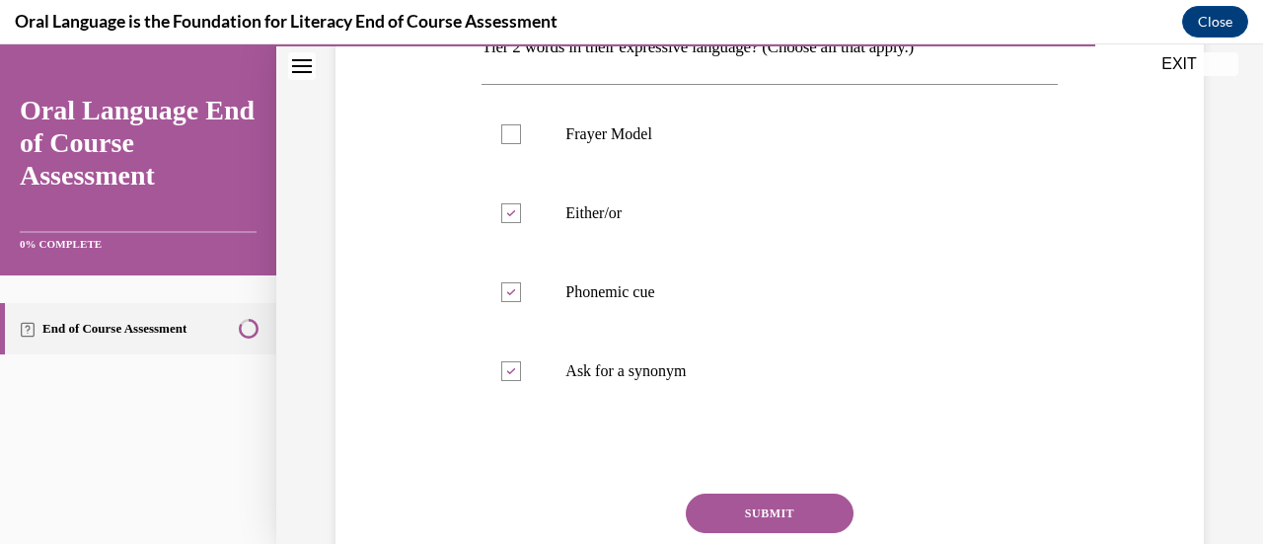
scroll to position [404, 0]
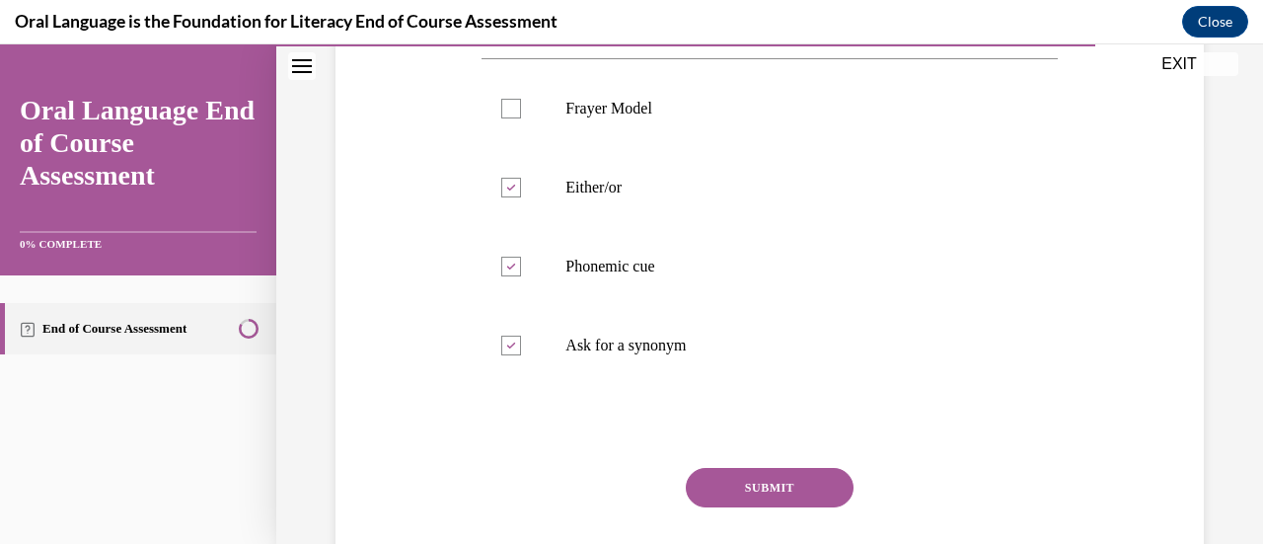
click at [788, 498] on button "SUBMIT" at bounding box center [770, 487] width 168 height 39
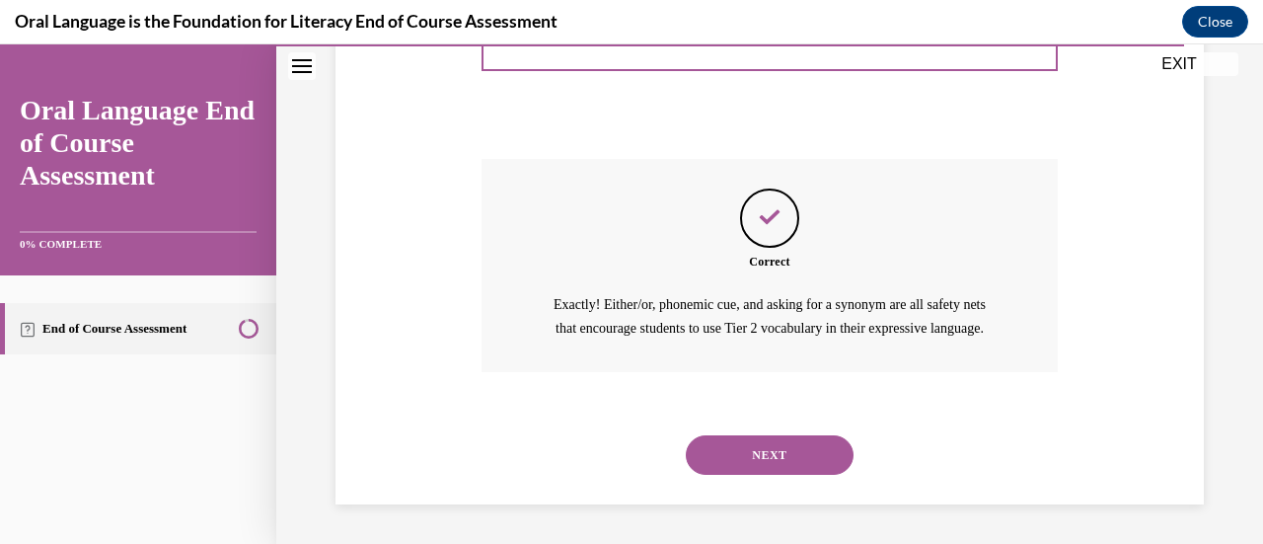
scroll to position [735, 0]
click at [760, 452] on button "NEXT" at bounding box center [770, 454] width 168 height 39
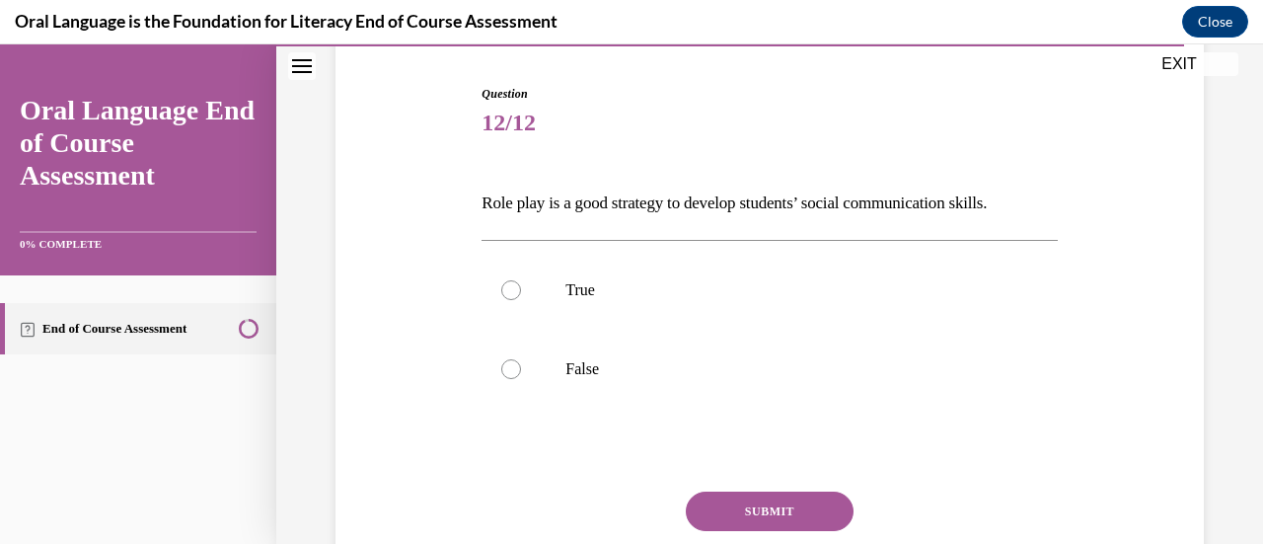
scroll to position [189, 0]
click at [807, 302] on label "True" at bounding box center [768, 290] width 575 height 79
click at [521, 300] on input "True" at bounding box center [511, 290] width 20 height 20
radio input "true"
click at [773, 501] on button "SUBMIT" at bounding box center [770, 510] width 168 height 39
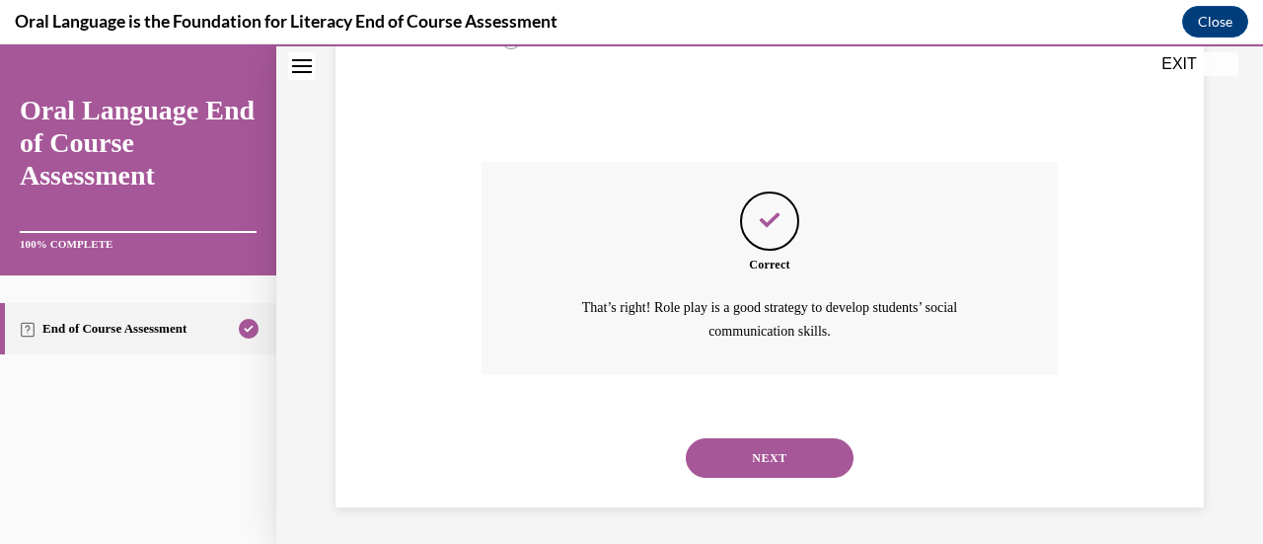
scroll to position [520, 0]
click at [773, 461] on button "NEXT" at bounding box center [770, 456] width 168 height 39
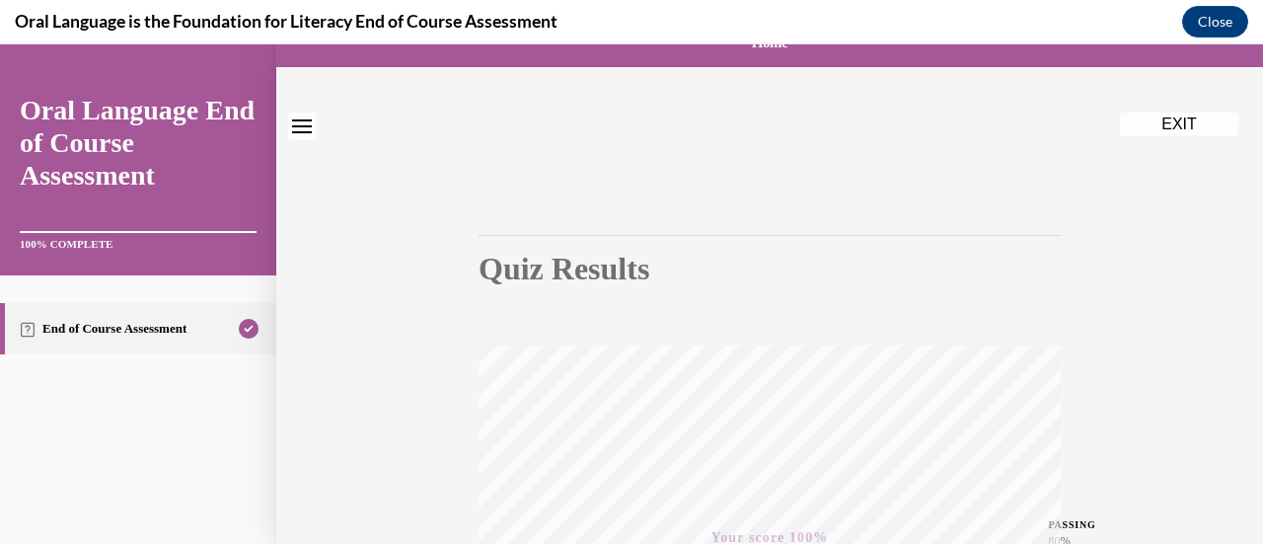
scroll to position [0, 0]
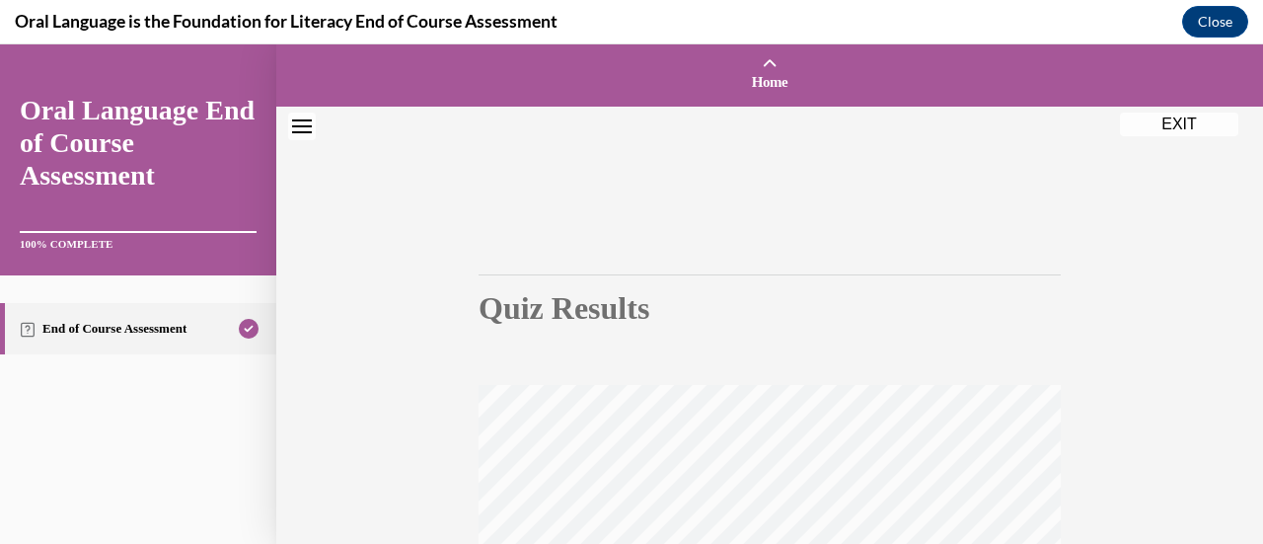
click at [1182, 125] on button "EXIT" at bounding box center [1179, 124] width 118 height 24
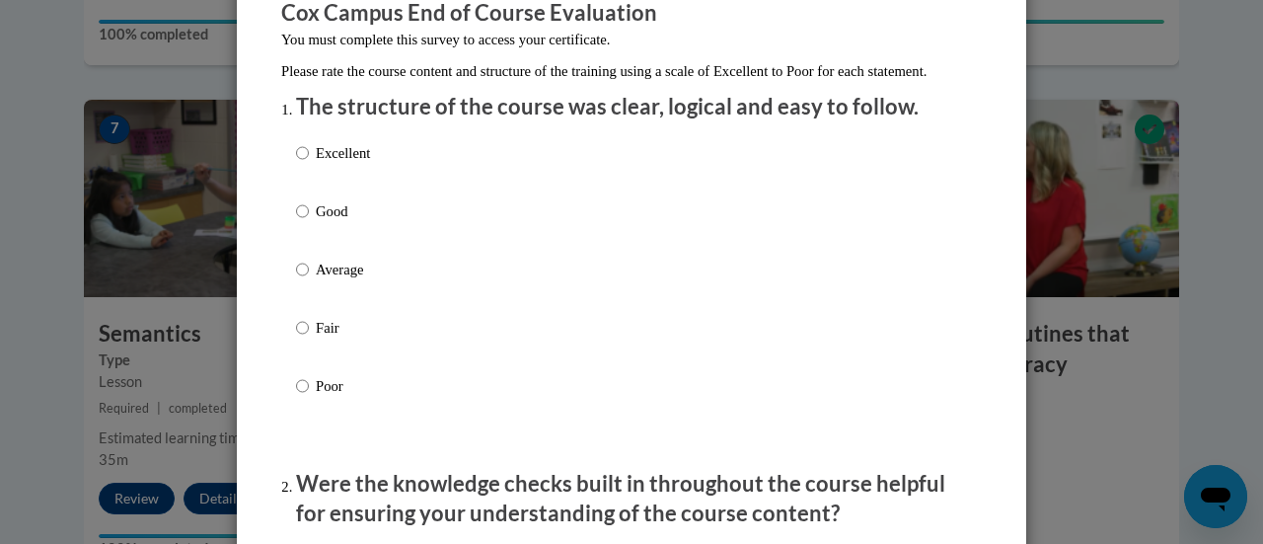
scroll to position [189, 0]
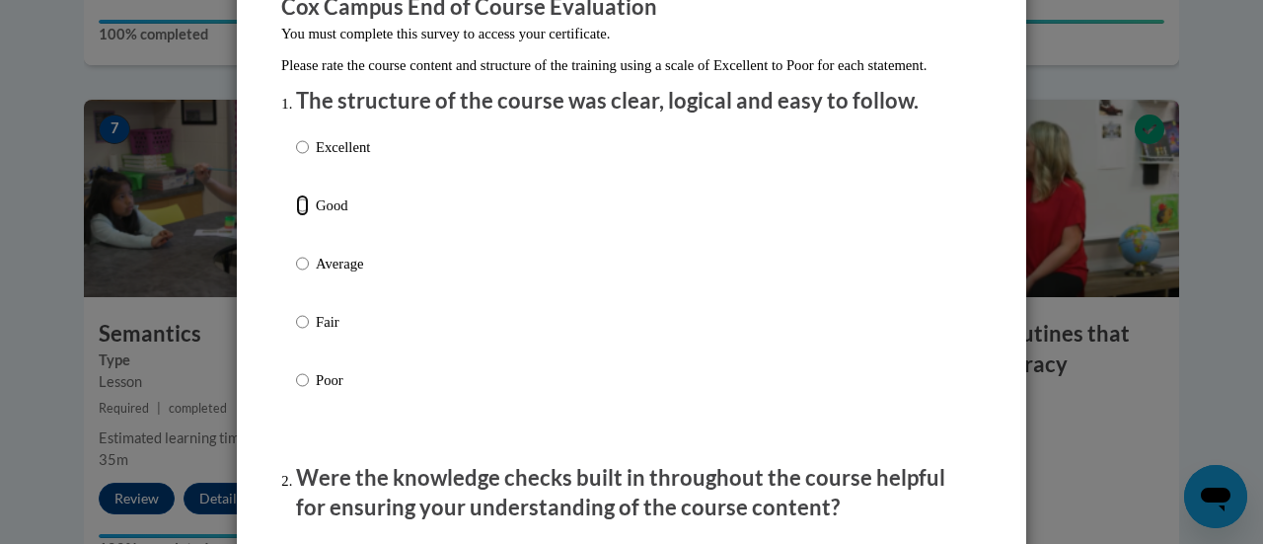
click at [302, 216] on input "Good" at bounding box center [302, 205] width 13 height 22
radio input "true"
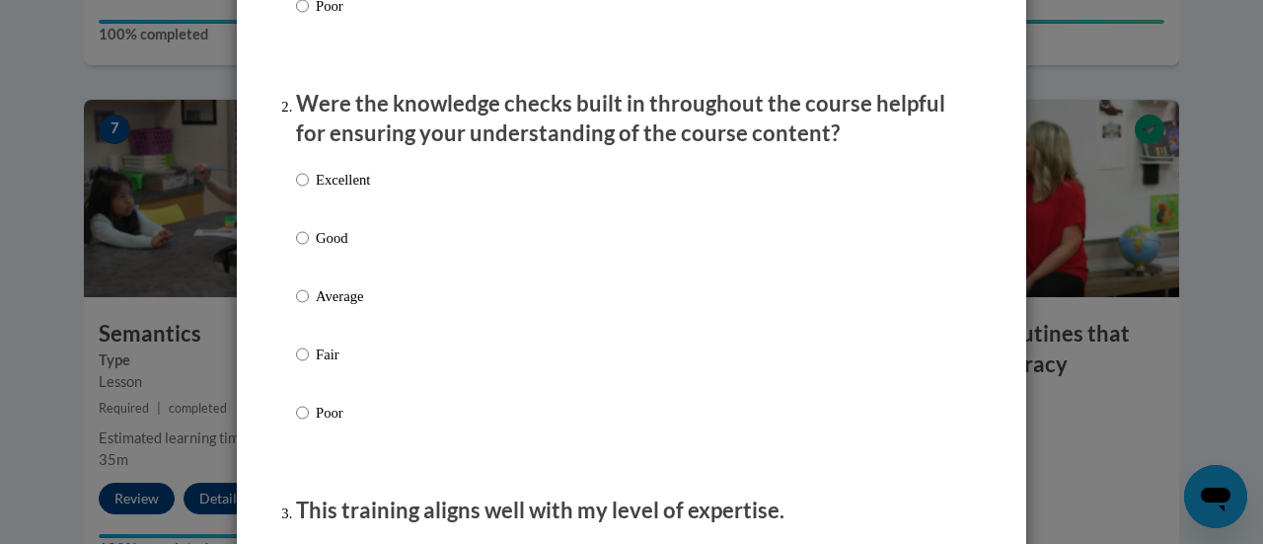
scroll to position [566, 0]
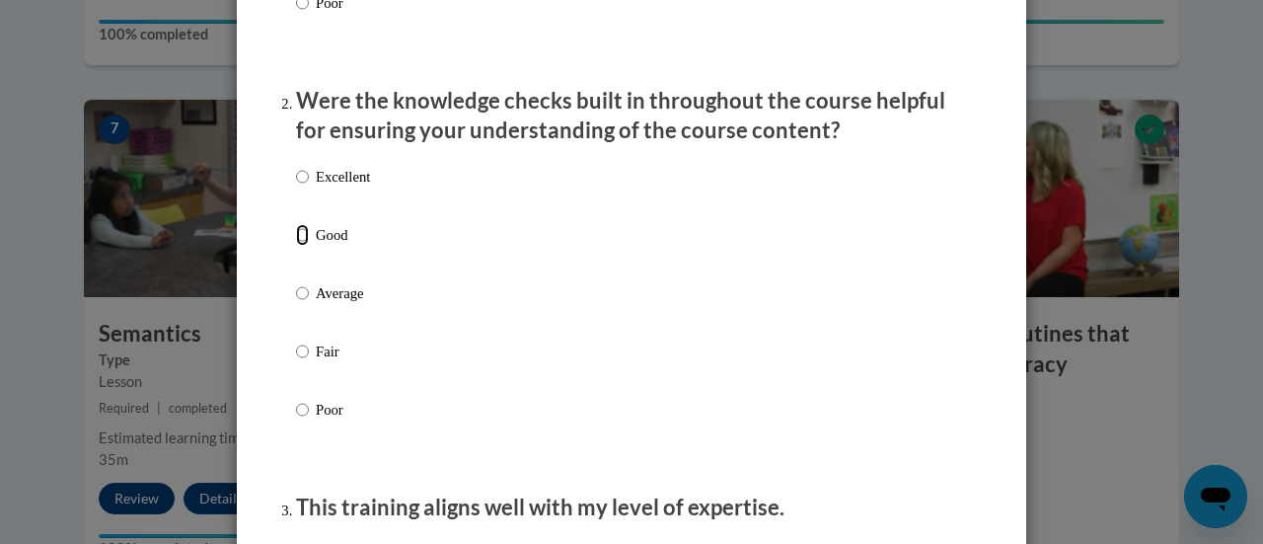
click at [305, 246] on input "Good" at bounding box center [302, 235] width 13 height 22
radio input "true"
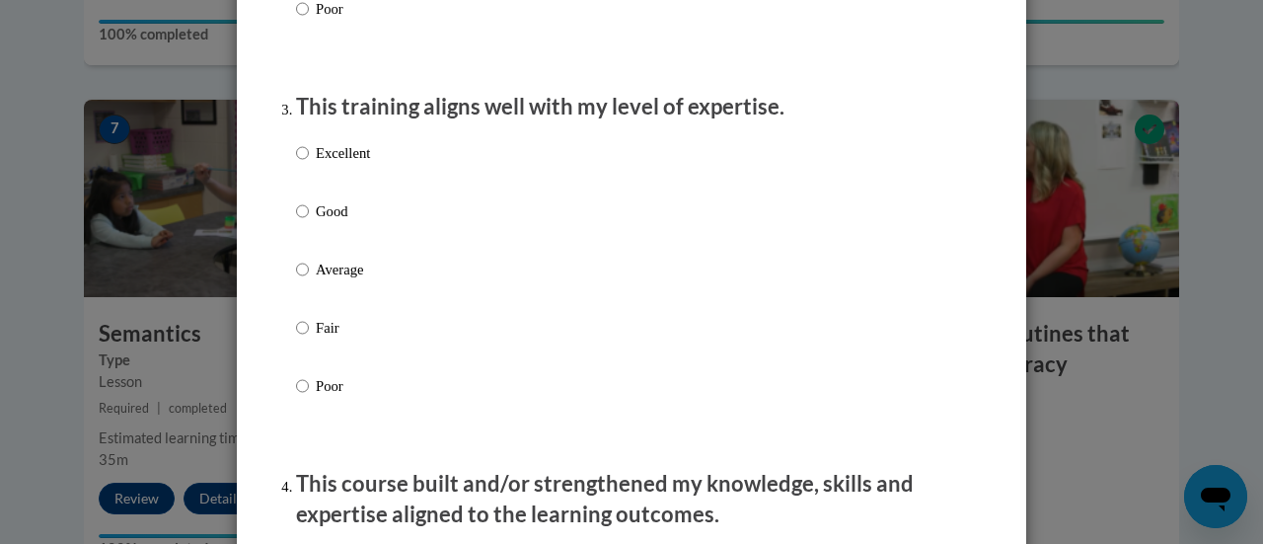
scroll to position [967, 0]
click at [298, 280] on input "Average" at bounding box center [302, 269] width 13 height 22
radio input "true"
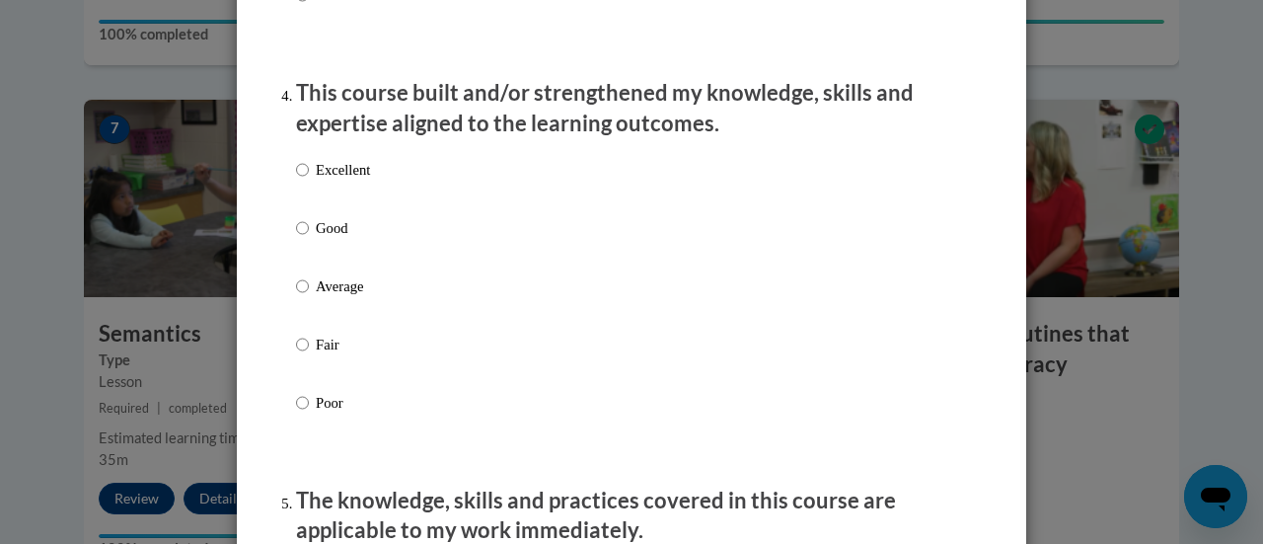
scroll to position [1388, 0]
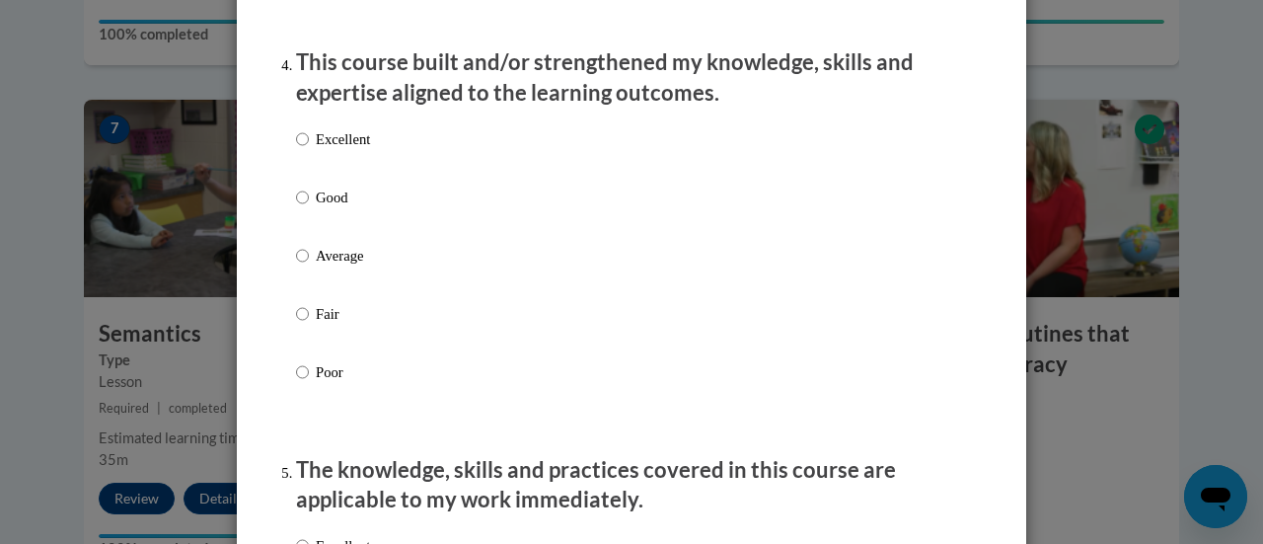
click at [338, 266] on p "Average" at bounding box center [343, 256] width 54 height 22
click at [309, 266] on input "Average" at bounding box center [302, 256] width 13 height 22
radio input "true"
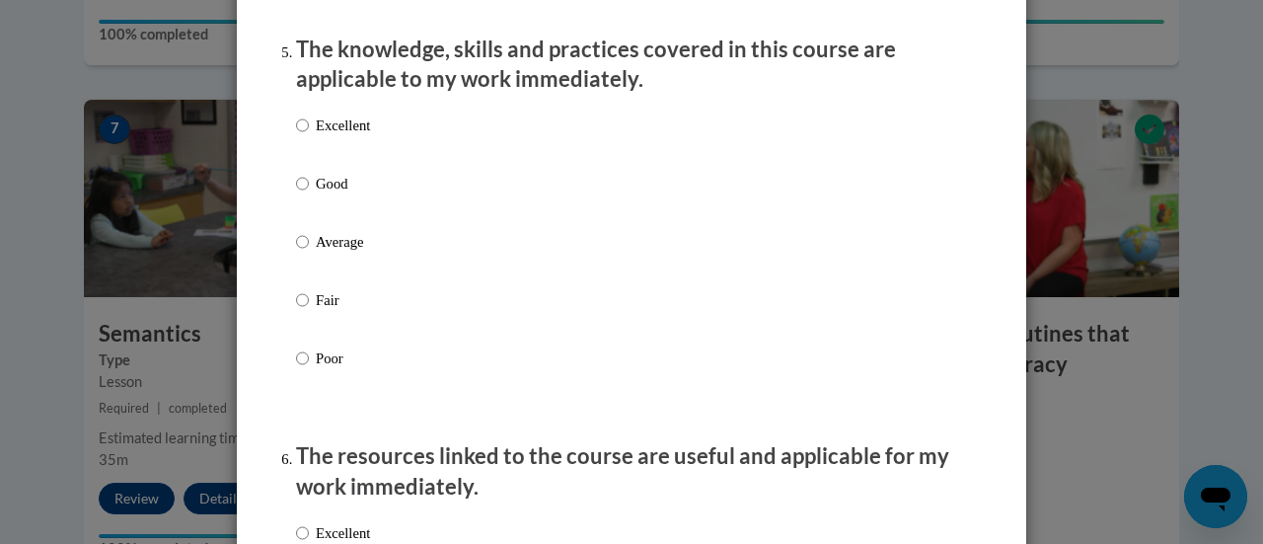
scroll to position [1805, 0]
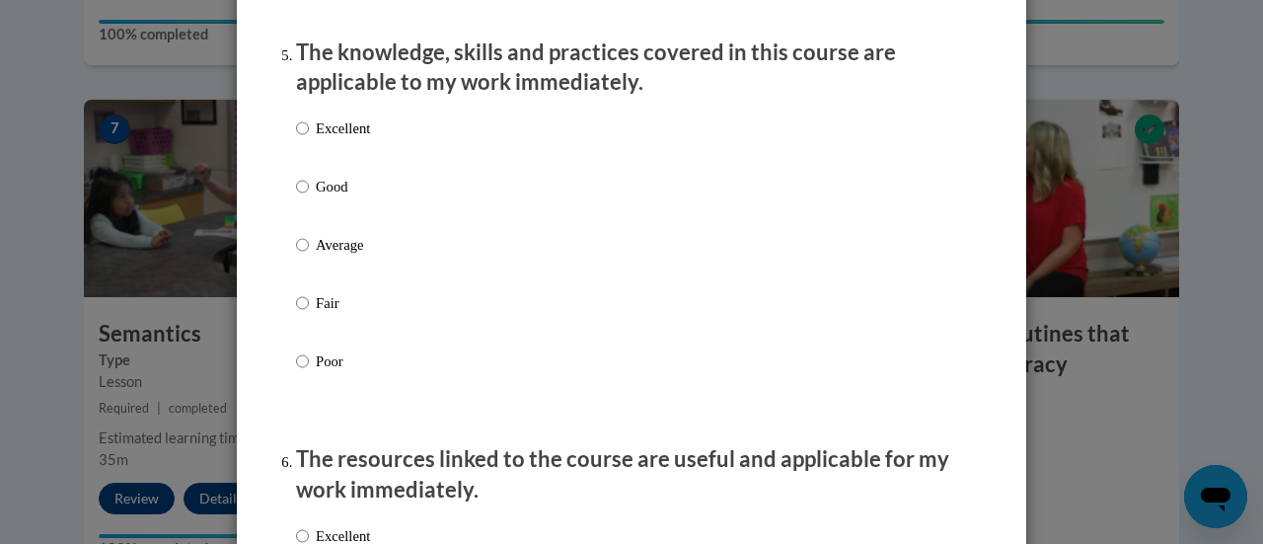
click at [326, 255] on p "Average" at bounding box center [343, 245] width 54 height 22
click at [309, 255] on input "Average" at bounding box center [302, 245] width 13 height 22
radio input "true"
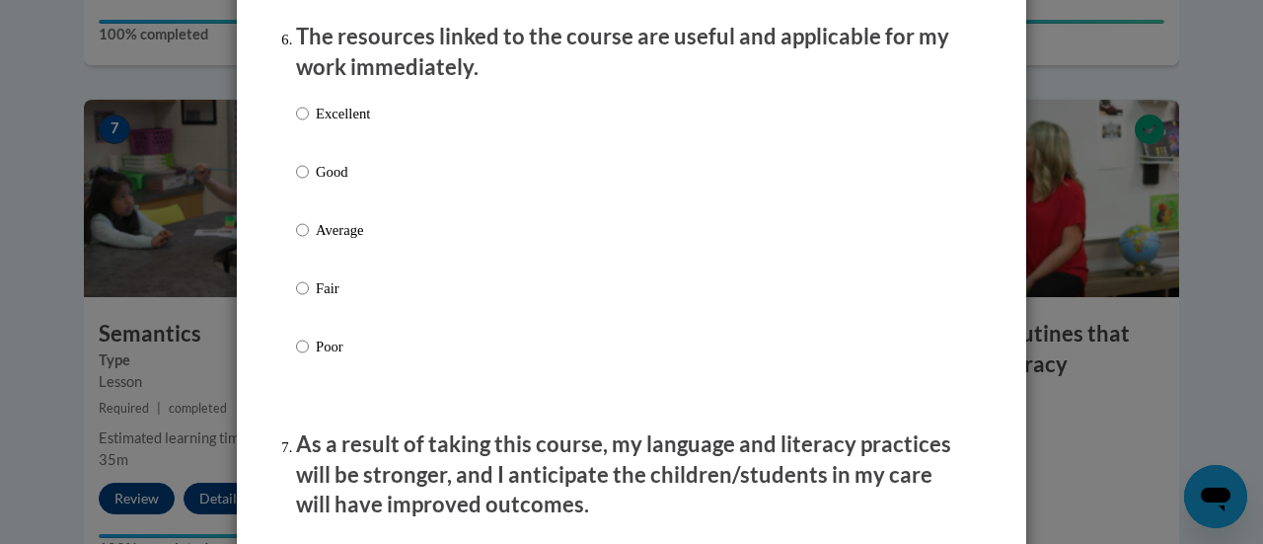
scroll to position [2235, 0]
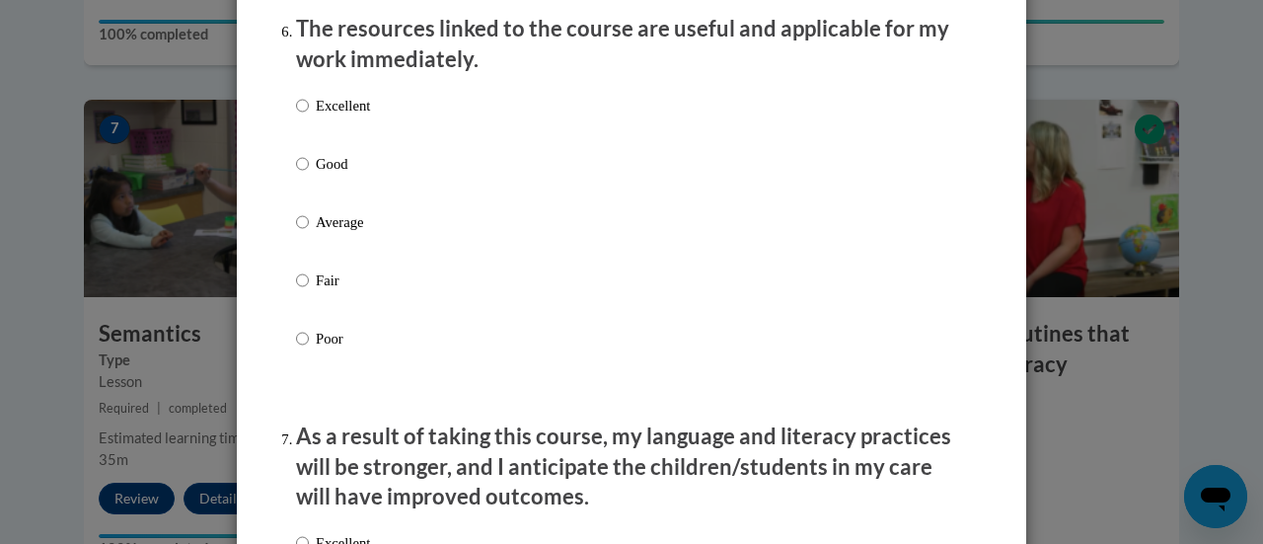
click at [362, 233] on p "Average" at bounding box center [343, 222] width 54 height 22
click at [309, 233] on input "Average" at bounding box center [302, 222] width 13 height 22
radio input "true"
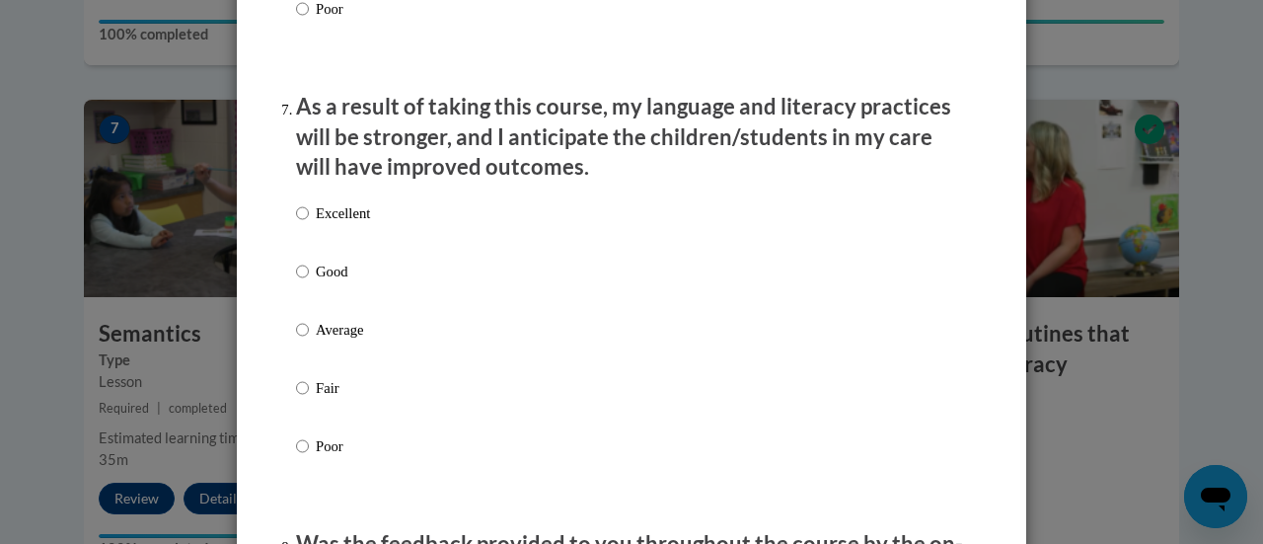
scroll to position [2569, 0]
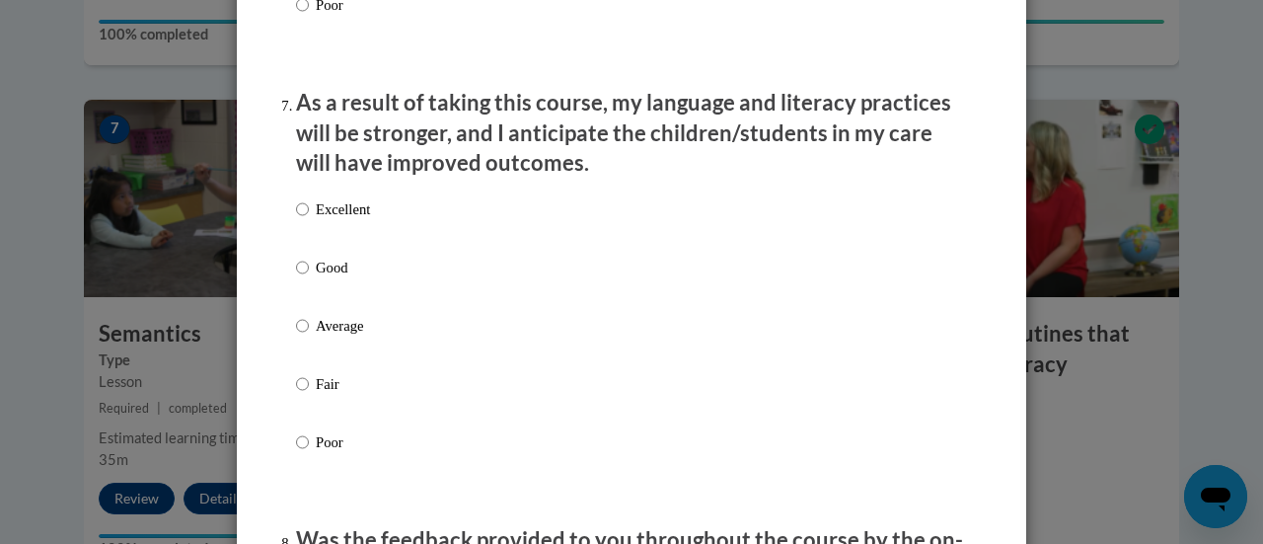
click at [330, 336] on p "Average" at bounding box center [343, 326] width 54 height 22
click at [309, 336] on input "Average" at bounding box center [302, 326] width 13 height 22
radio input "true"
click at [310, 290] on label "Good" at bounding box center [333, 282] width 74 height 53
click at [309, 278] on input "Good" at bounding box center [302, 267] width 13 height 22
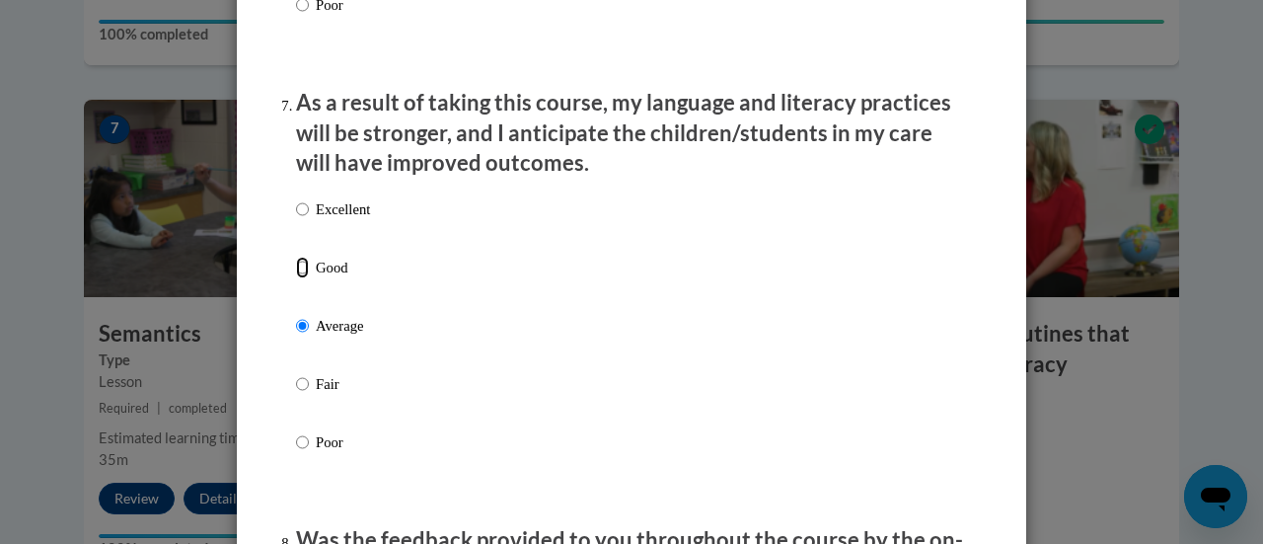
radio input "true"
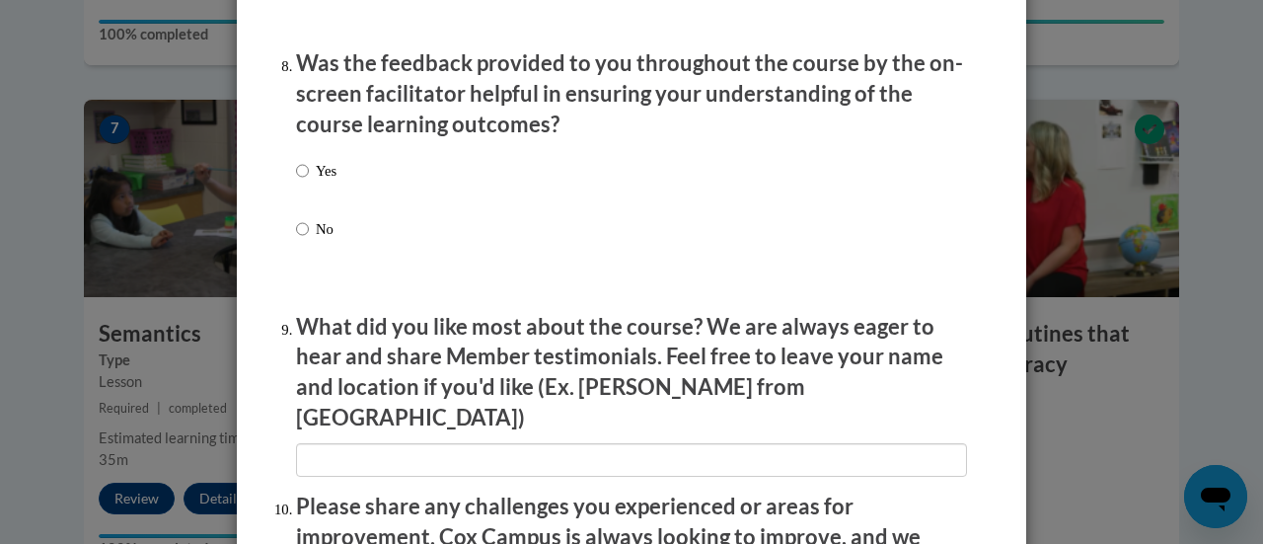
scroll to position [3046, 0]
click at [317, 181] on p "Yes" at bounding box center [326, 170] width 21 height 22
click at [309, 181] on input "Yes" at bounding box center [302, 170] width 13 height 22
radio input "true"
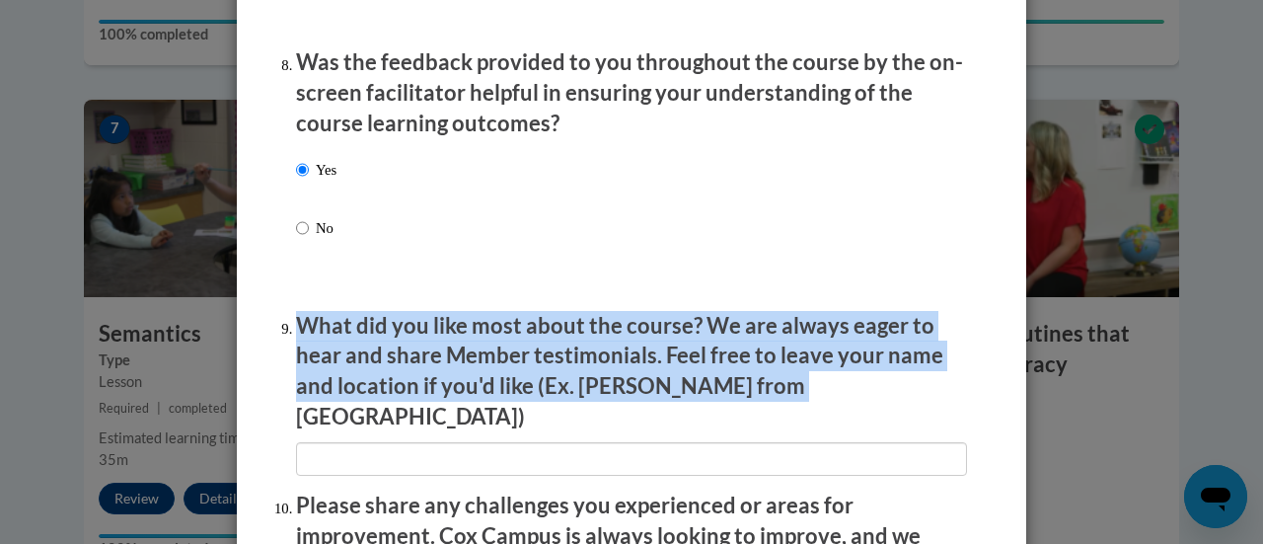
drag, startPoint x: 769, startPoint y: 407, endPoint x: 300, endPoint y: 346, distance: 473.5
click at [300, 346] on p "What did you like most about the course? We are always eager to hear and share …" at bounding box center [631, 371] width 671 height 121
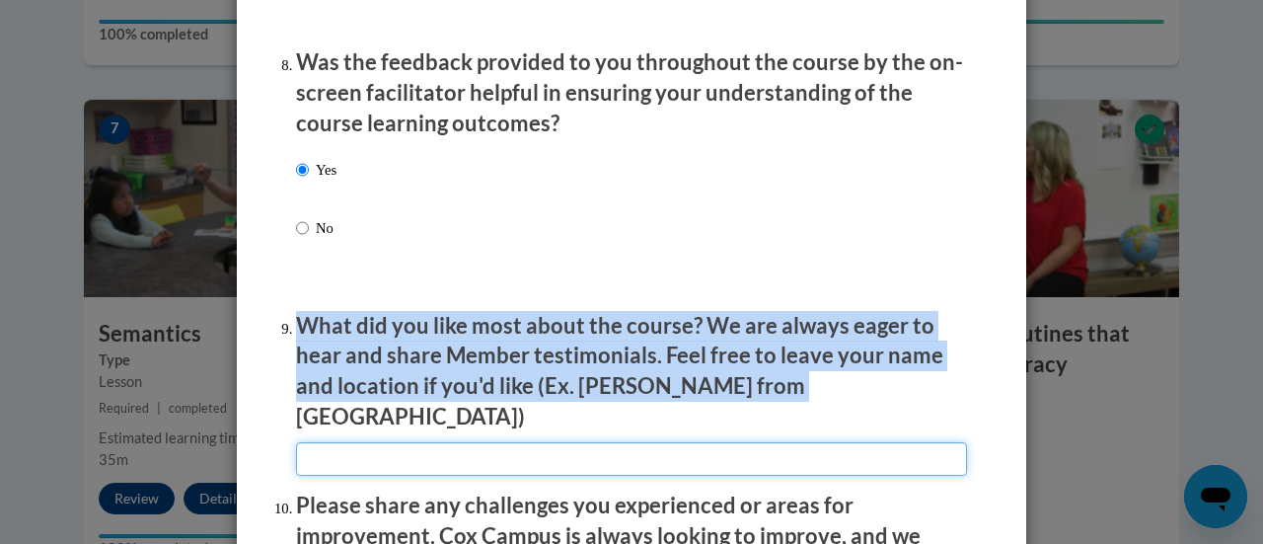
click at [587, 445] on input "textbox" at bounding box center [631, 459] width 671 height 34
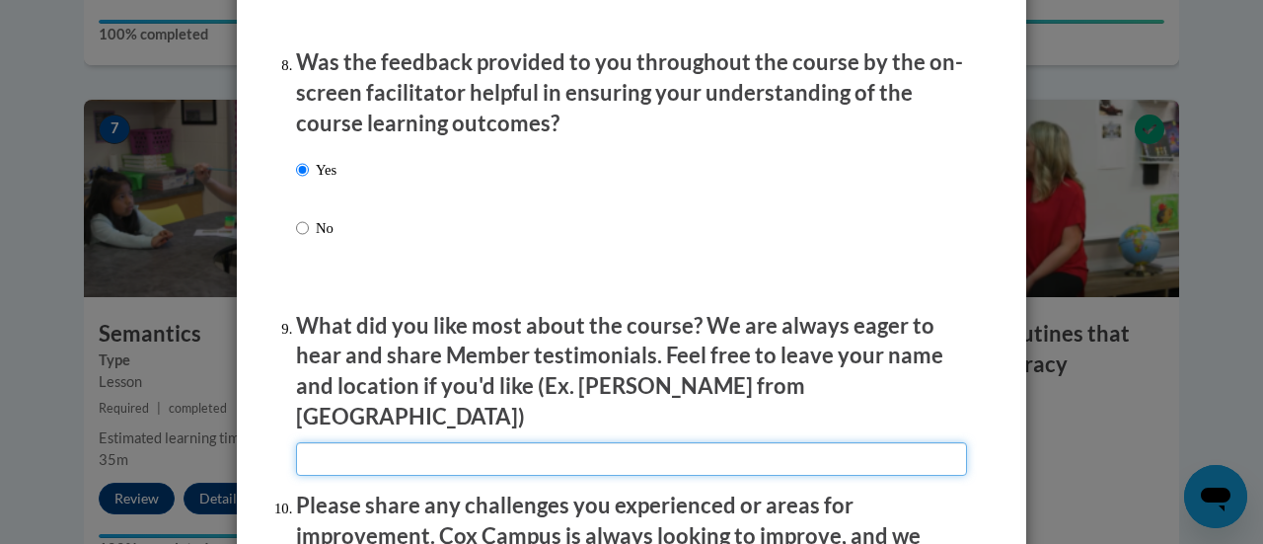
paste input "I really liked how practical and easy to use the strategies were. I feel like I…"
click at [701, 442] on input "textbox" at bounding box center [631, 459] width 671 height 34
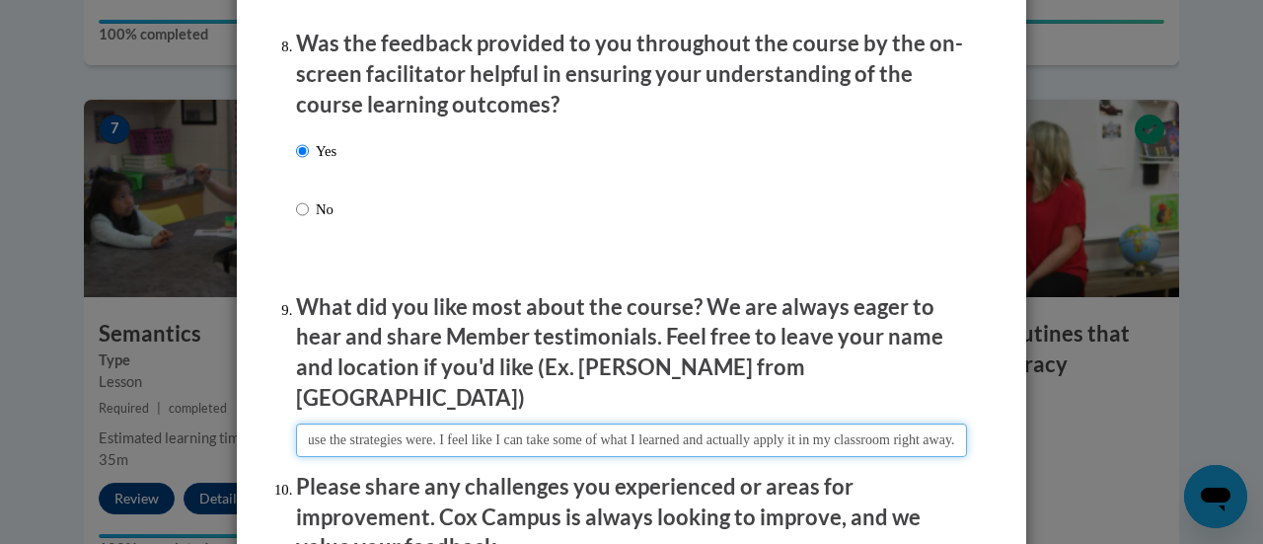
scroll to position [3078, 0]
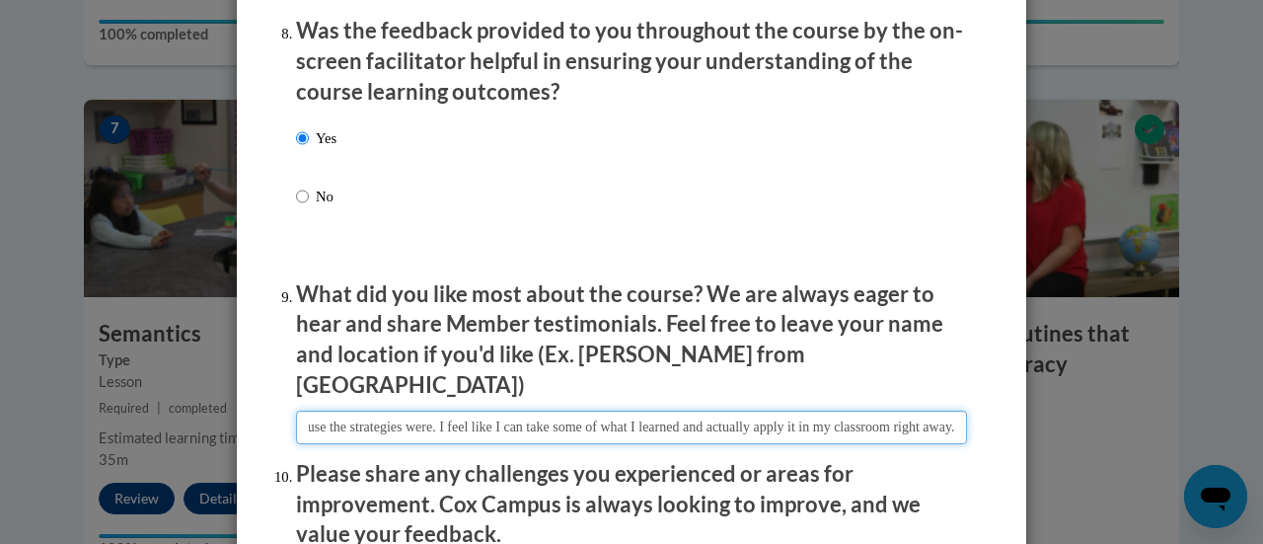
drag, startPoint x: 951, startPoint y: 414, endPoint x: 883, endPoint y: 416, distance: 68.1
click at [883, 416] on input "textbox" at bounding box center [631, 427] width 671 height 34
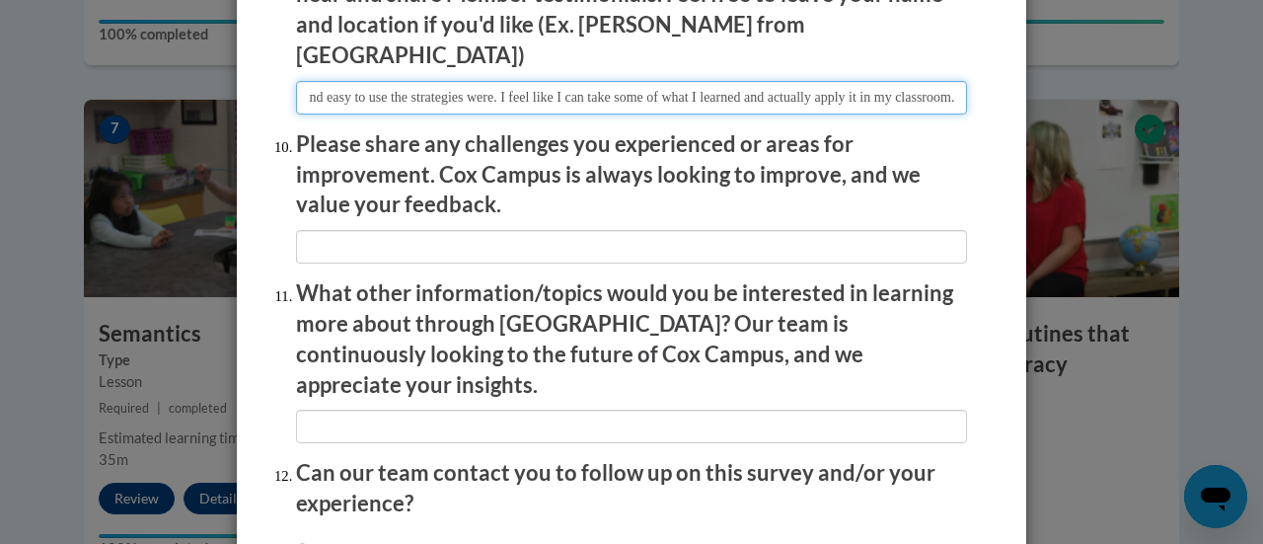
scroll to position [3420, 0]
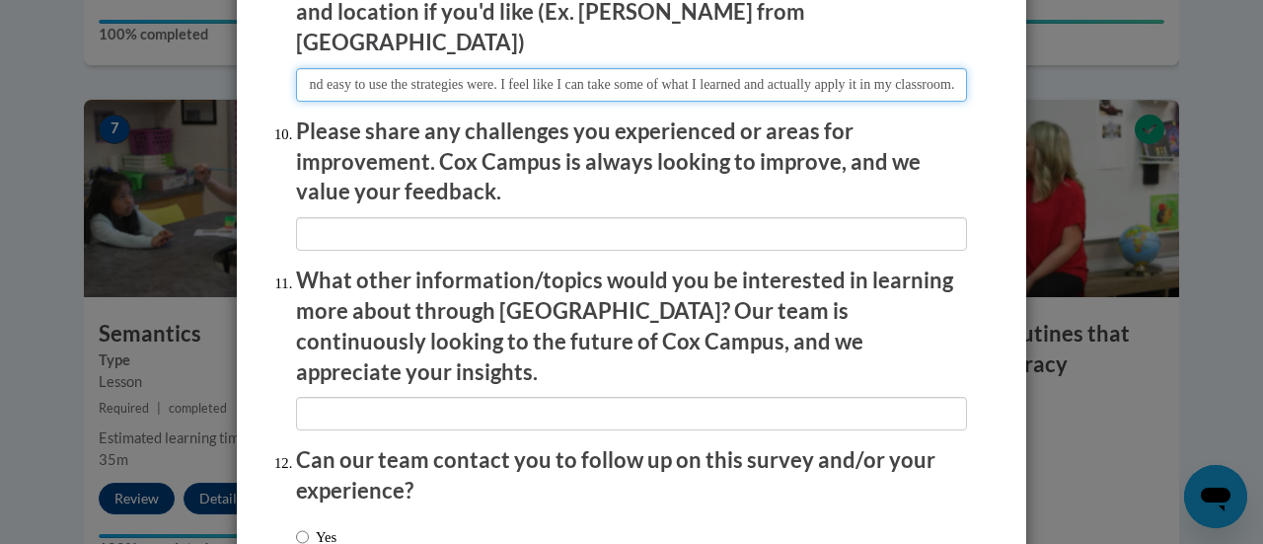
type input "I really liked how practical and easy to use the strategies were. I feel like I…"
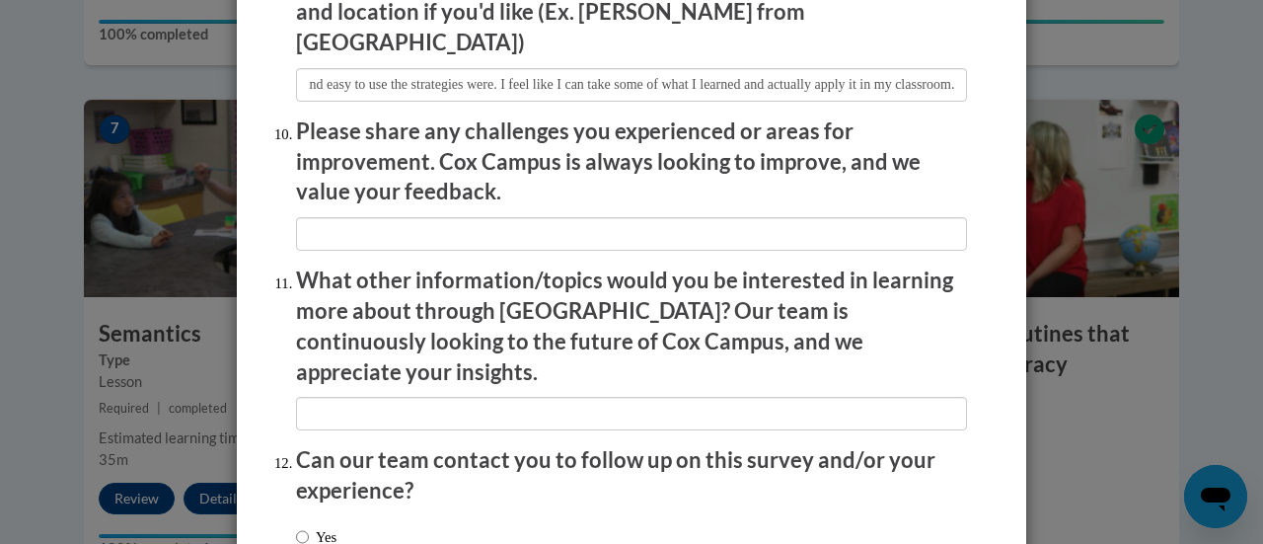
scroll to position [0, 0]
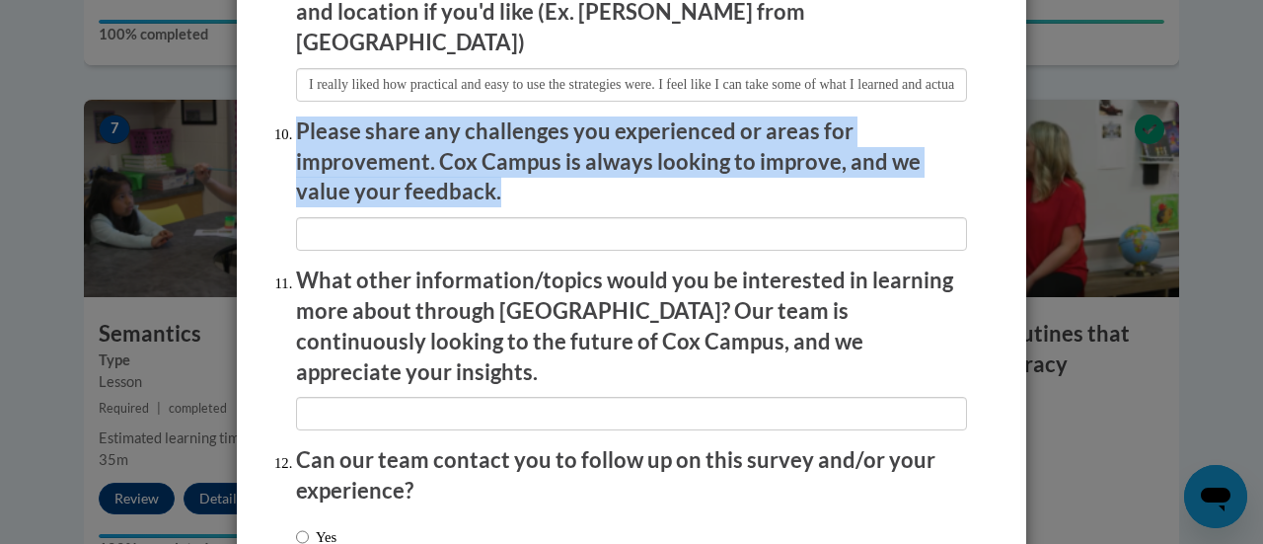
drag, startPoint x: 443, startPoint y: 177, endPoint x: 300, endPoint y: 124, distance: 152.3
click at [300, 124] on p "Please share any challenges you experienced or areas for improvement. Cox Campu…" at bounding box center [631, 161] width 671 height 91
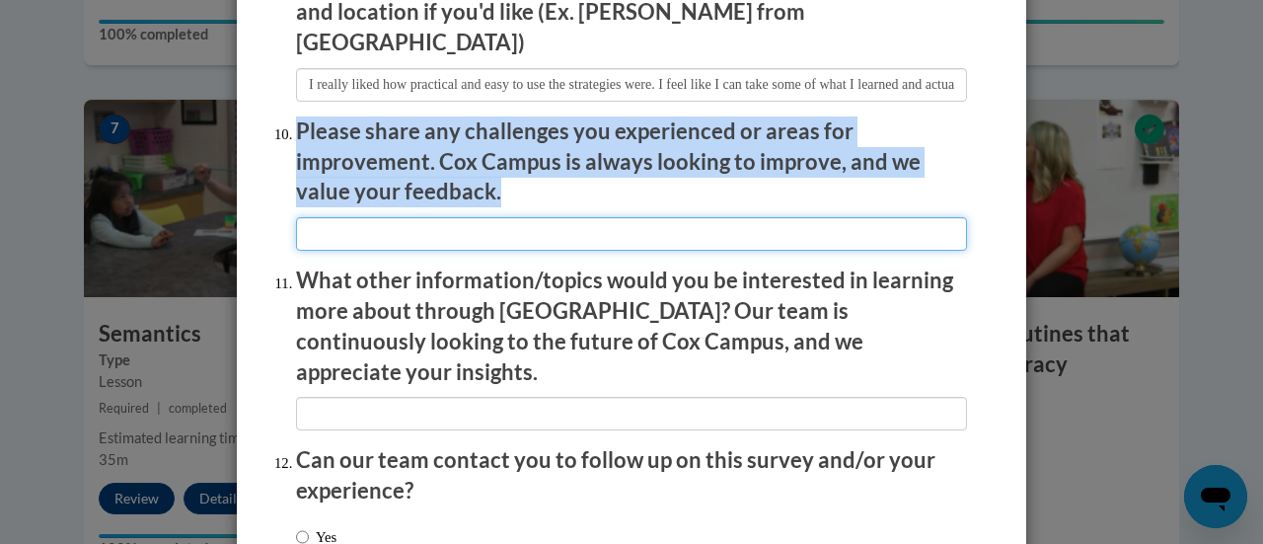
click at [471, 222] on input "textbox" at bounding box center [631, 234] width 671 height 34
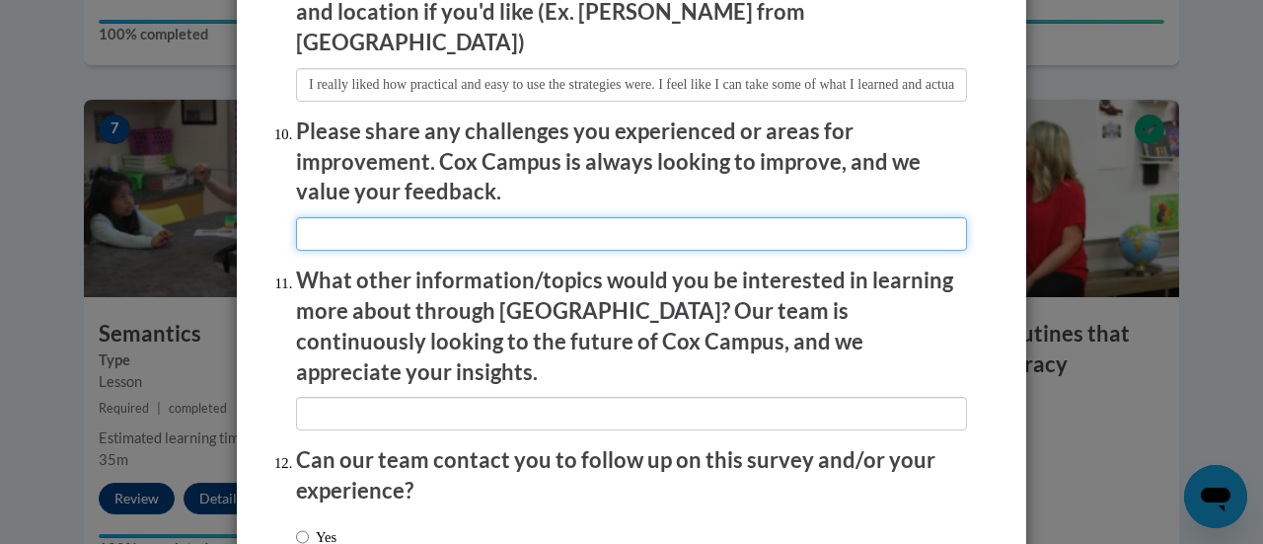
paste input "I didn’t have any major challenges, but it would be helpful to have a few more …"
click at [949, 220] on input "textbox" at bounding box center [631, 234] width 671 height 34
type input "I didn’t have any major challenges, but it would be helpful to have a few more …"
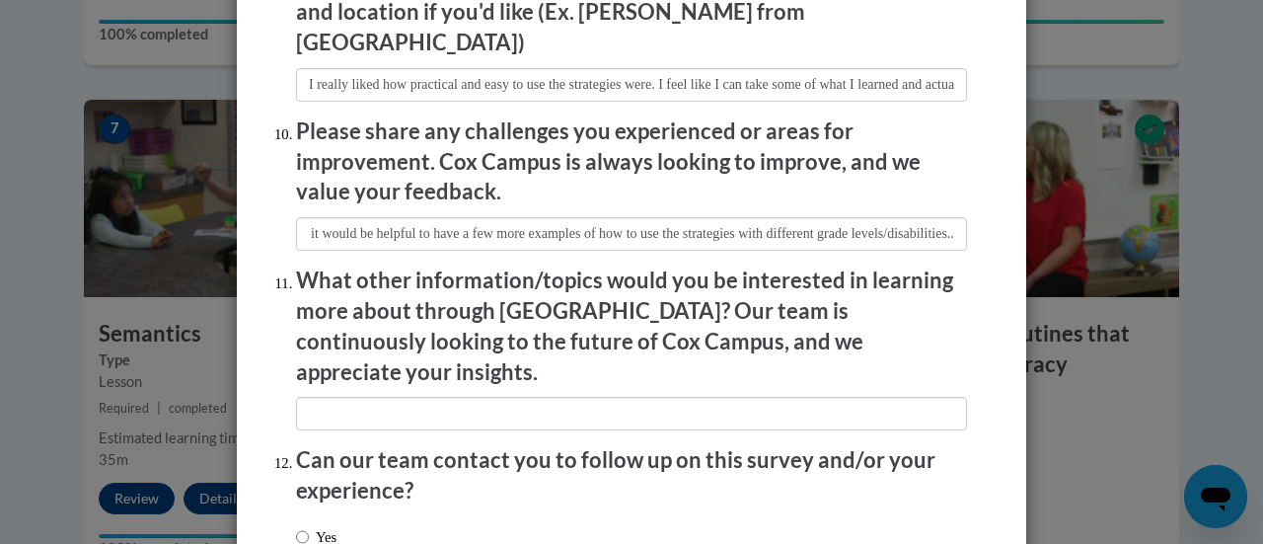
scroll to position [0, 0]
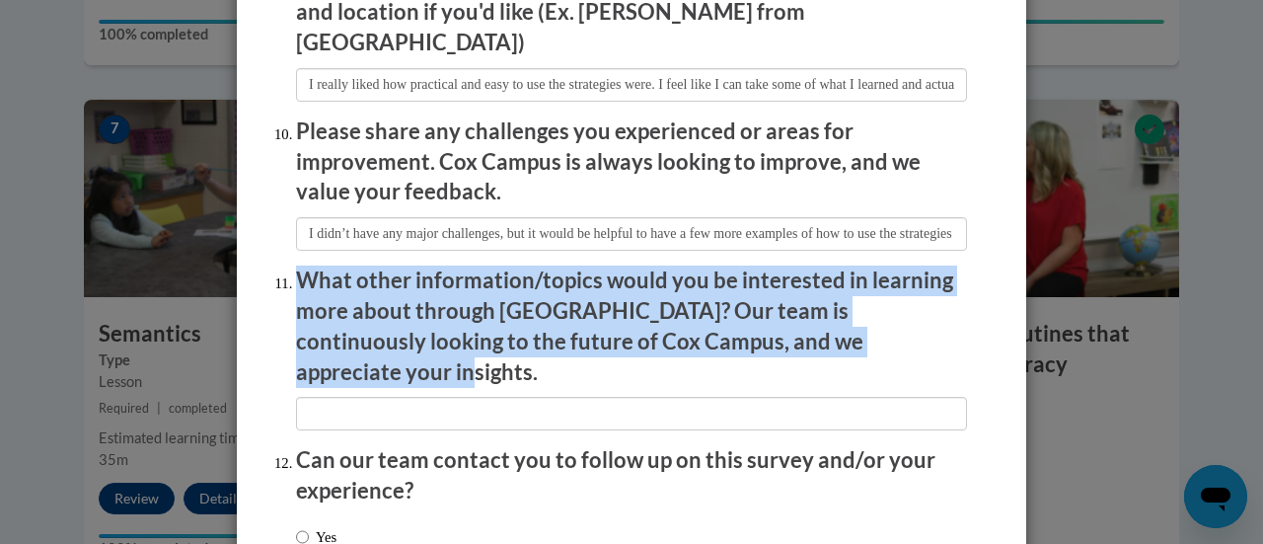
drag, startPoint x: 887, startPoint y: 323, endPoint x: 288, endPoint y: 265, distance: 601.5
click at [296, 265] on li "What other information/topics would you be interested in learning more about th…" at bounding box center [631, 347] width 671 height 165
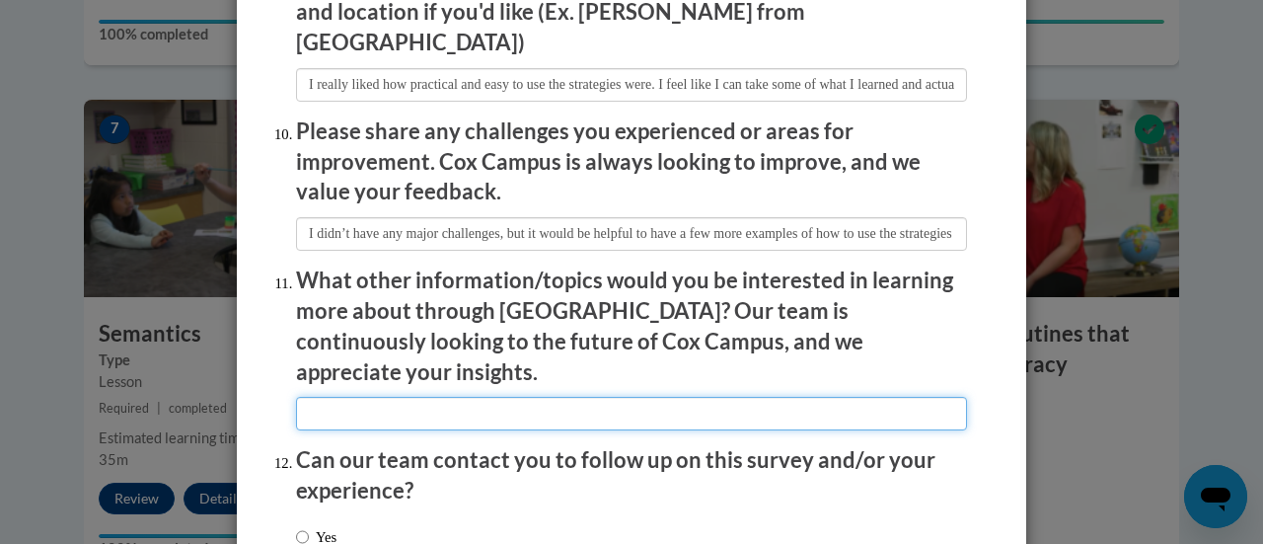
click at [470, 397] on input "textbox" at bounding box center [631, 414] width 671 height 34
paste input "I’m interested in learning more about dyslexia and strategies to support studen…"
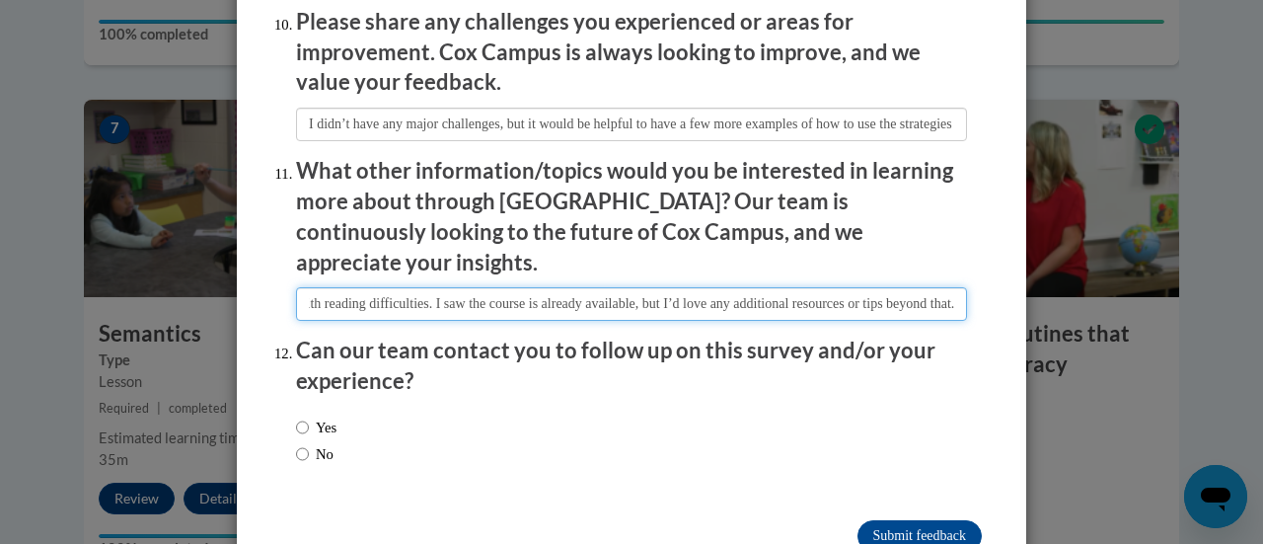
scroll to position [3558, 0]
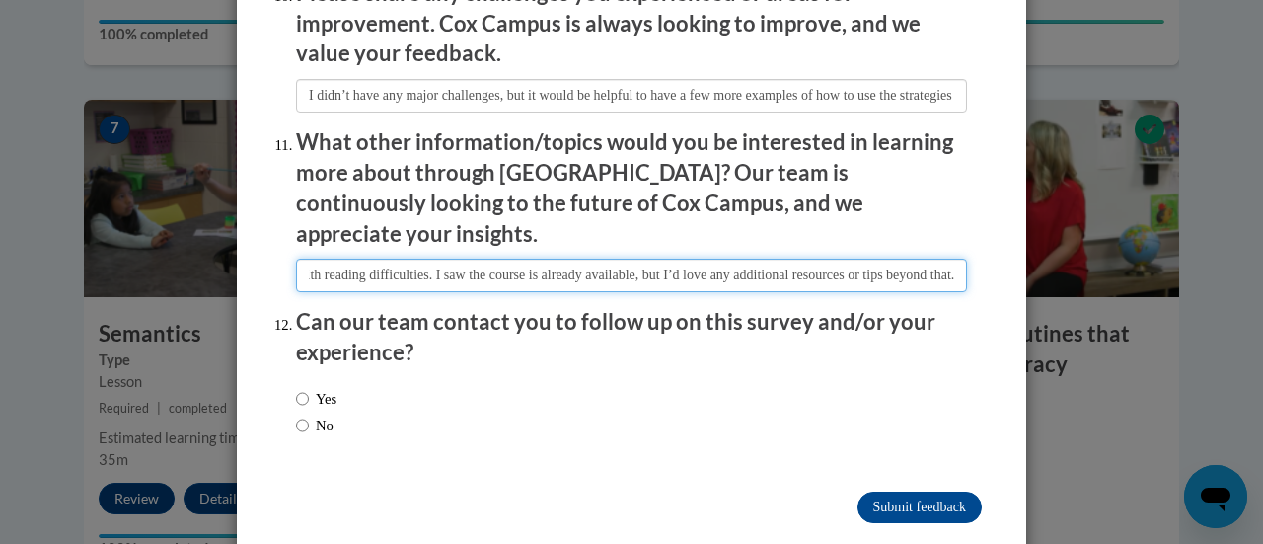
type input "I’m interested in learning more about dyslexia and strategies to support studen…"
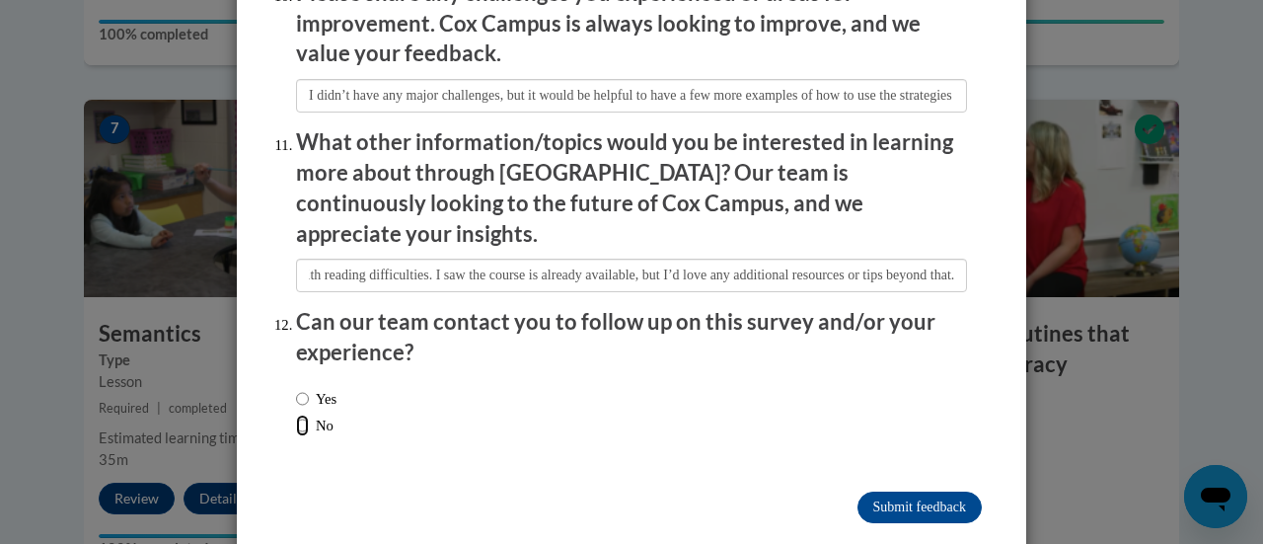
click at [304, 414] on input "No" at bounding box center [302, 425] width 13 height 22
radio input "true"
click at [910, 491] on input "Submit feedback" at bounding box center [919, 507] width 124 height 32
